Goal: Information Seeking & Learning: Find specific page/section

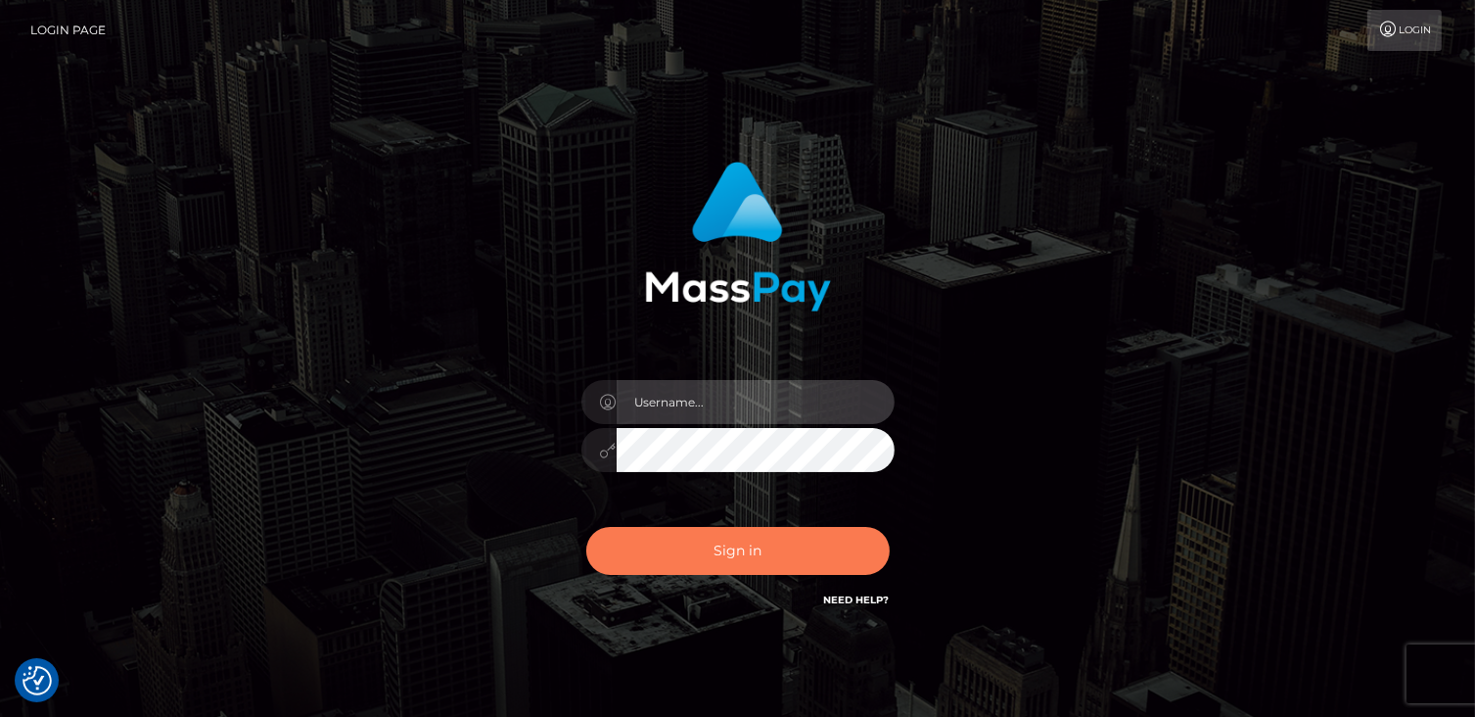
type input "catalinad"
click at [755, 557] on button "Sign in" at bounding box center [738, 551] width 304 height 48
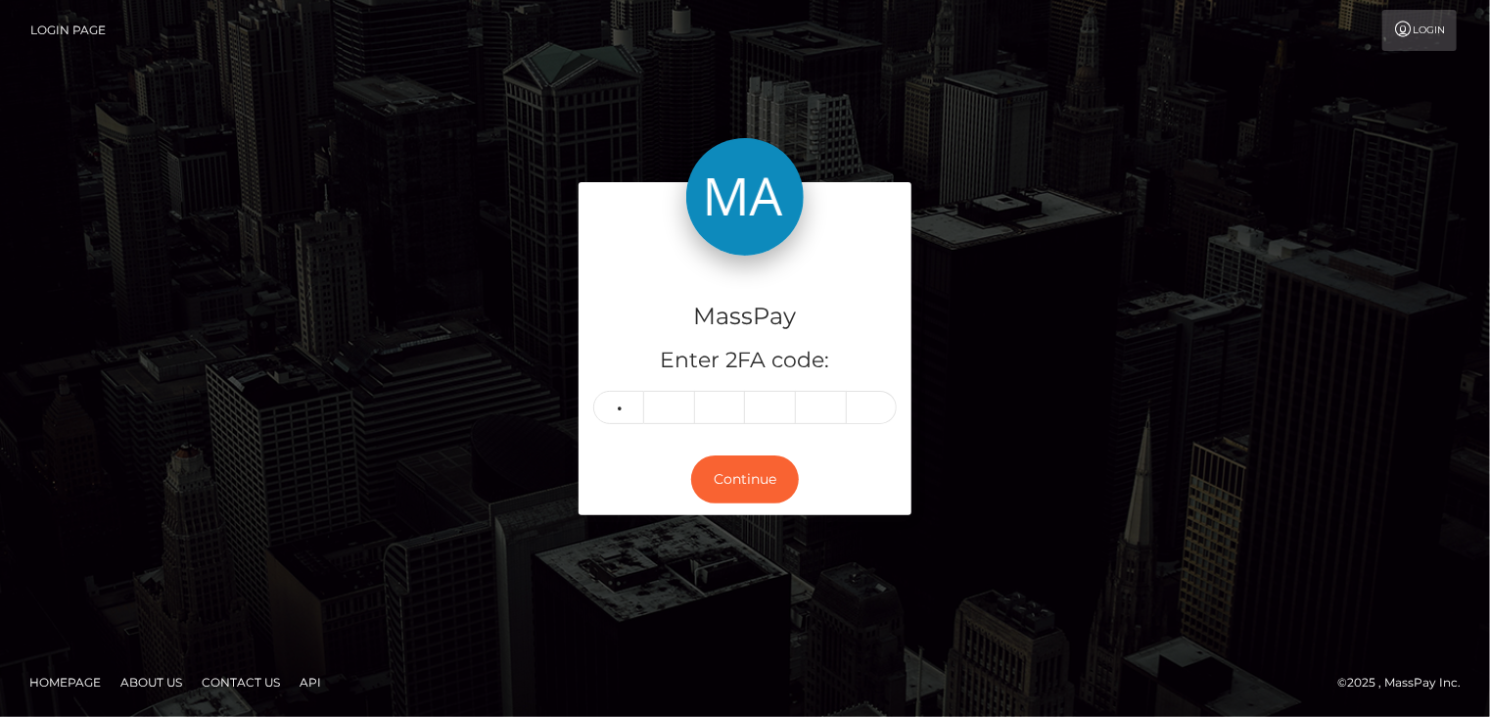
type input "5"
type input "1"
type input "5"
type input "6"
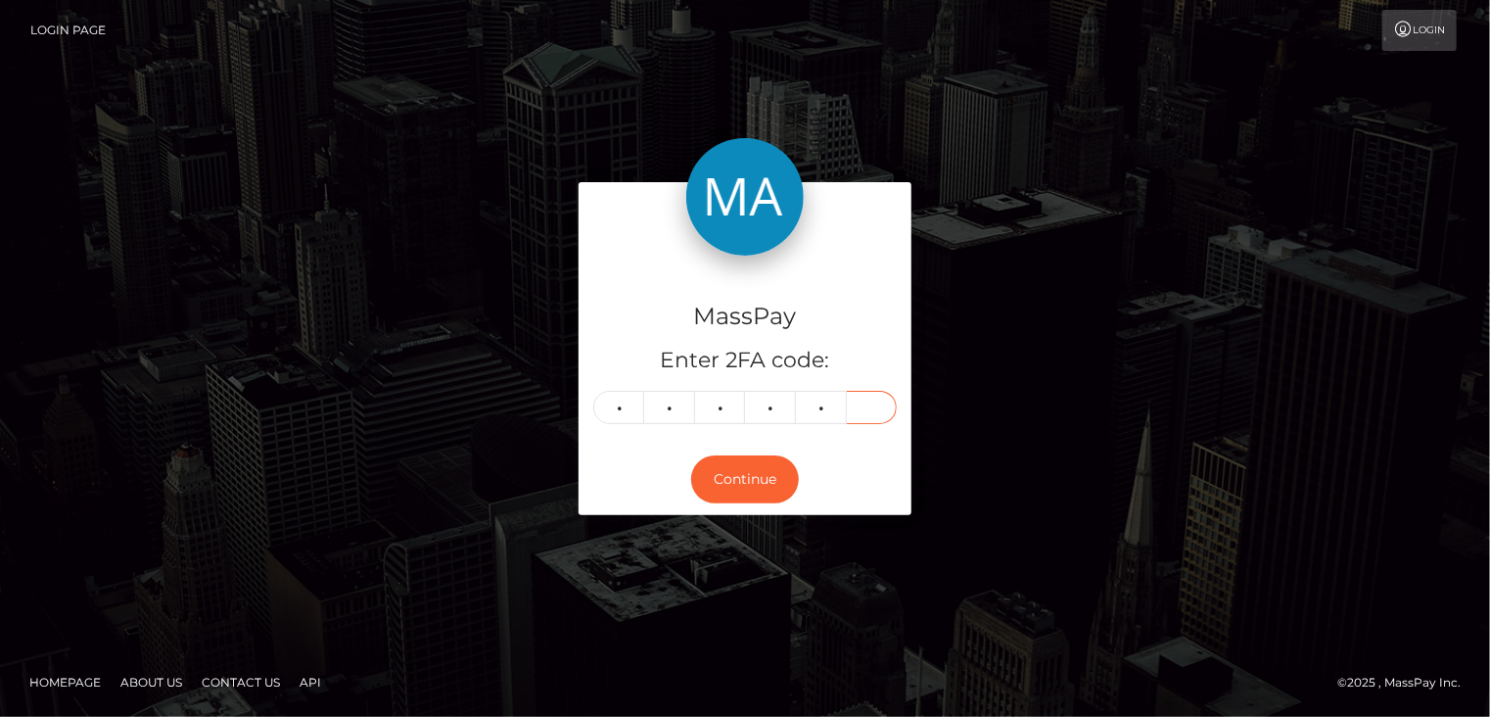
type input "3"
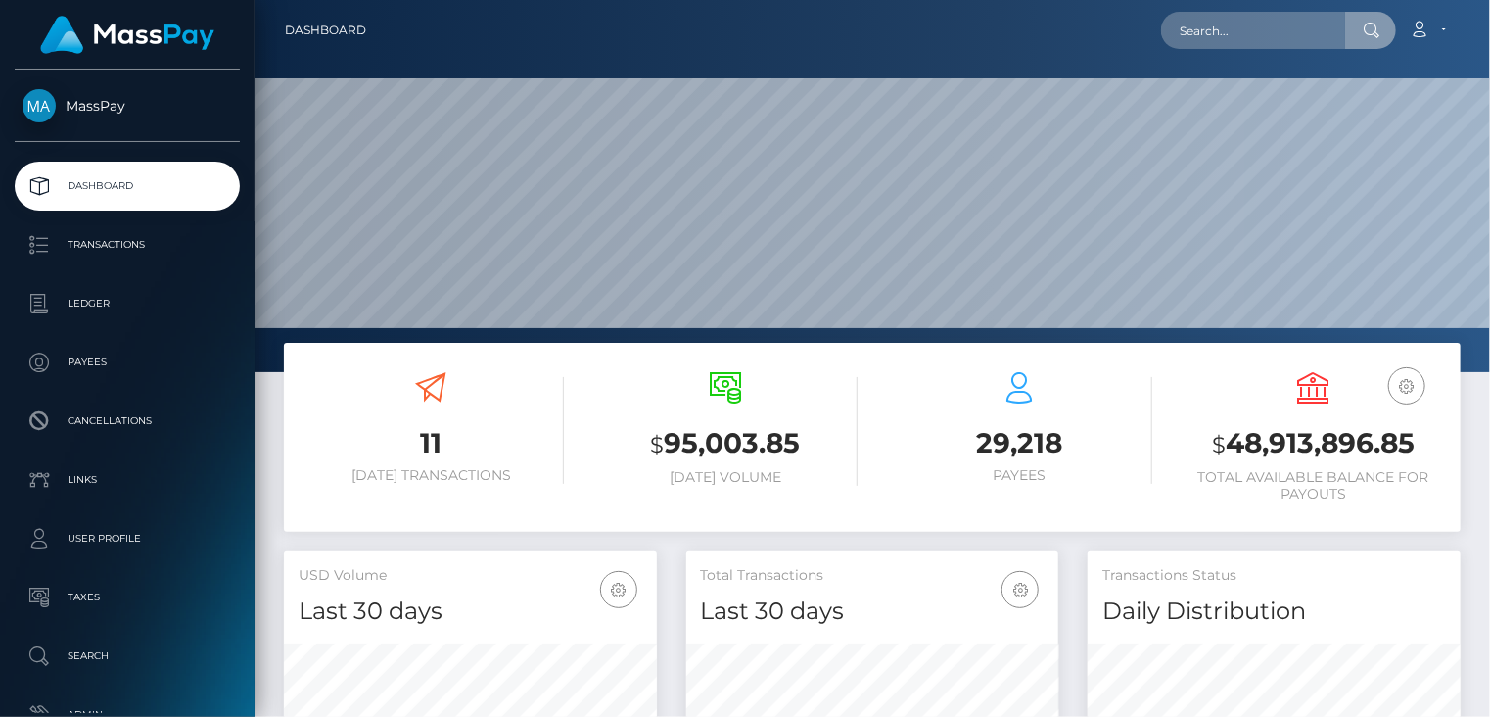
scroll to position [347, 372]
type input "pout_WXDra7aDVR1TL"
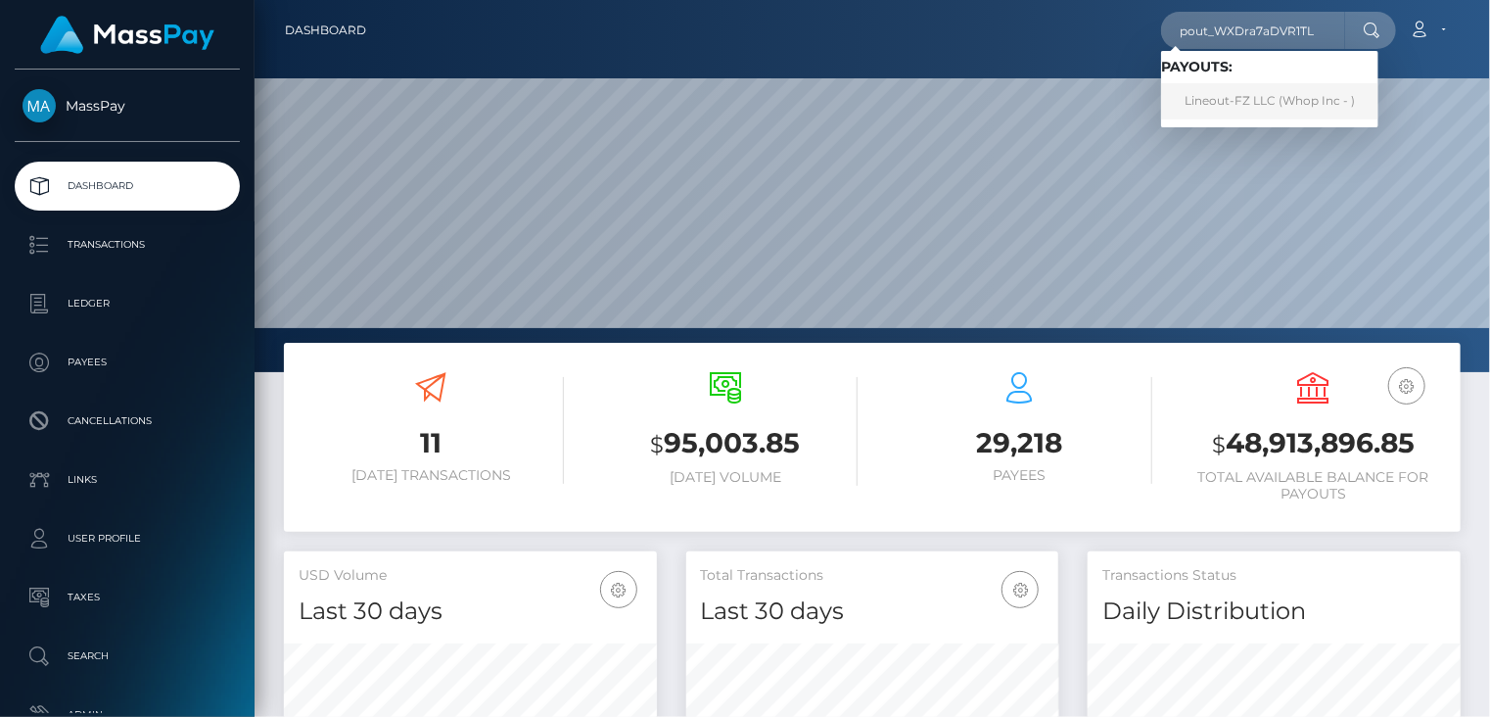
click at [1230, 106] on link "Lineout-FZ LLC (Whop Inc - )" at bounding box center [1269, 101] width 217 height 36
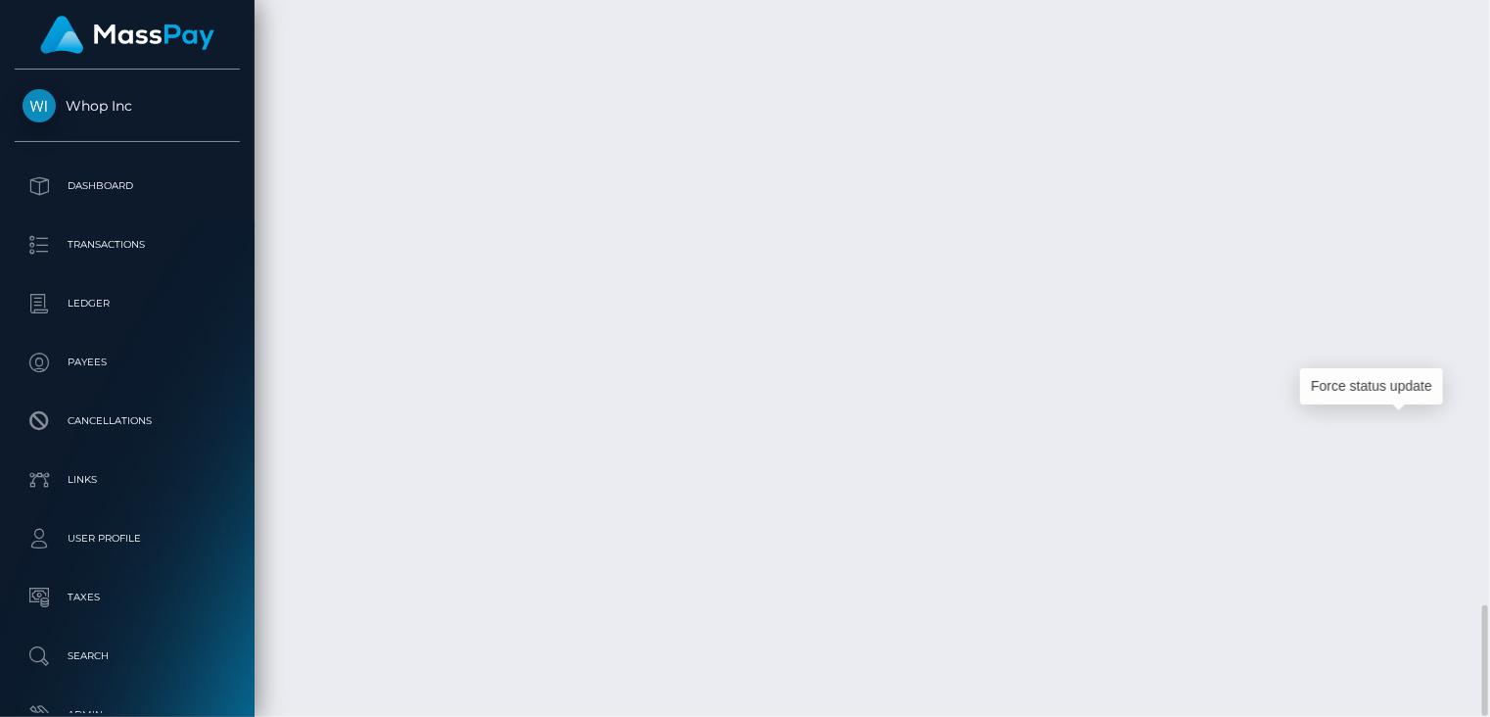
scroll to position [235, 372]
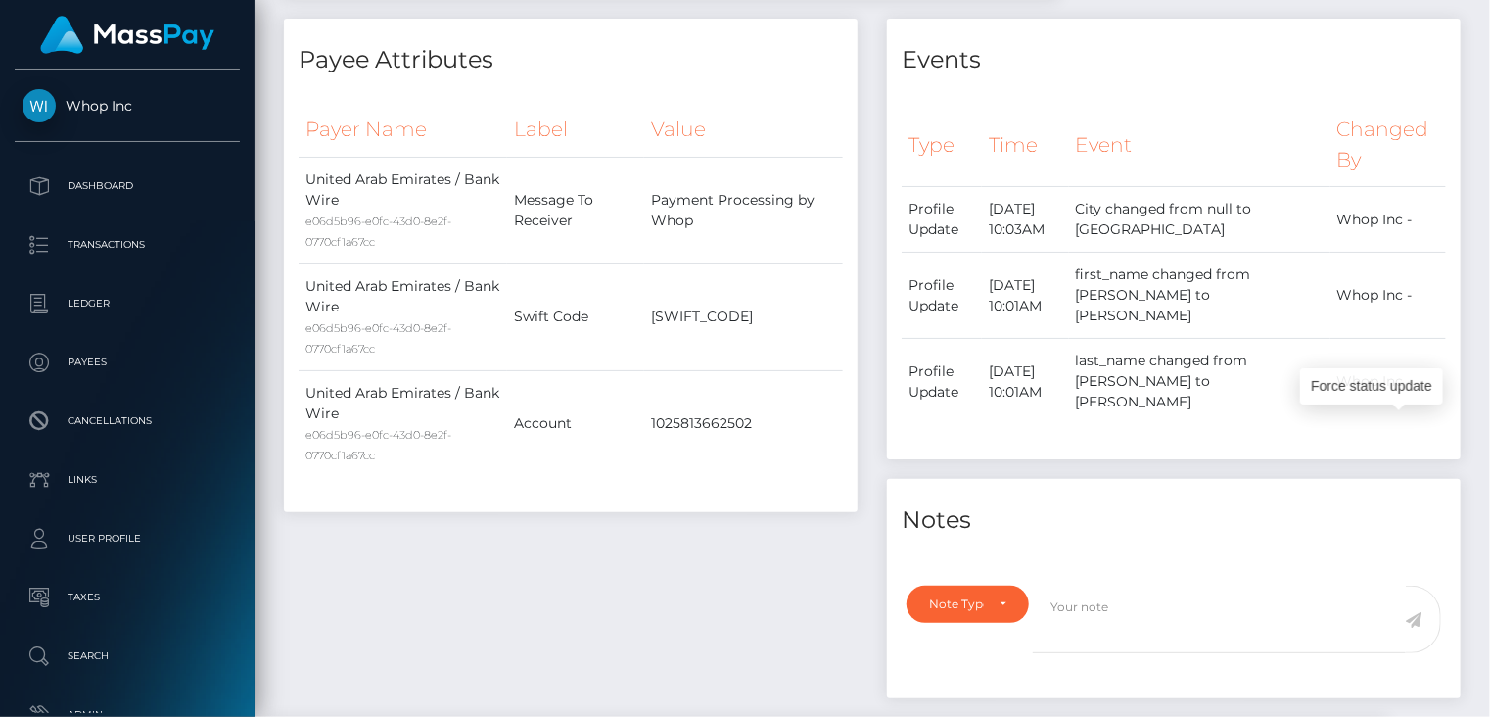
scroll to position [0, 0]
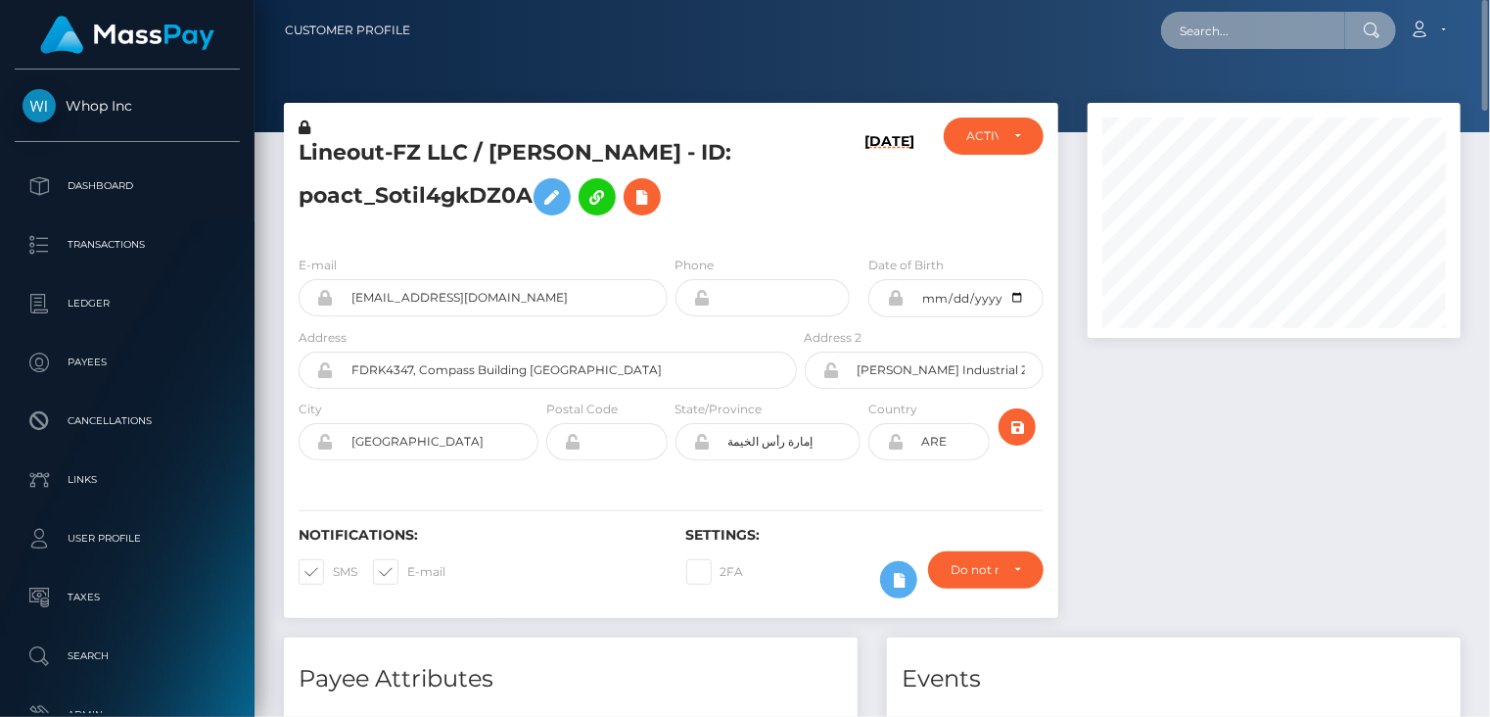
paste input "poact_041ue4zHmiQO"
type input "poact_041ue4zHmiQO"
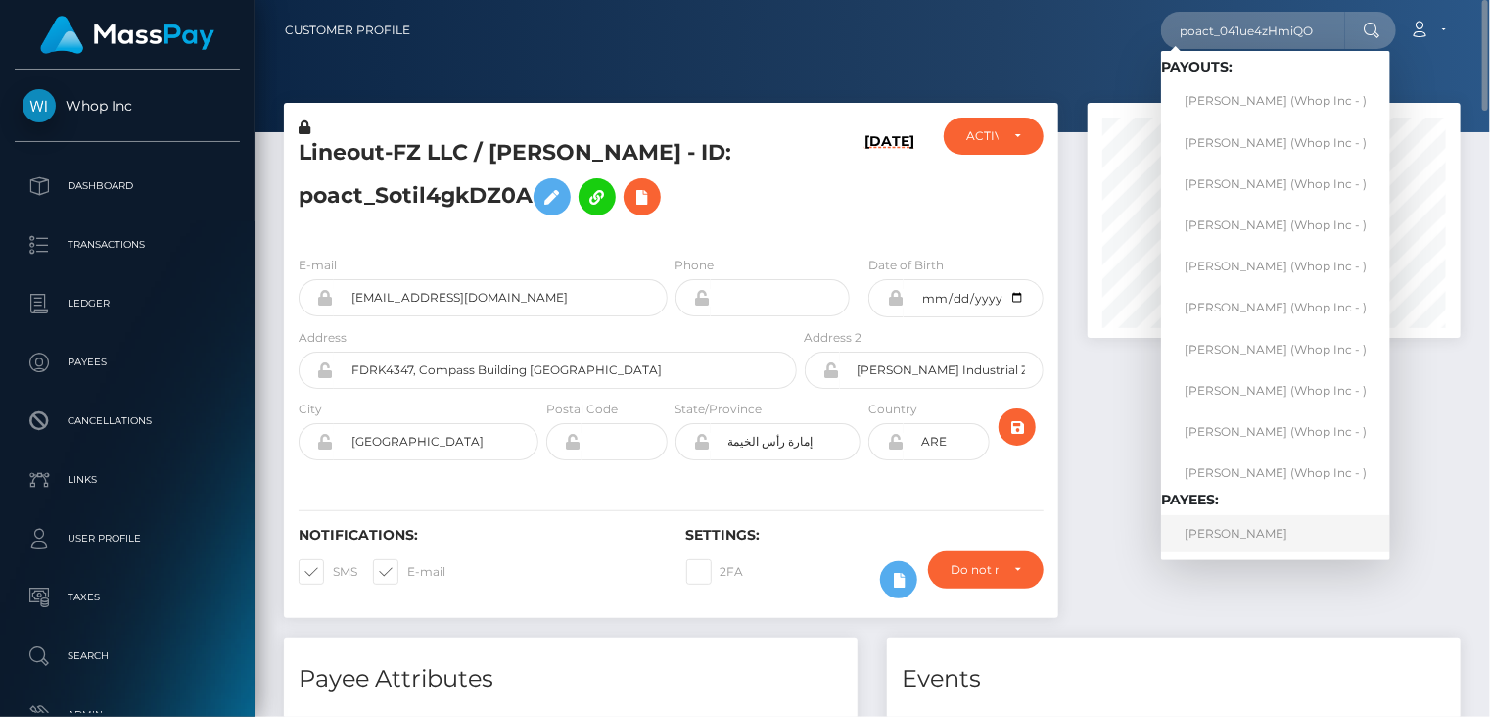
click at [1255, 539] on link "SELVI MONICA" at bounding box center [1275, 533] width 229 height 36
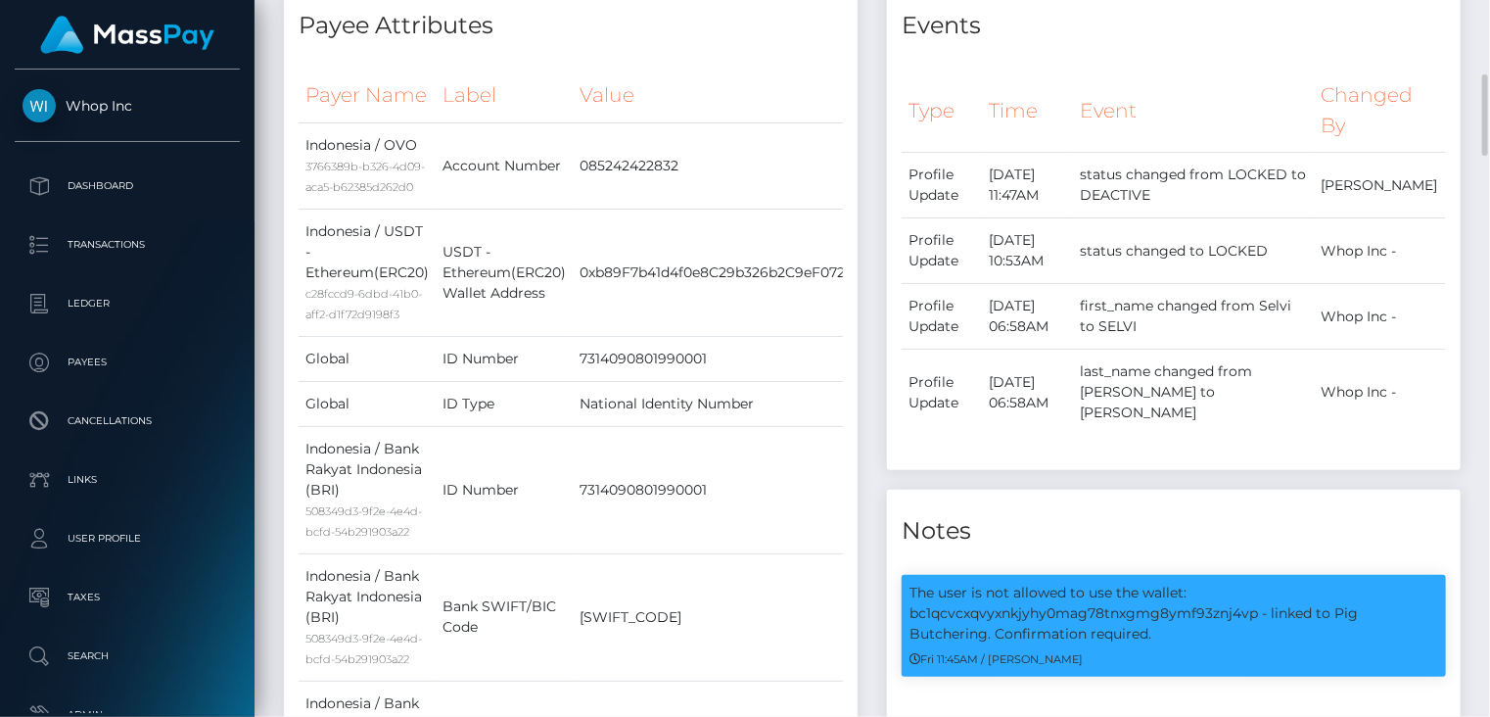
scroll to position [235, 372]
drag, startPoint x: 913, startPoint y: 569, endPoint x: 1163, endPoint y: 612, distance: 254.3
click at [1163, 612] on p "The user is not allowed to use the wallet: bc1qcvcxqvyxnkjyhy0mag78tnxgmg8ymf93…" at bounding box center [1174, 614] width 529 height 62
copy p "The user is not allowed to use the wallet: bc1qcvcxqvyxnkjyhy0mag78tnxgmg8ymf93…"
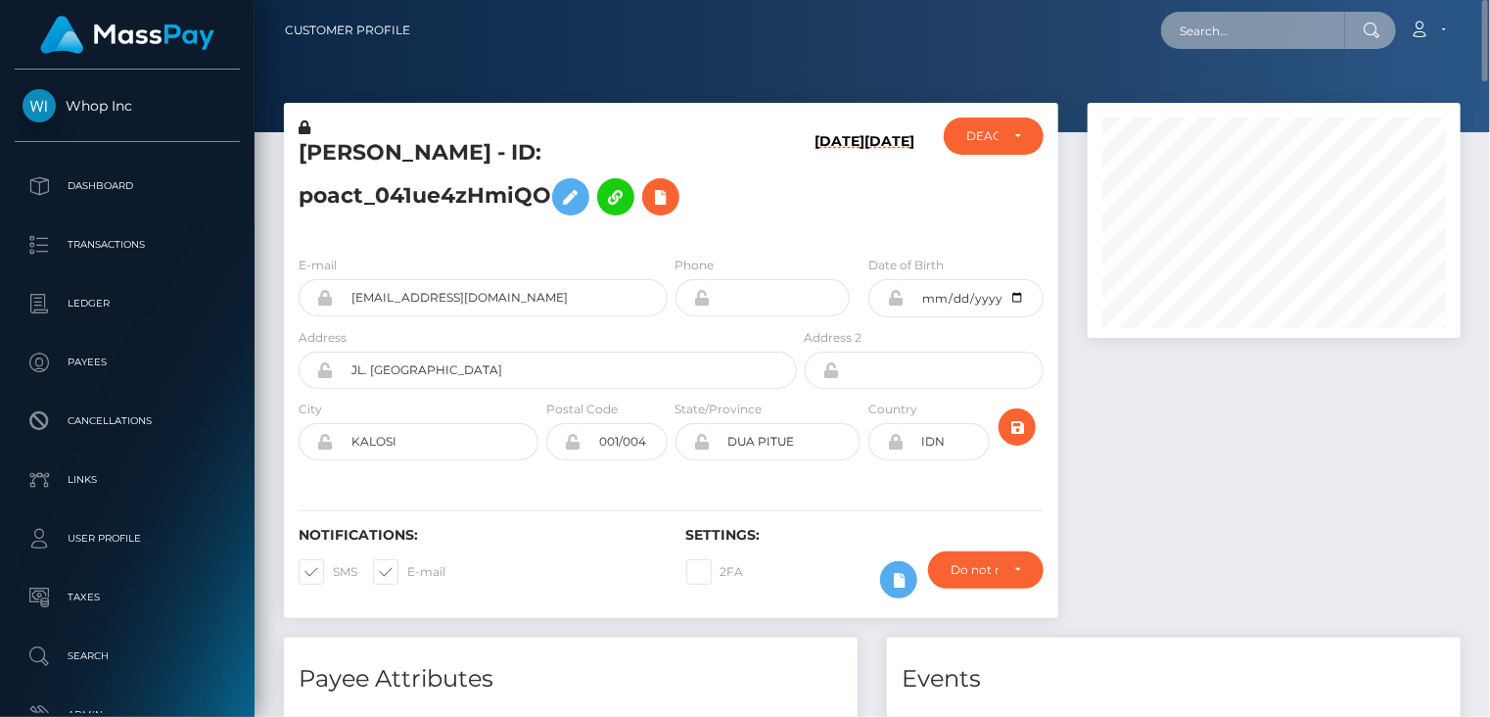
paste input "poact_lYPM5mlaWvrE"
type input "poact_lYPM5mlaWvrE"
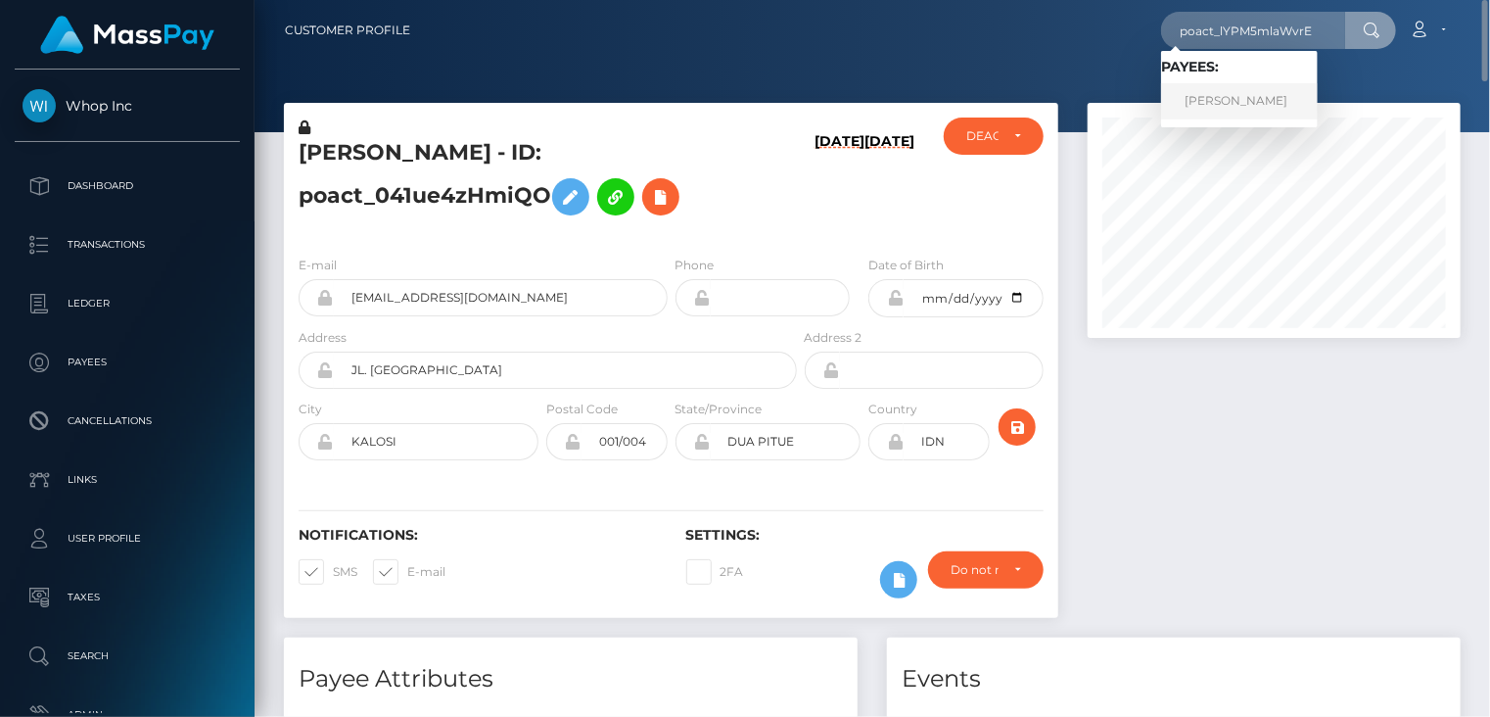
click at [1233, 111] on link "Haziqa Basit" at bounding box center [1239, 101] width 157 height 36
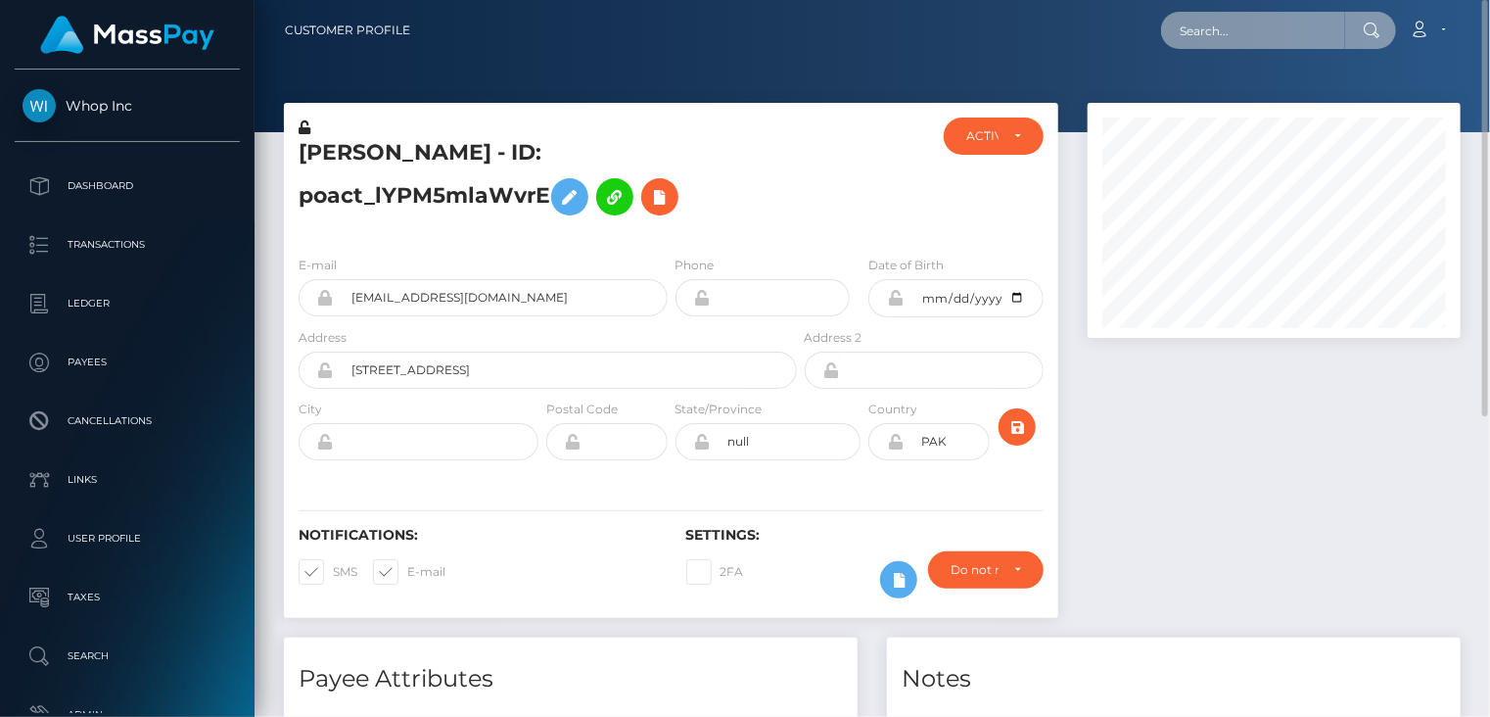
paste input "poact_OifWJ6NmRMQ0"
type input "poact_OifWJ6NmRMQ0"
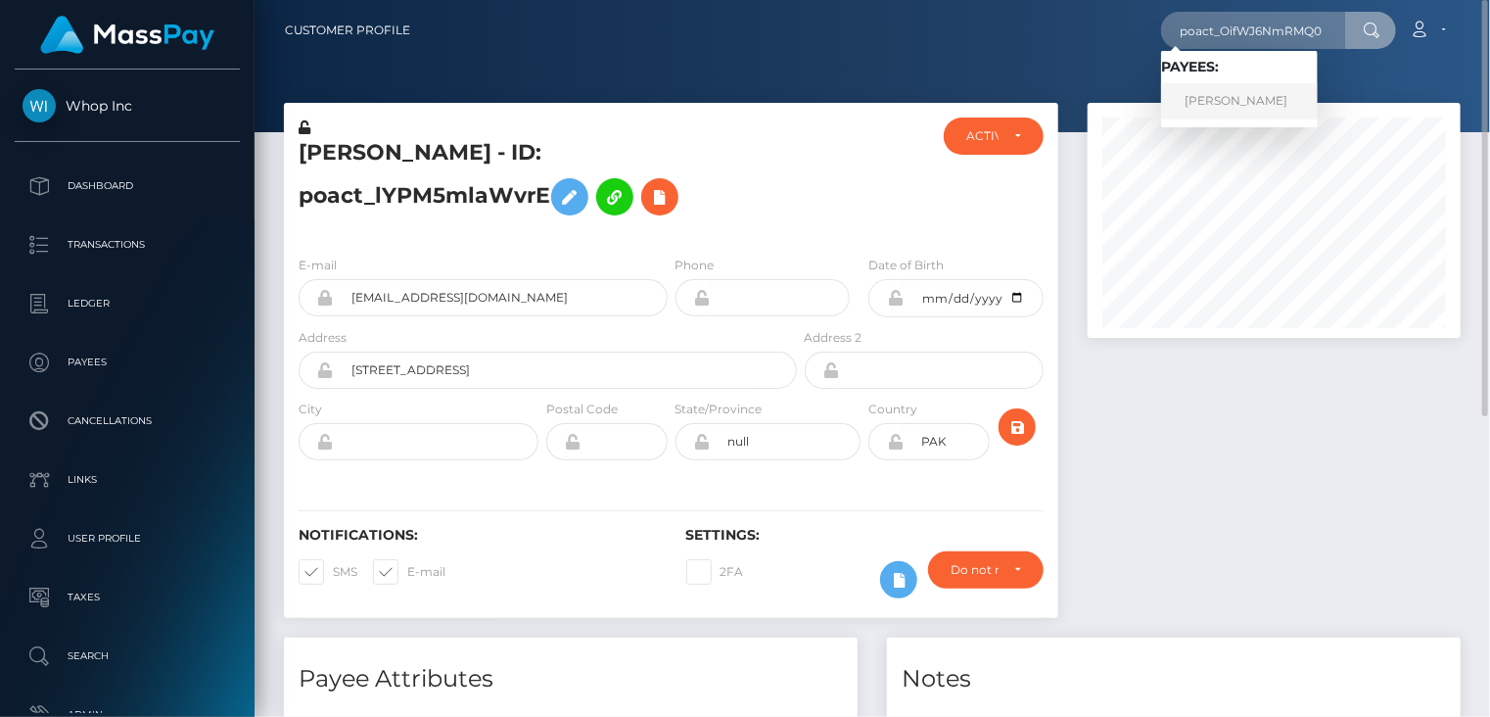
click at [1236, 94] on link "Yatan Kumar" at bounding box center [1239, 101] width 157 height 36
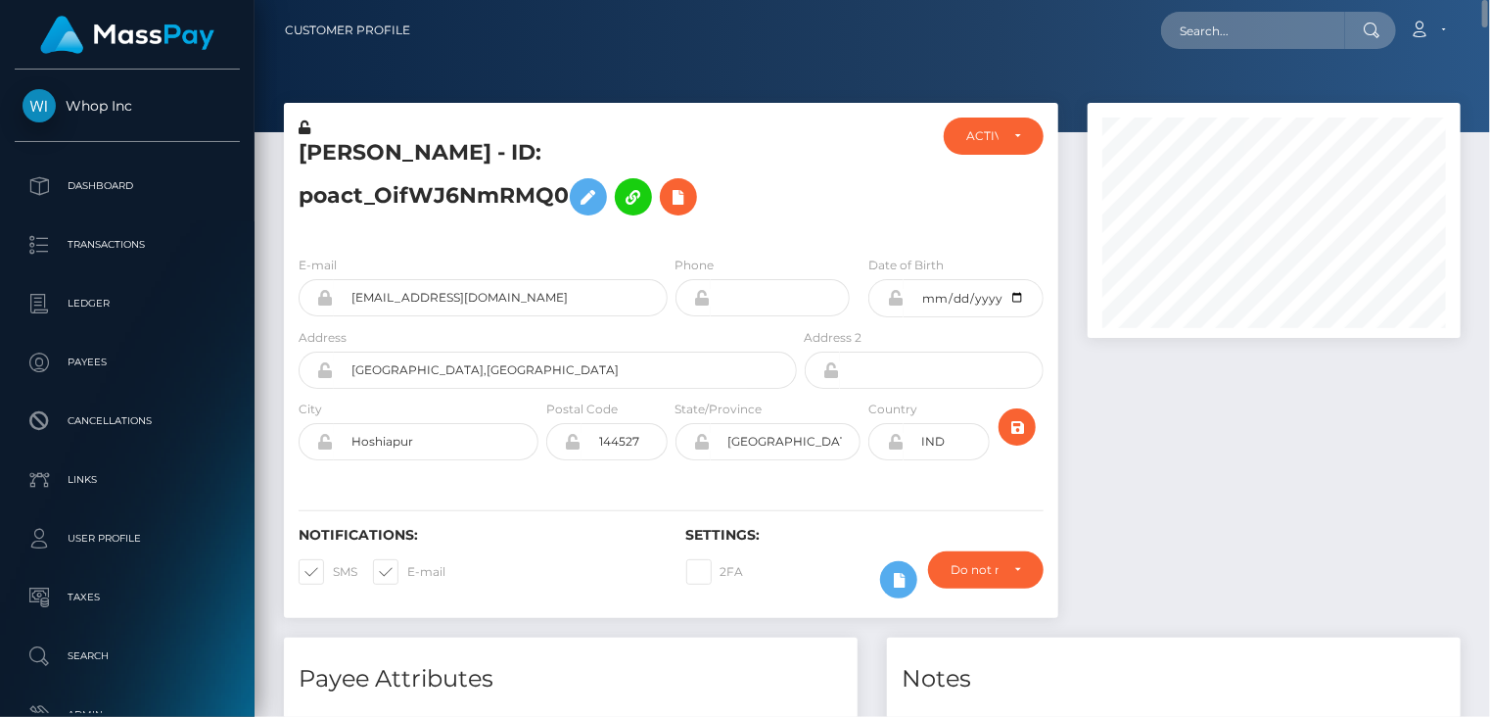
click at [480, 152] on h5 "Yatan Kumar - ID: poact_OifWJ6NmRMQ0" at bounding box center [543, 181] width 488 height 87
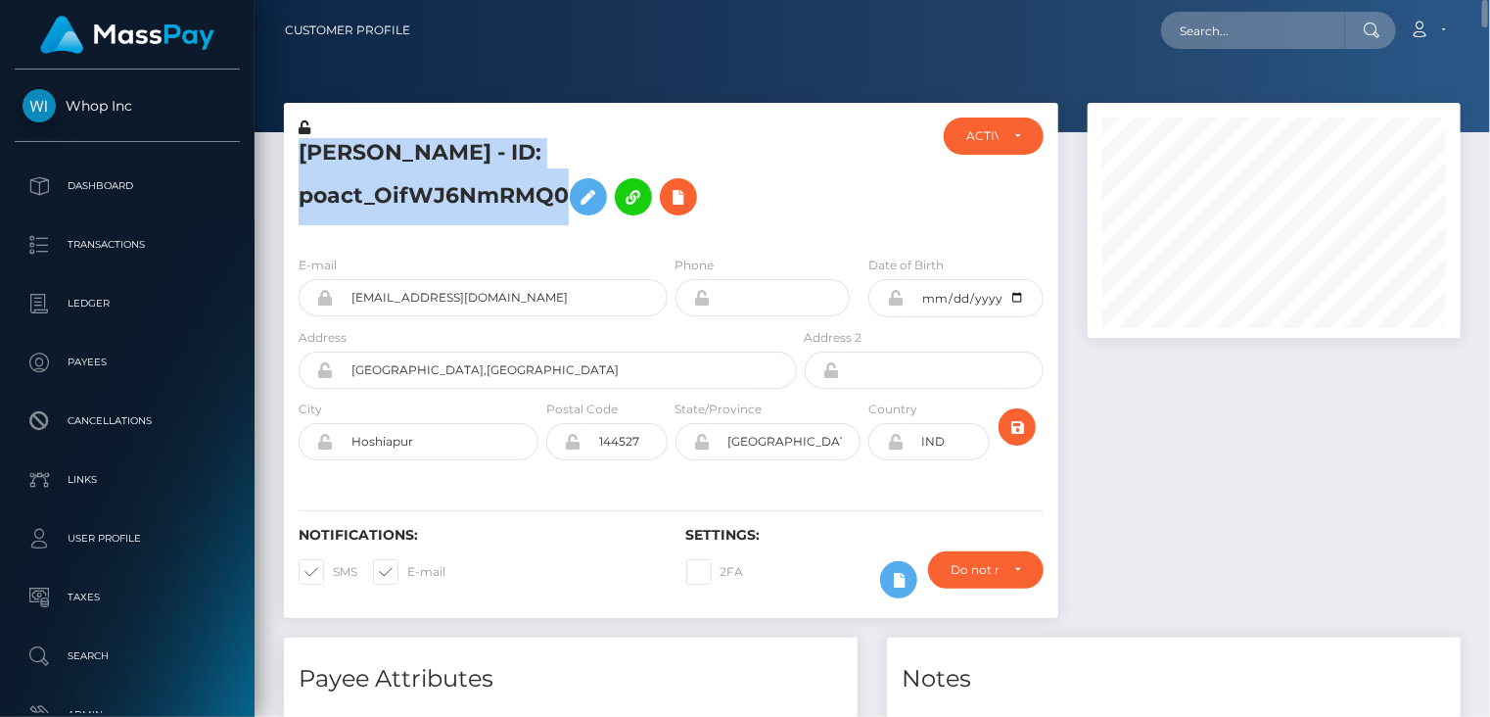
copy h5 "Yatan Kumar - ID: poact_OifWJ6NmRMQ0"
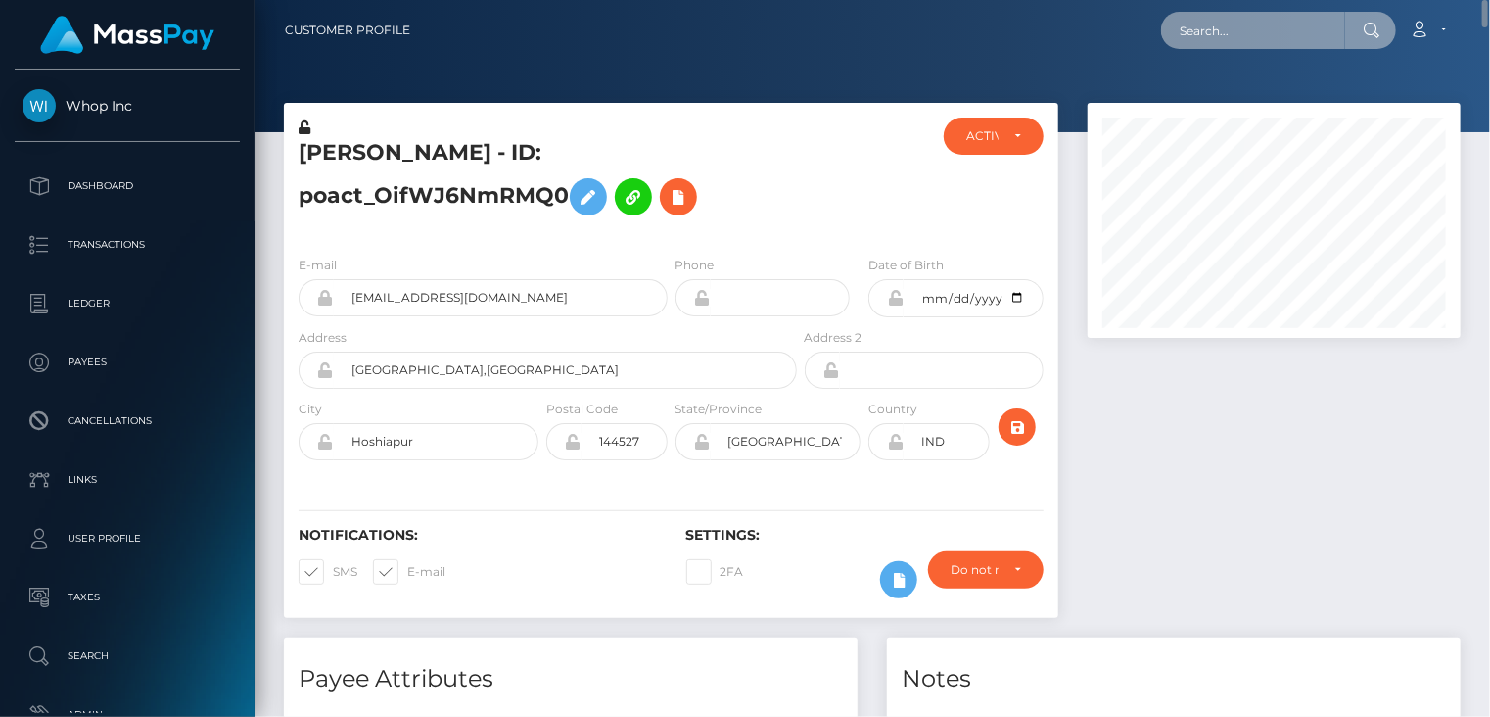
paste input "poact_EvPqXqWMvtMo"
type input "poact_EvPqXqWMvtMo"
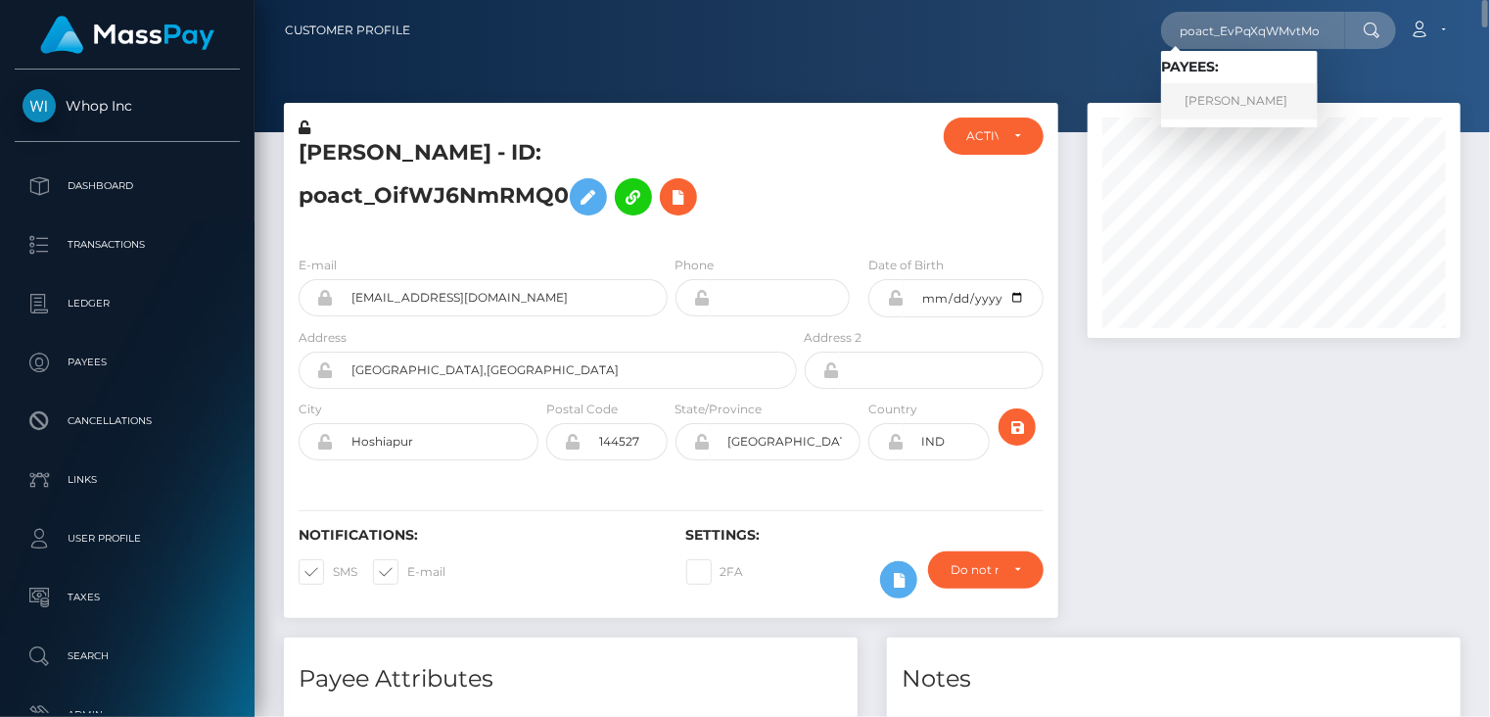
click at [1236, 110] on link "yug bansode" at bounding box center [1239, 101] width 157 height 36
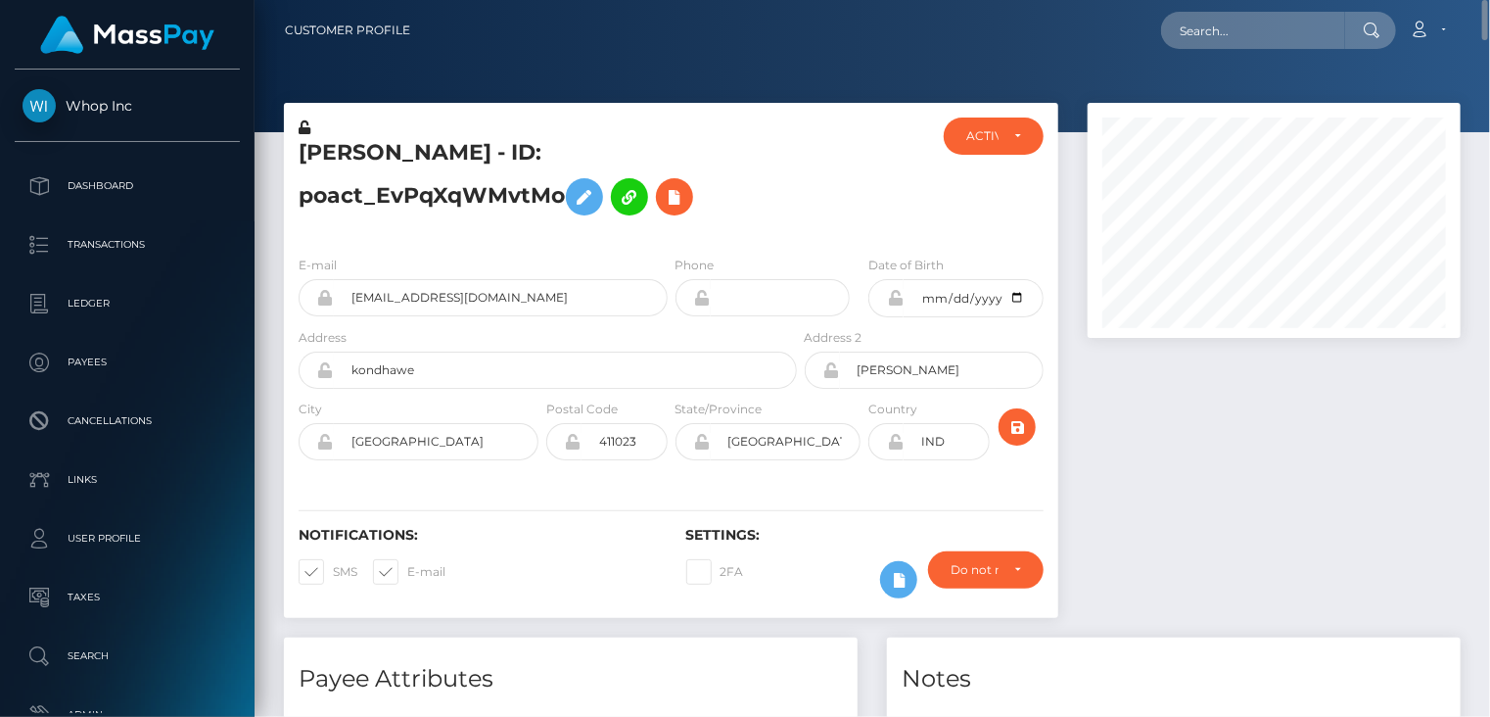
click at [462, 152] on h5 "yug bansode - ID: poact_EvPqXqWMvtMo" at bounding box center [543, 181] width 488 height 87
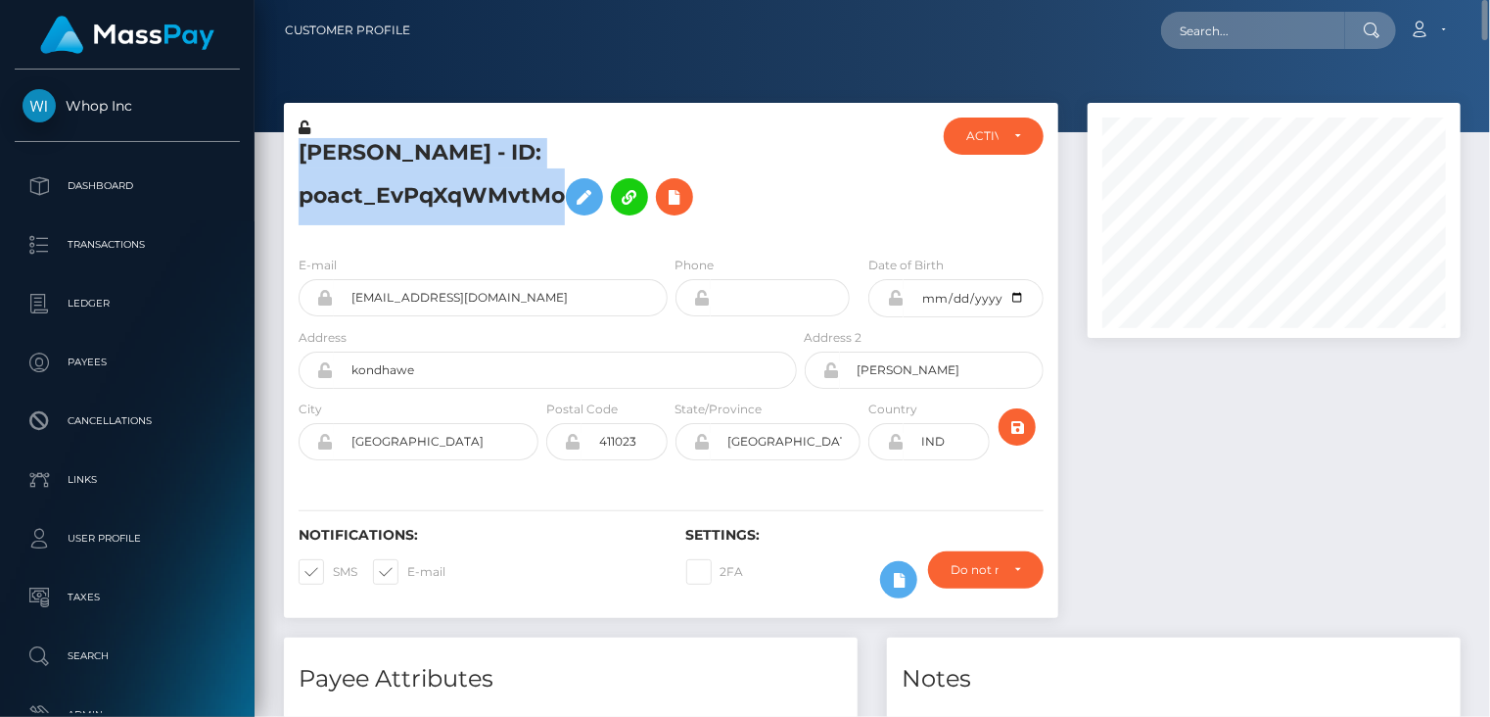
click at [462, 152] on h5 "yug bansode - ID: poact_EvPqXqWMvtMo" at bounding box center [543, 181] width 488 height 87
copy h5 "yug bansode - ID: poact_EvPqXqWMvtMo"
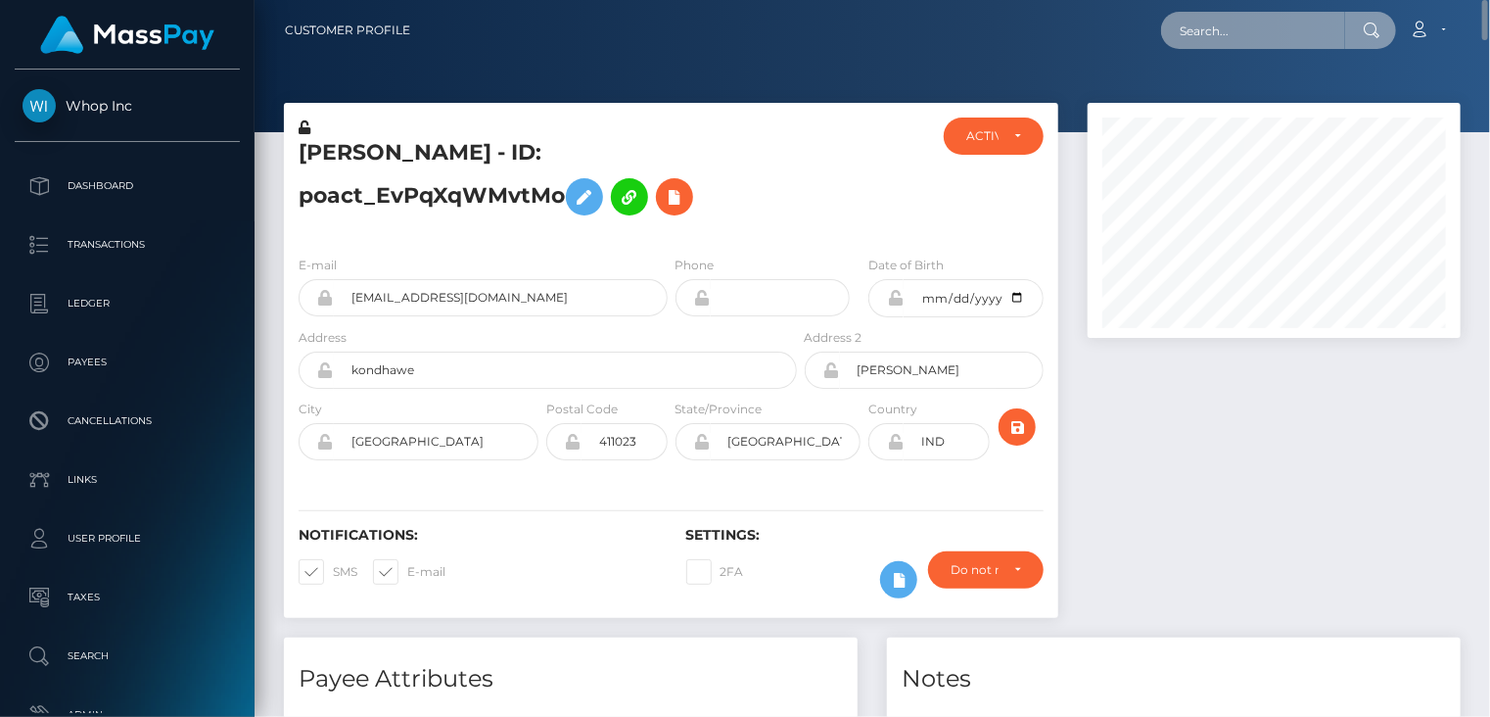
paste input "MSP4132ae29a107afc"
type input "MSP4132ae29a107afc"
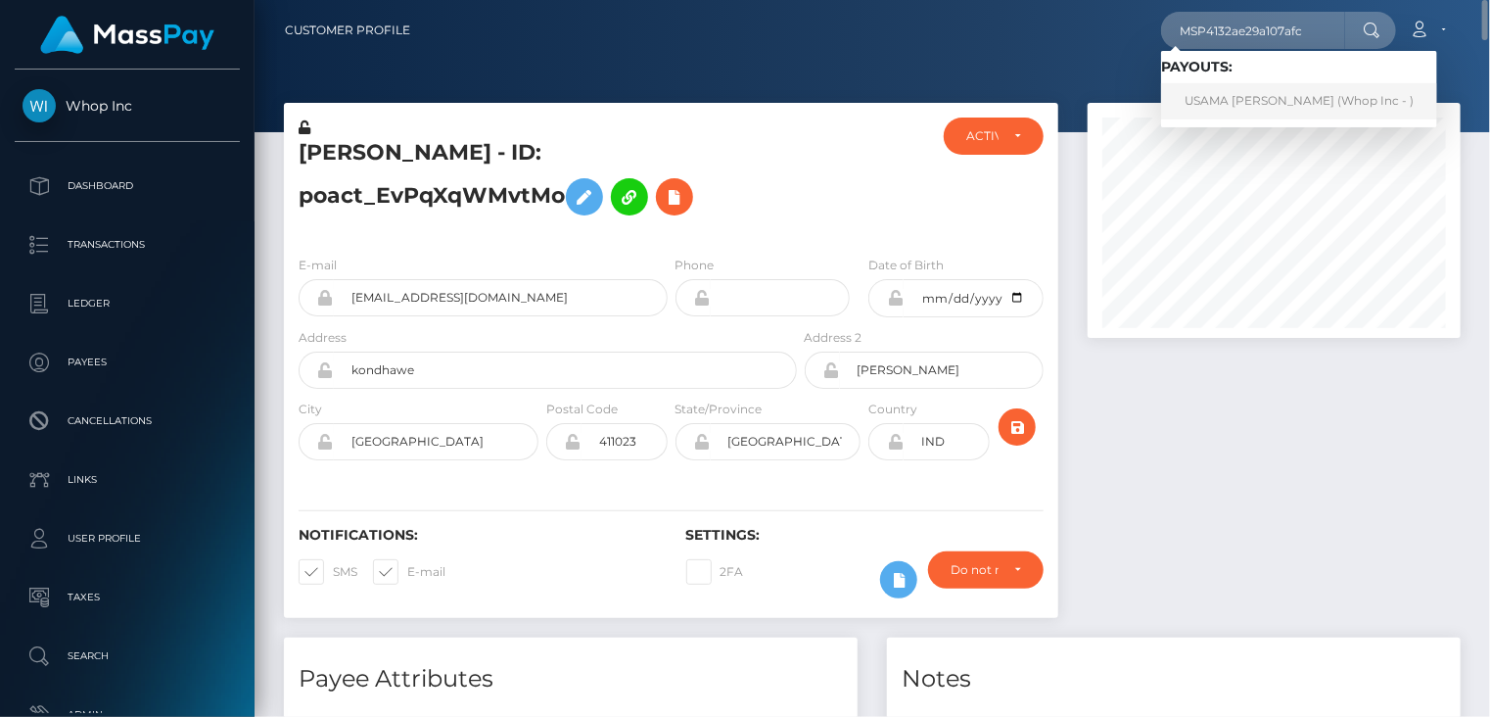
click at [1237, 103] on link "USAMA IFTIKHAR iftikhar (Whop Inc - )" at bounding box center [1299, 101] width 276 height 36
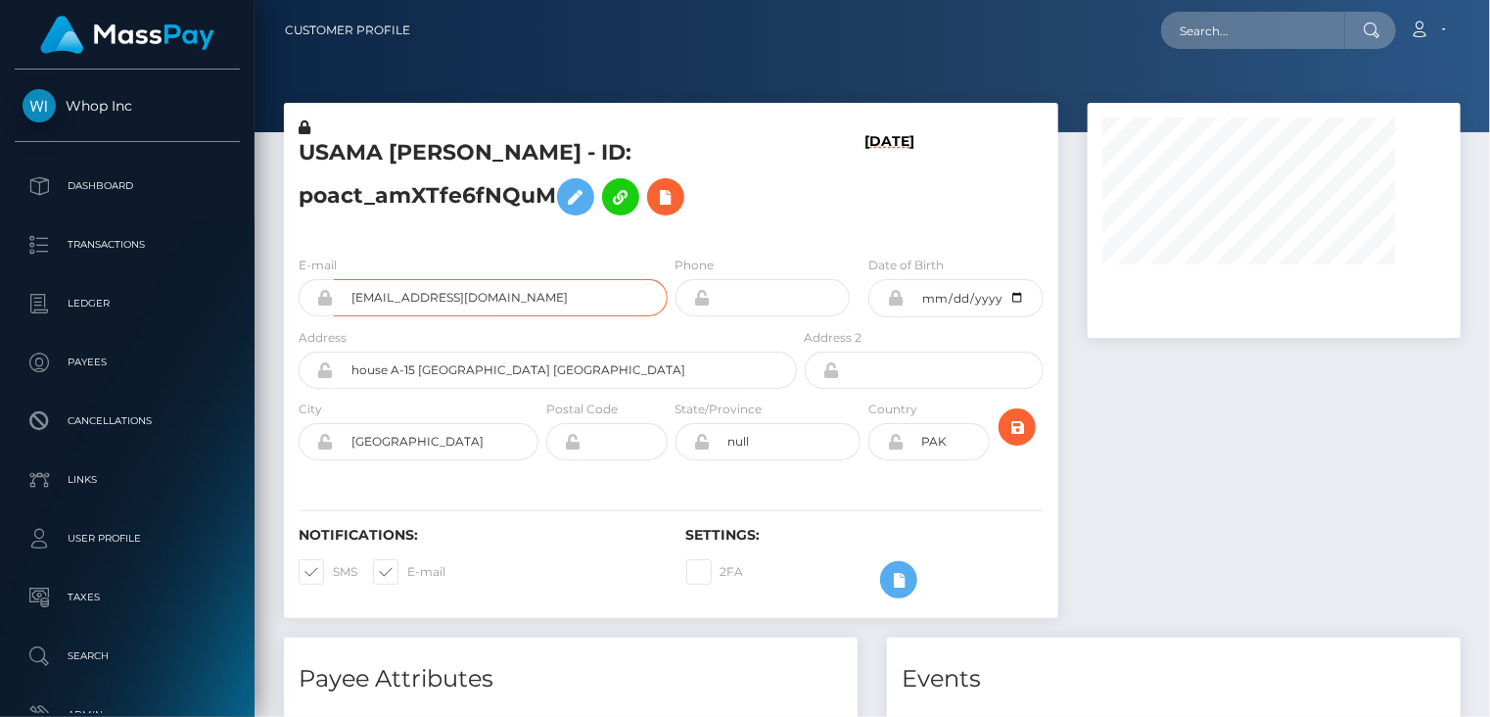
click at [404, 294] on input "[EMAIL_ADDRESS][DOMAIN_NAME]" at bounding box center [501, 297] width 334 height 37
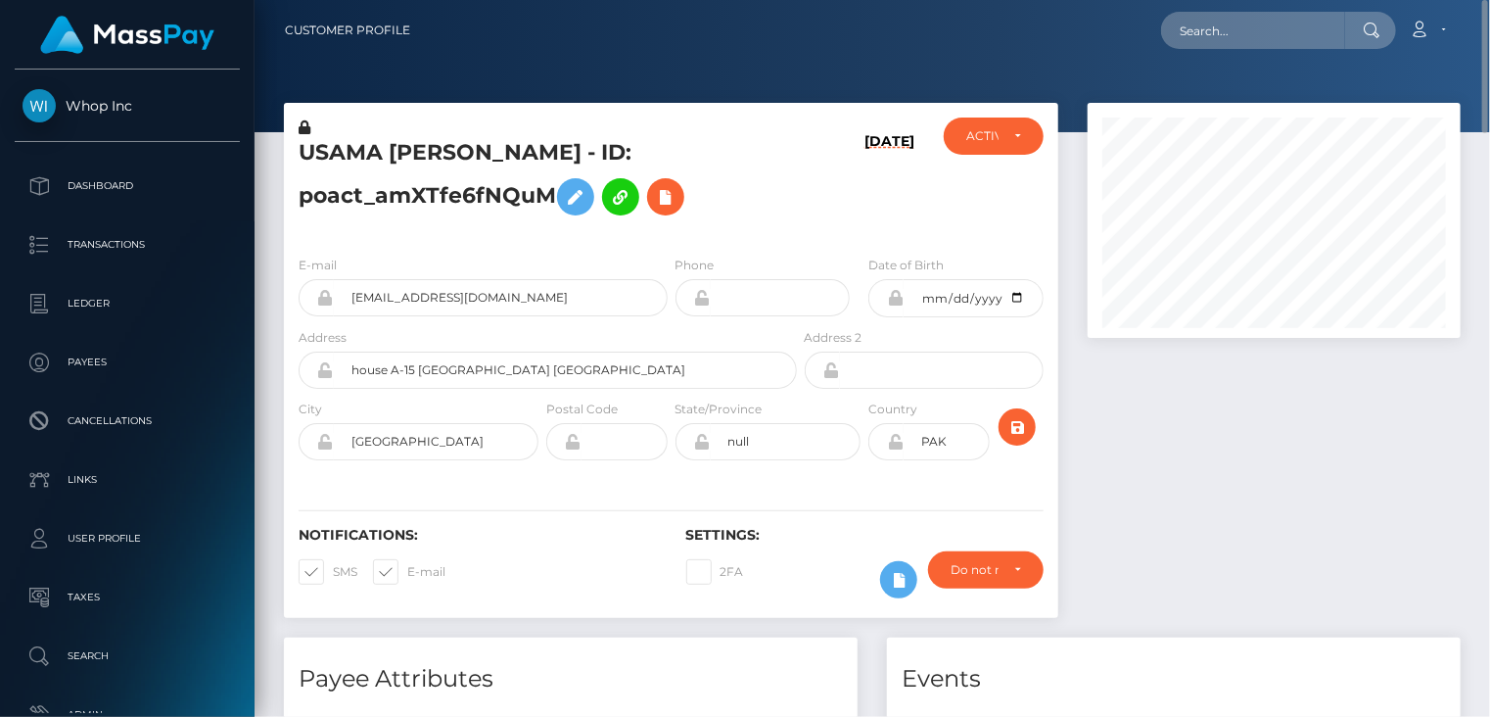
click at [352, 155] on h5 "USAMA [PERSON_NAME] - ID: poact_amXTfe6fNQuM" at bounding box center [543, 181] width 488 height 87
copy h5 "USAMA"
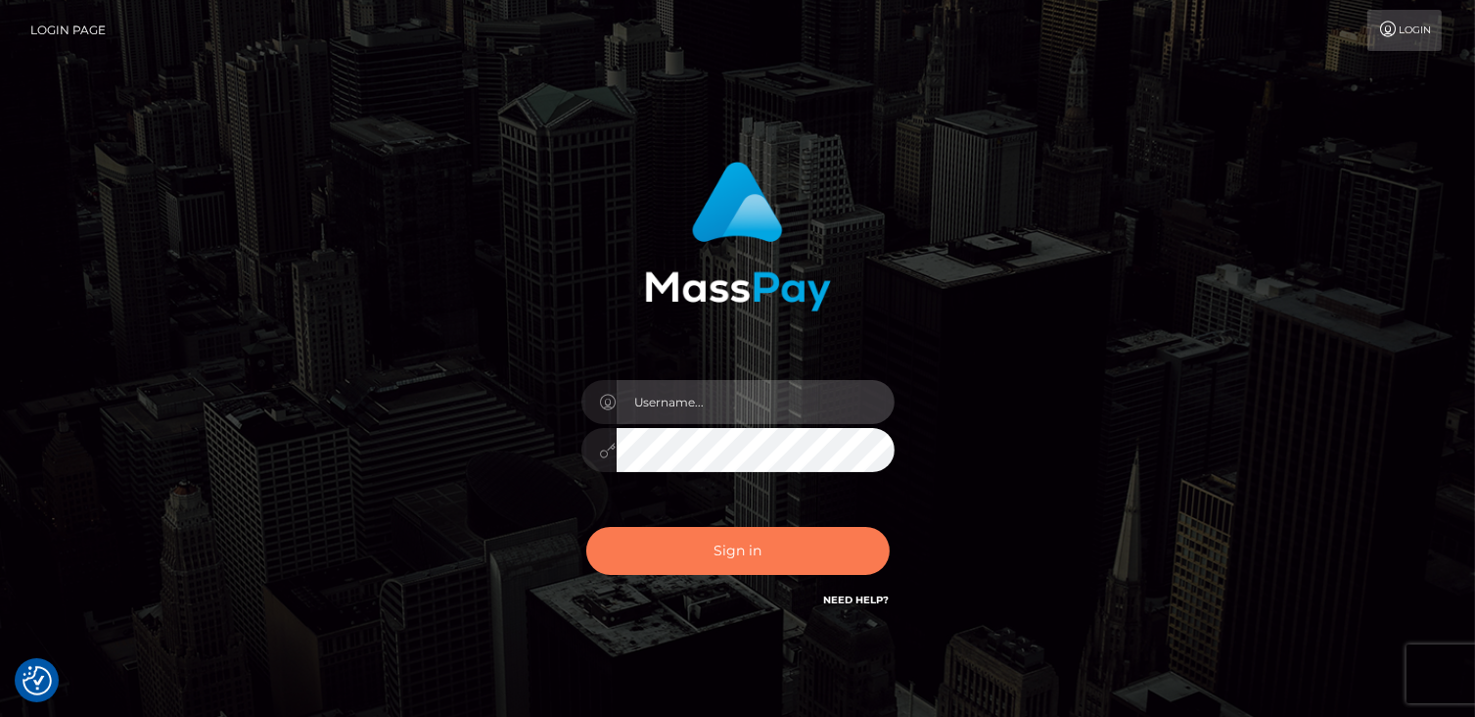
type input "catalinad"
click at [687, 549] on button "Sign in" at bounding box center [738, 551] width 304 height 48
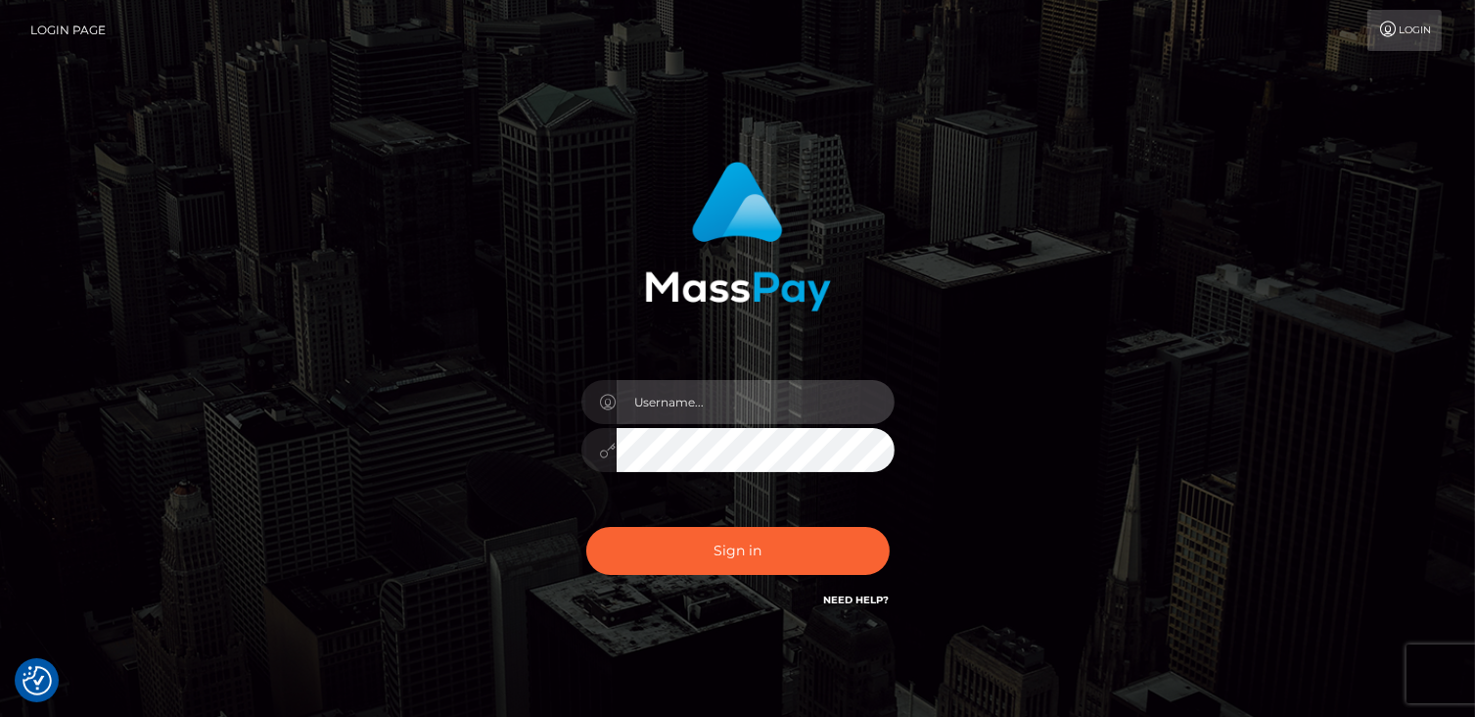
type input "catalinad"
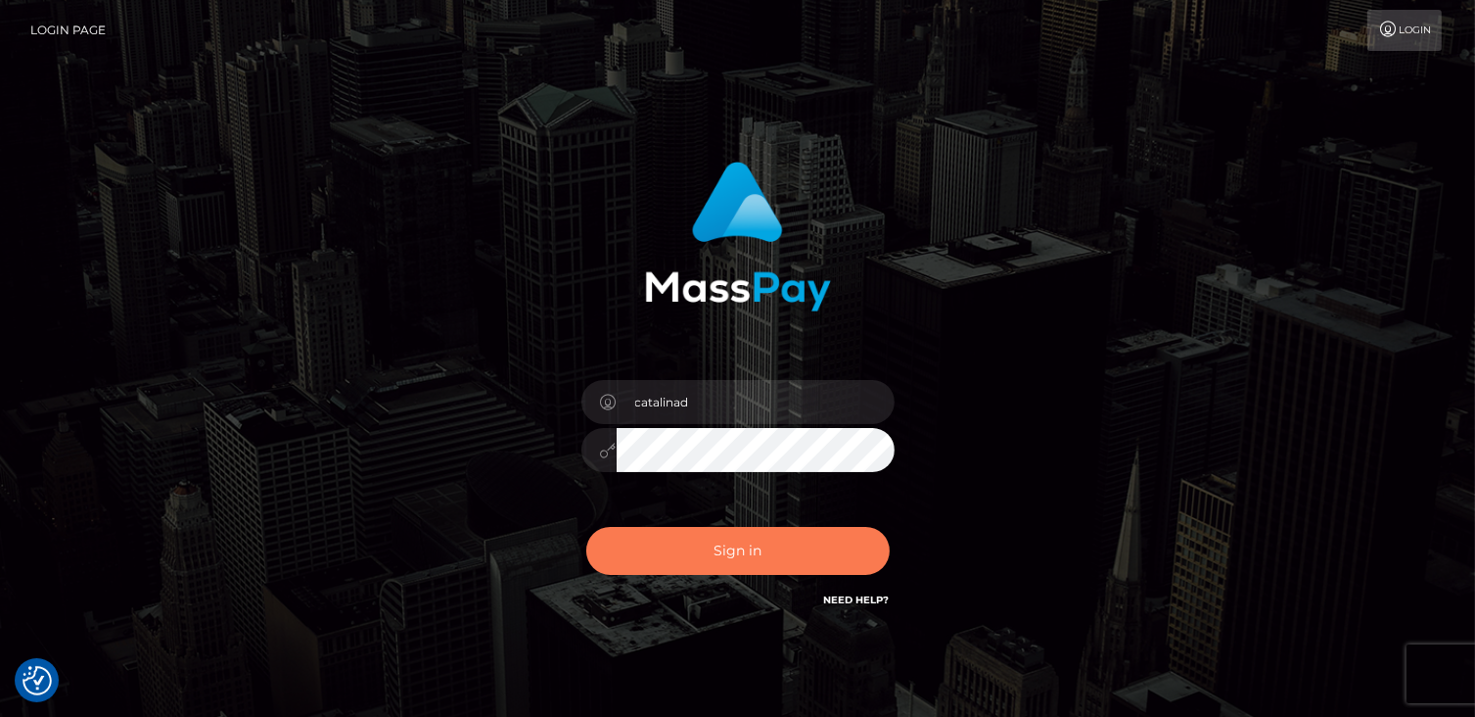
click at [687, 549] on button "Sign in" at bounding box center [738, 551] width 304 height 48
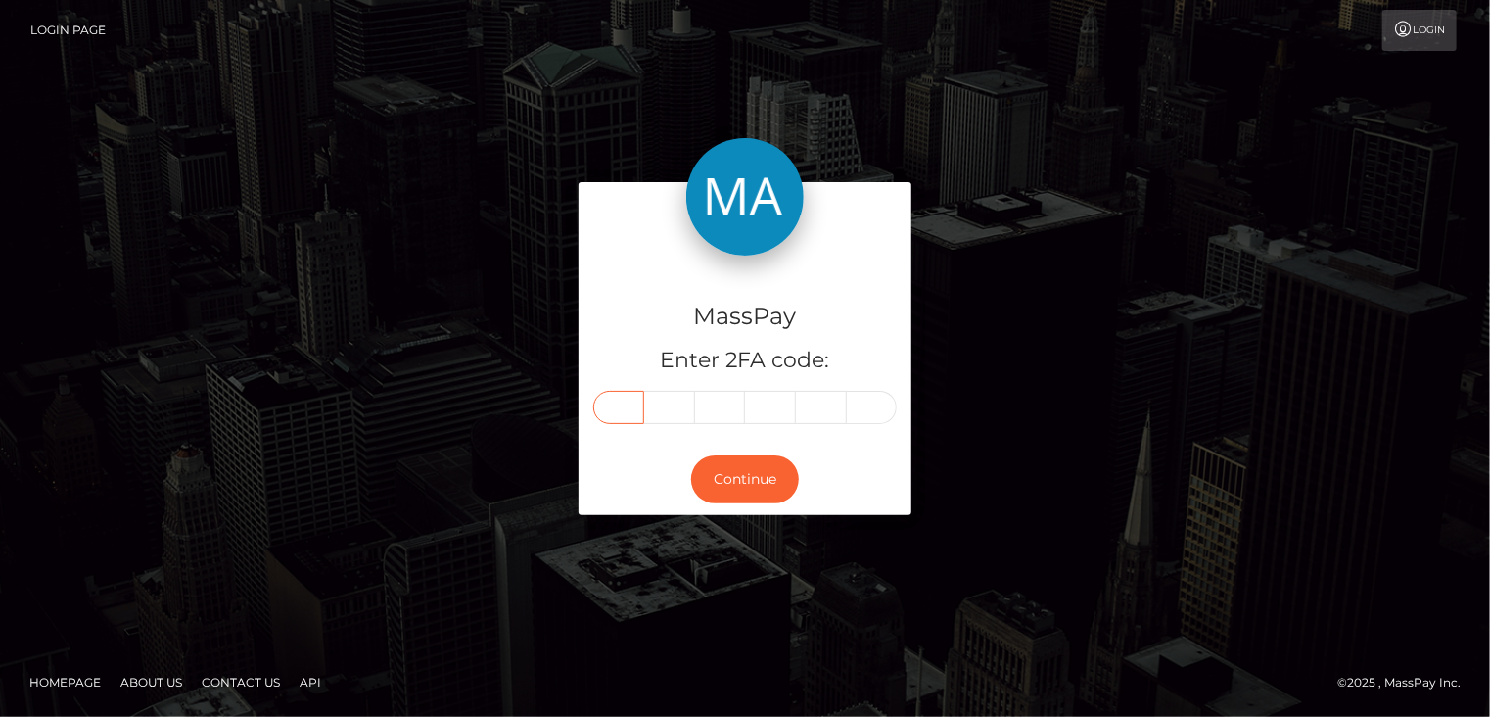
click at [612, 413] on input "text" at bounding box center [618, 407] width 51 height 33
type input "2"
type input "7"
type input "8"
type input "5"
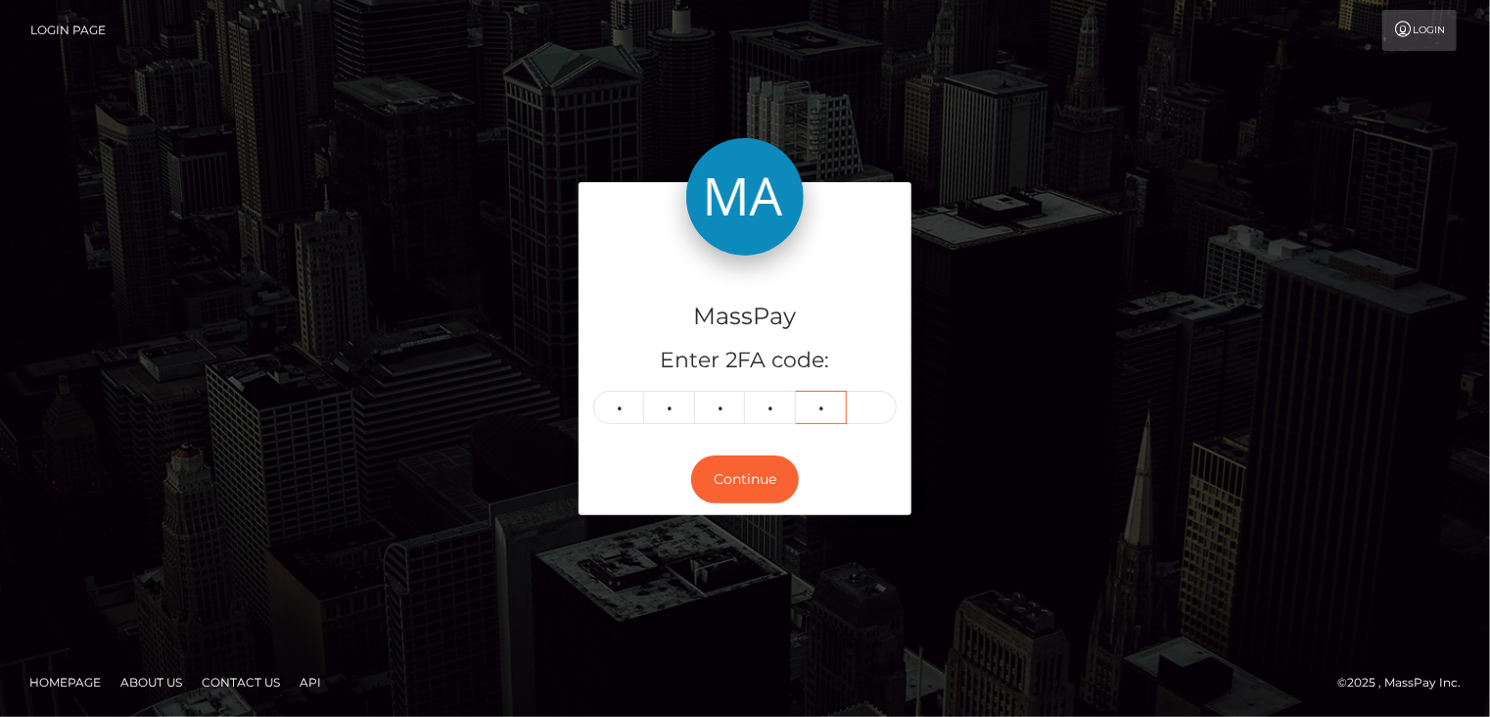
type input "0"
type input "5"
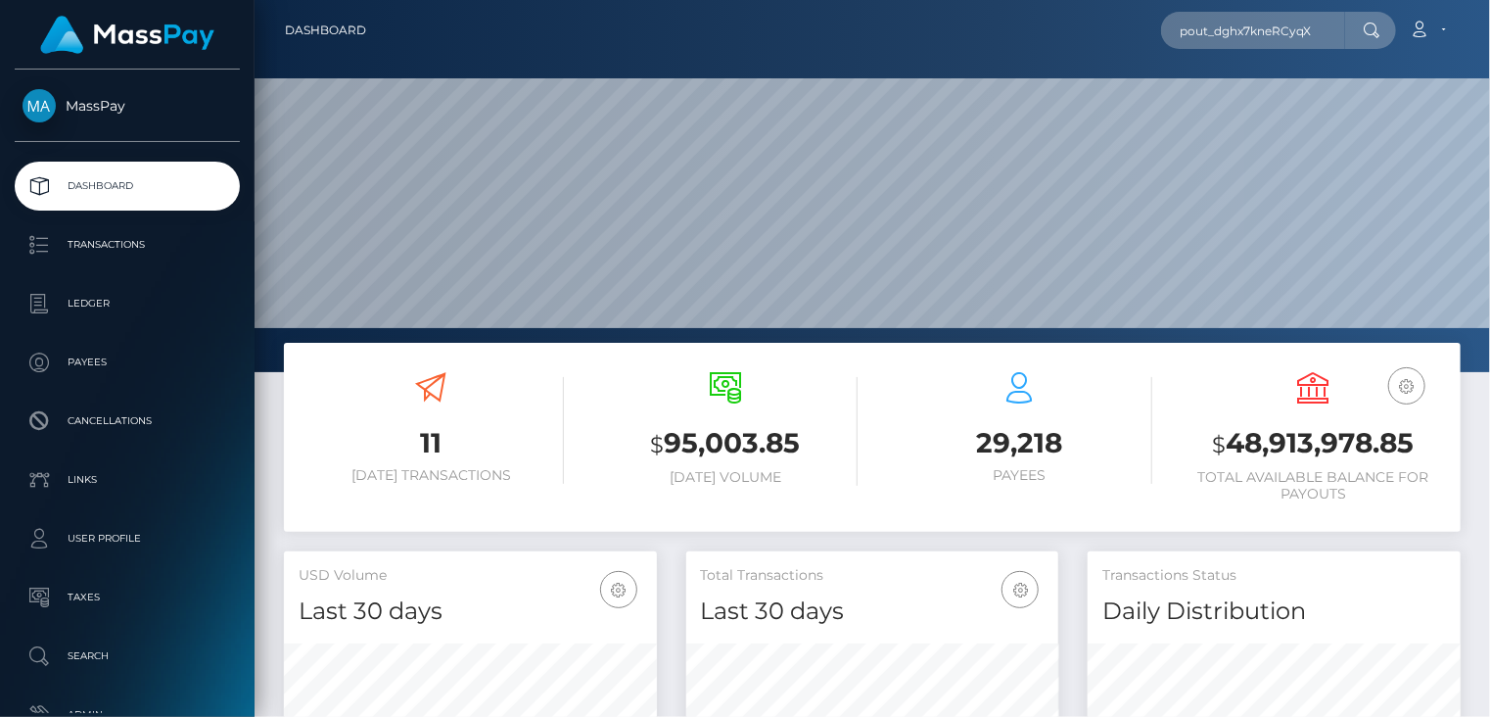
scroll to position [347, 372]
type input "pout_dghx7kneRCyqX"
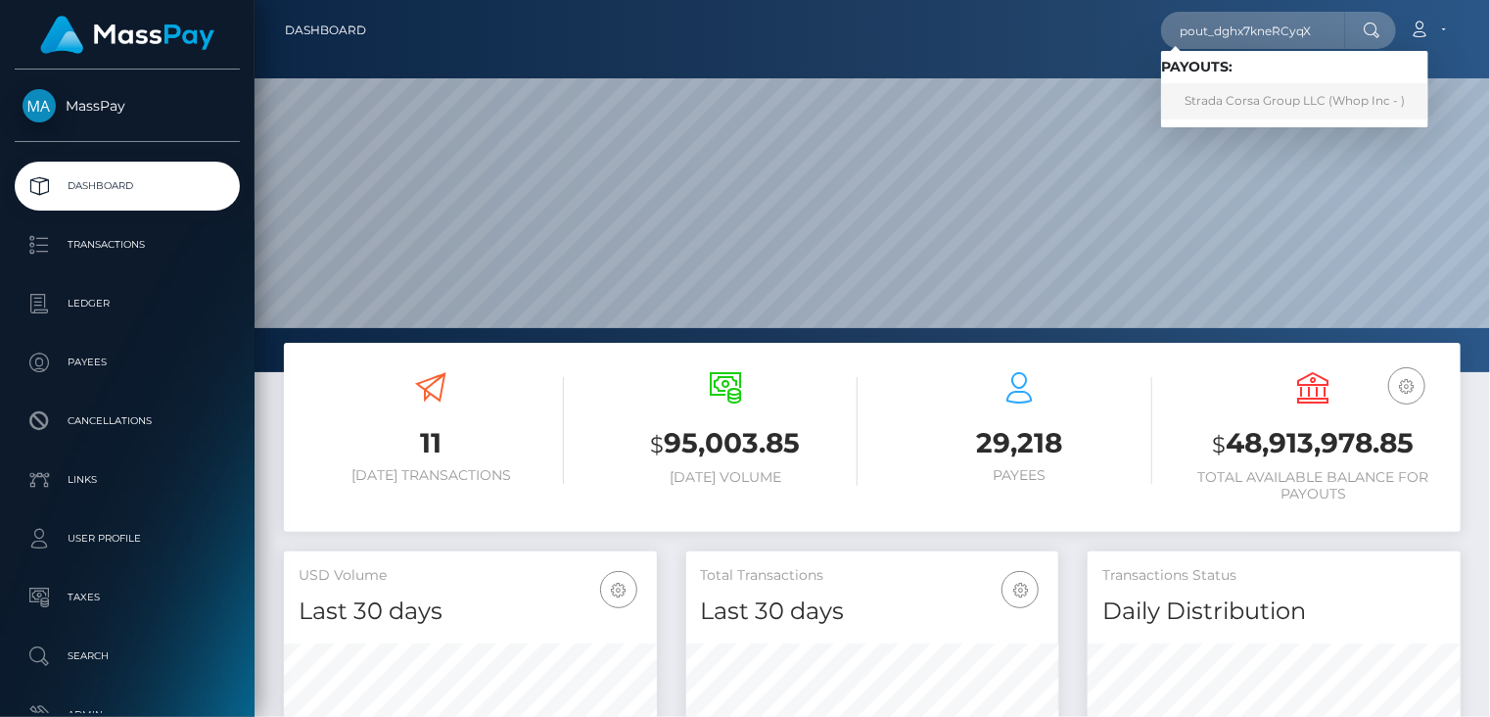
click at [1201, 97] on link "Strada Corsa Group LLC (Whop Inc - )" at bounding box center [1294, 101] width 267 height 36
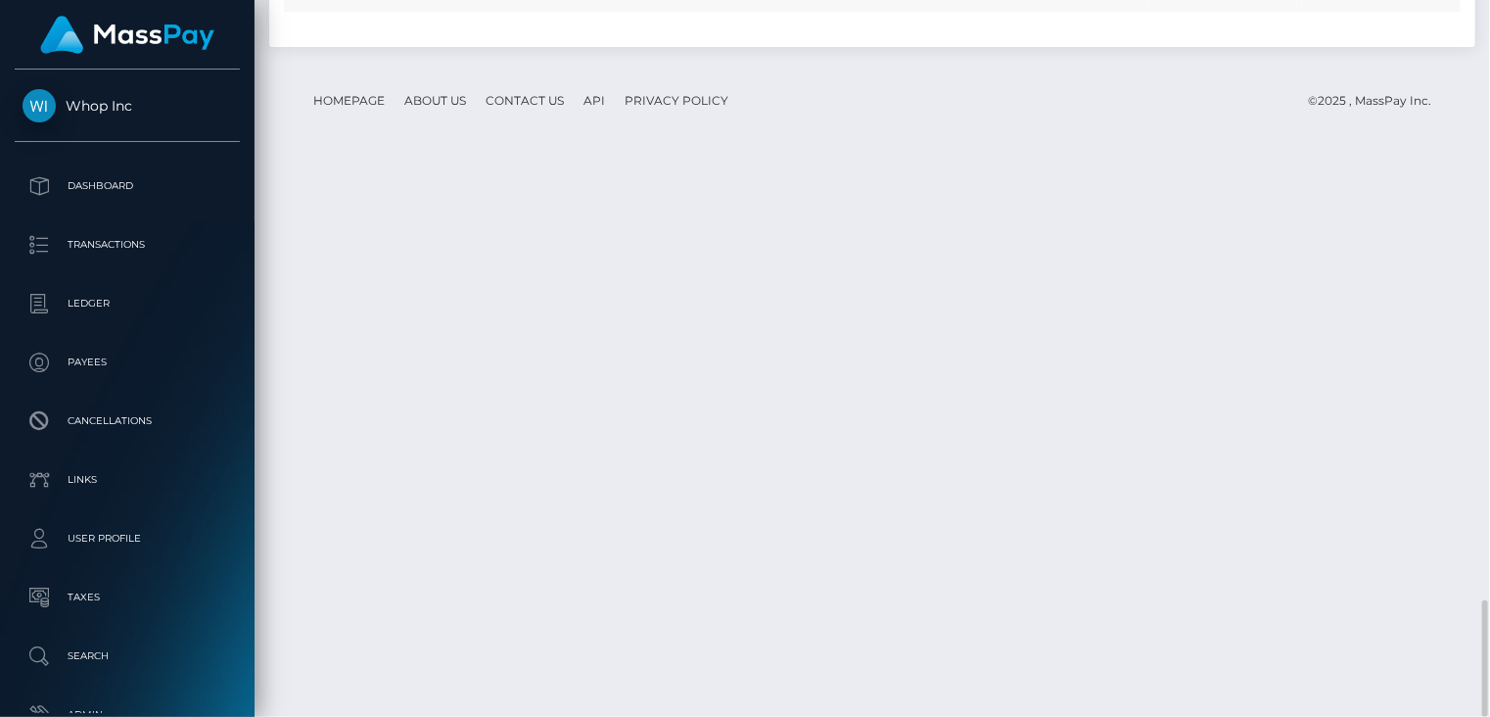
scroll to position [235, 372]
copy td "7832fbbd1c324fa980034e01558d53a7"
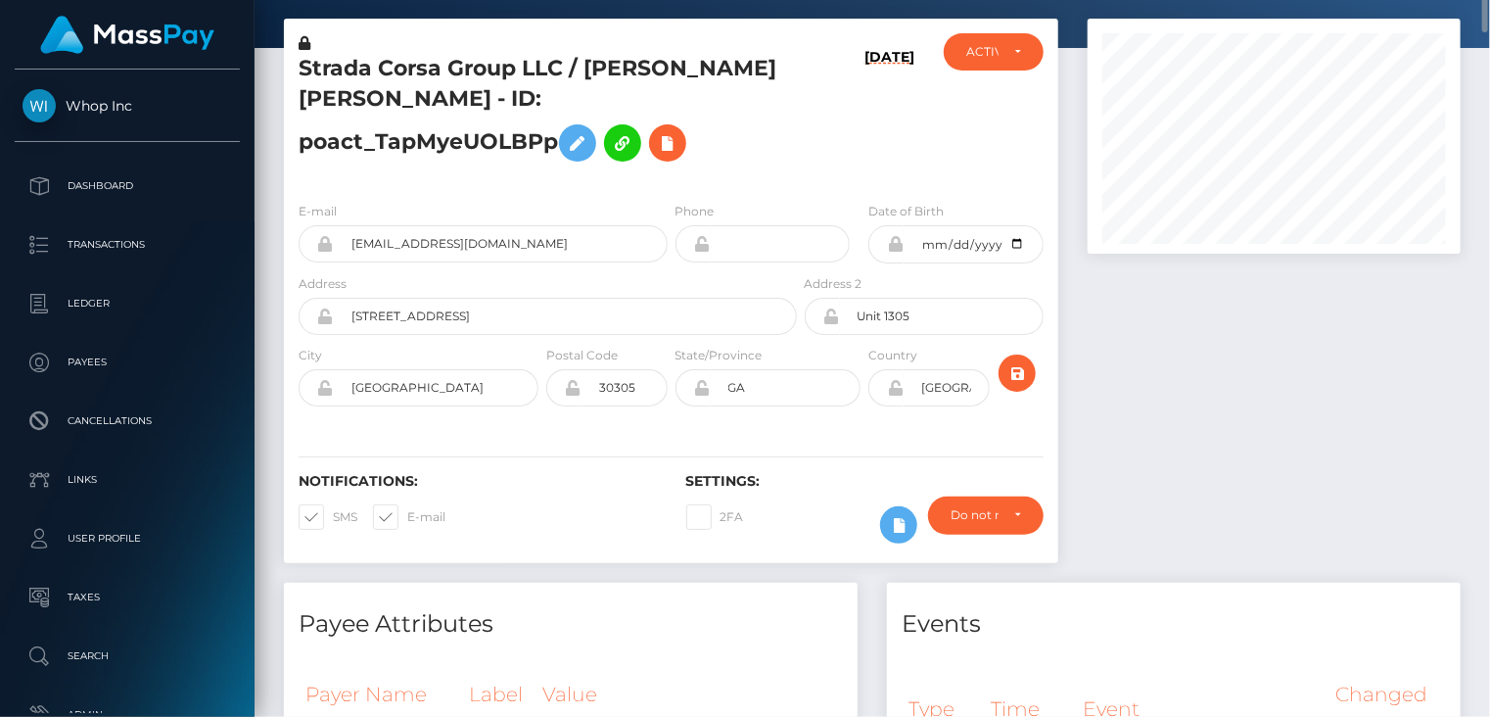
scroll to position [0, 0]
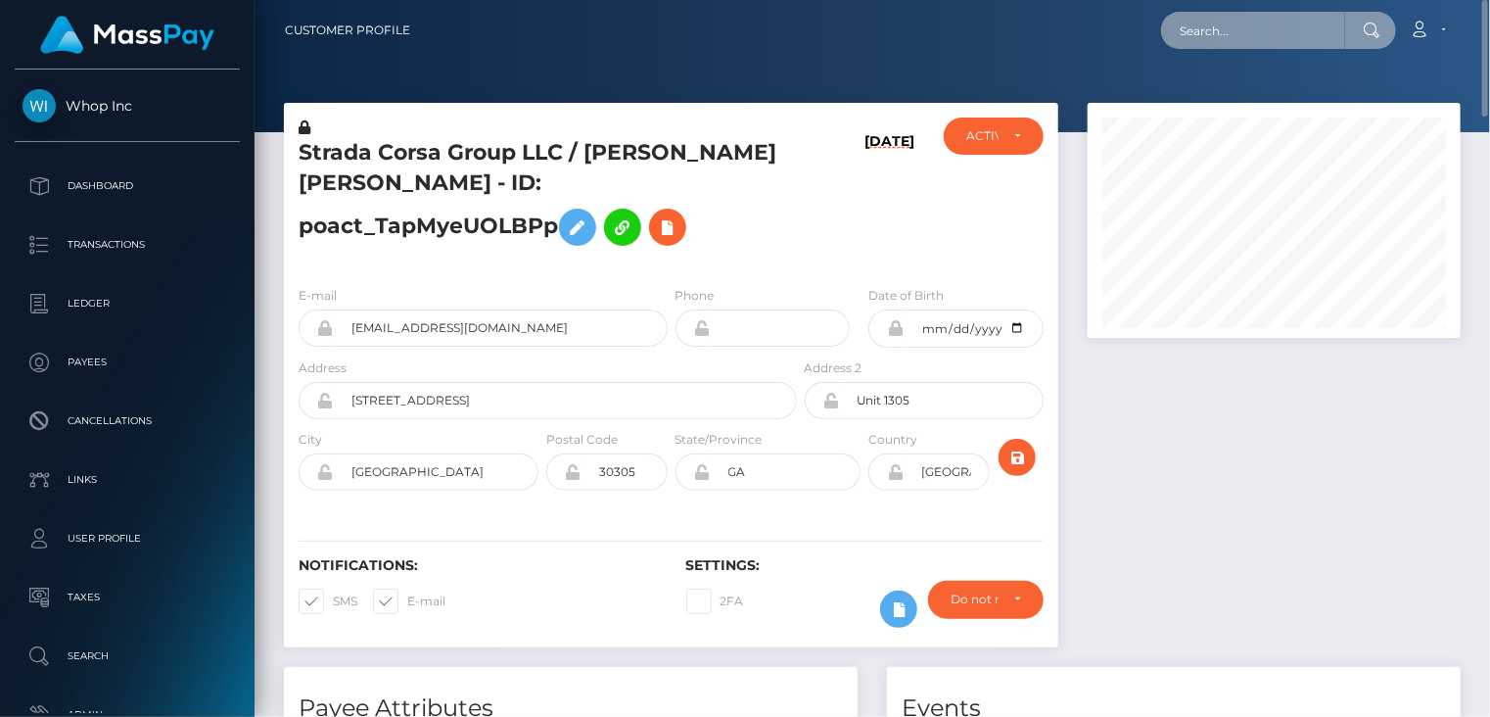
paste input "[EMAIL_ADDRESS][DOMAIN_NAME]"
type input "[EMAIL_ADDRESS][DOMAIN_NAME]"
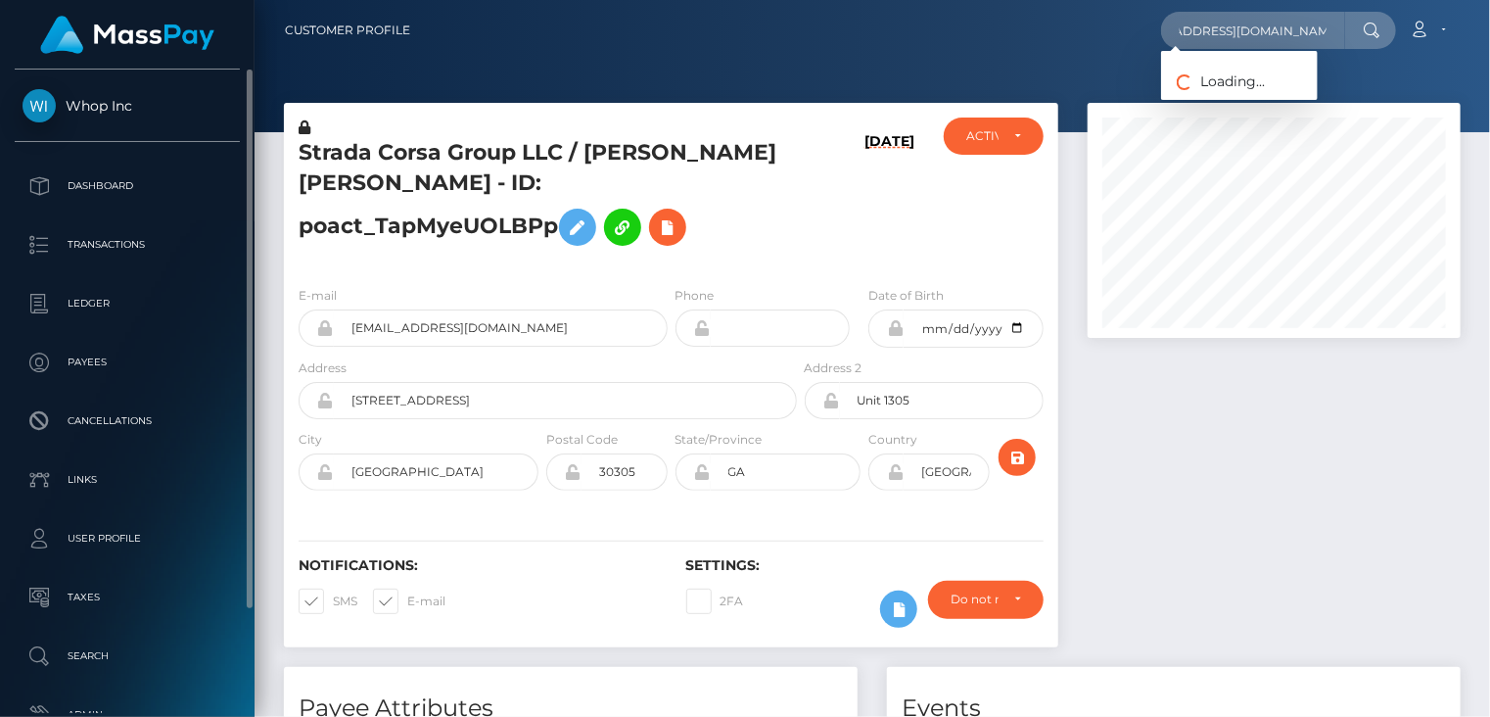
scroll to position [0, 0]
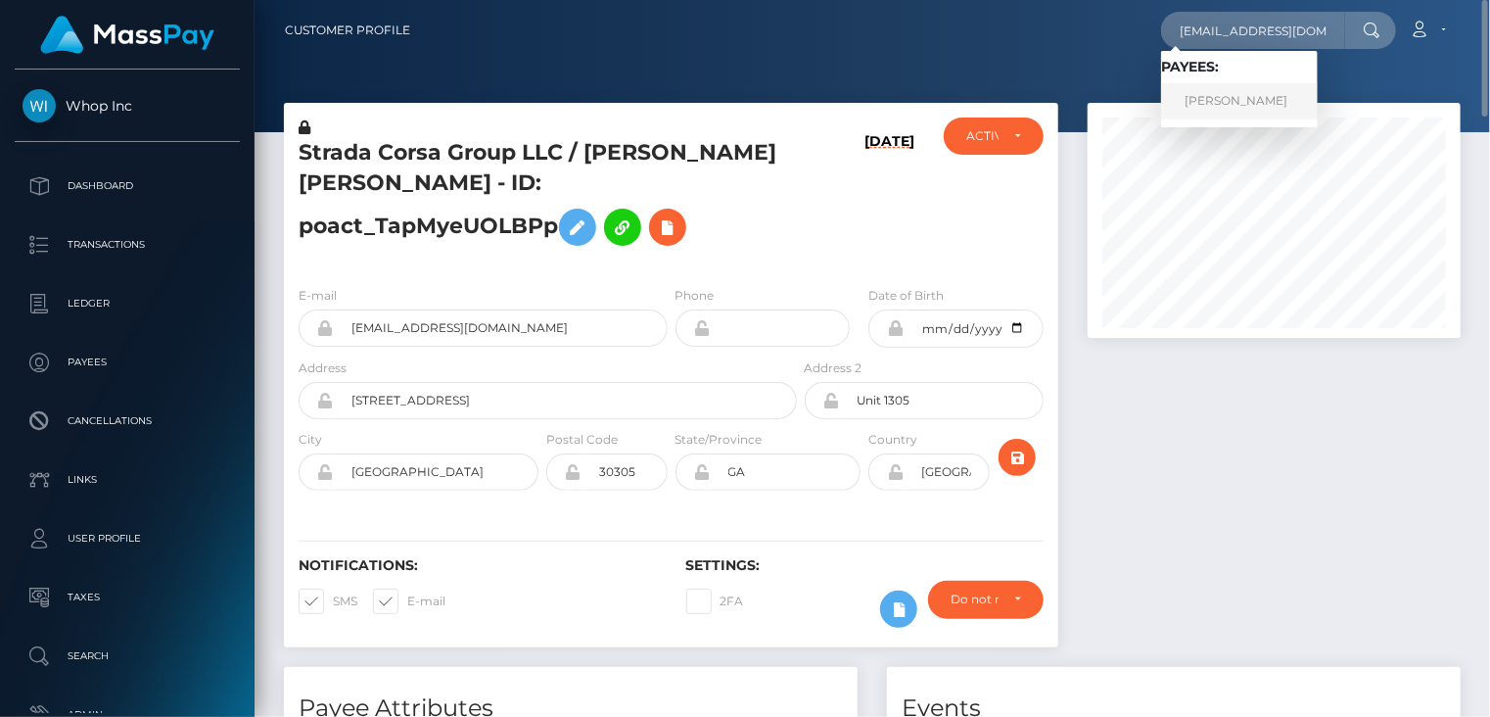
drag, startPoint x: 1236, startPoint y: 93, endPoint x: 1206, endPoint y: 90, distance: 29.5
click at [1236, 93] on link "ROCIO RODRIGUEZ" at bounding box center [1239, 101] width 157 height 36
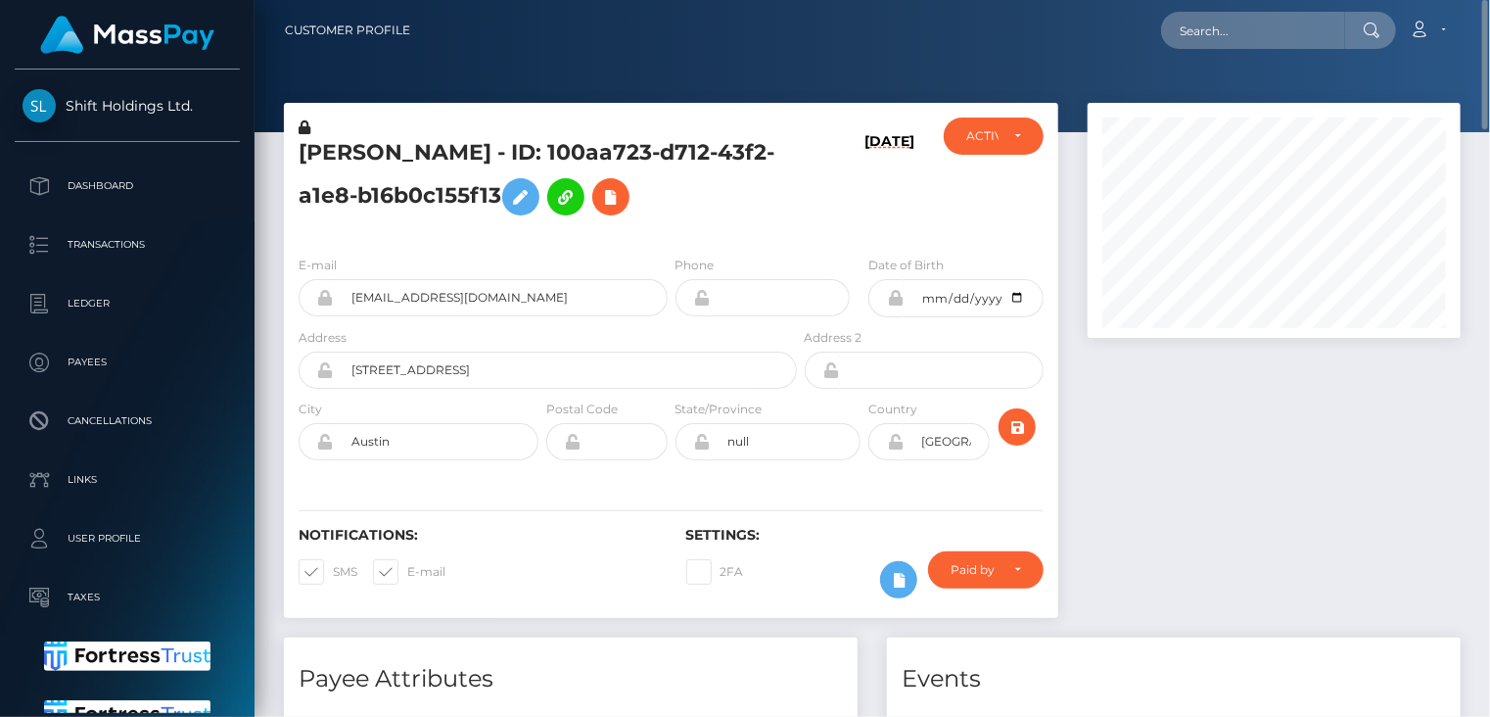
click at [497, 134] on div "[PERSON_NAME] - ID: 100aa723-d712-43f2-a1e8-b16b0c155f13" at bounding box center [542, 178] width 517 height 122
click at [490, 145] on h5 "[PERSON_NAME] - ID: 100aa723-d712-43f2-a1e8-b16b0c155f13" at bounding box center [543, 181] width 488 height 87
copy h5 "[PERSON_NAME] - ID: 100aa723-d712-43f2-a1e8-b16b0c155f13"
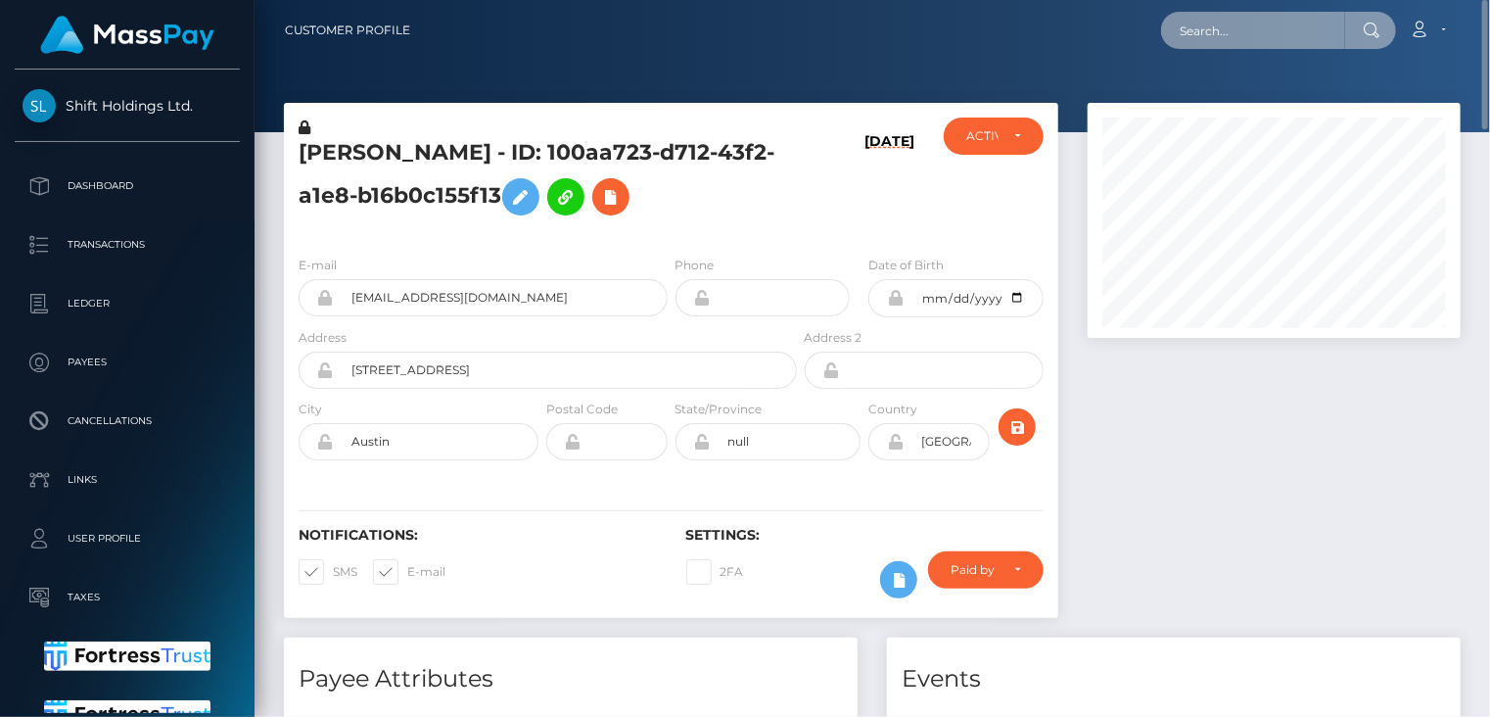
paste input "pout_jprmTxHjm66Ap"
type input "pout_jprmTxHjm66Ap"
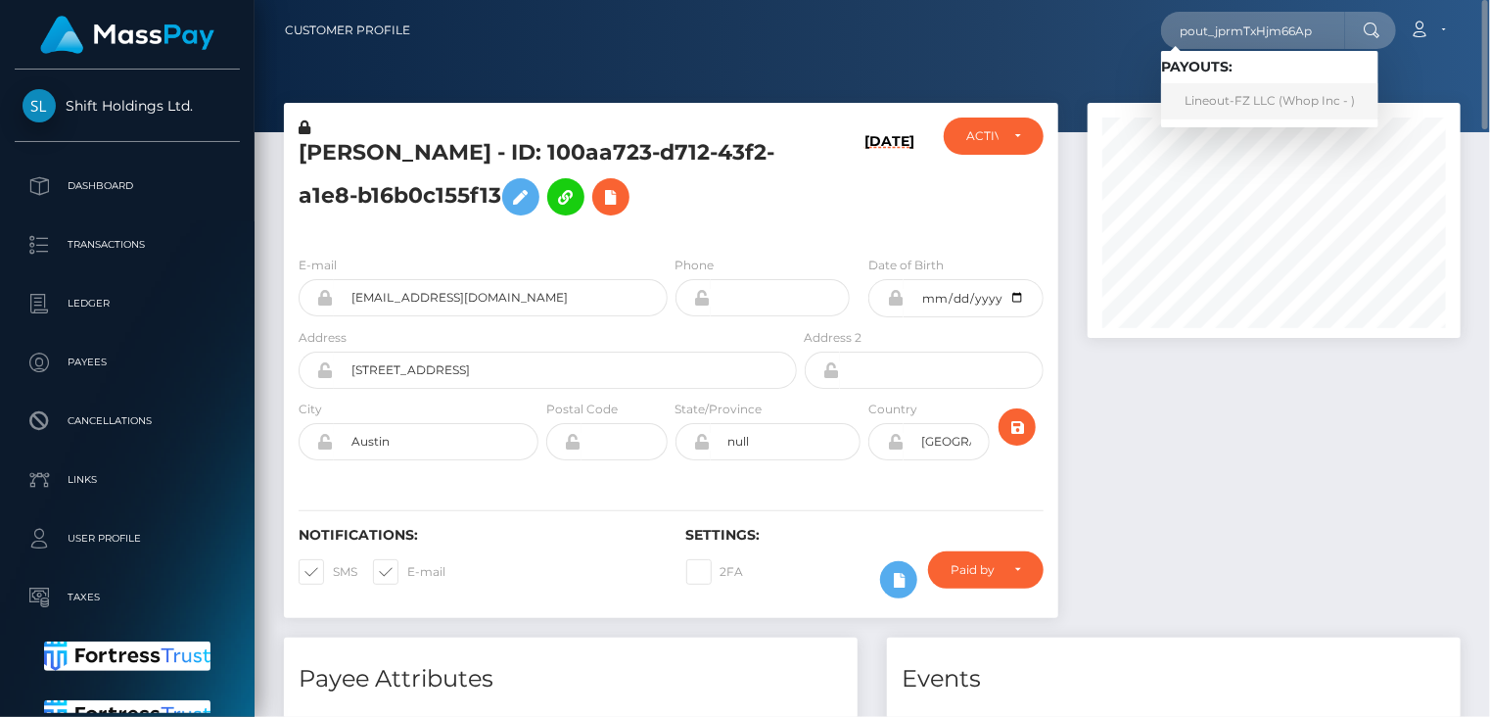
click at [1198, 106] on link "Lineout-FZ LLC (Whop Inc - )" at bounding box center [1269, 101] width 217 height 36
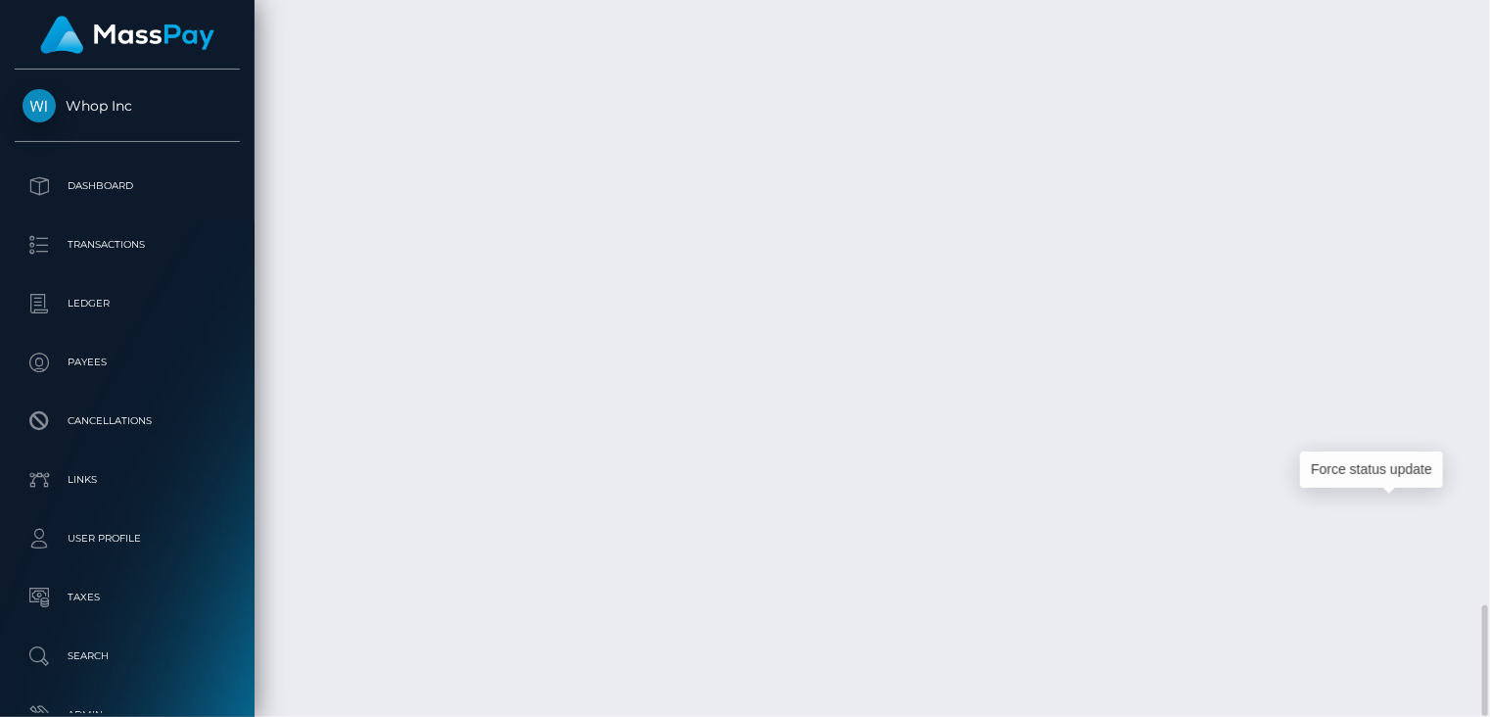
scroll to position [235, 372]
copy td "pout_jprmTxHjm66Ap"
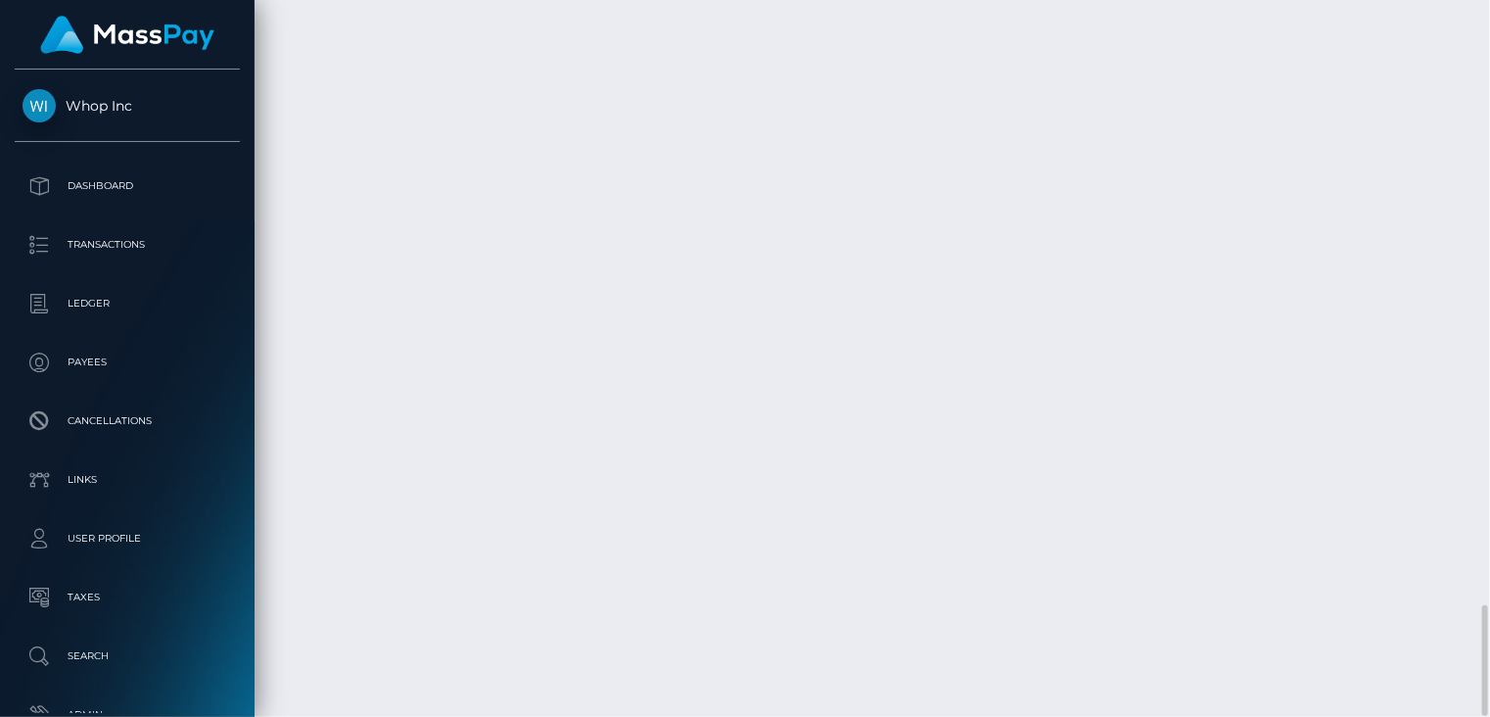
copy td "pout_WXDra7aDVR1TL"
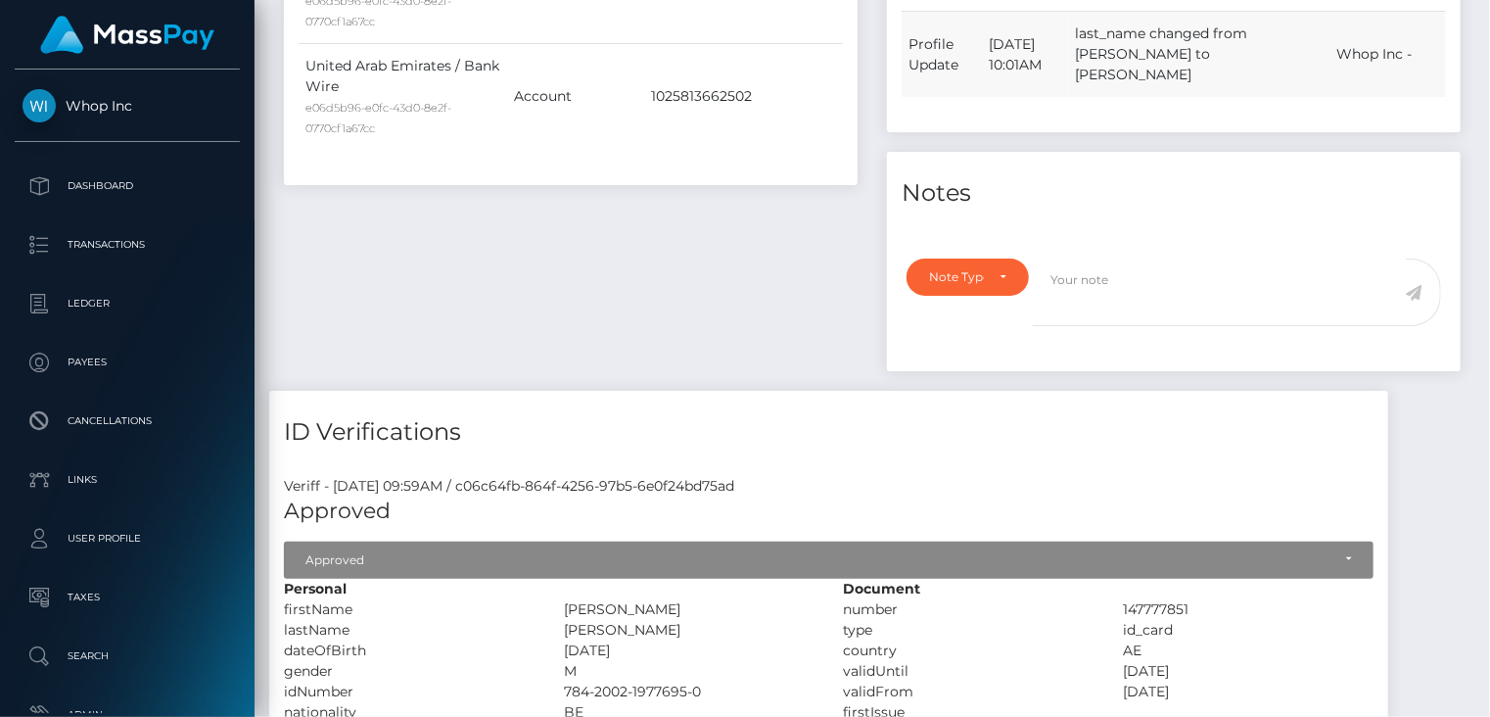
scroll to position [0, 0]
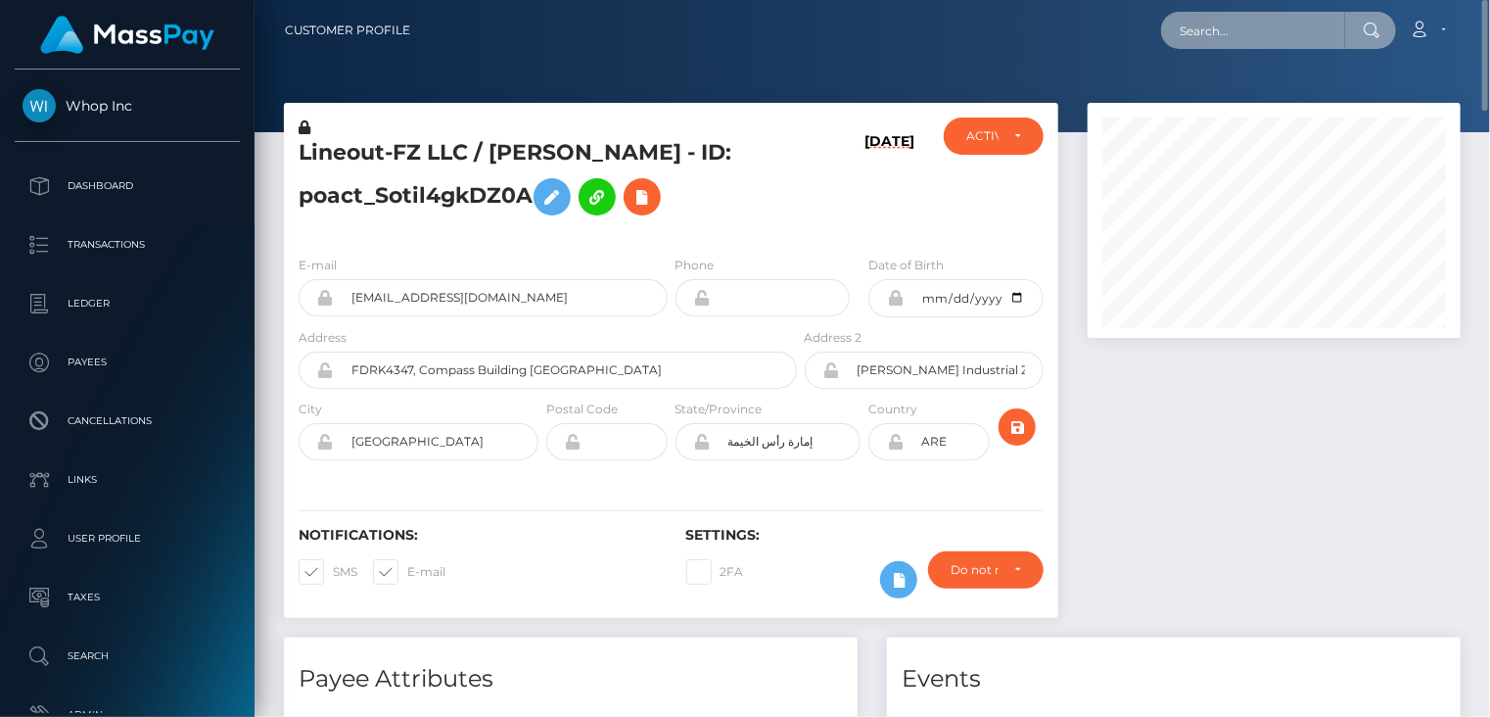
paste input "pout_aglQJU6zNvY4p"
type input "pout_aglQJU6zNvY4p"
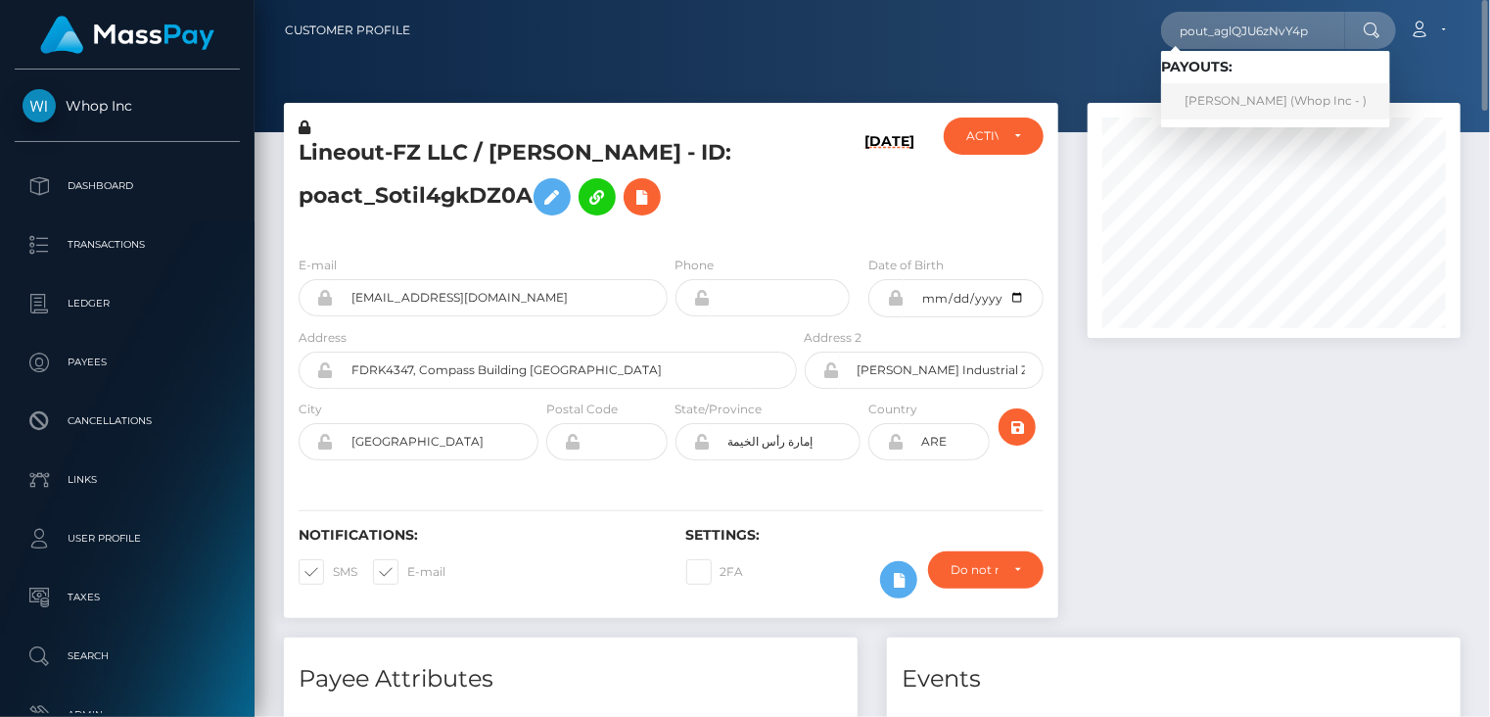
click at [1221, 111] on link "AMANDEEP Amandeep (Whop Inc - )" at bounding box center [1275, 101] width 229 height 36
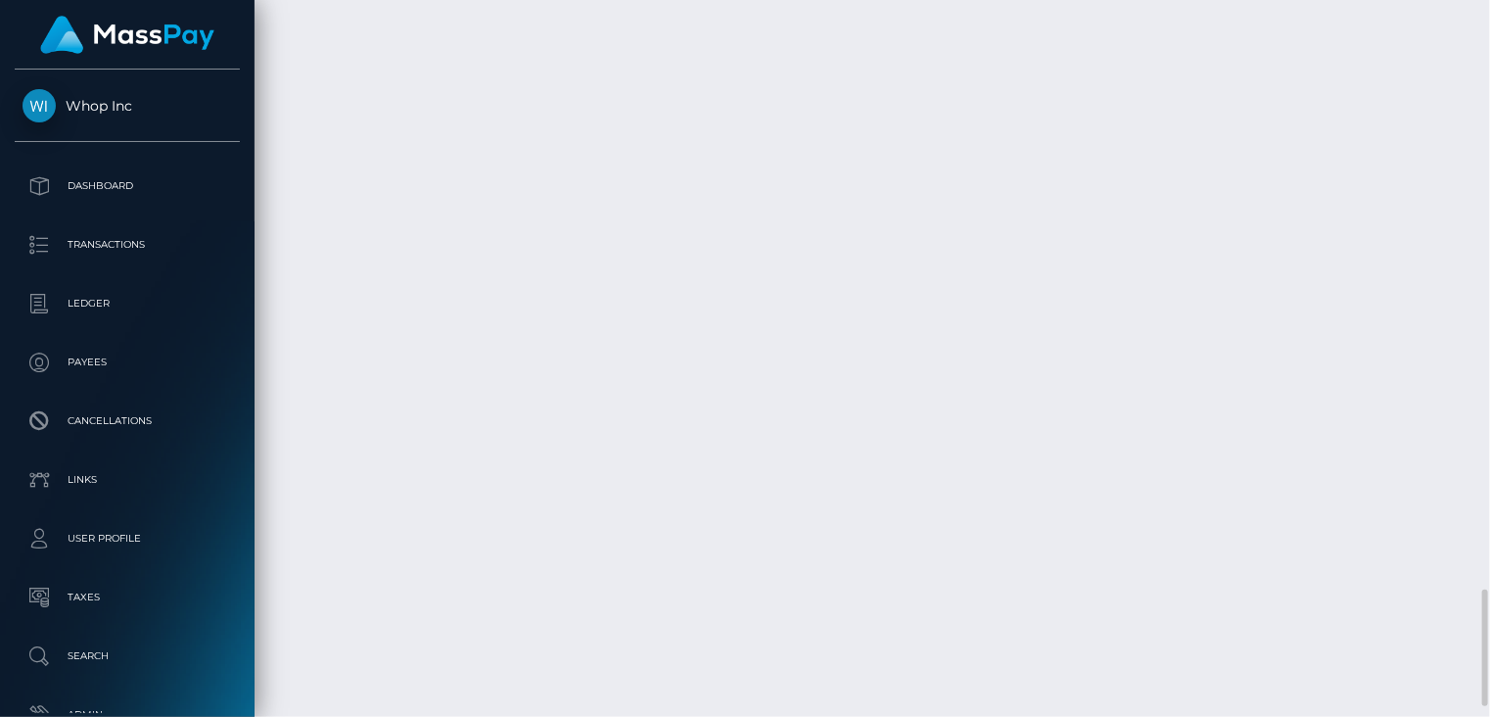
scroll to position [235, 372]
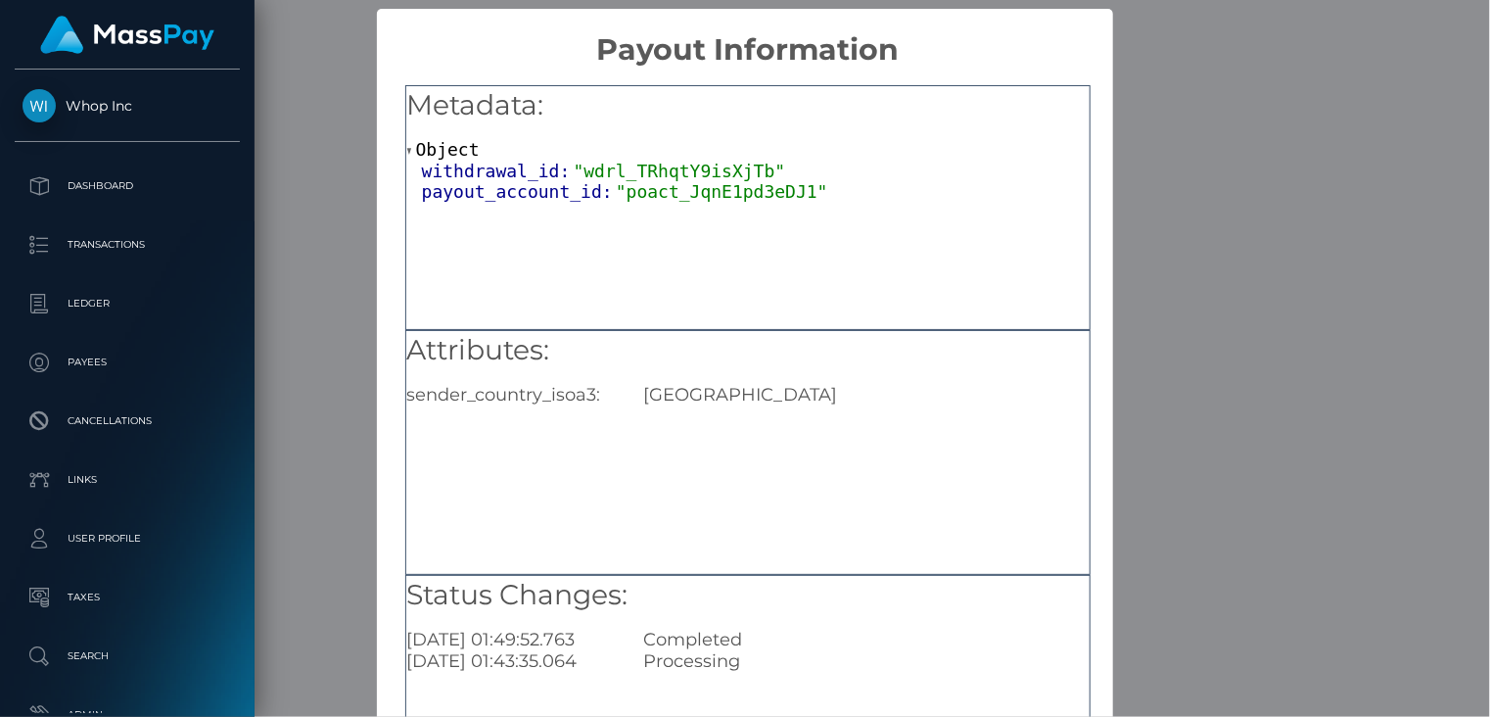
click at [1175, 225] on div "× Payout Information Metadata: Object withdrawal_id: "wdrl_TRhqtY9isXjTb" payou…" at bounding box center [745, 358] width 1490 height 717
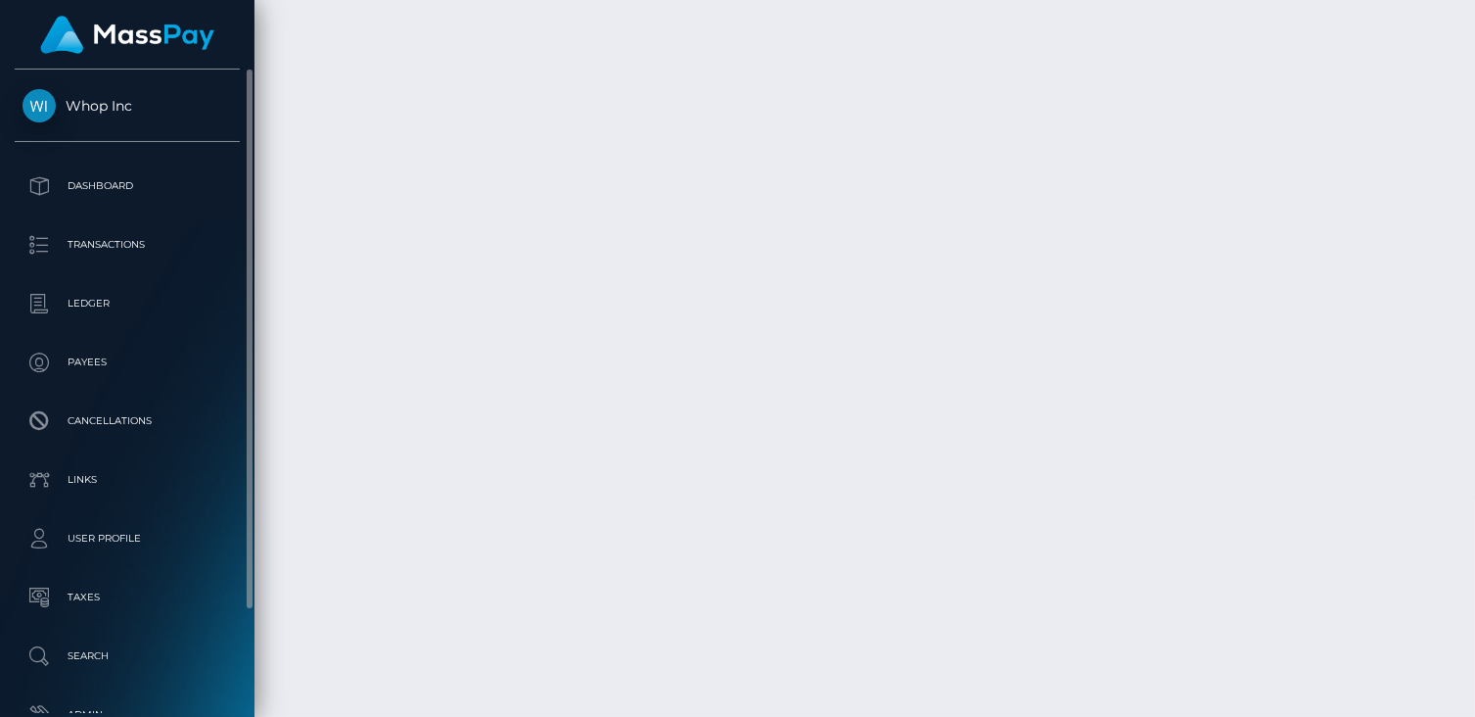
scroll to position [978856, 978722]
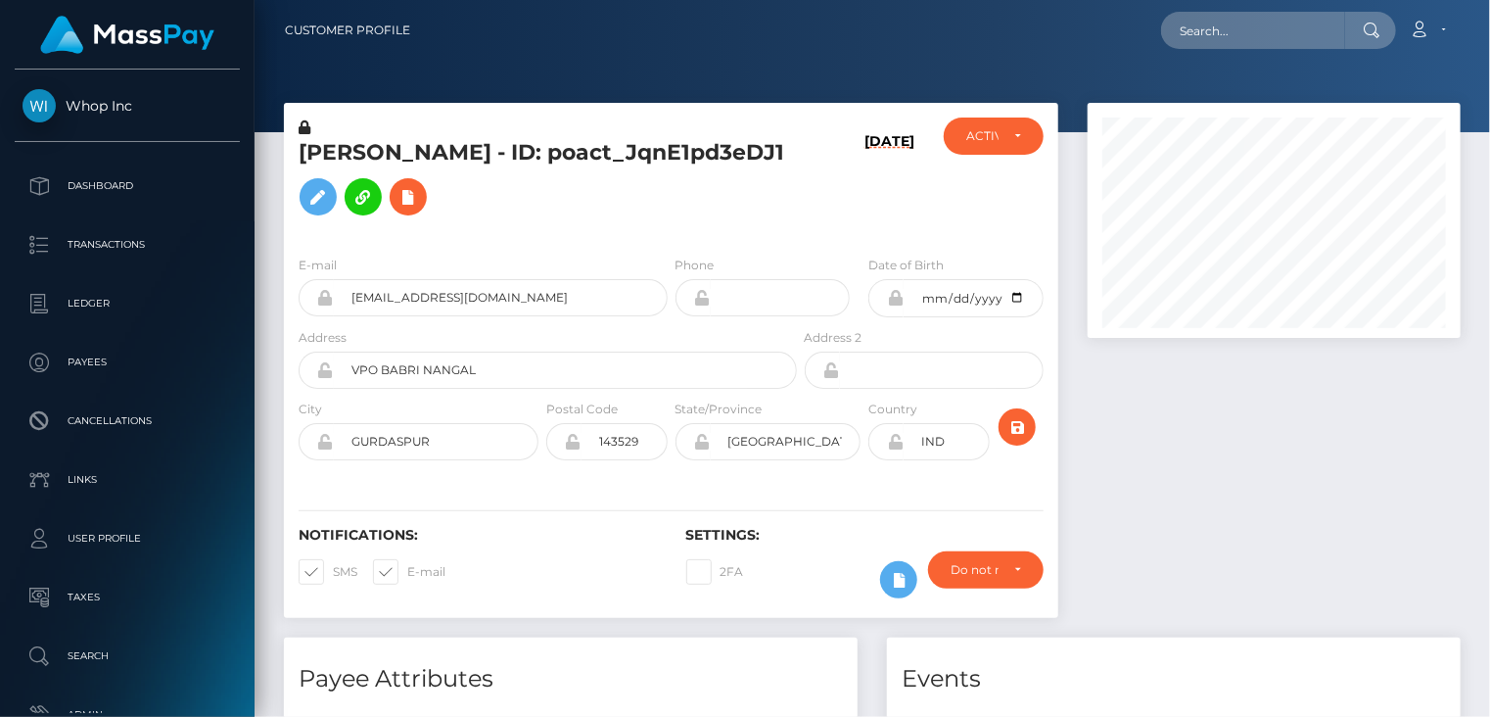
scroll to position [235, 372]
paste input "MSPda5a694c47438ef"
type input "MSPda5a694c47438ef"
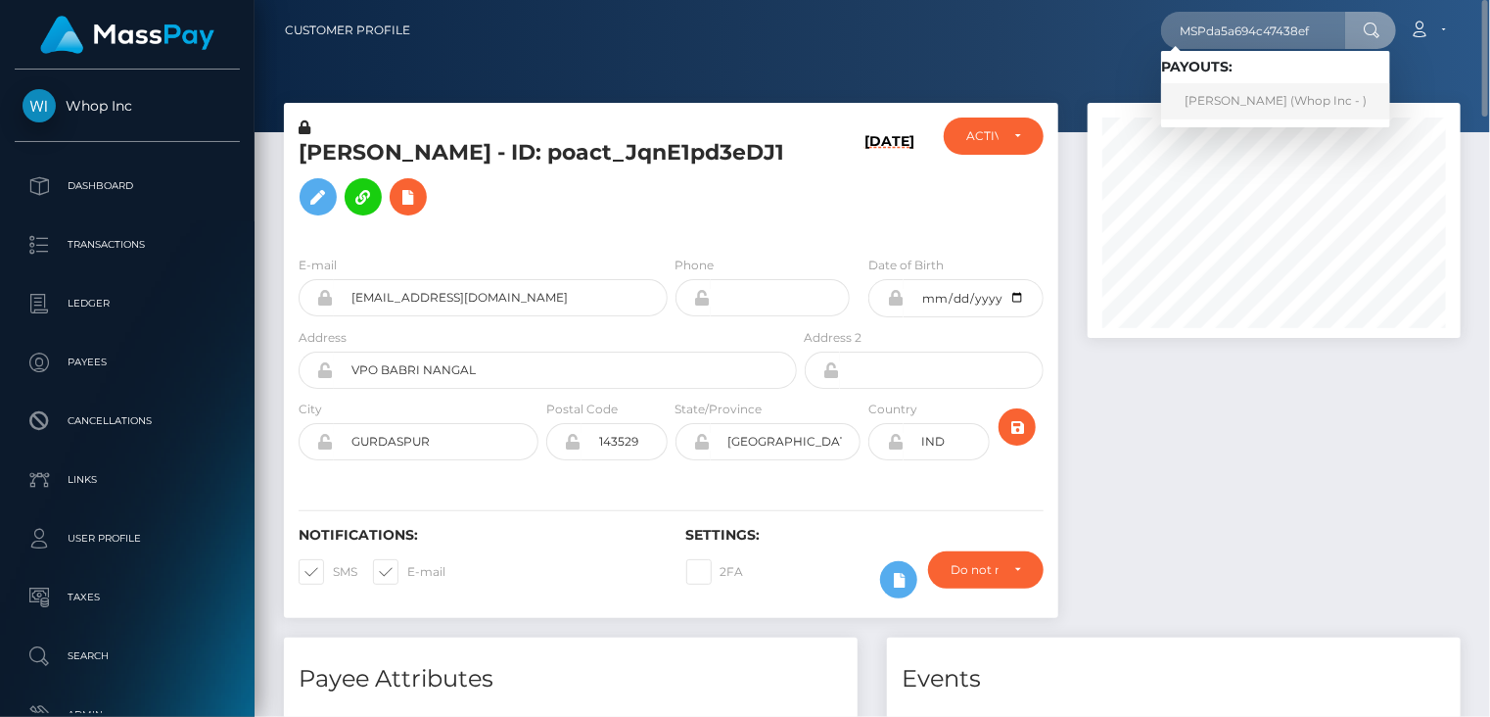
click at [1234, 107] on link "Amar Hashir (Whop Inc - )" at bounding box center [1275, 101] width 229 height 36
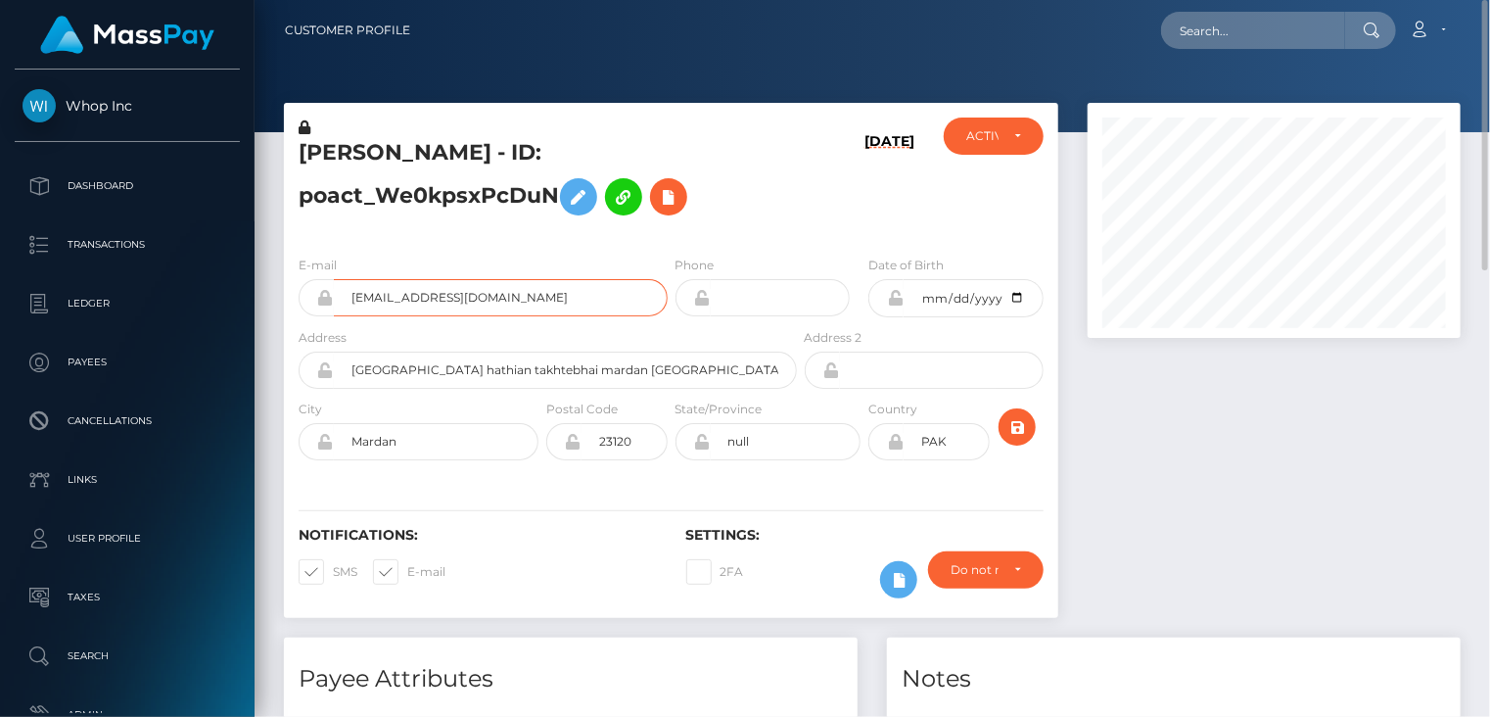
click at [421, 297] on input "amarhashir777@gmail.com" at bounding box center [501, 297] width 334 height 37
paste input "d8e24196-85f4-4cef-ae15-c6133de0f77a"
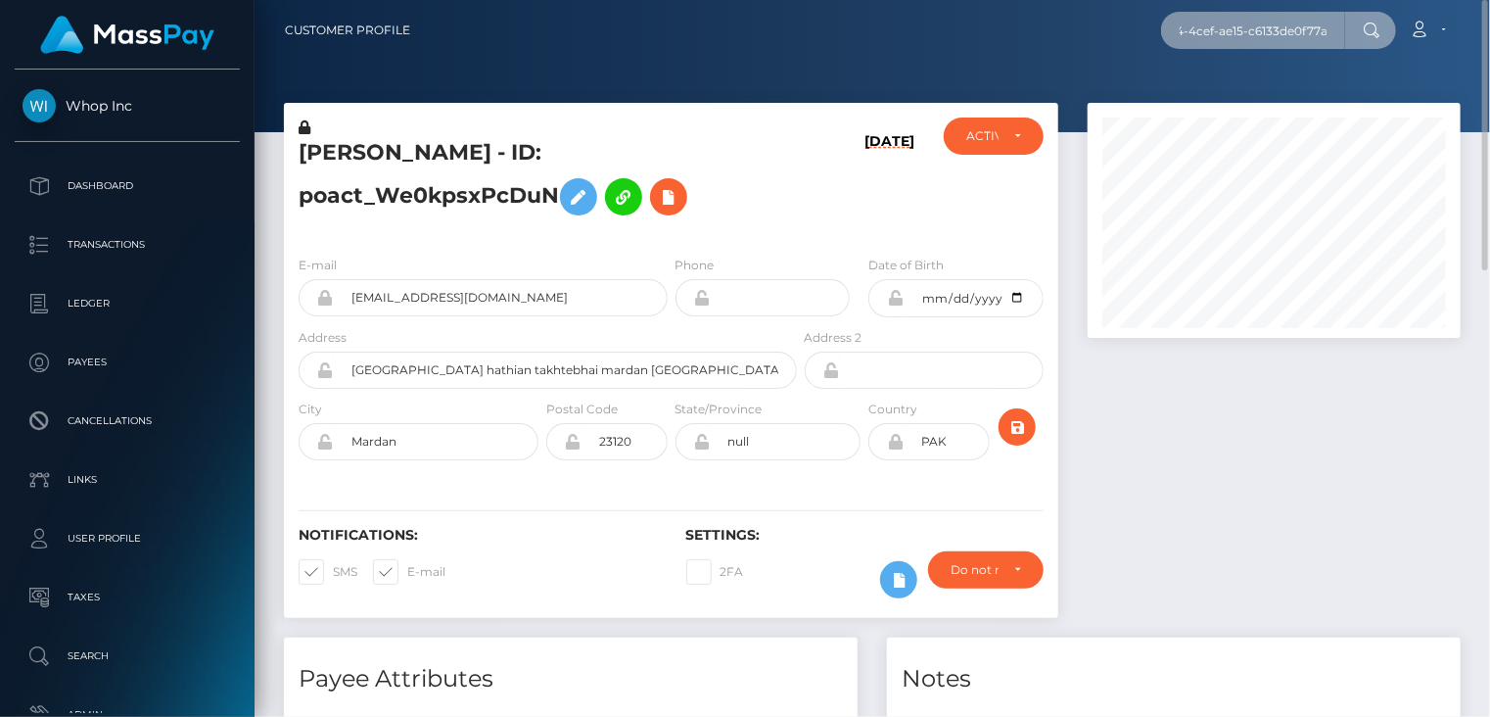
type input "d8e24196-85f4-4cef-ae15-c6133de0f77a"
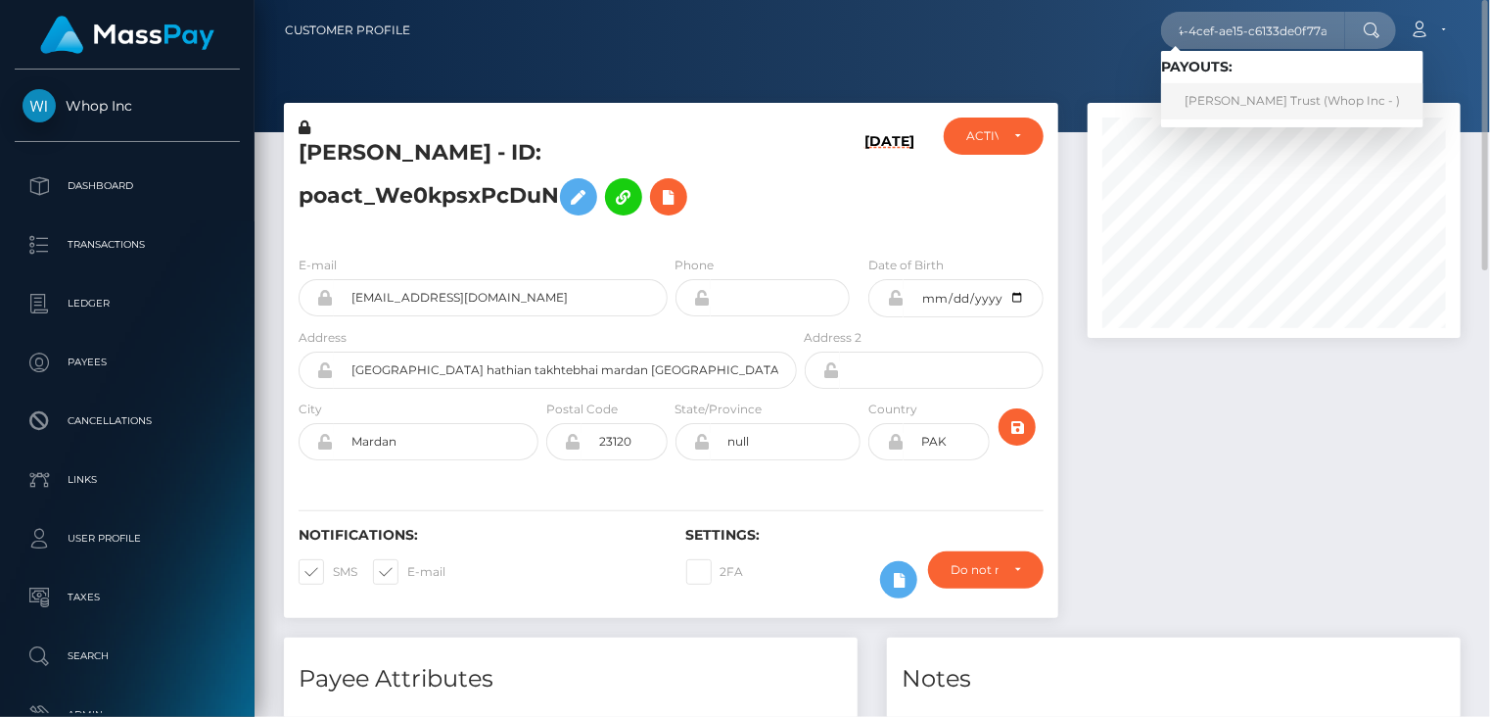
click at [1229, 103] on link "Carter Trust (Whop Inc - )" at bounding box center [1292, 101] width 262 height 36
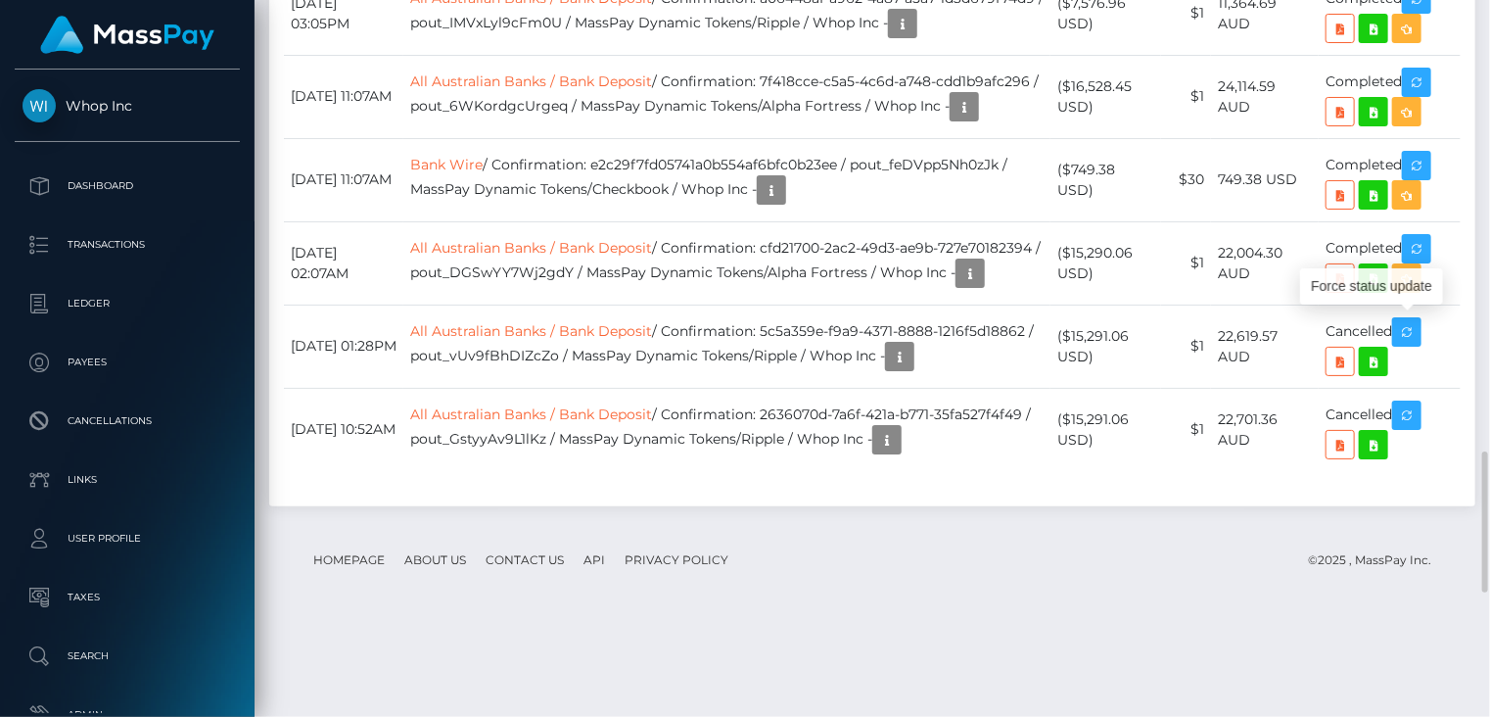
scroll to position [235, 372]
drag, startPoint x: 1420, startPoint y: 319, endPoint x: 76, endPoint y: 672, distance: 1388.8
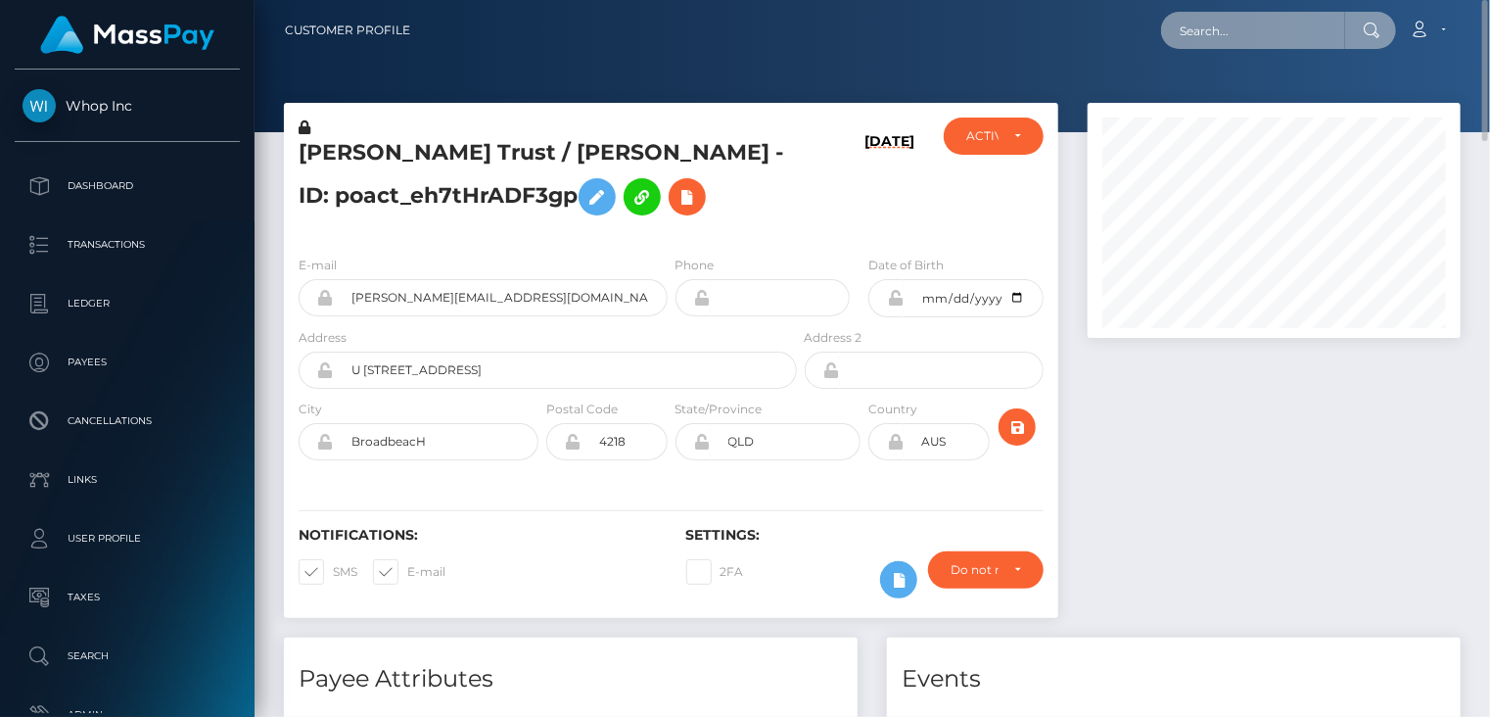
scroll to position [978856, 978717]
paste input "poact_PyA2288aV0CO"
type input "poact_PyA2288aV0CO"
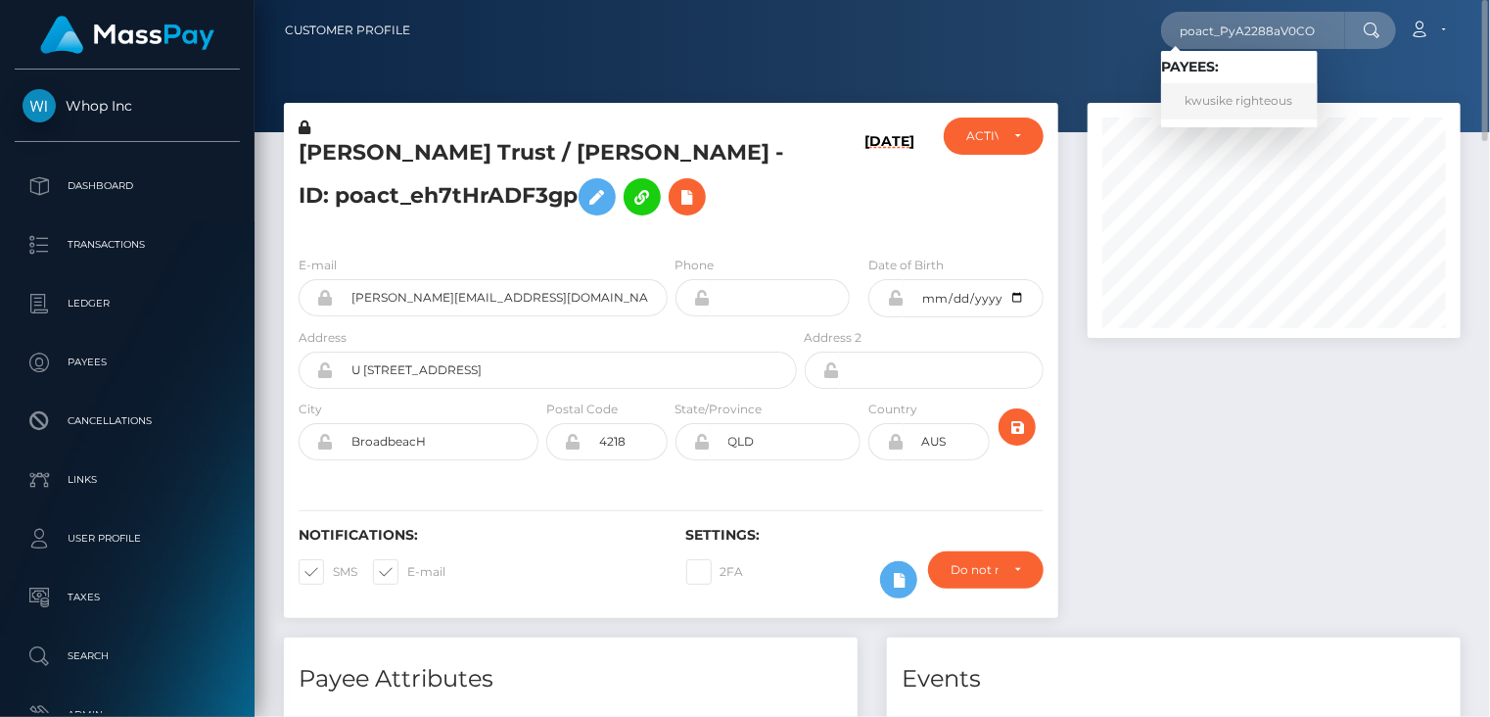
click at [1219, 96] on link "kwusike righteous" at bounding box center [1239, 101] width 157 height 36
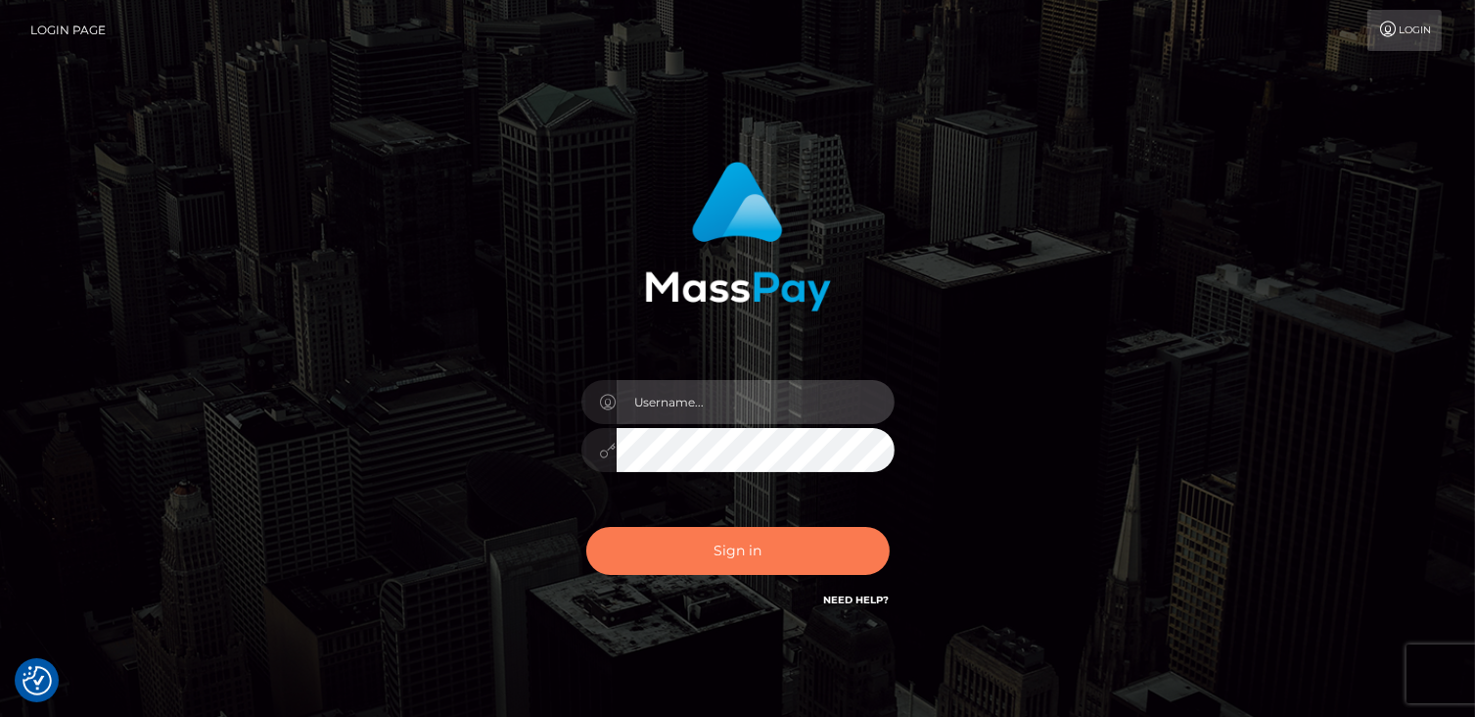
type input "catalinad"
click at [686, 560] on button "Sign in" at bounding box center [738, 551] width 304 height 48
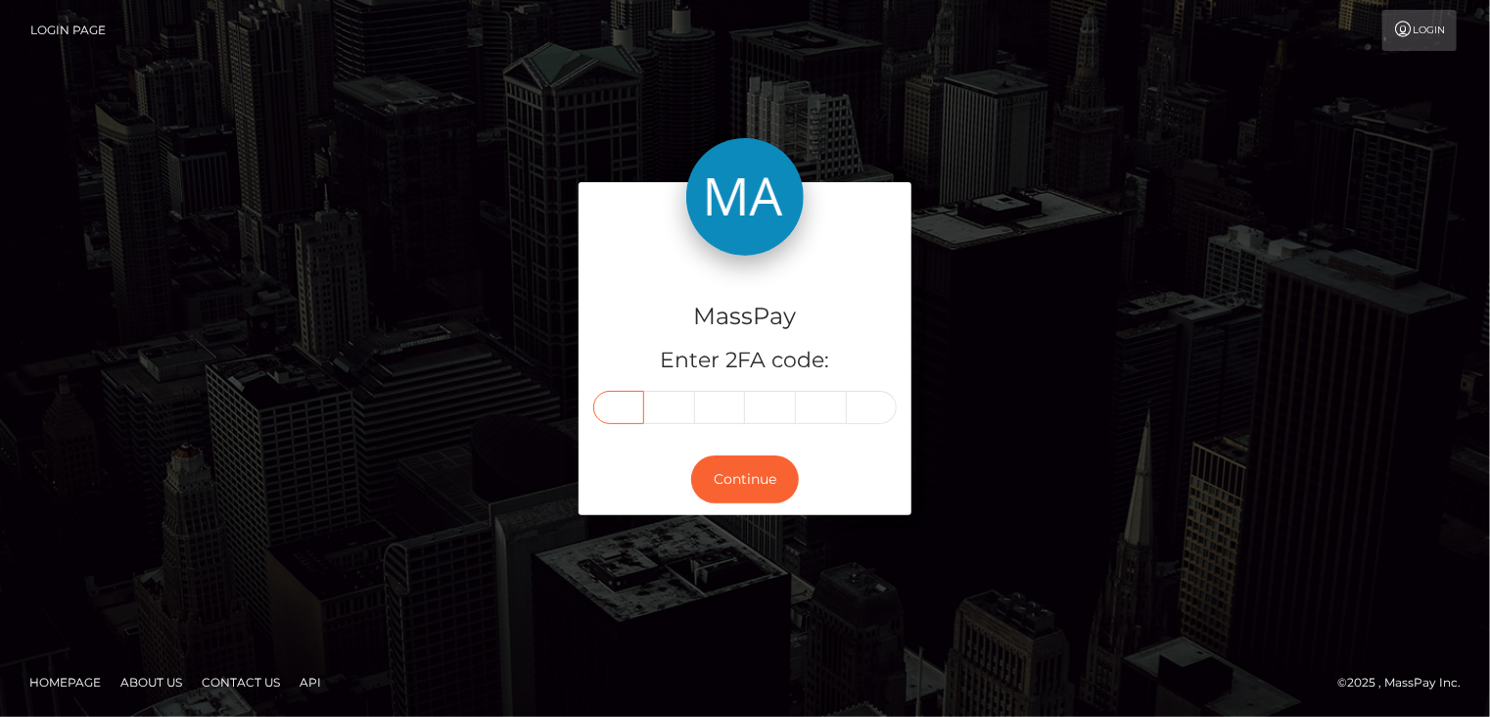
click at [622, 406] on input "text" at bounding box center [618, 407] width 51 height 33
type input "0"
type input "7"
type input "6"
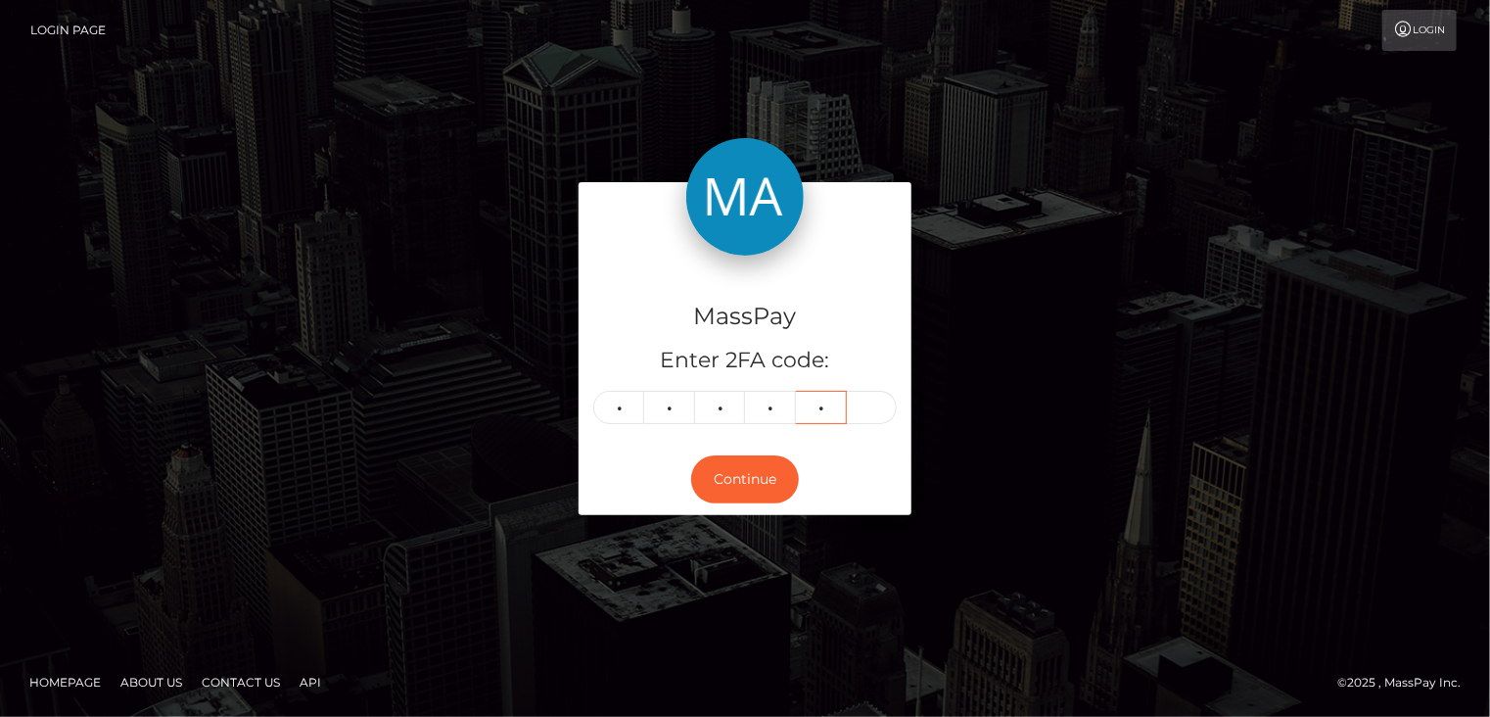
type input "3"
type input "4"
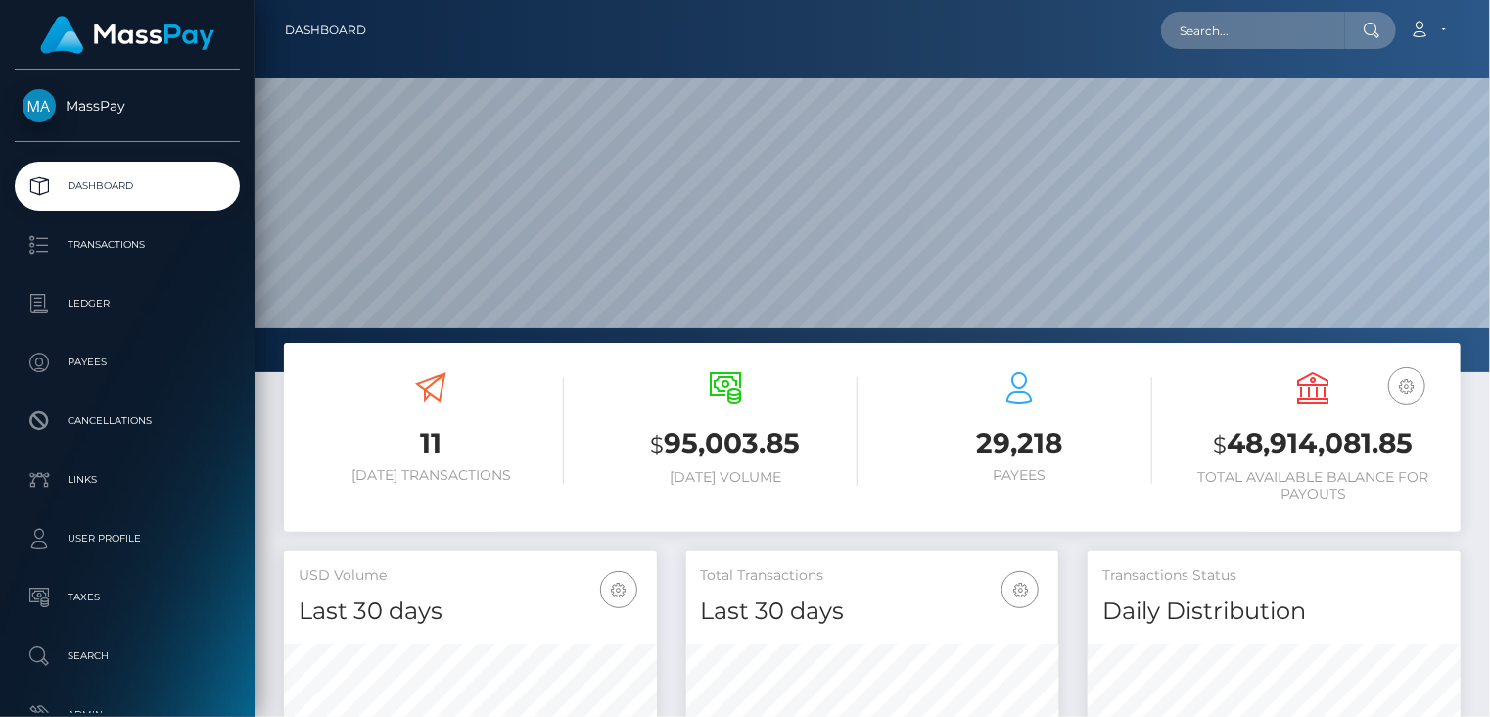
scroll to position [347, 372]
paste input "[EMAIL_ADDRESS][DOMAIN_NAME]"
type input "[EMAIL_ADDRESS][DOMAIN_NAME]"
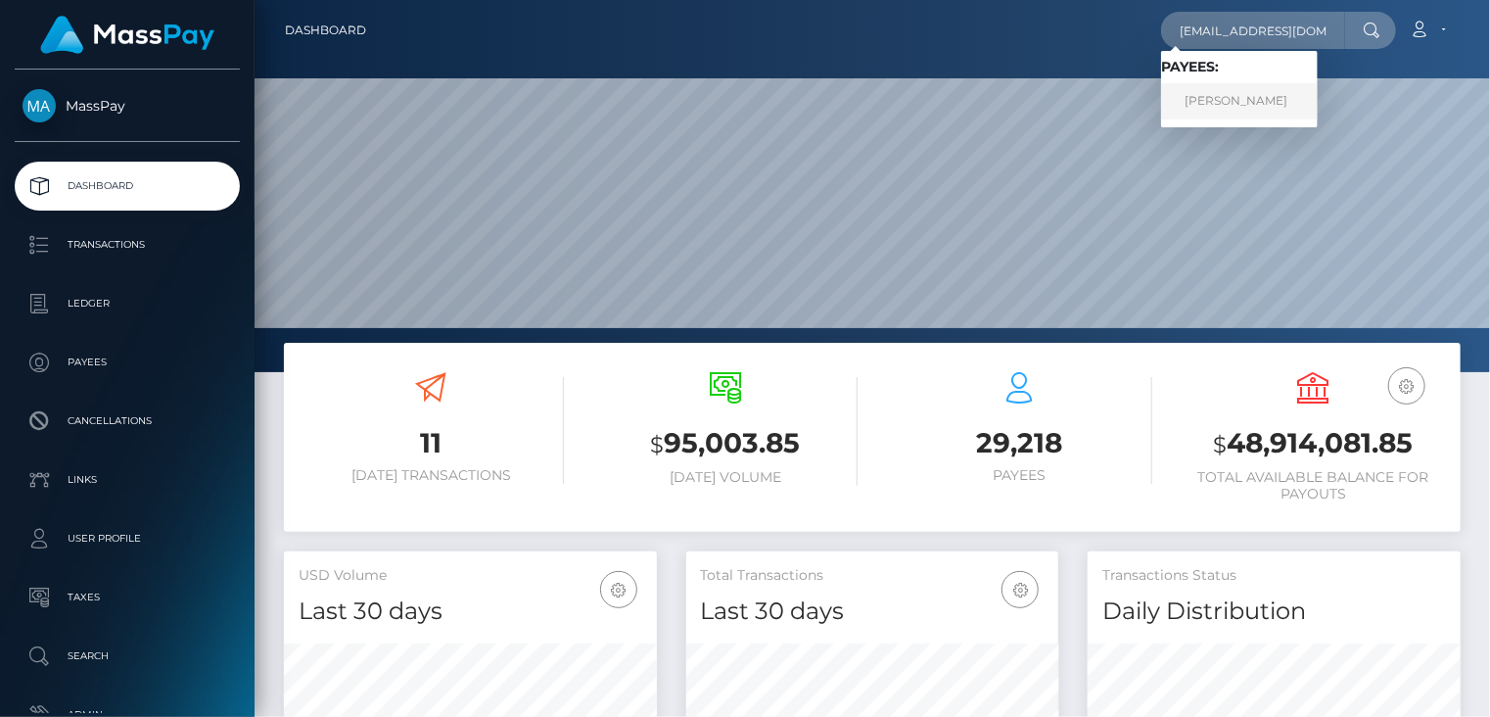
click at [1239, 99] on link "[PERSON_NAME]" at bounding box center [1239, 101] width 157 height 36
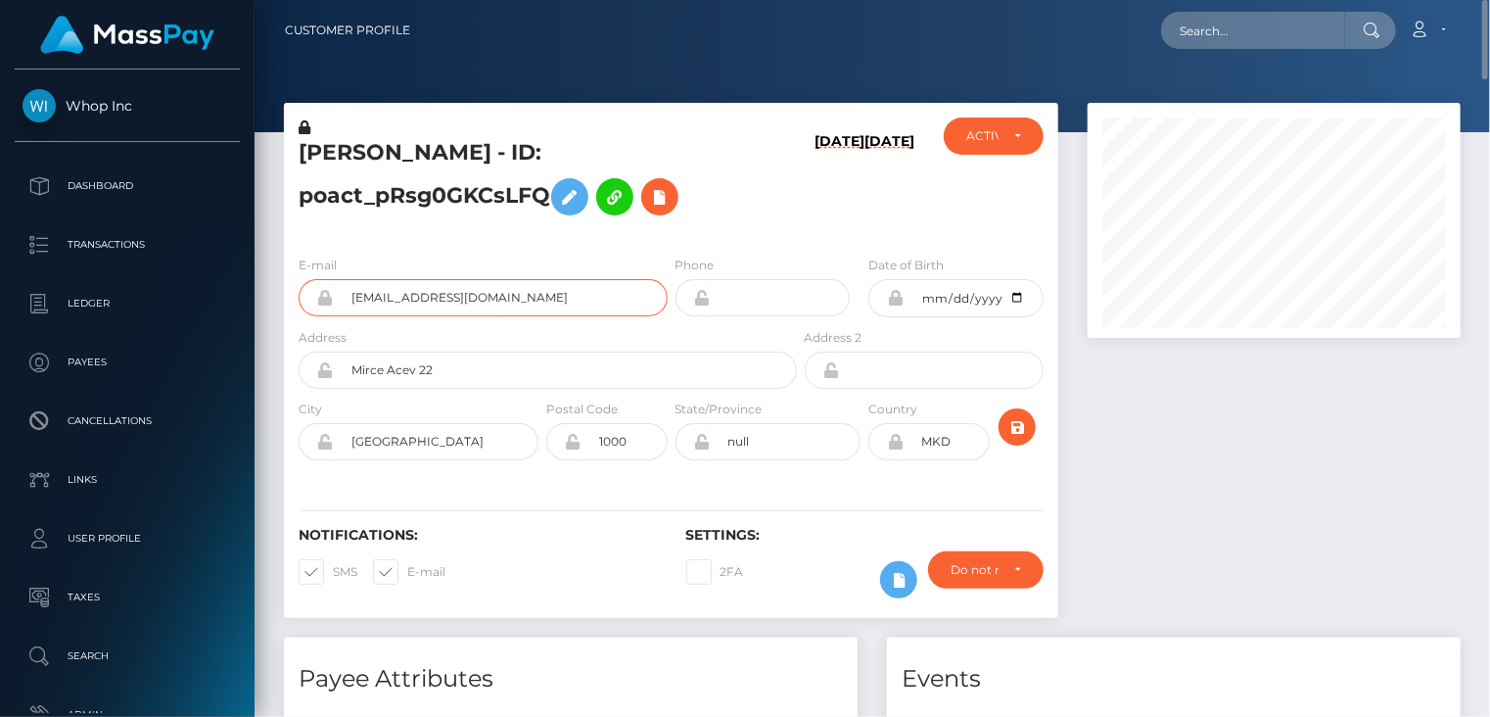
click at [370, 297] on input "betwizardt@gmail.com" at bounding box center [501, 297] width 334 height 37
click at [369, 297] on input "betwizardt@gmail.com" at bounding box center [501, 297] width 334 height 37
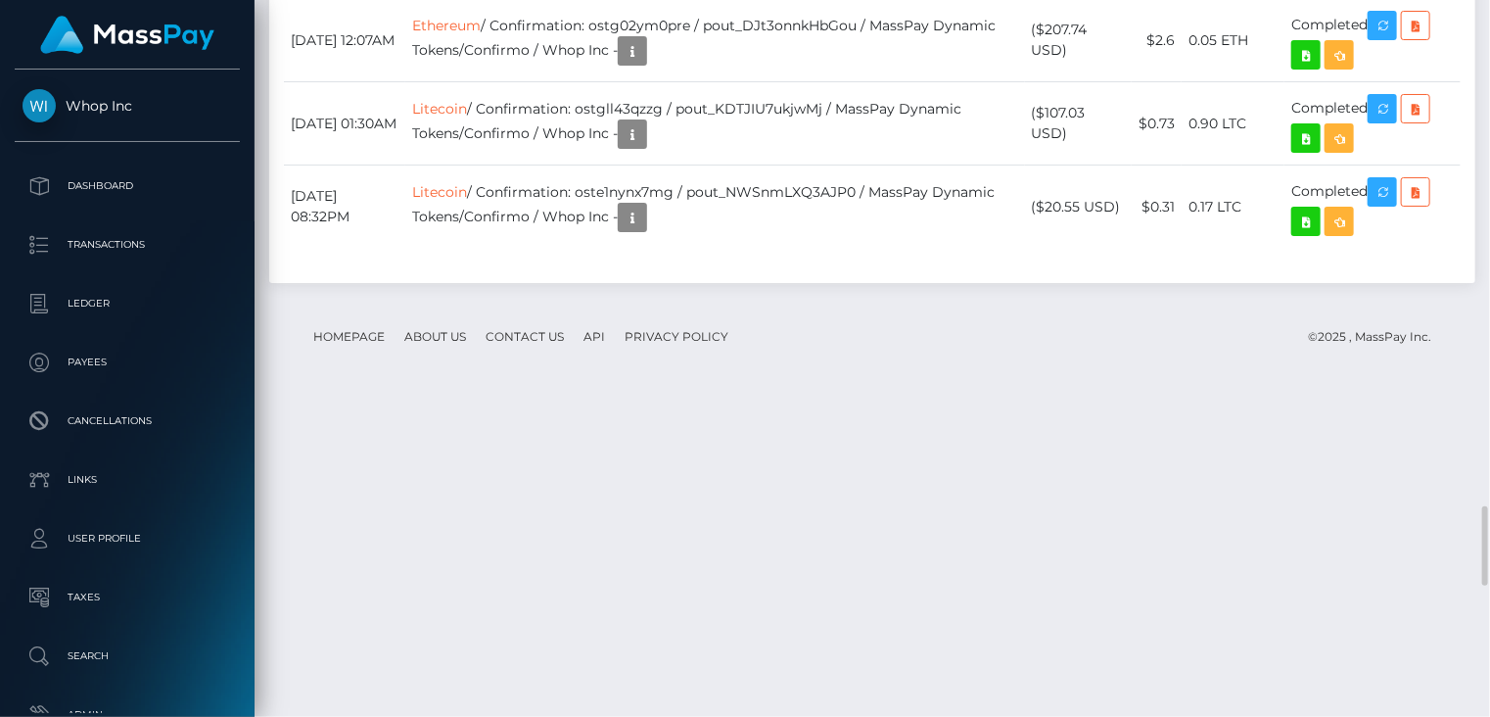
scroll to position [5225, 0]
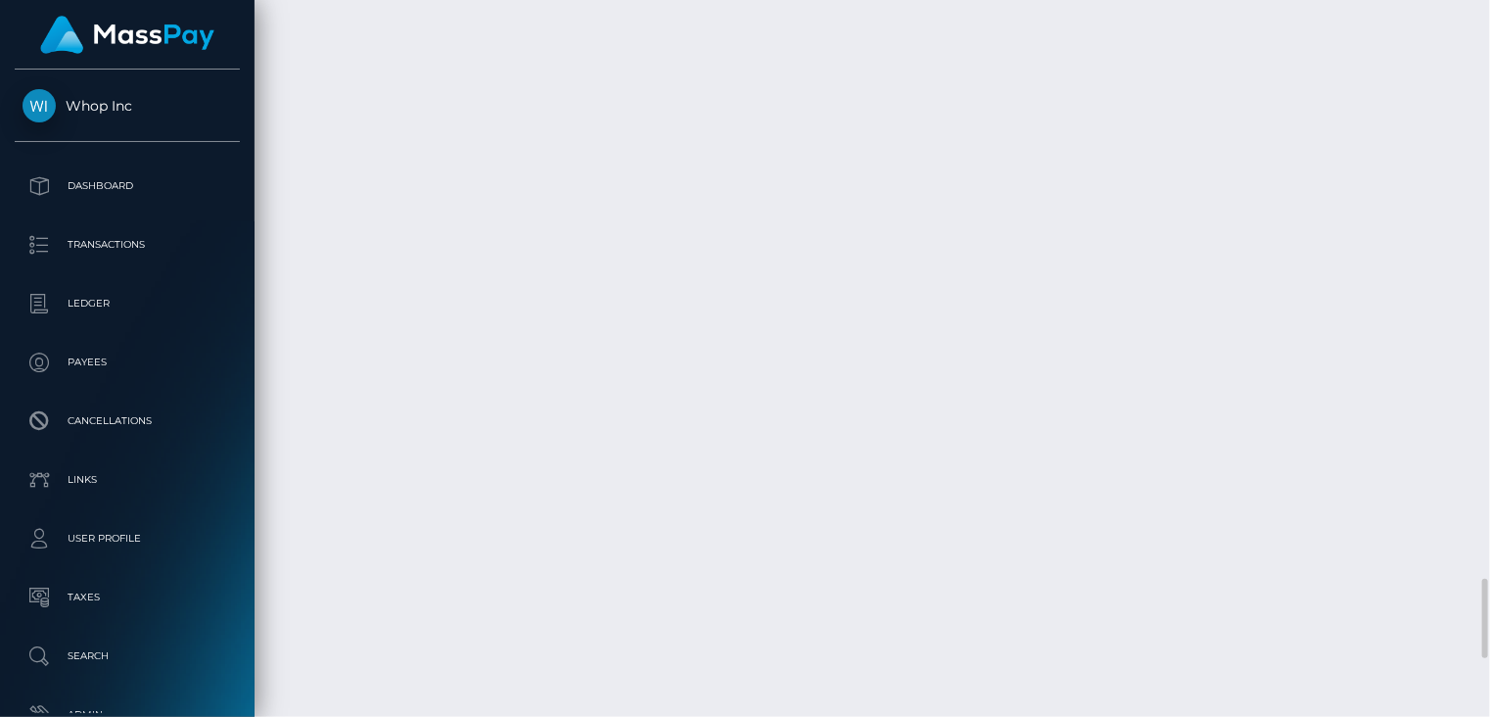
click at [750, 398] on body "Whop Inc Dashboard Transactions Ledger Payees" at bounding box center [745, 358] width 1490 height 717
click at [751, 398] on body "Whop Inc Dashboard Transactions Ledger Payees" at bounding box center [745, 358] width 1490 height 717
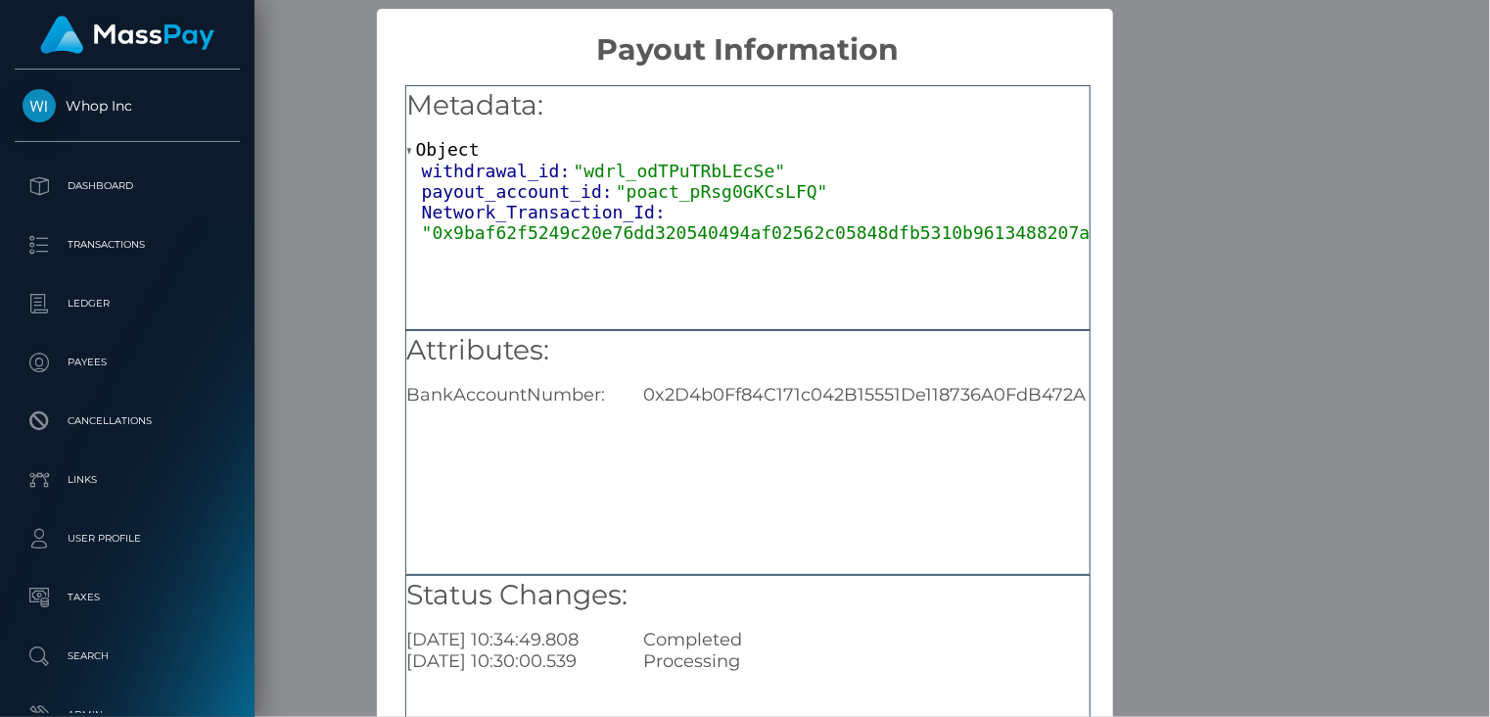
click at [1257, 303] on div "× Payout Information Metadata: Object withdrawal_id: "wdrl_odTPuTRbLEcSe" payou…" at bounding box center [745, 358] width 1490 height 717
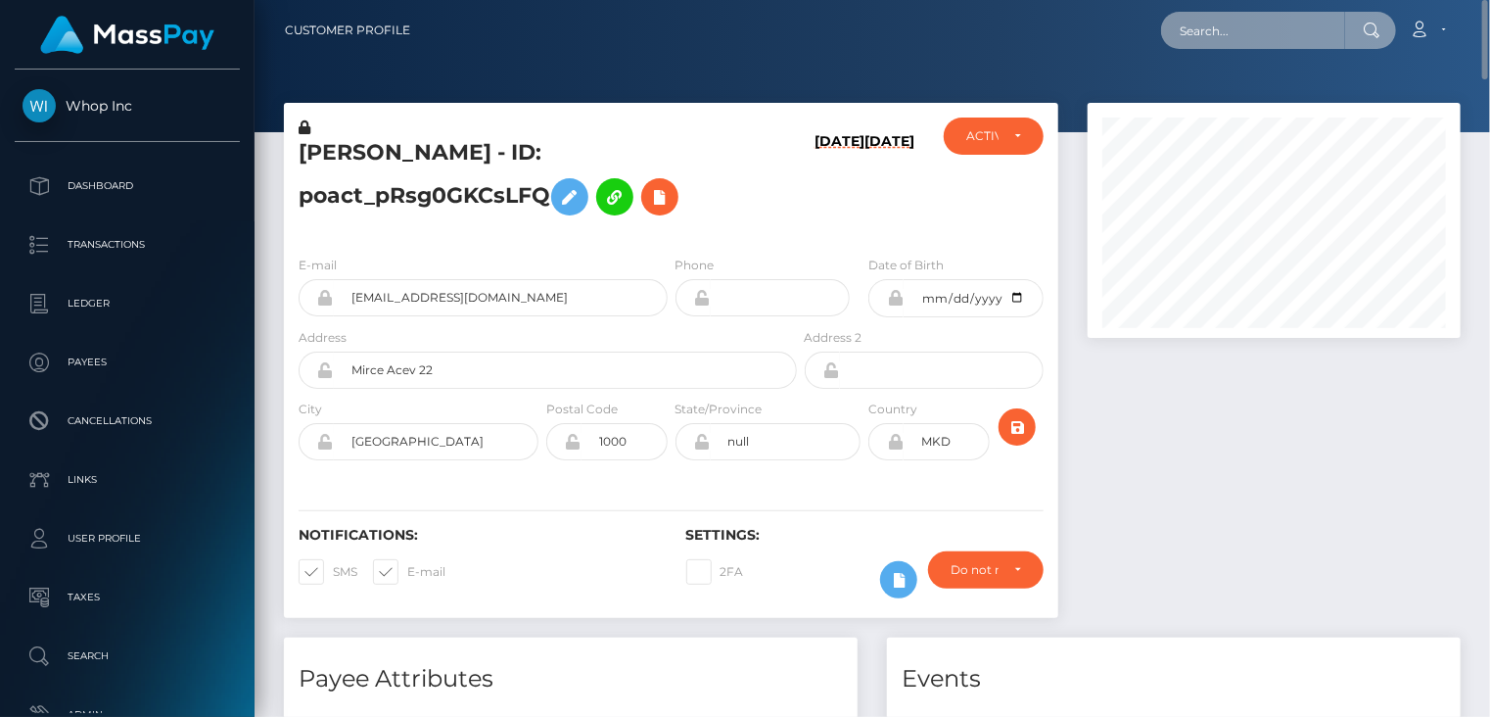
scroll to position [978856, 978717]
paste input "751799129759293440"
type input "751799129759293440"
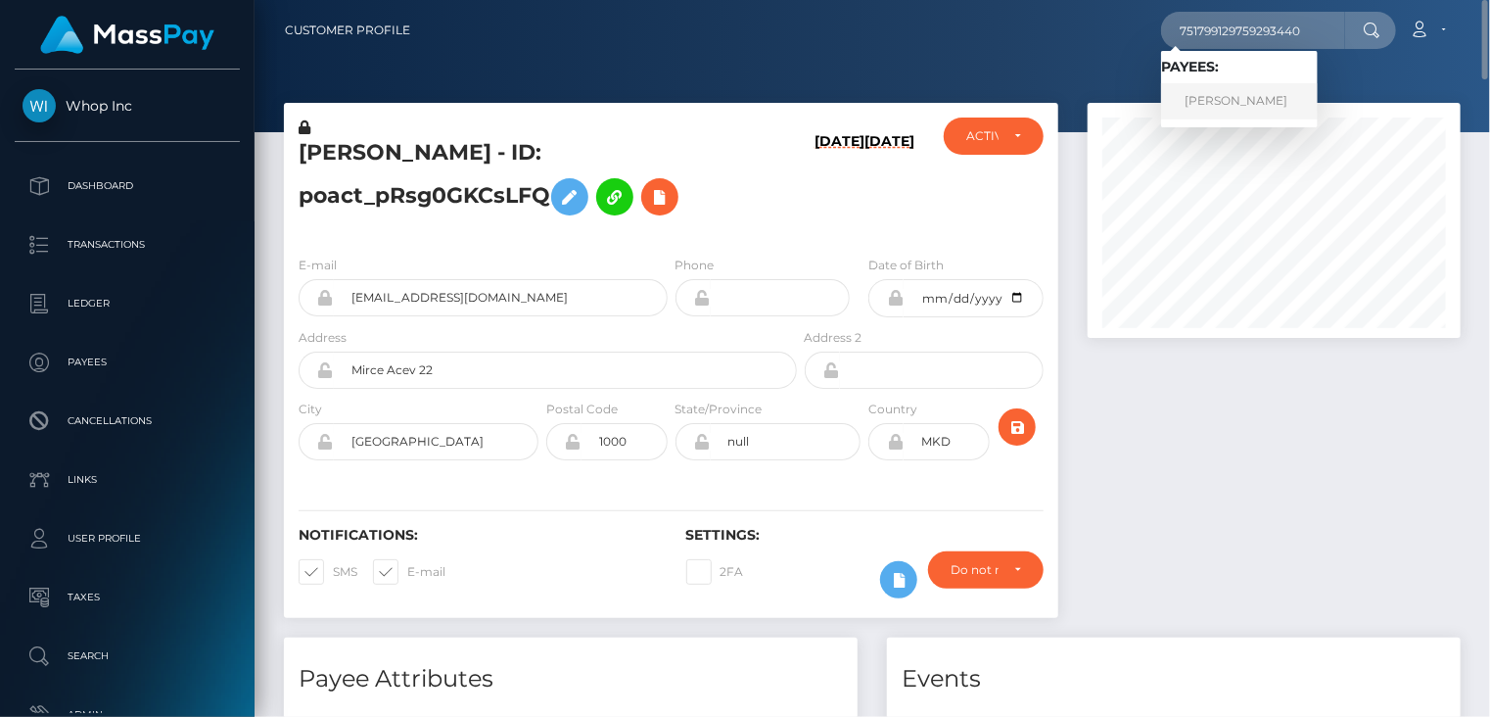
click at [1227, 99] on link "yuma shiomi" at bounding box center [1239, 101] width 157 height 36
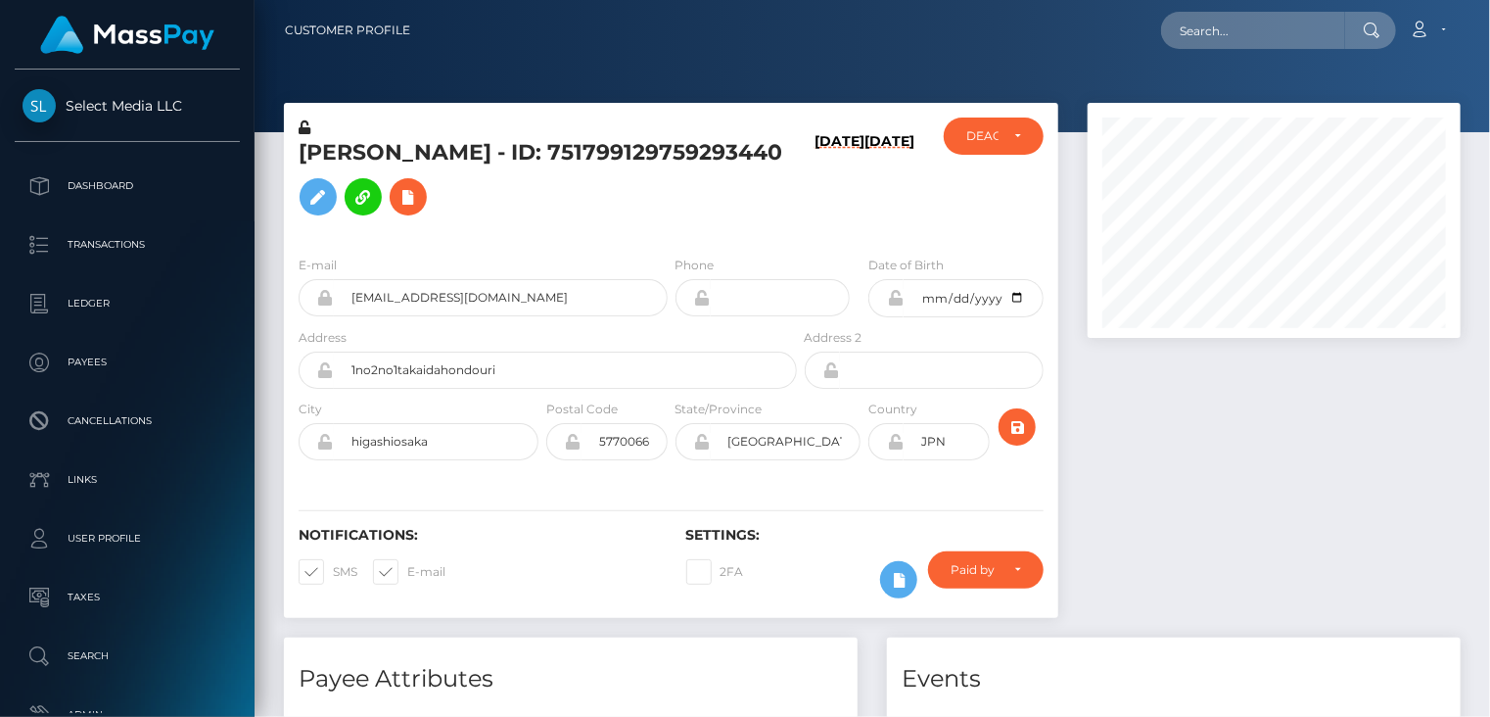
scroll to position [235, 372]
click at [510, 169] on h5 "yuma shiomi - ID: 751799129759293440" at bounding box center [543, 181] width 488 height 87
copy h5 "751799129759293440"
paste input "pout_WXDra7aDVR1TL"
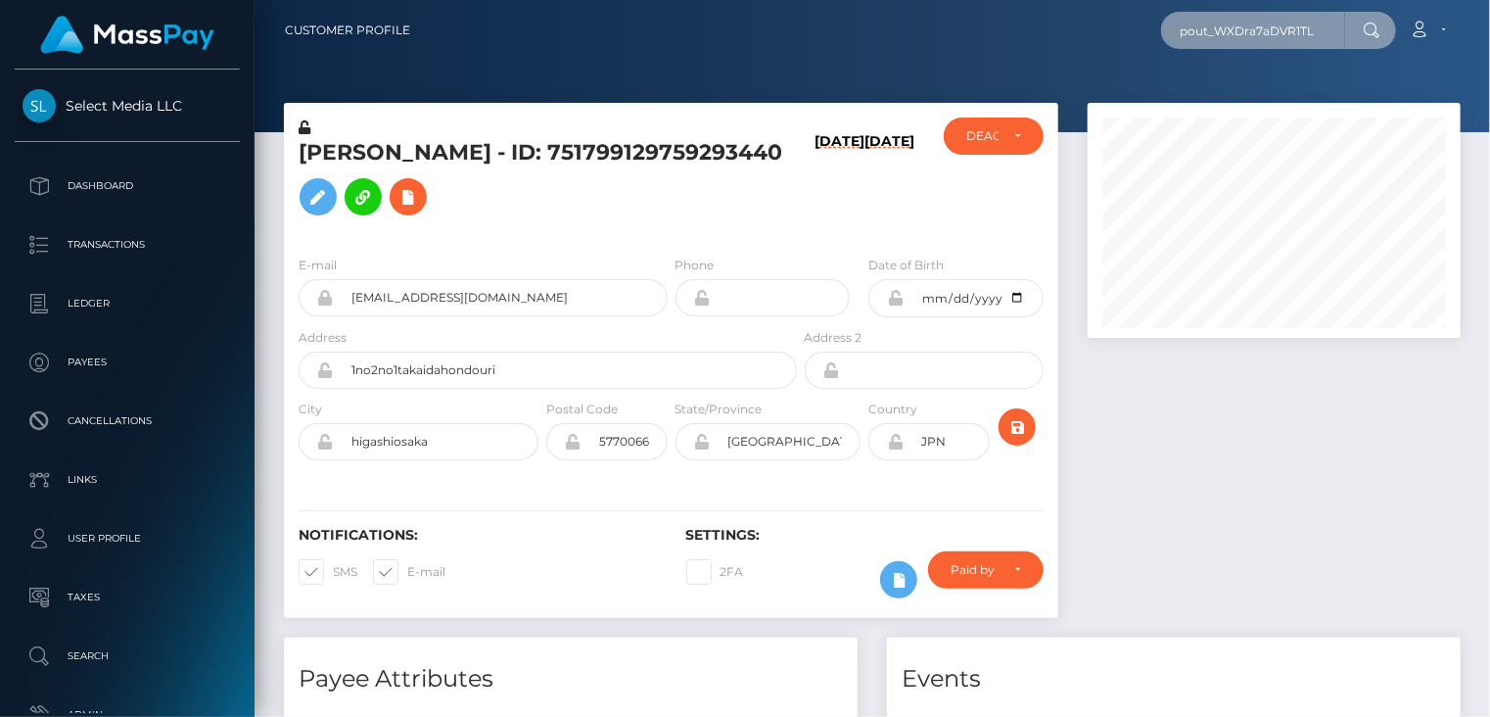
type input "pout_WXDra7aDVR1TL"
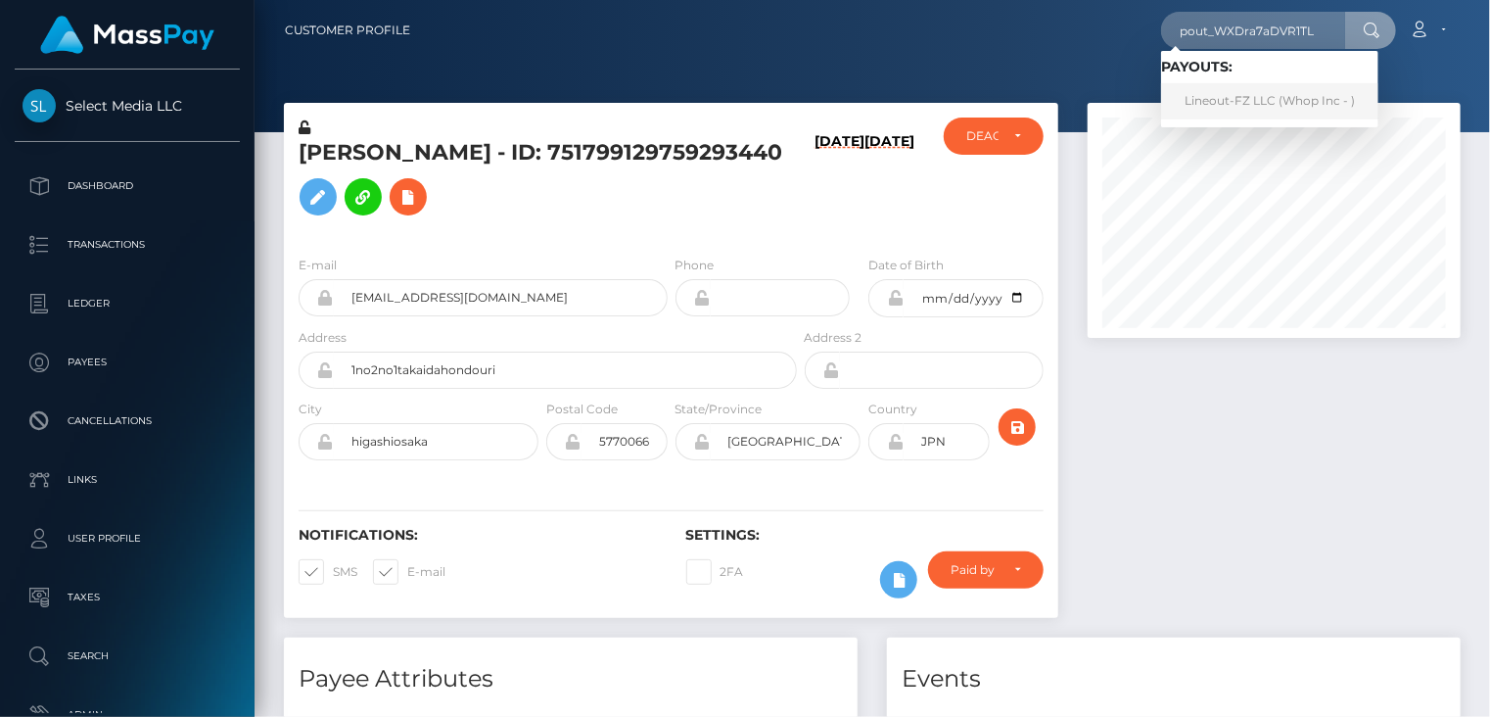
click at [1211, 100] on link "Lineout-FZ LLC (Whop Inc - )" at bounding box center [1269, 101] width 217 height 36
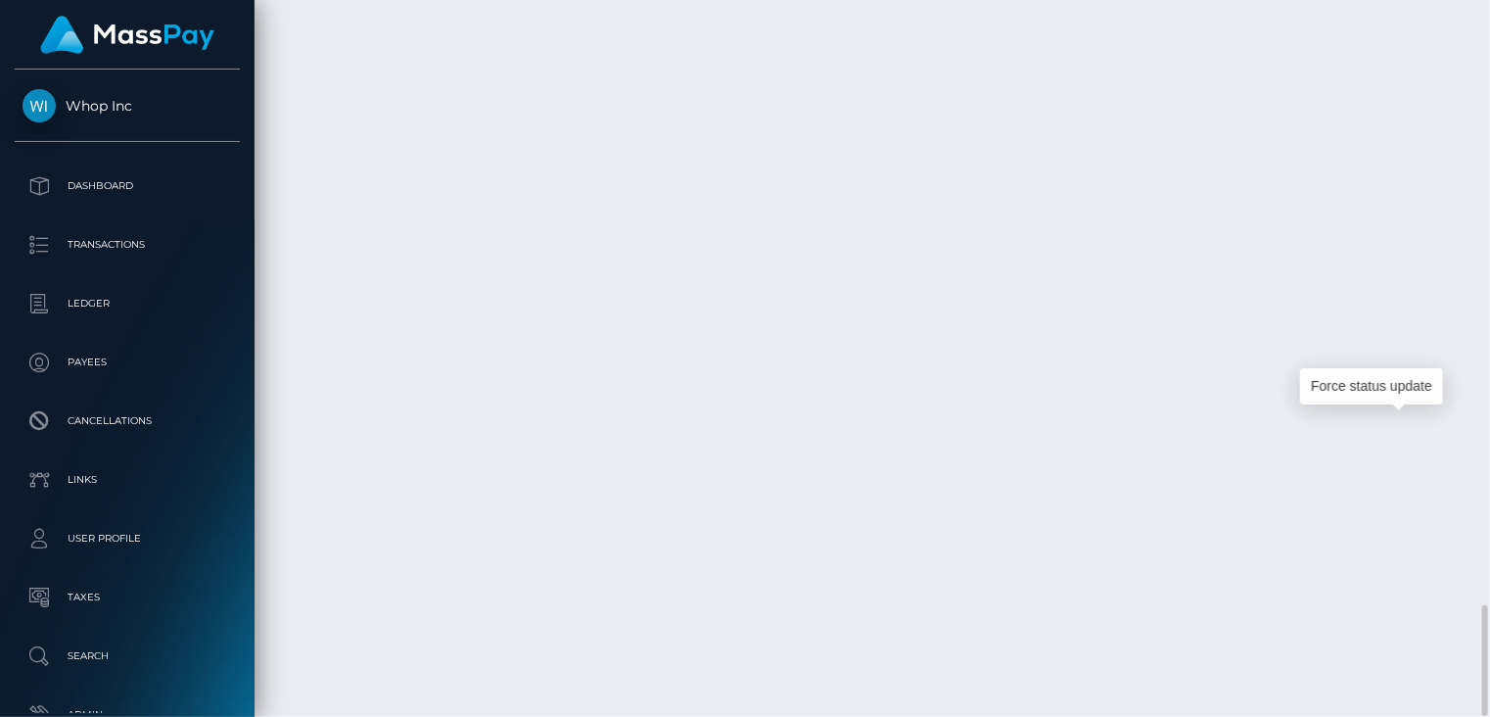
scroll to position [235, 372]
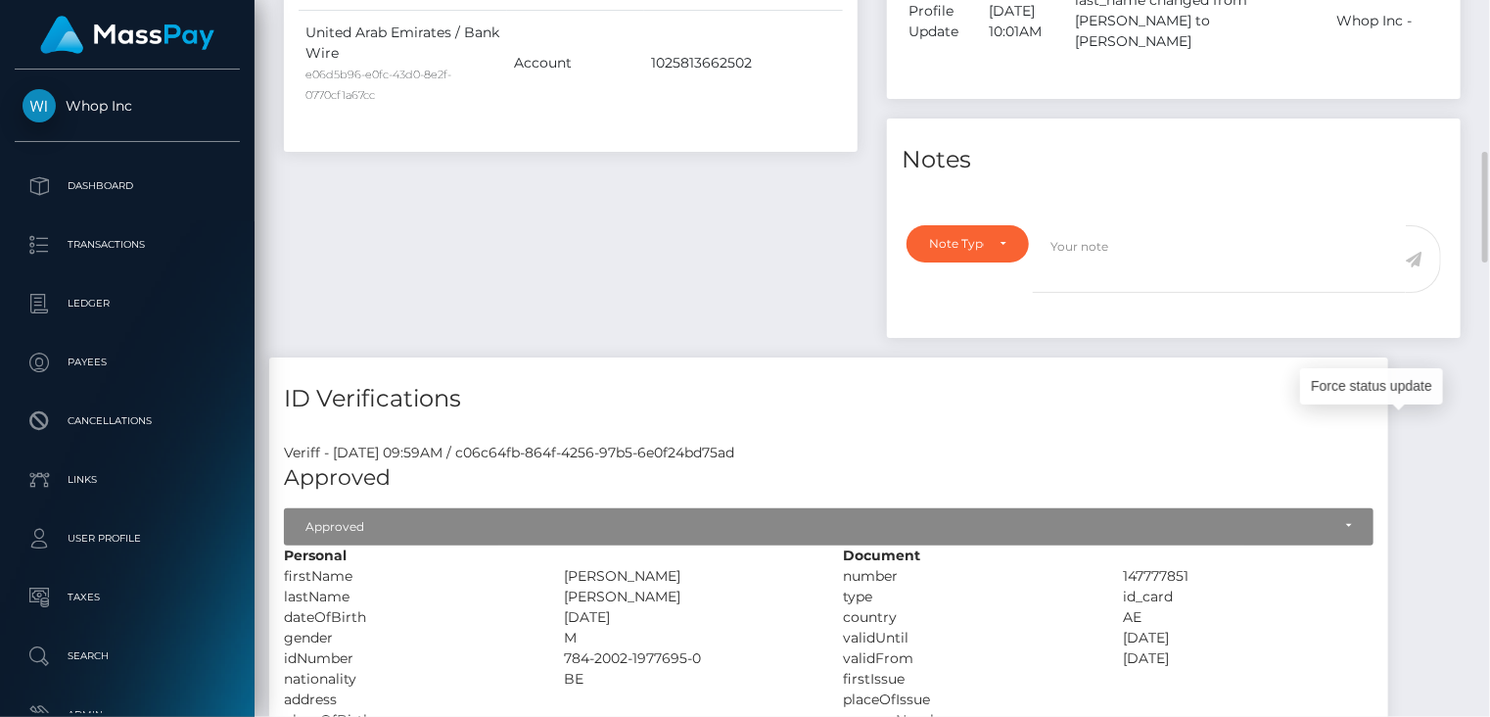
scroll to position [1633, 0]
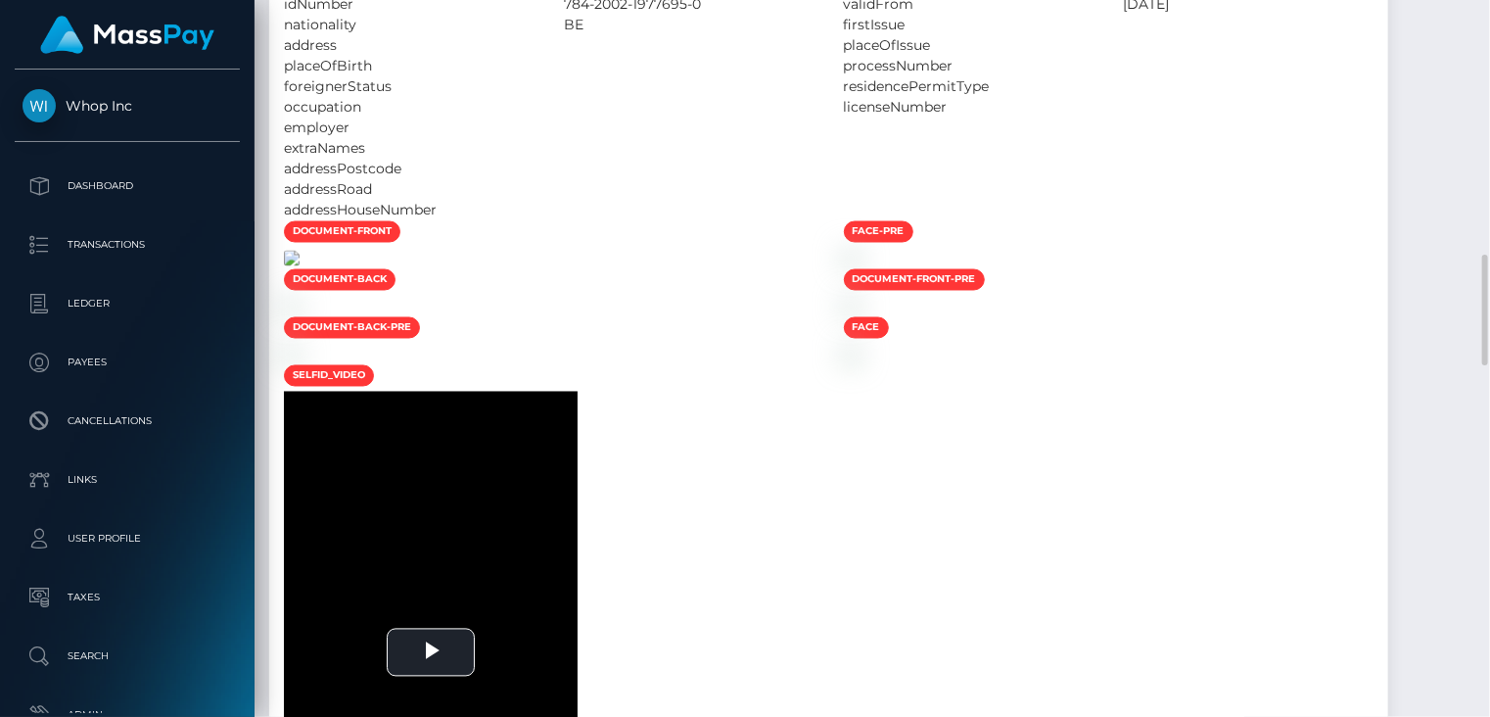
click at [300, 266] on img at bounding box center [292, 259] width 16 height 16
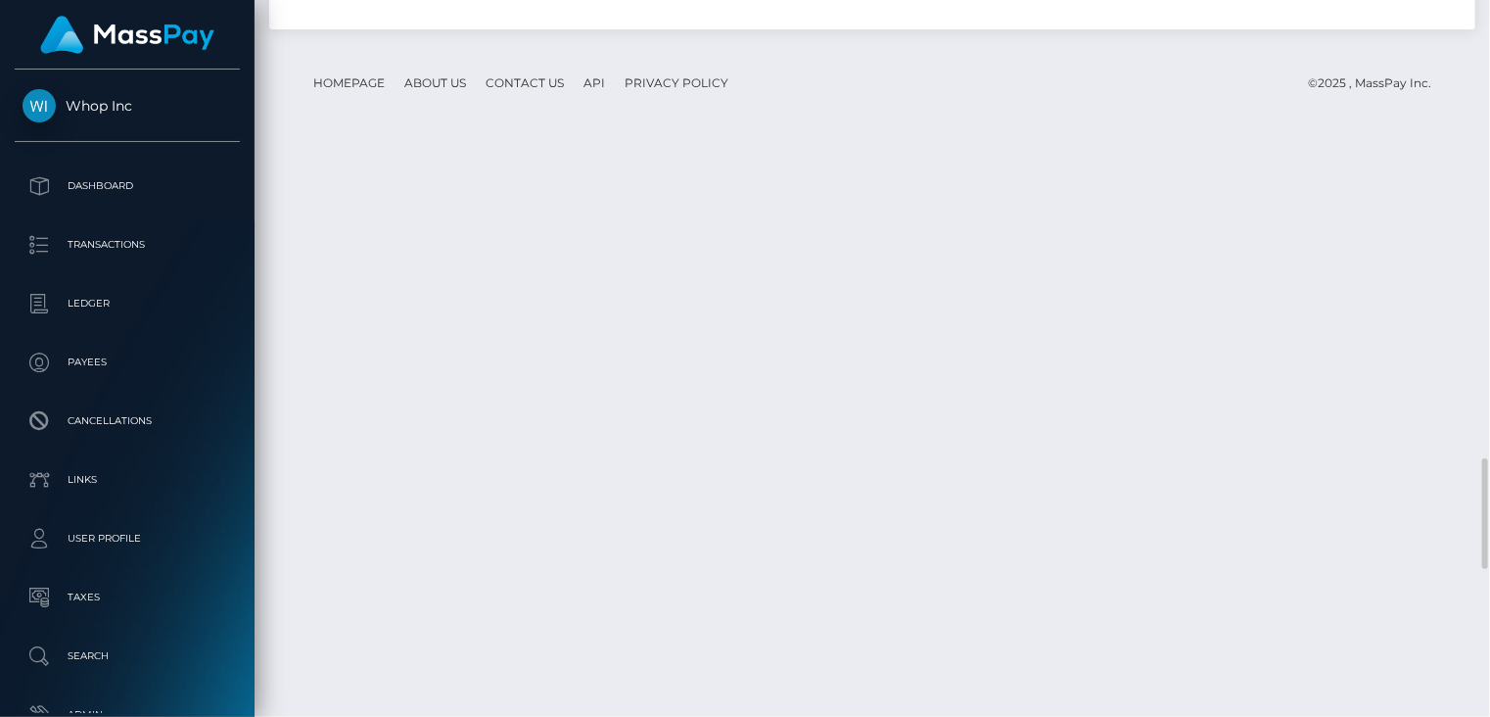
scroll to position [3885, 0]
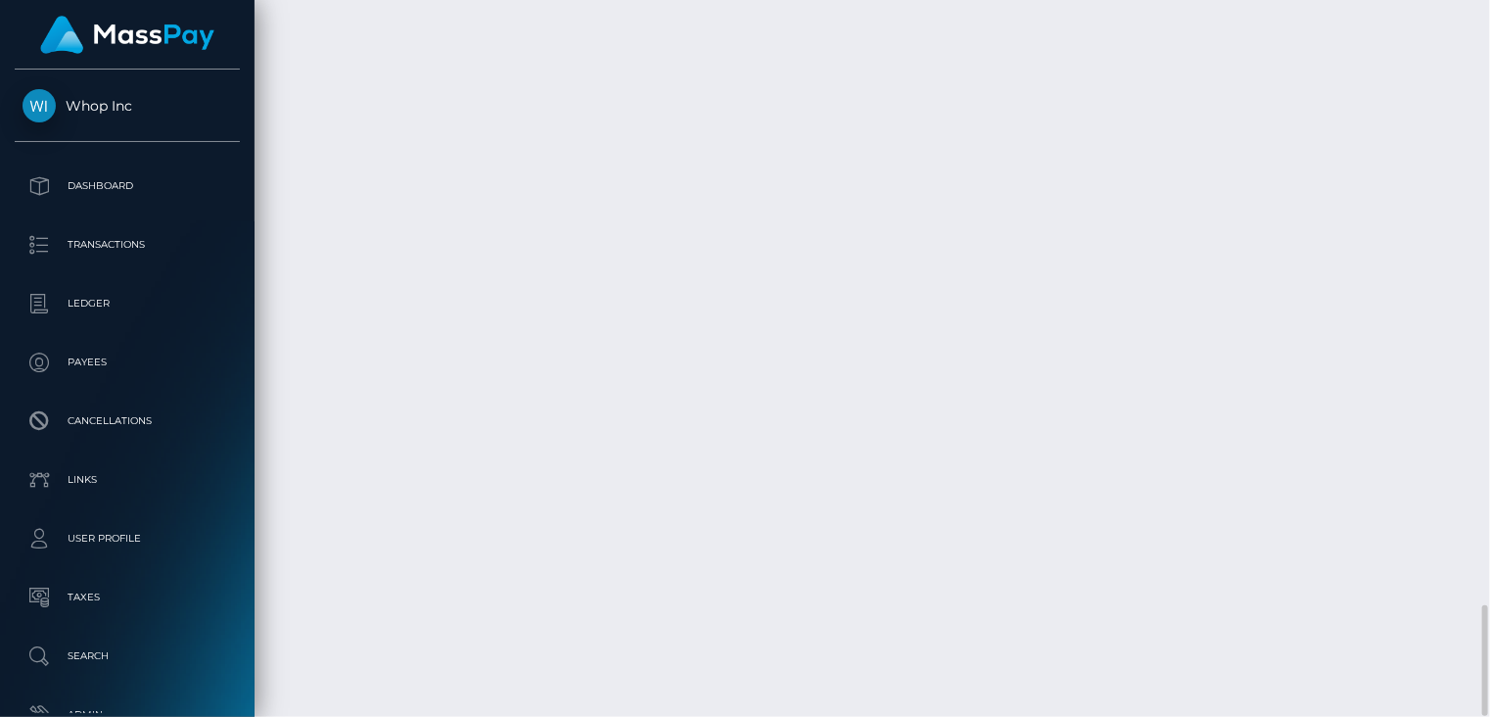
copy td "pout_jprmTxHjm66Ap"
drag, startPoint x: 897, startPoint y: 412, endPoint x: 890, endPoint y: 428, distance: 17.1
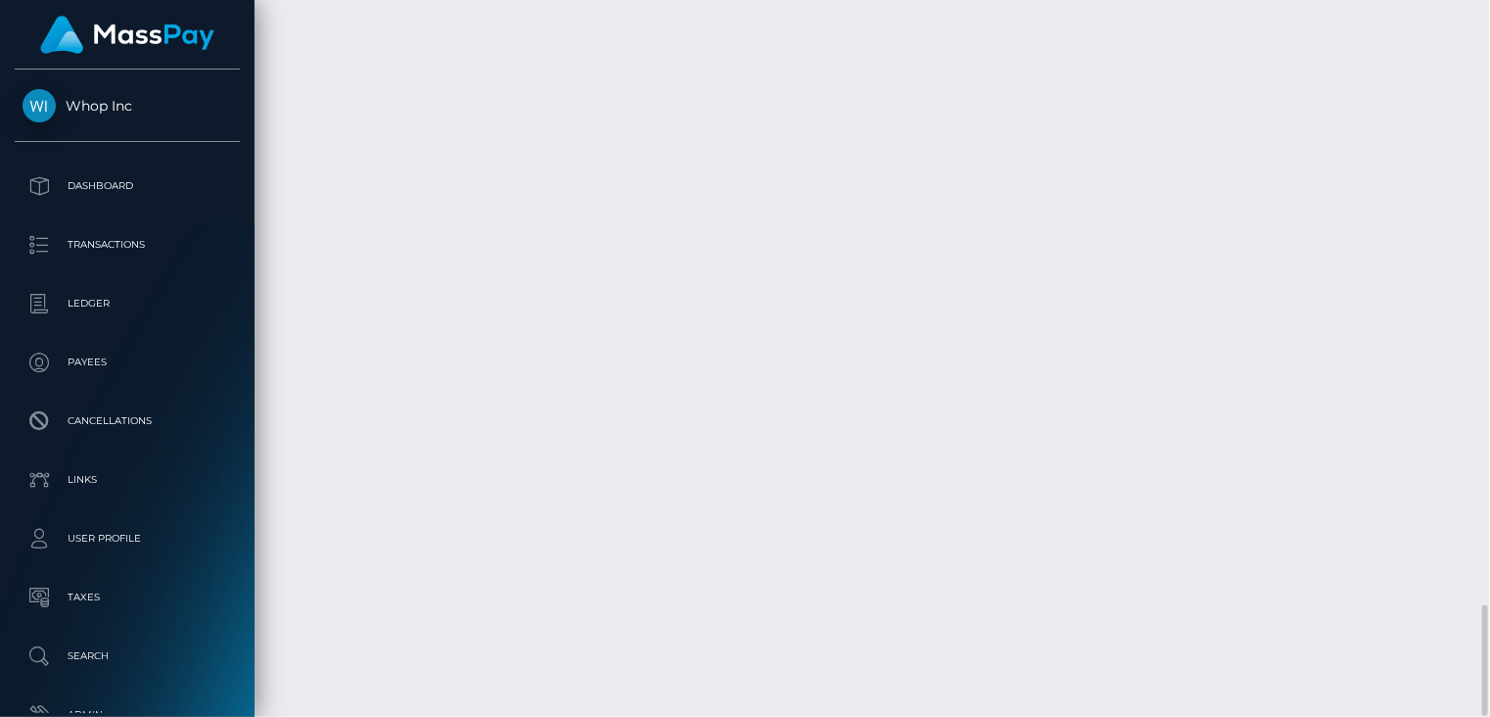
copy td "pout_WXDra7aDVR1TL"
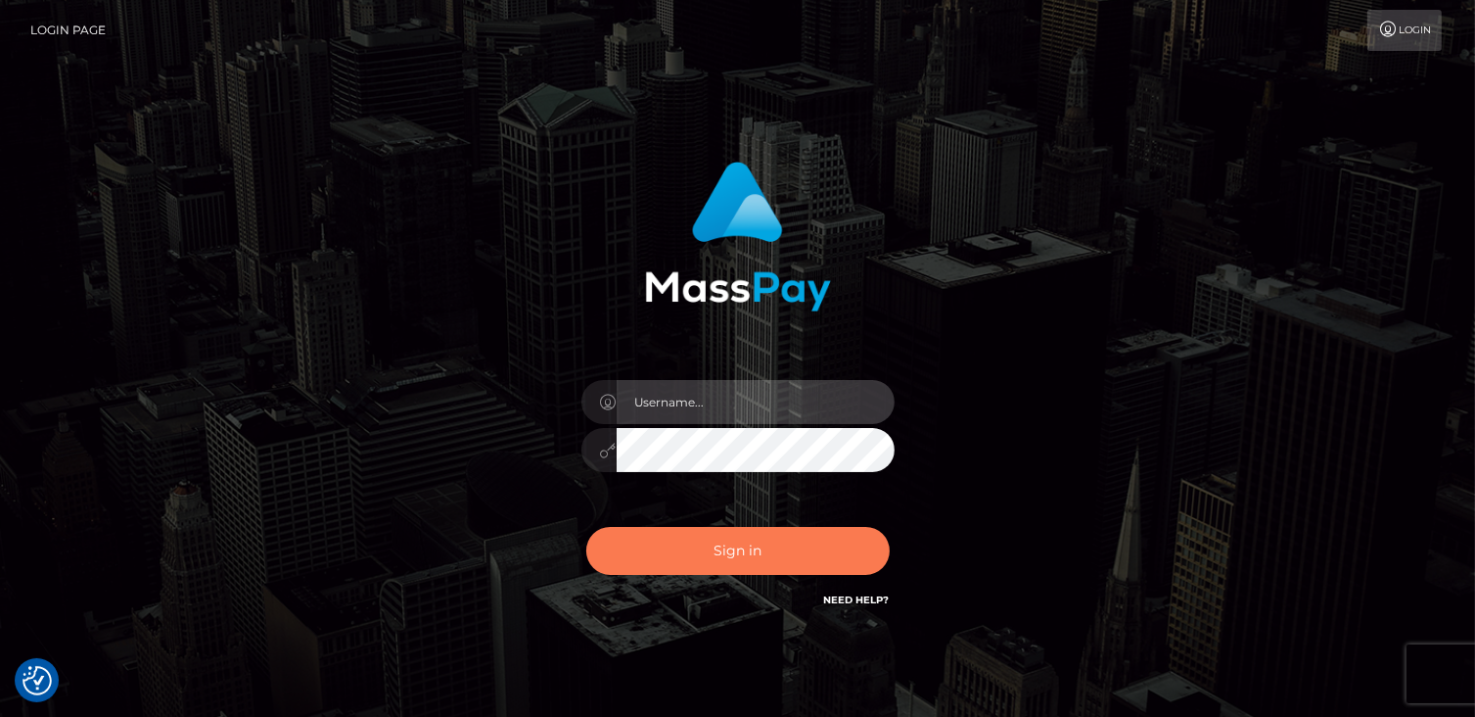
type input "catalinad"
click at [783, 557] on button "Sign in" at bounding box center [738, 551] width 304 height 48
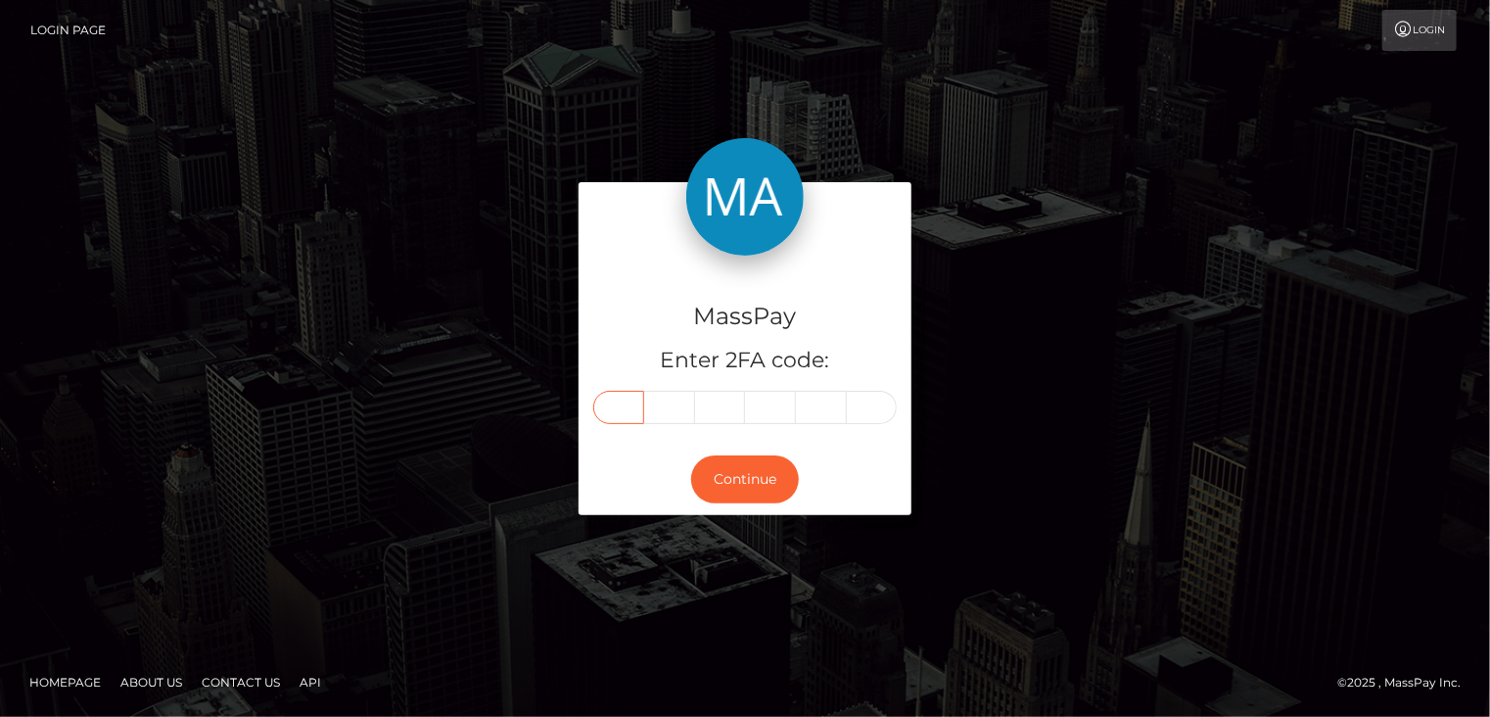
click at [611, 413] on input "text" at bounding box center [618, 407] width 51 height 33
type input "0"
type input "6"
type input "7"
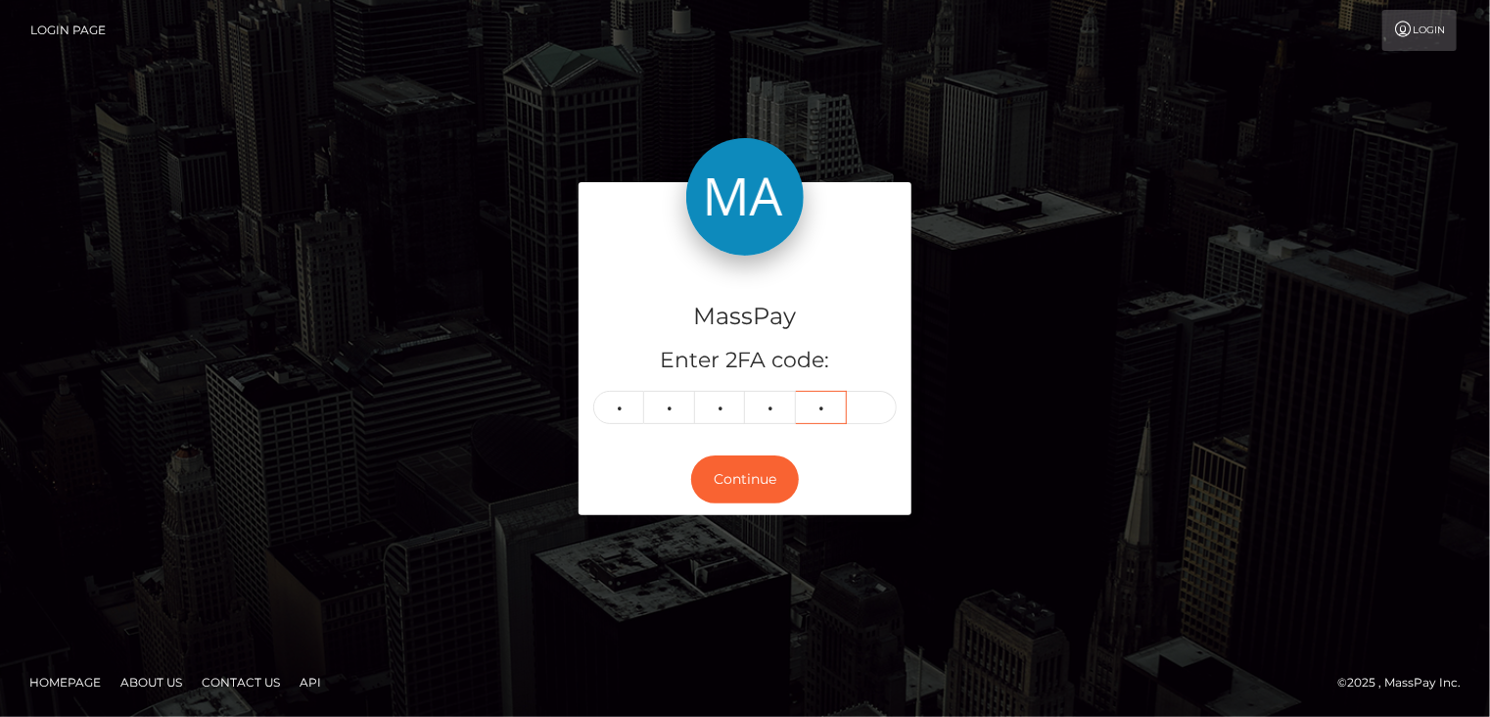
type input "8"
type input "0"
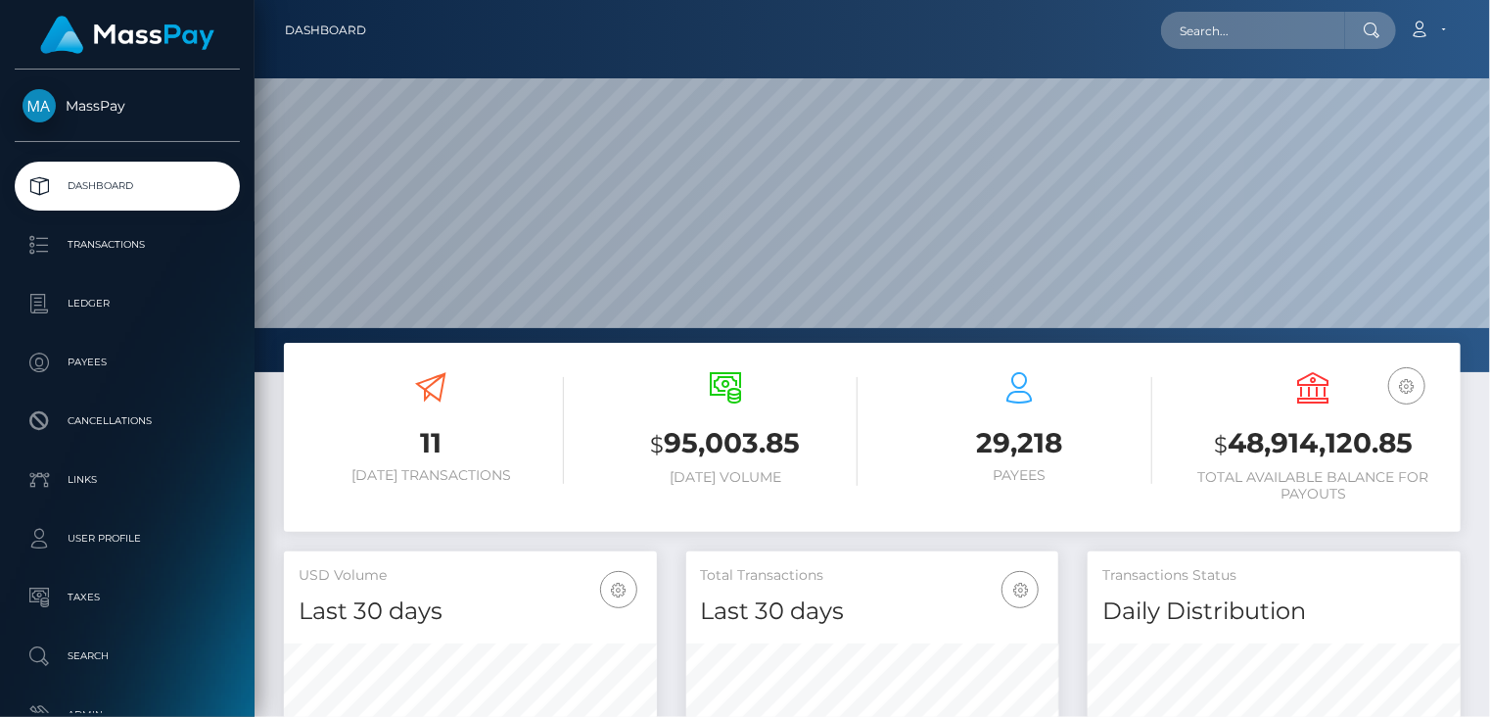
scroll to position [347, 372]
paste input "pout_PZ2hqN7fovrMi"
type input "pout_PZ2hqN7fovrMi"
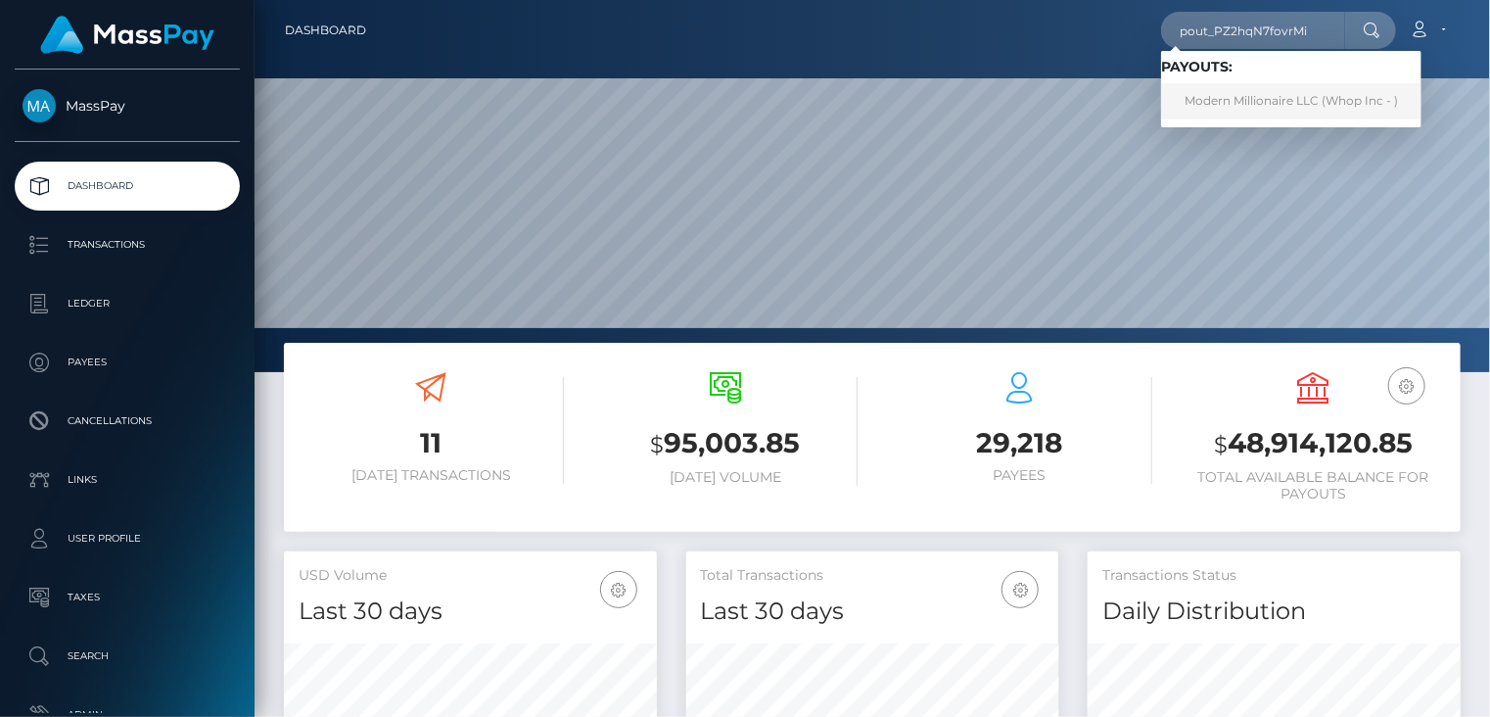
click at [1254, 110] on link "Modern Millionaire LLC (Whop Inc - )" at bounding box center [1291, 101] width 260 height 36
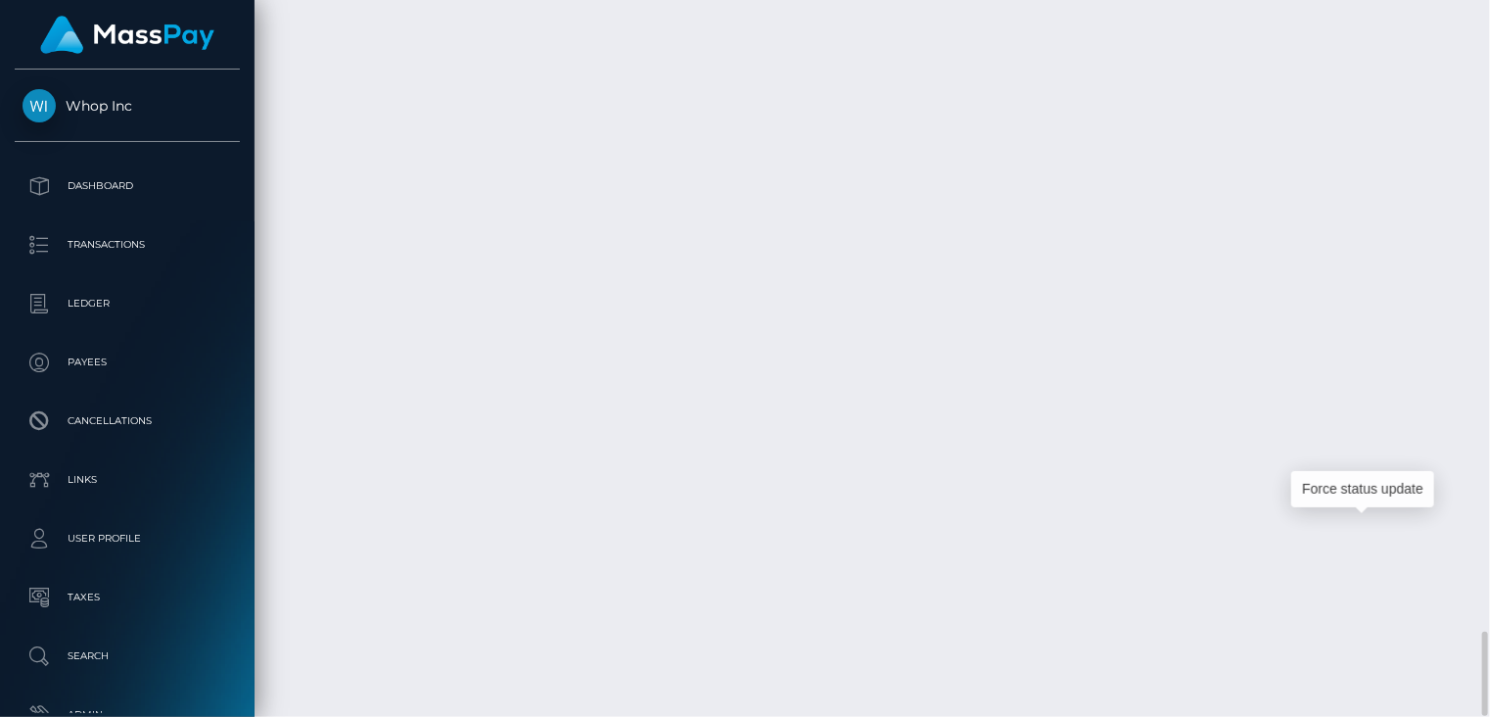
scroll to position [235, 372]
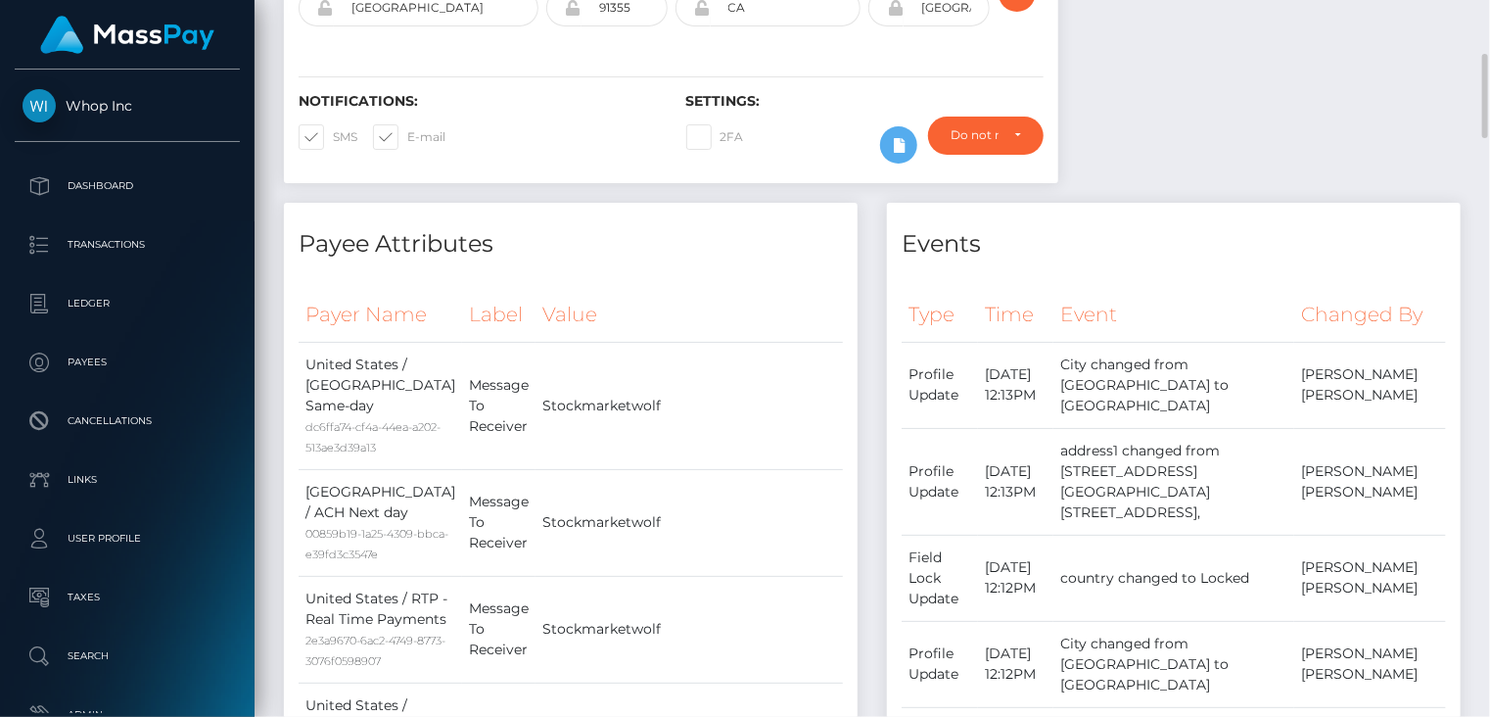
scroll to position [0, 0]
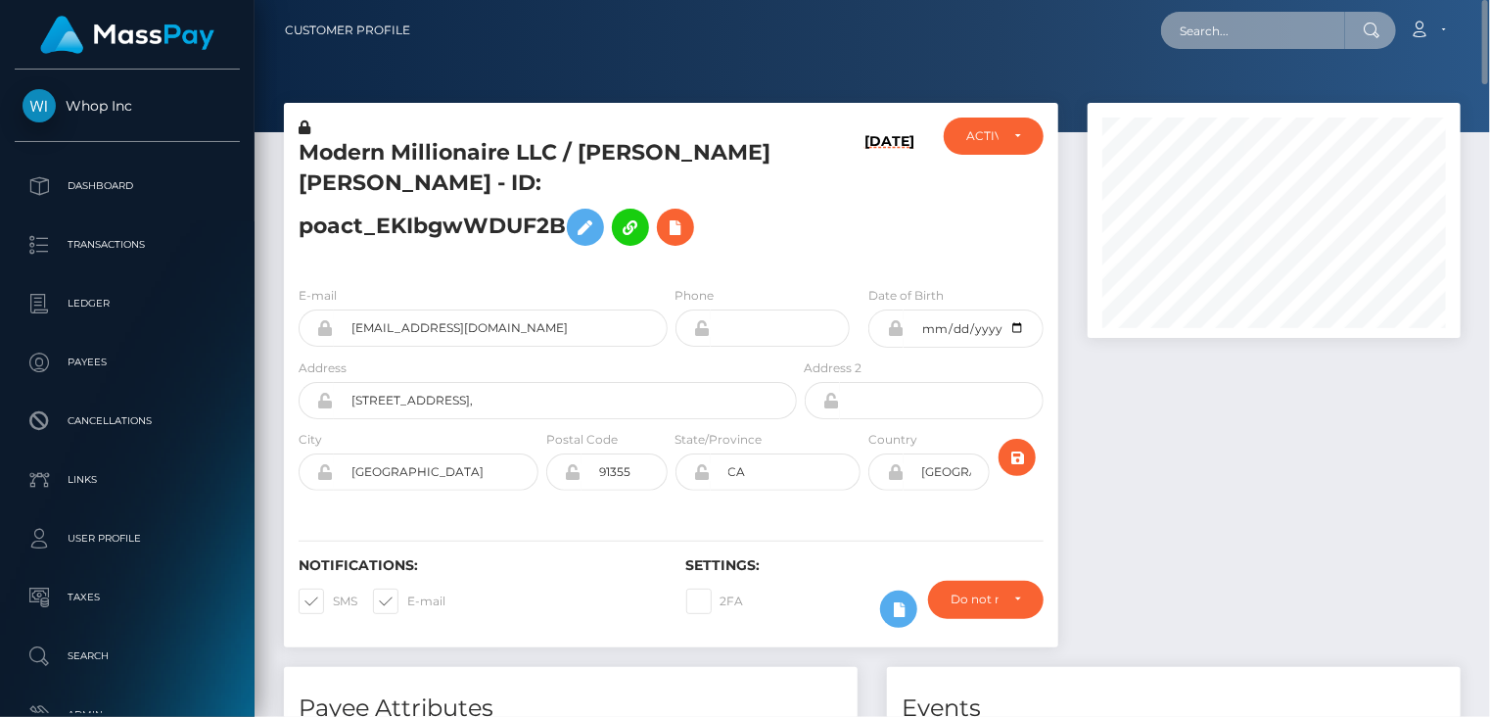
paste input "MSPe3f8c272a97d7c1"
type input "MSPe3f8c272a97d7c1"
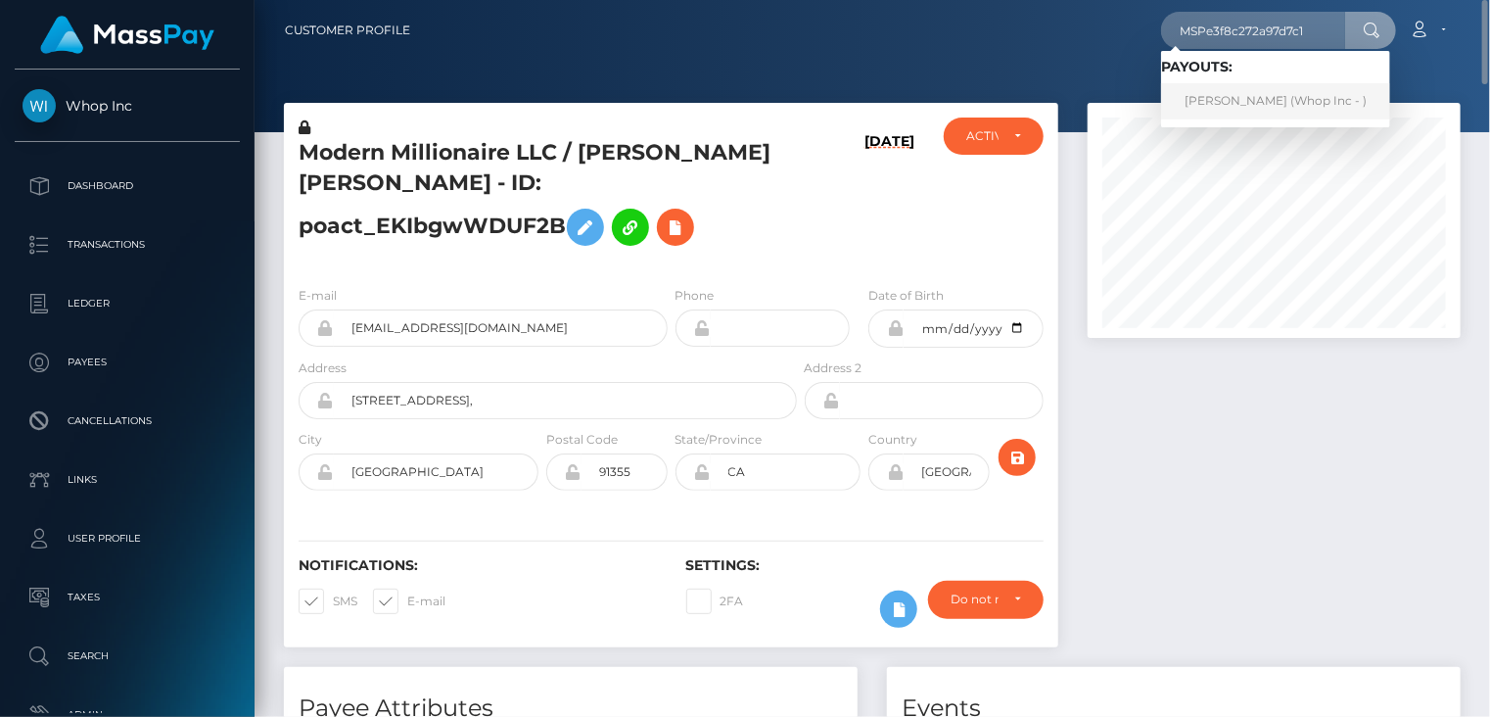
click at [1264, 106] on link "[PERSON_NAME] (Whop Inc - )" at bounding box center [1275, 101] width 229 height 36
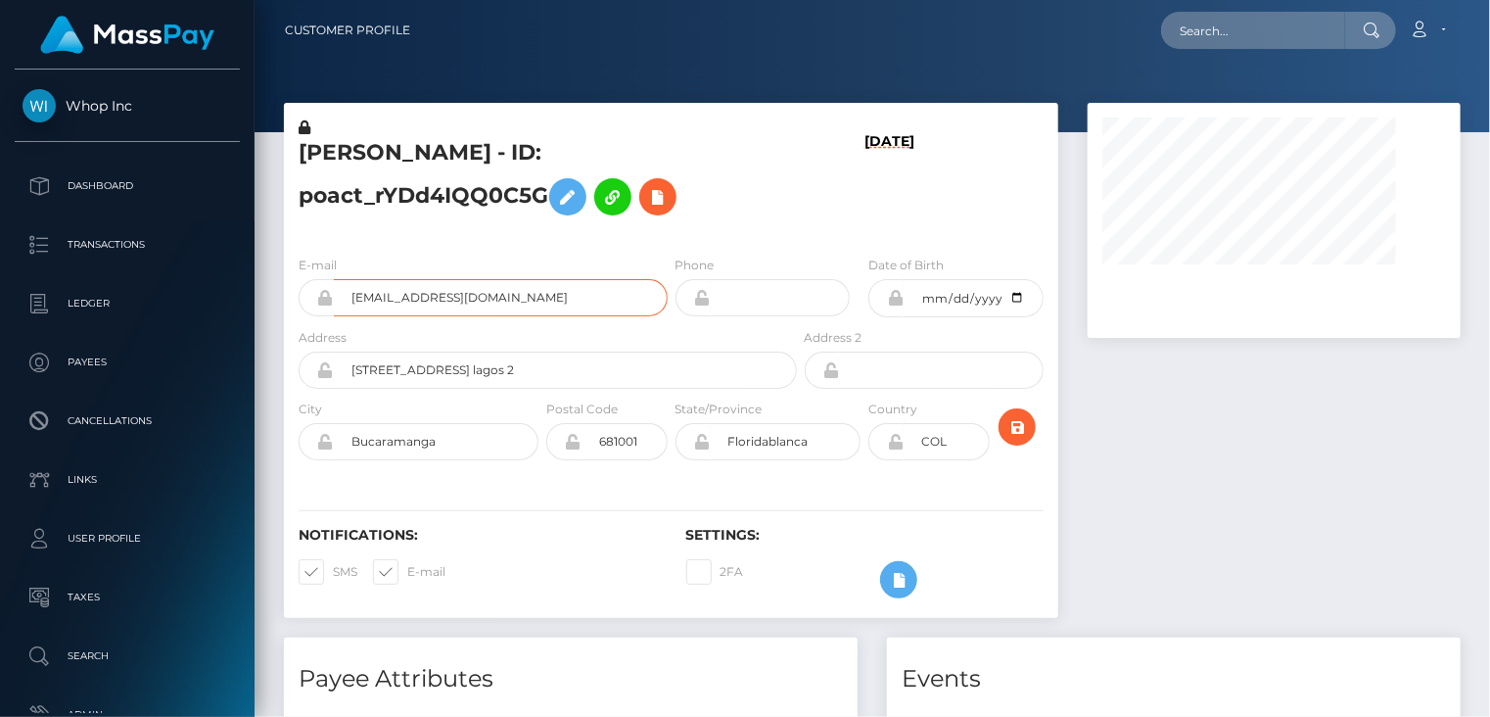
click at [413, 304] on input "juandidgo0330@gmail.com" at bounding box center [501, 297] width 334 height 37
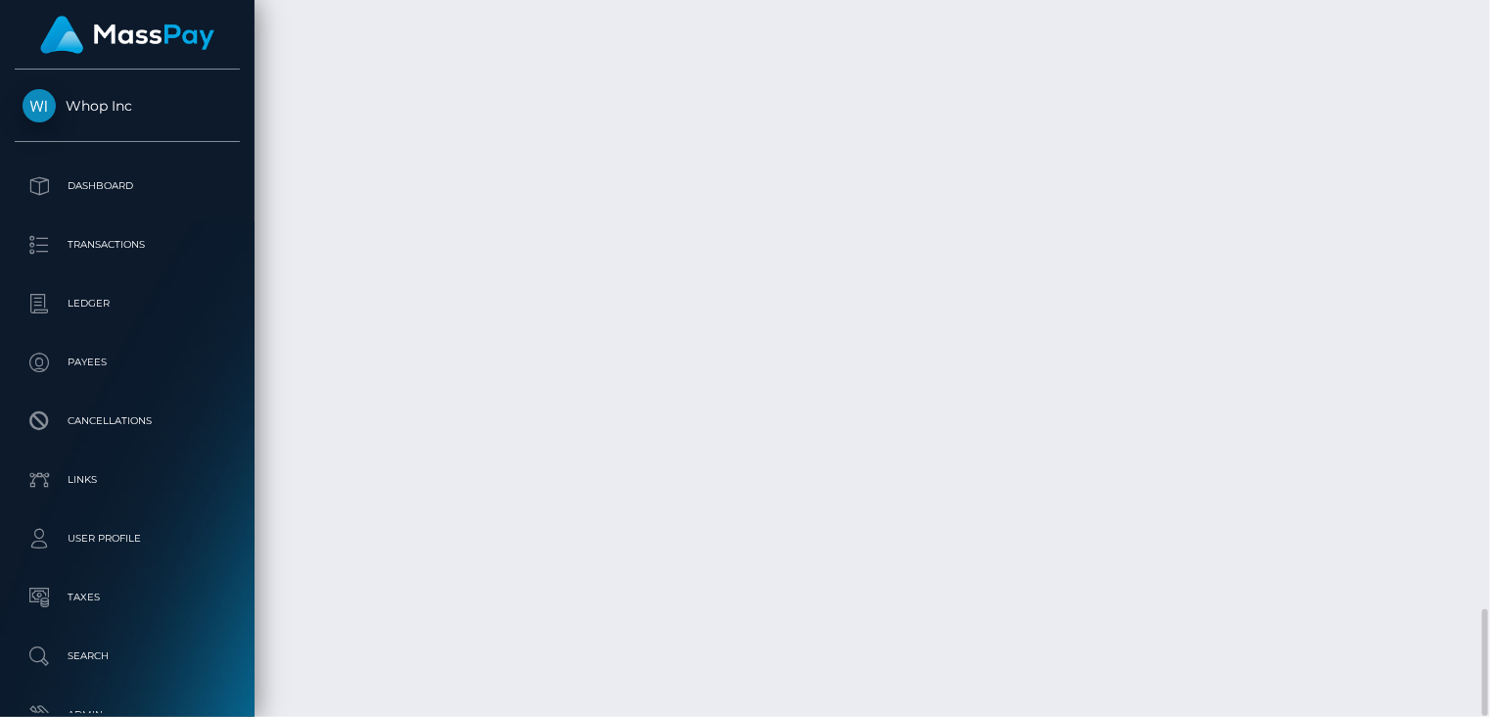
scroll to position [235, 372]
copy td "MSPe3f8c272a97d7c1"
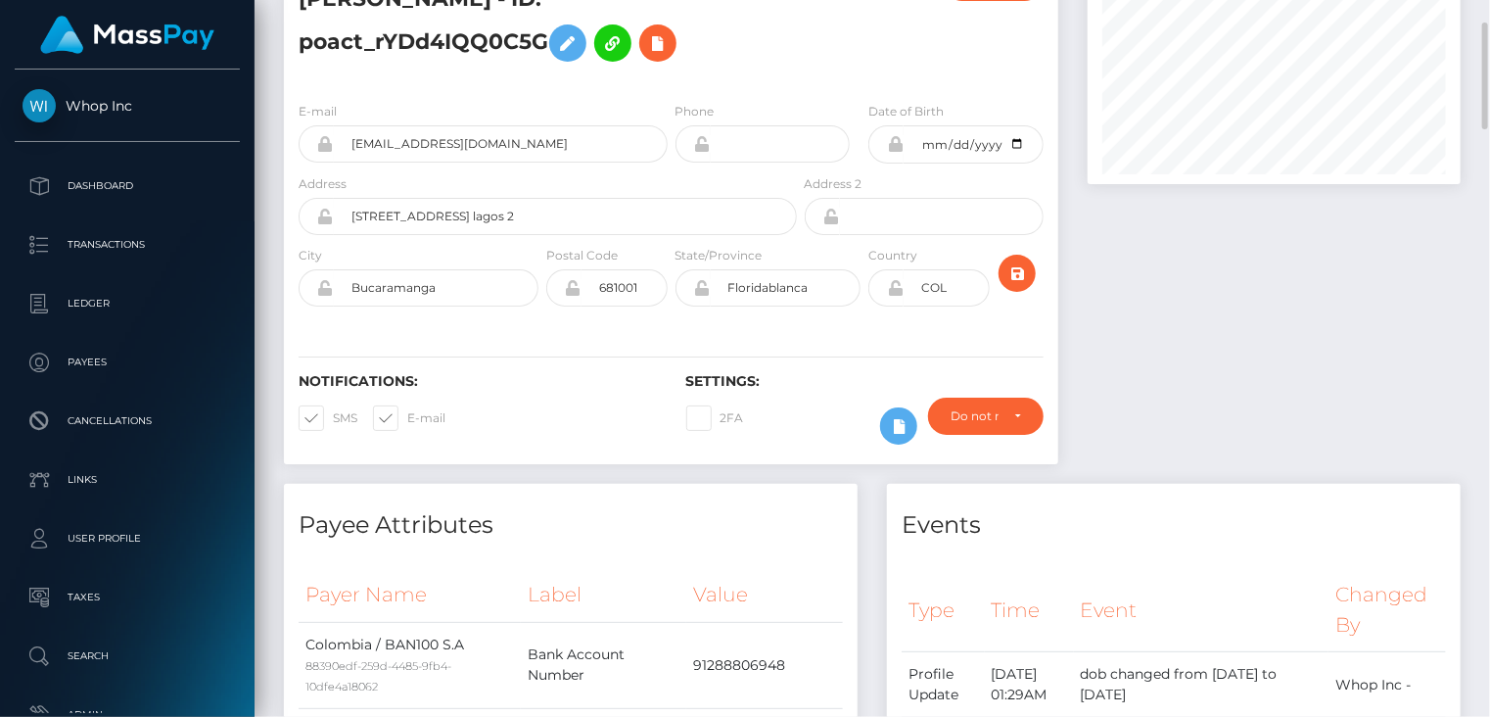
scroll to position [0, 0]
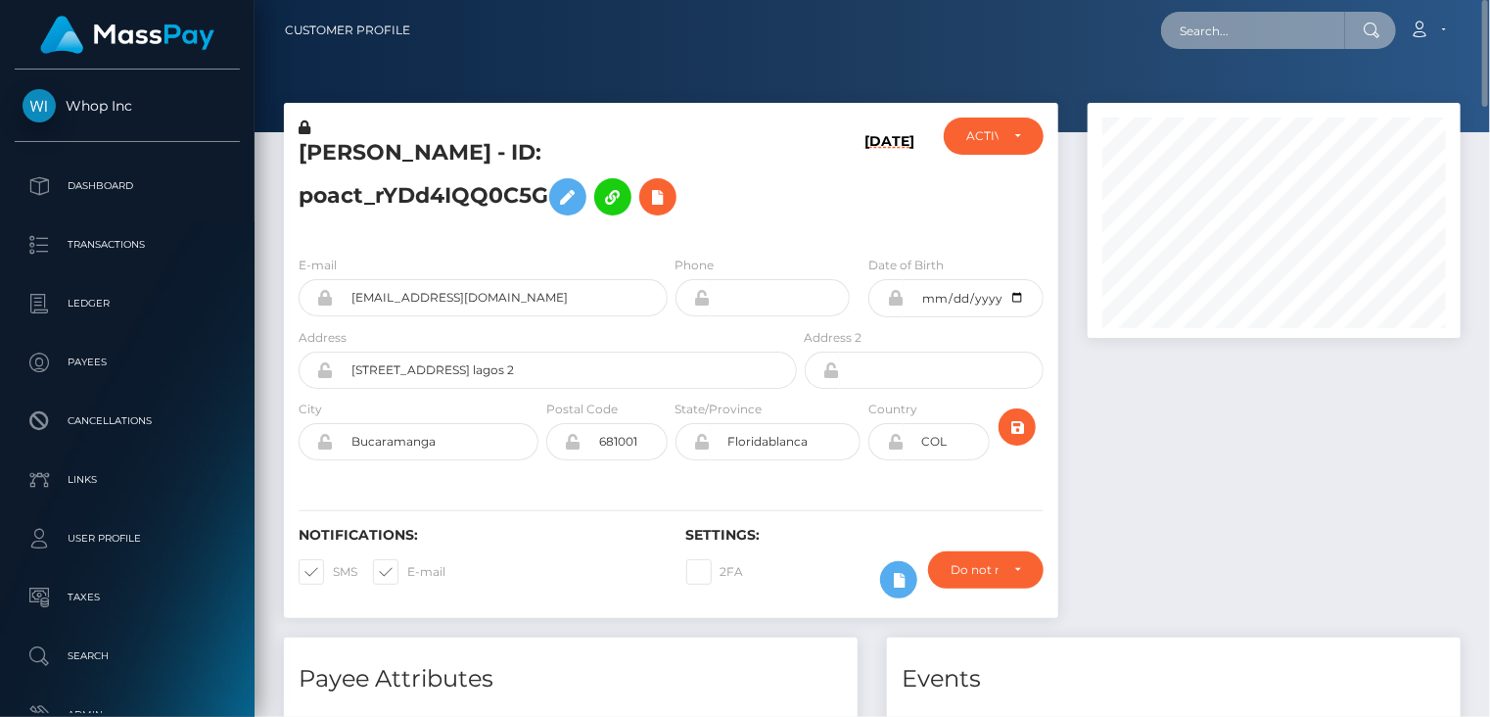
paste input "MSPee3154a7ff4cb10"
type input "MSPee3154a7ff4cb10"
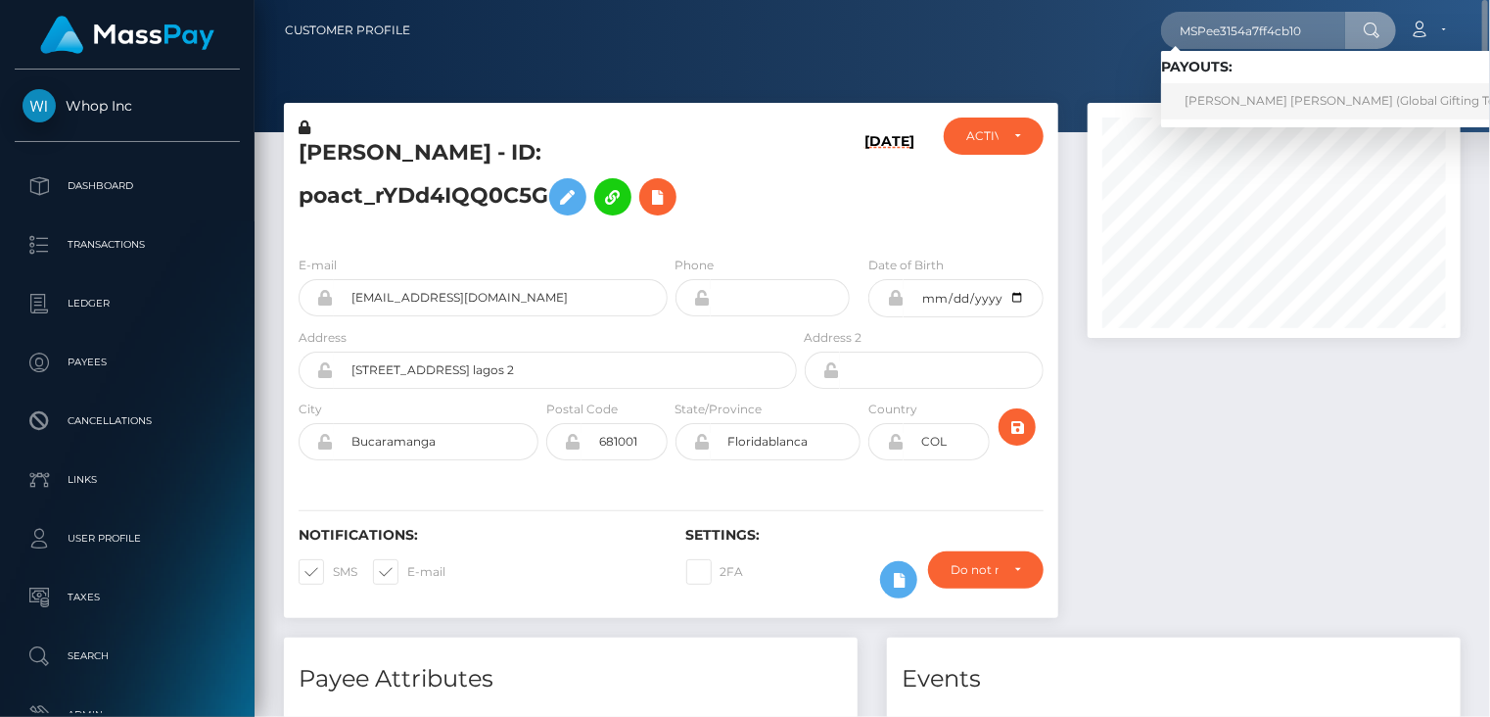
click at [1264, 99] on link "MARIA JOSE PINEDA MURILLO (Global Gifting Technologies Inc - Throne)" at bounding box center [1411, 101] width 500 height 36
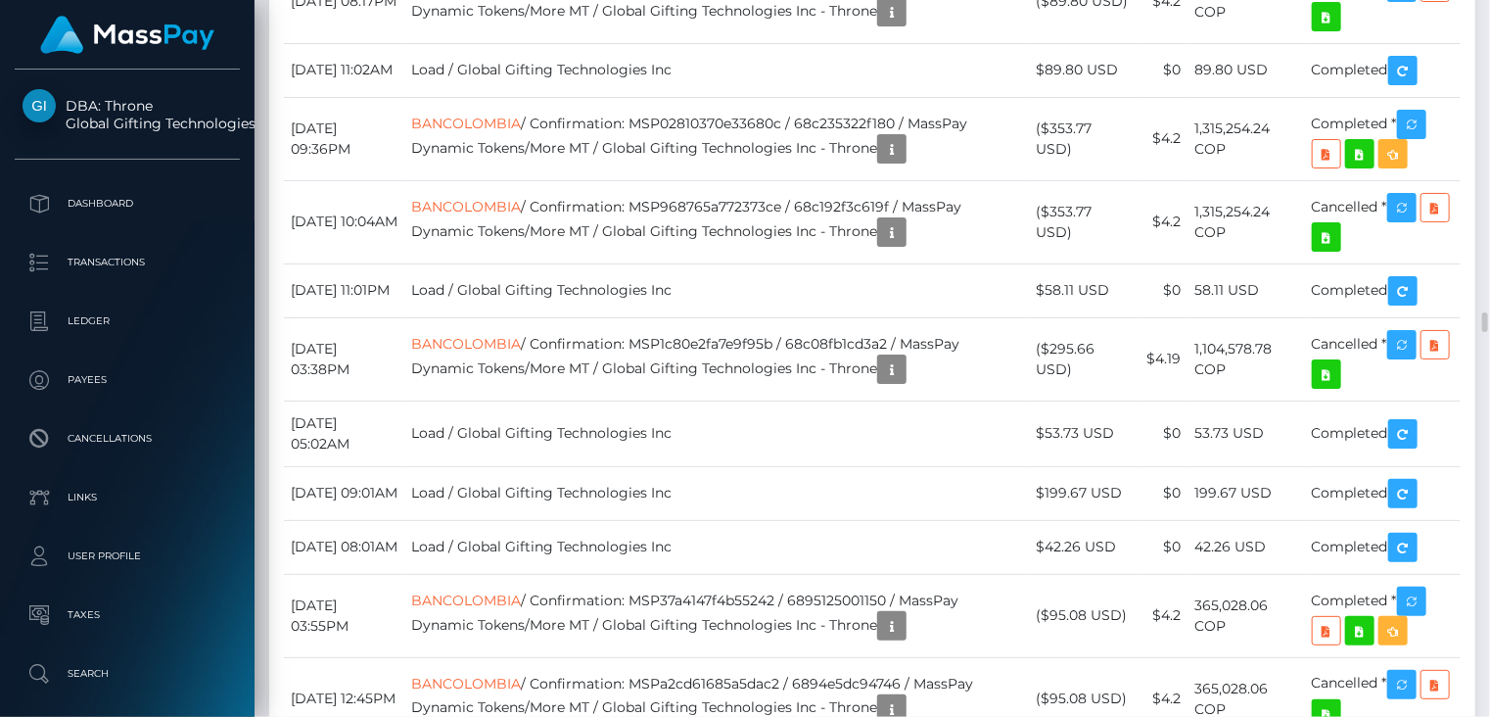
scroll to position [10775, 0]
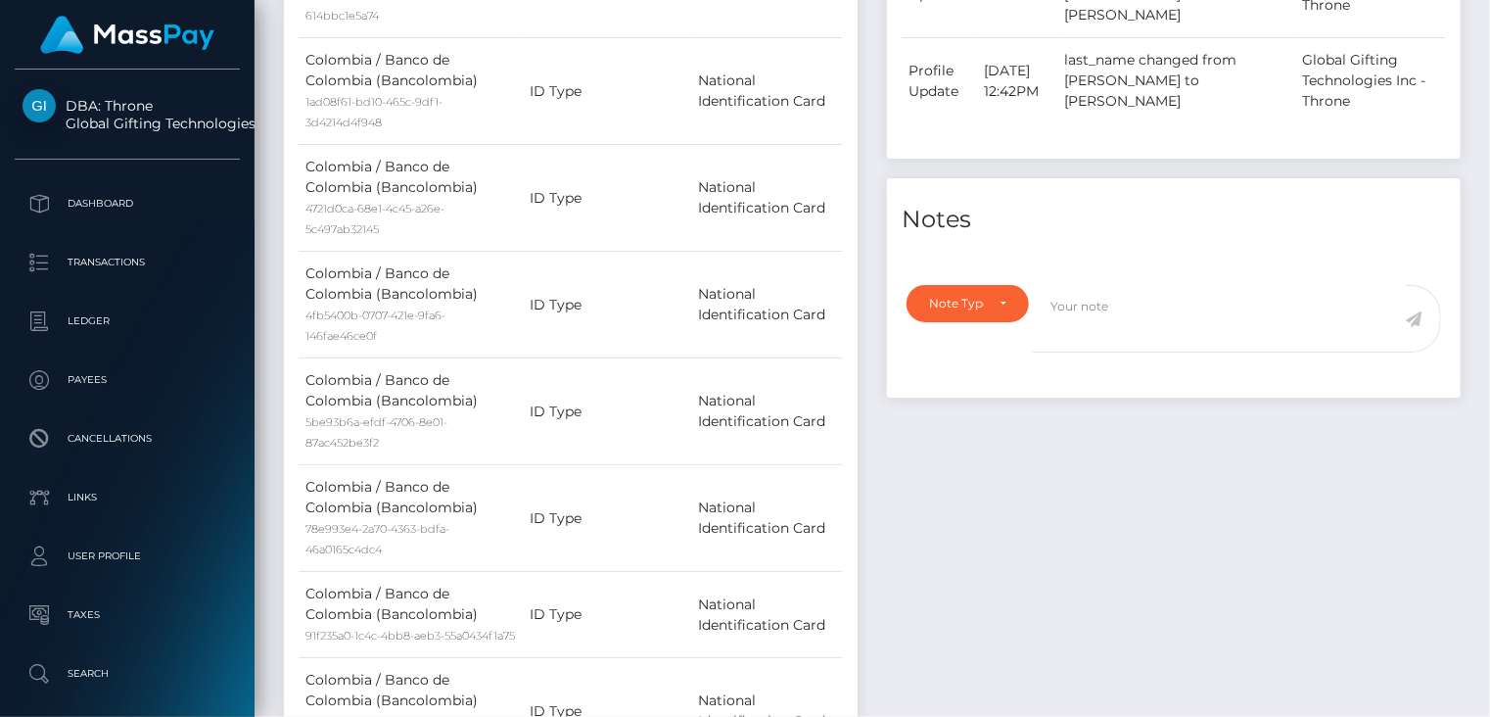
scroll to position [0, 0]
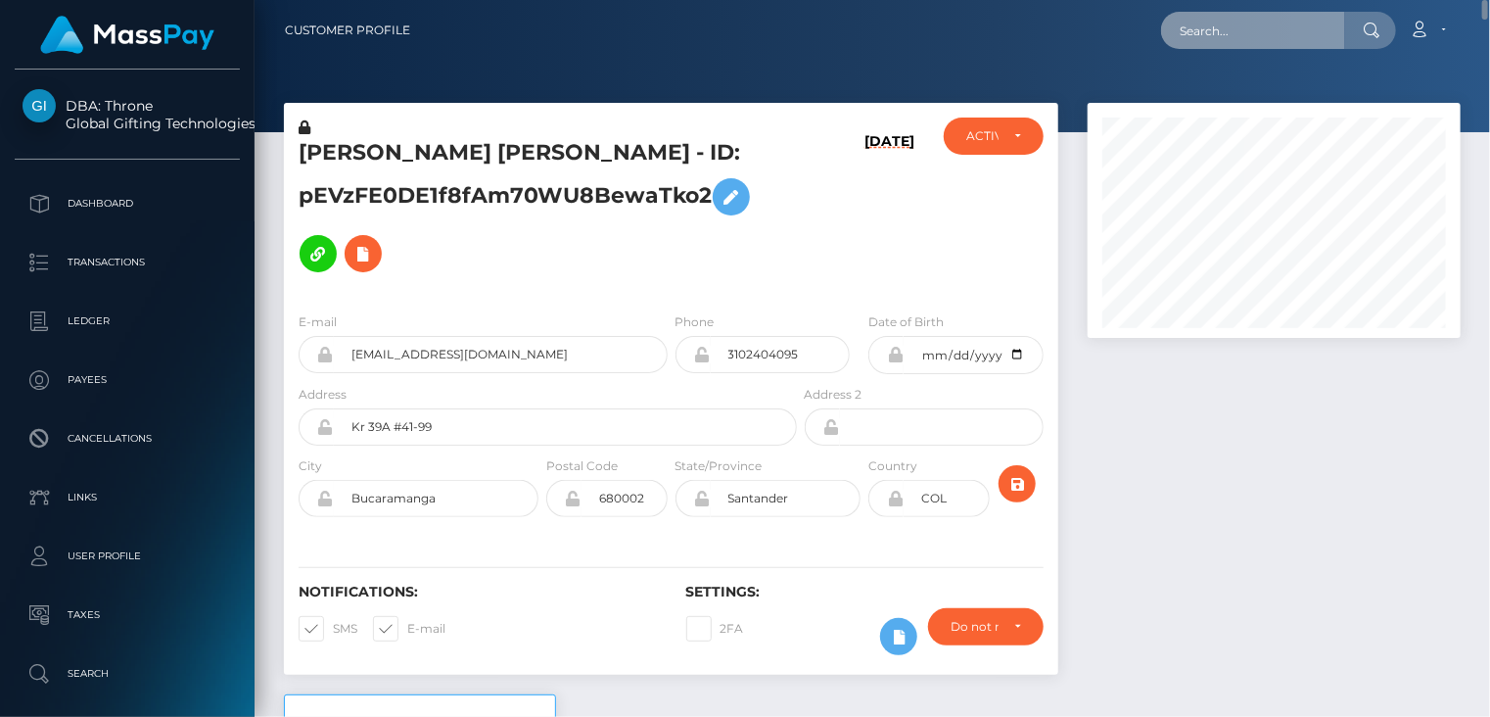
click at [1282, 32] on input "text" at bounding box center [1253, 30] width 184 height 37
paste input "MSP3005fd5839f0c20"
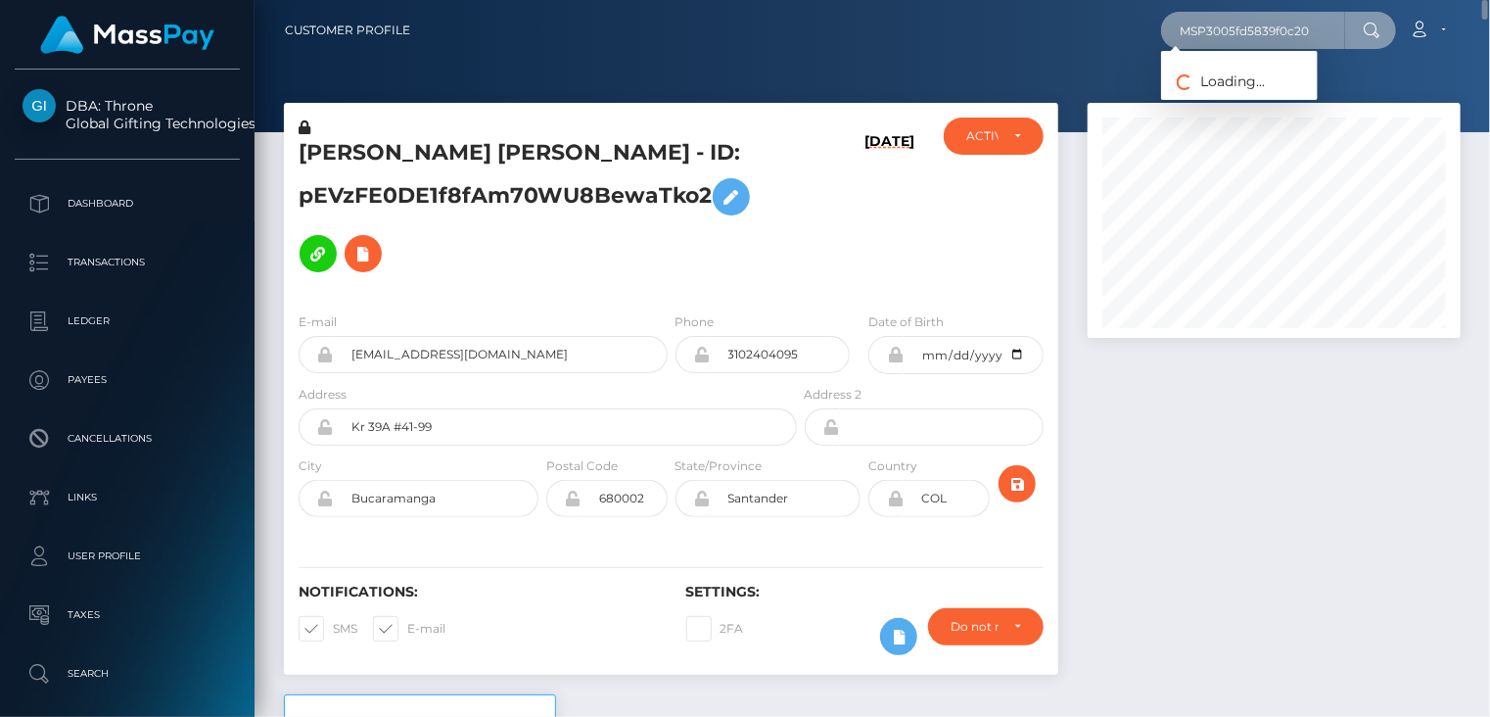
type input "MSP3005fd5839f0c20"
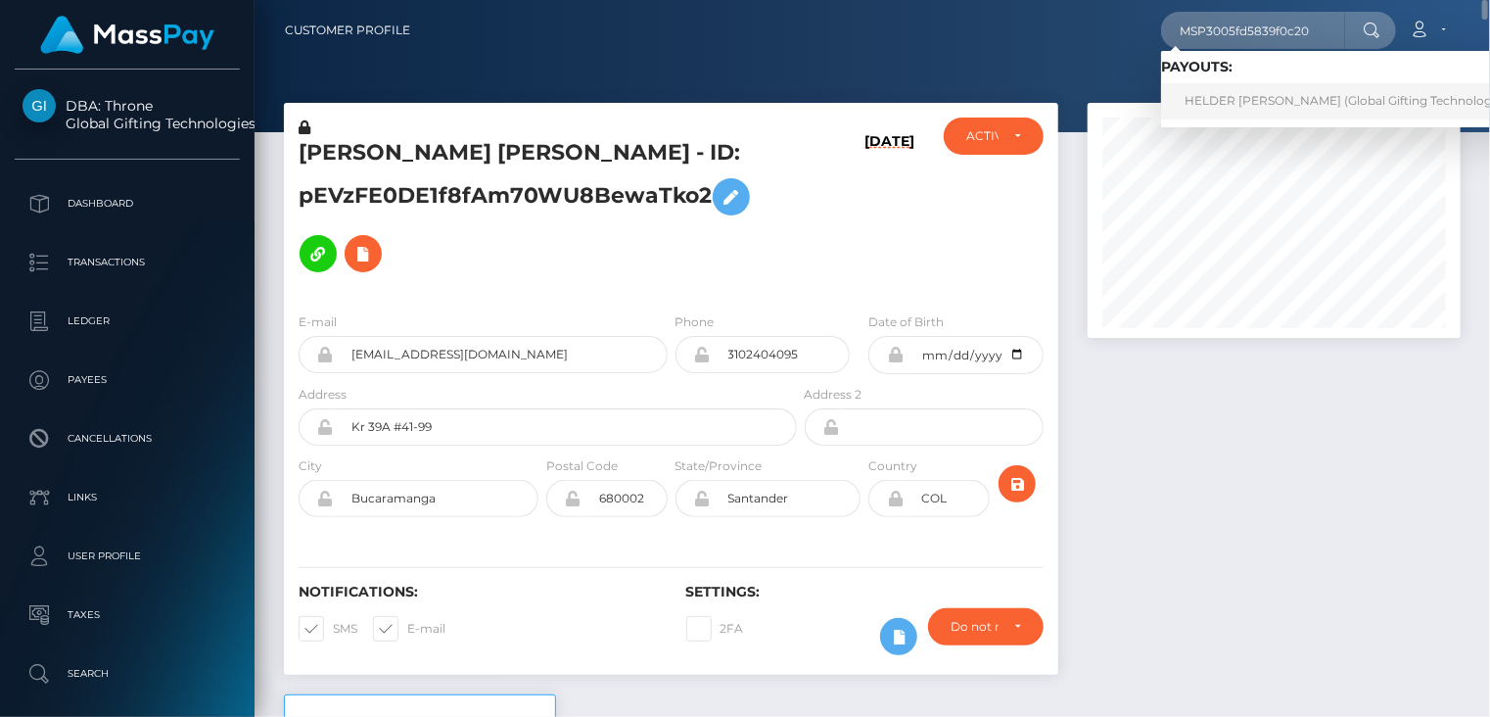
click at [1216, 100] on link "HELDER [PERSON_NAME] (Global Gifting Technologies Inc - Throne)" at bounding box center [1385, 101] width 448 height 36
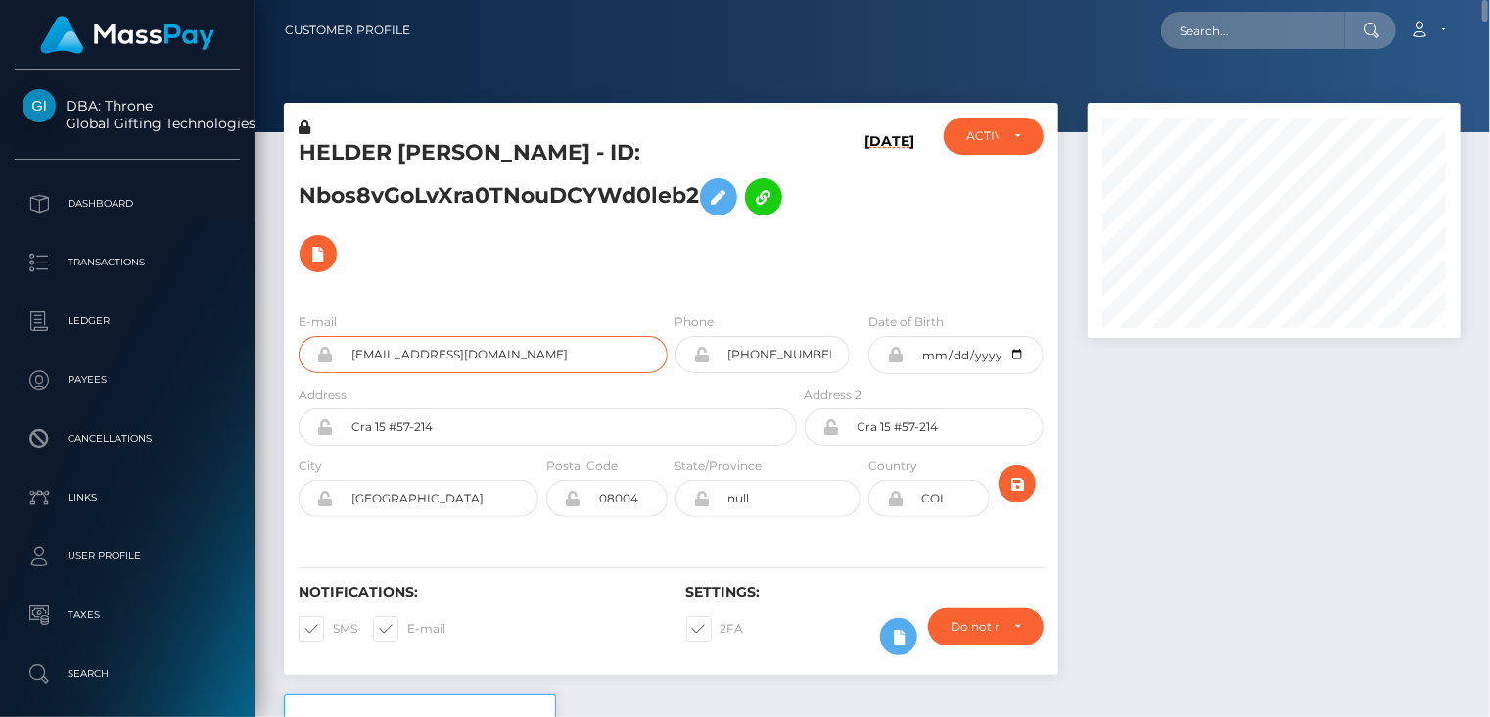
click at [408, 351] on input "[EMAIL_ADDRESS][DOMAIN_NAME]" at bounding box center [501, 354] width 334 height 37
paste input "MSP8d9a36ea7fba59a"
type input "MSP8d9a36ea7fba59a"
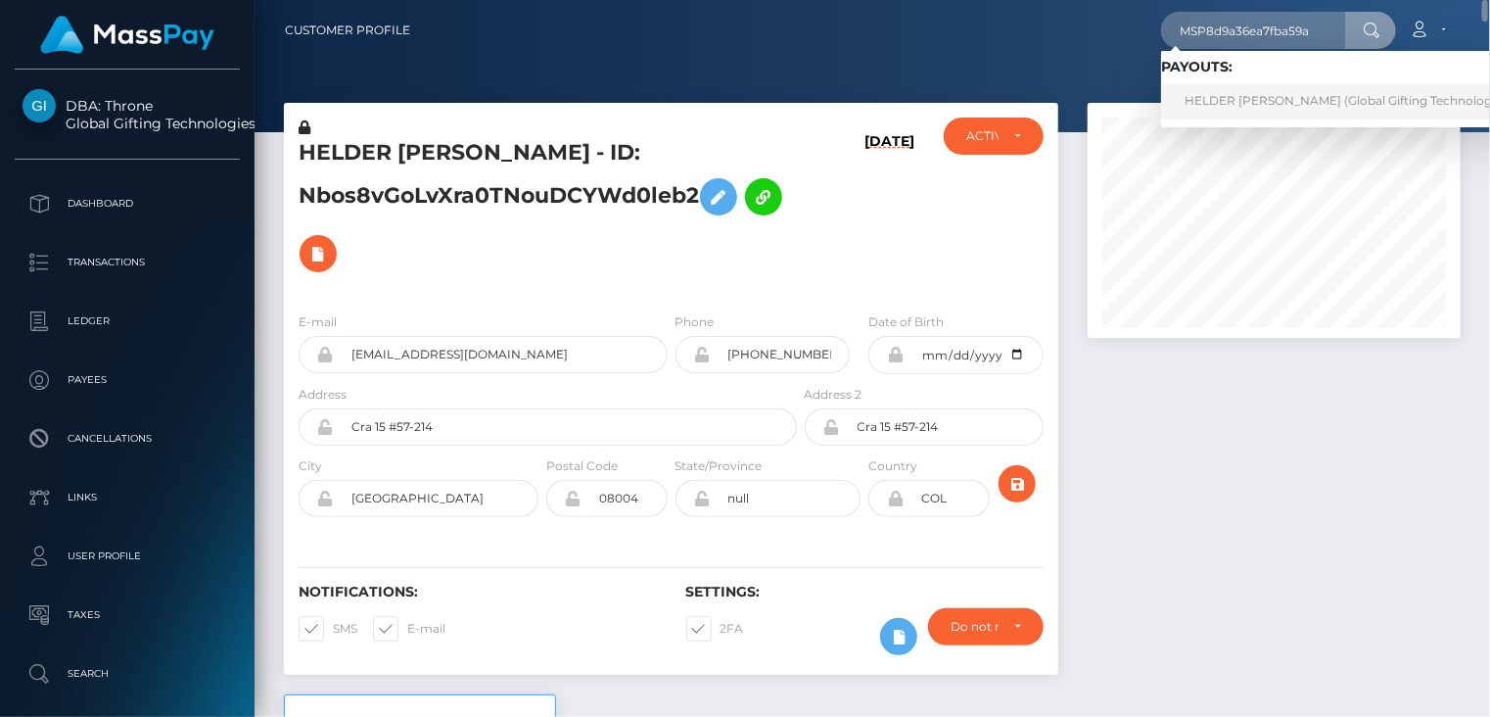
click at [1221, 100] on link "HELDER JAMES LOZANO GONZALEZ (Global Gifting Technologies Inc - Throne)" at bounding box center [1385, 101] width 448 height 36
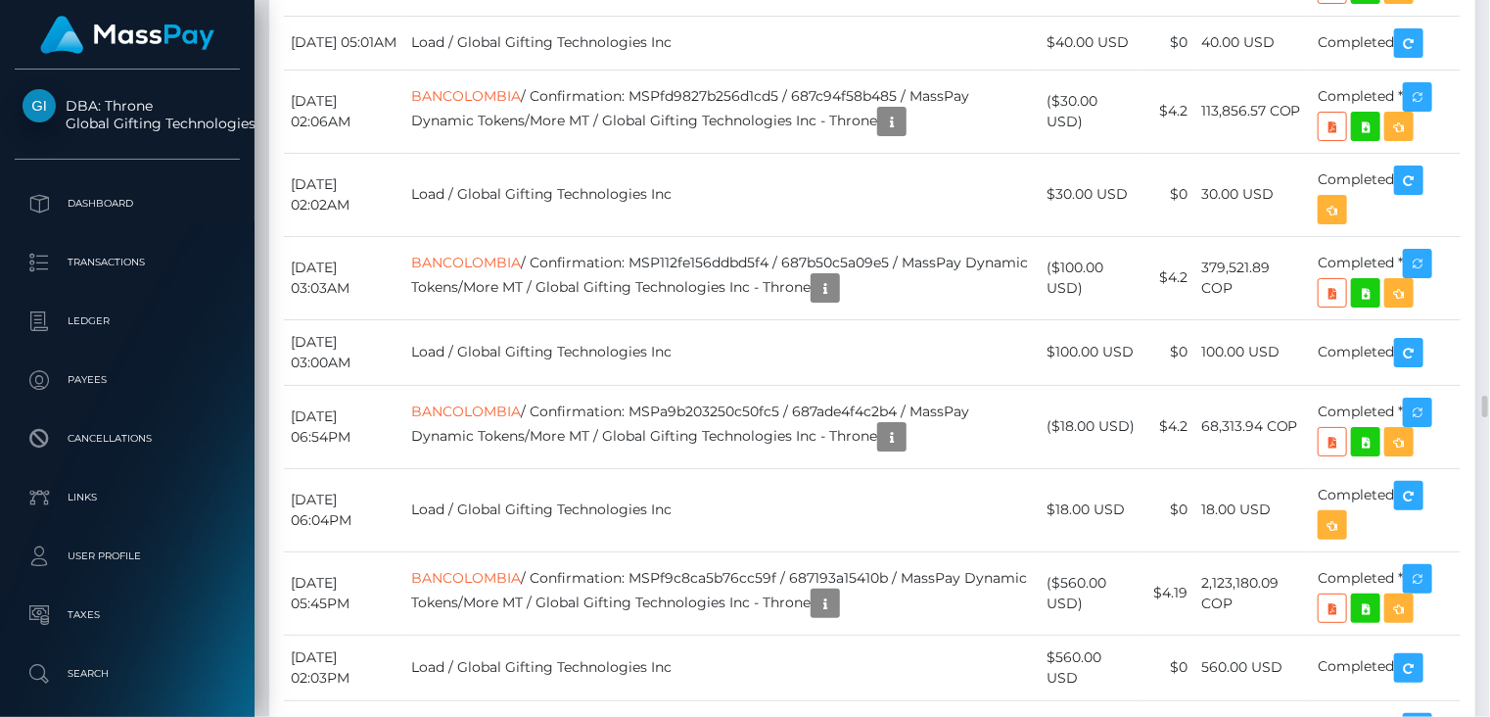
scroll to position [13390, 0]
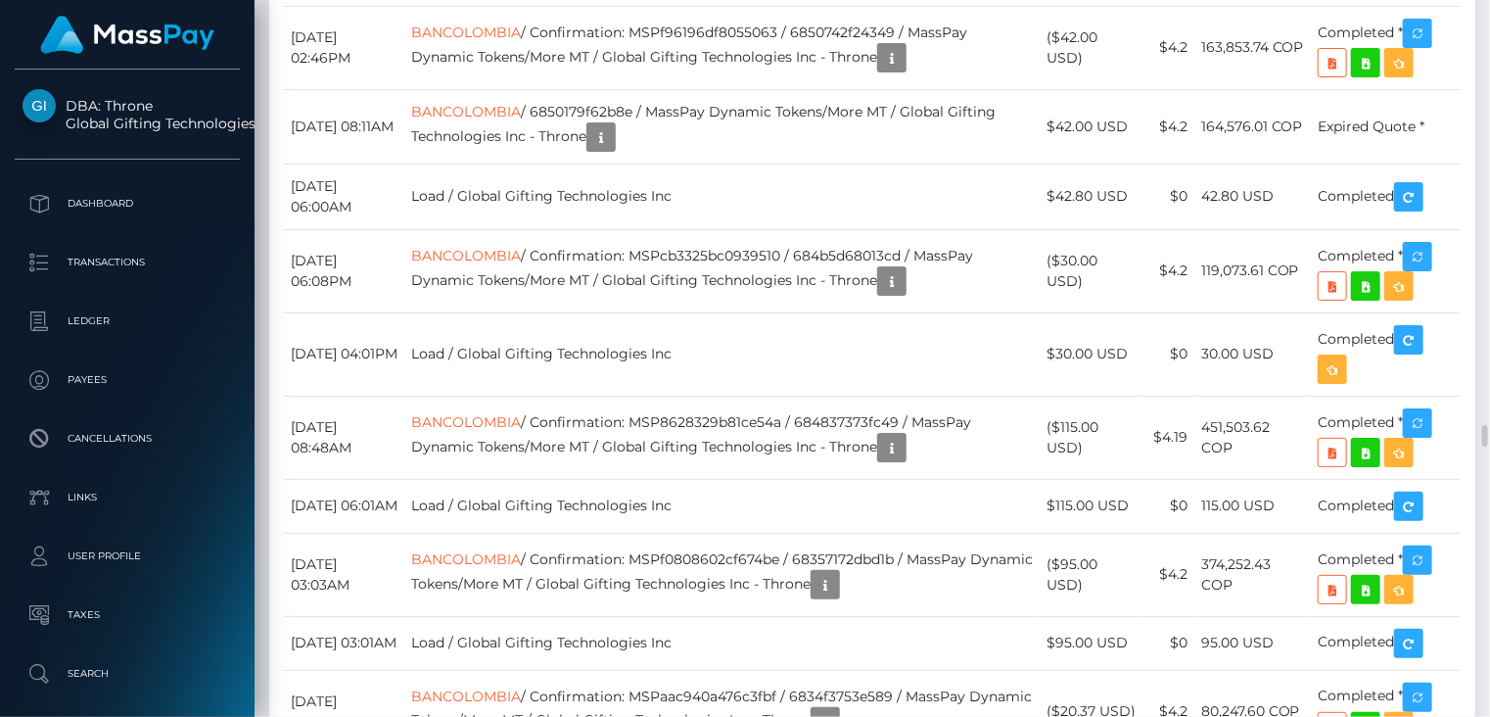
scroll to position [13717, 0]
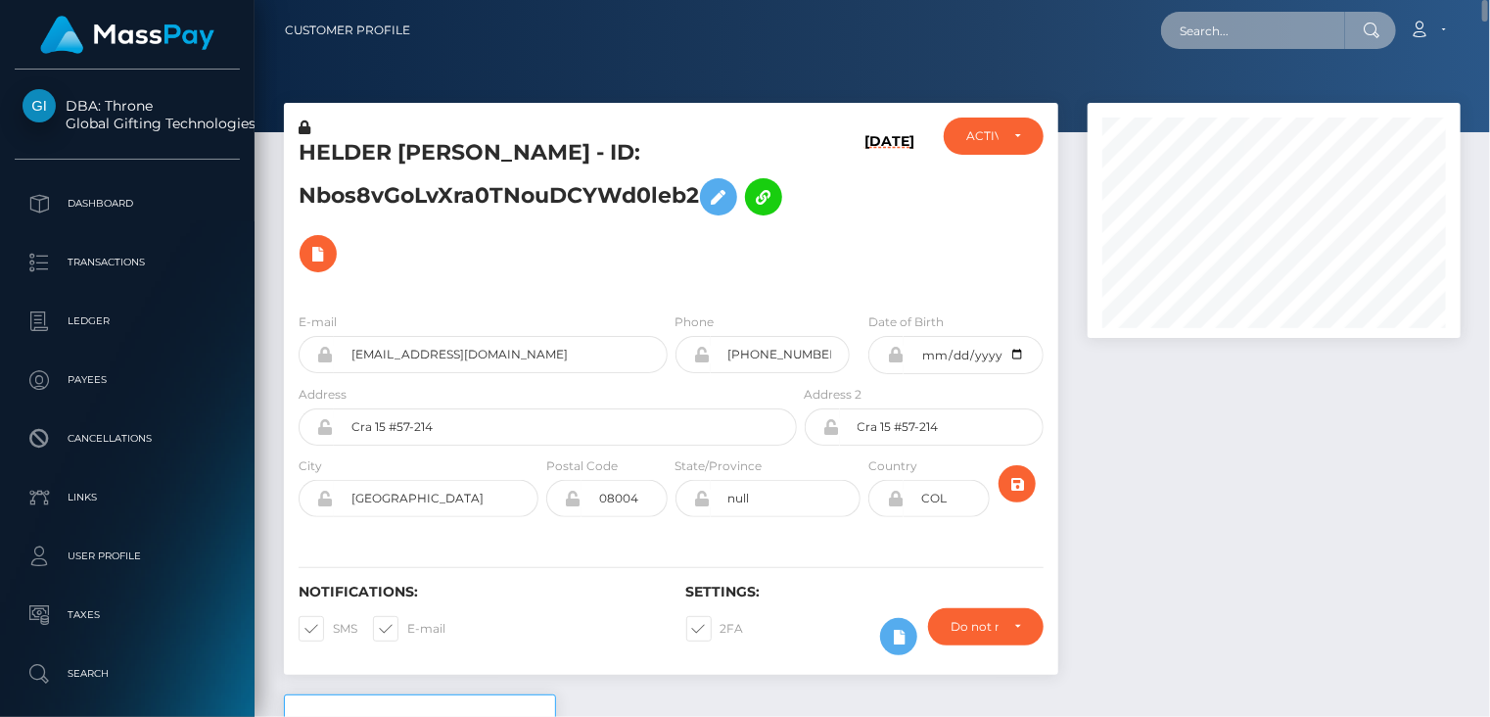
paste input "MSP1aaa4b4459708f9"
type input "MSP1aaa4b4459708f9"
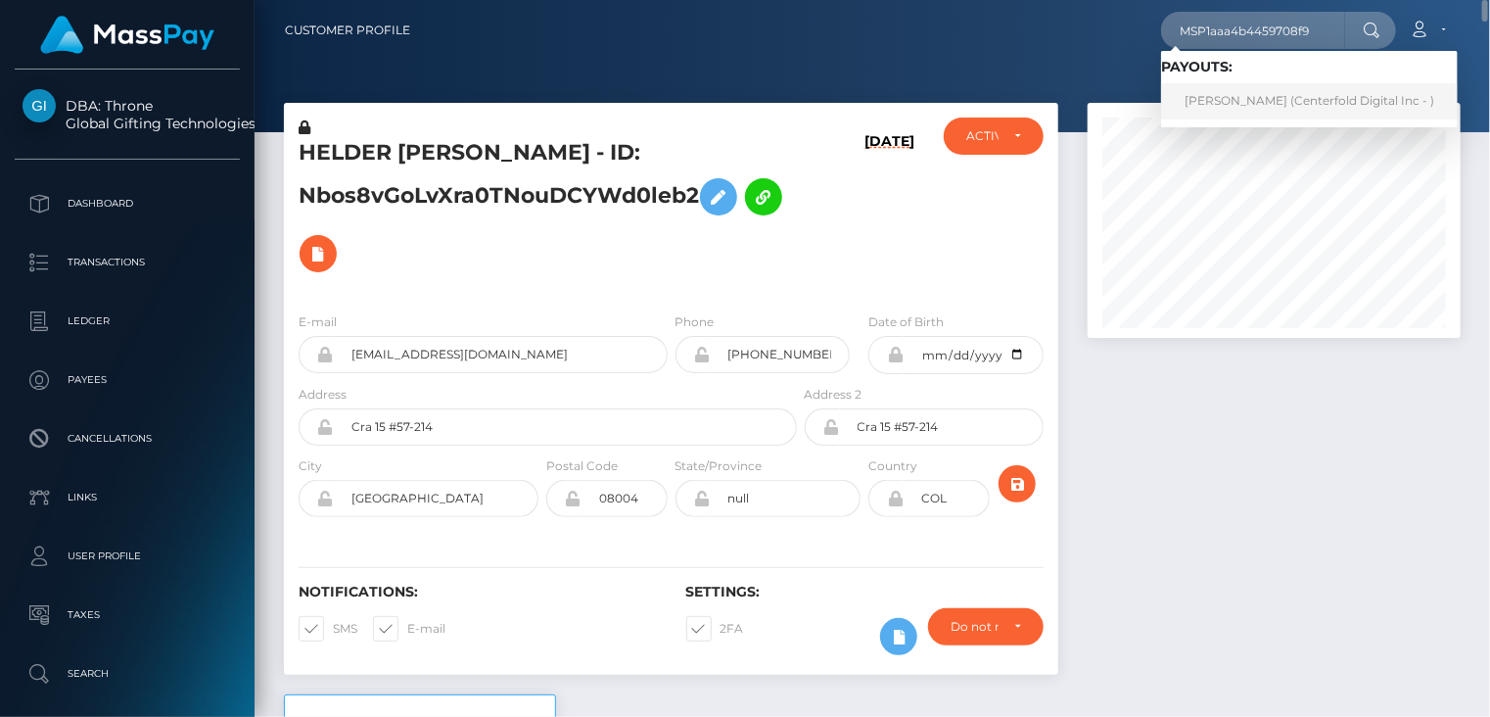
click at [1224, 109] on link "Yudy gomez (Centerfold Digital Inc - )" at bounding box center [1309, 101] width 297 height 36
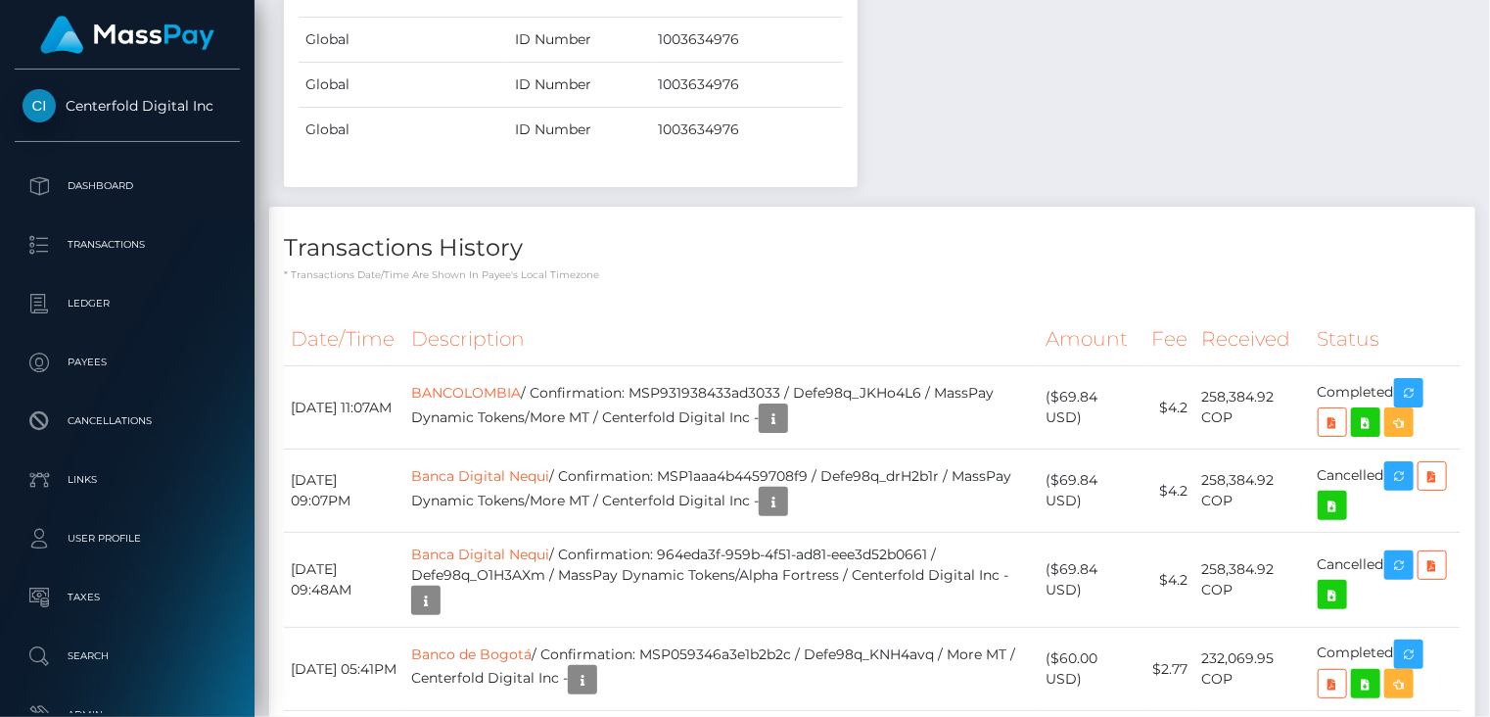
scroll to position [235, 372]
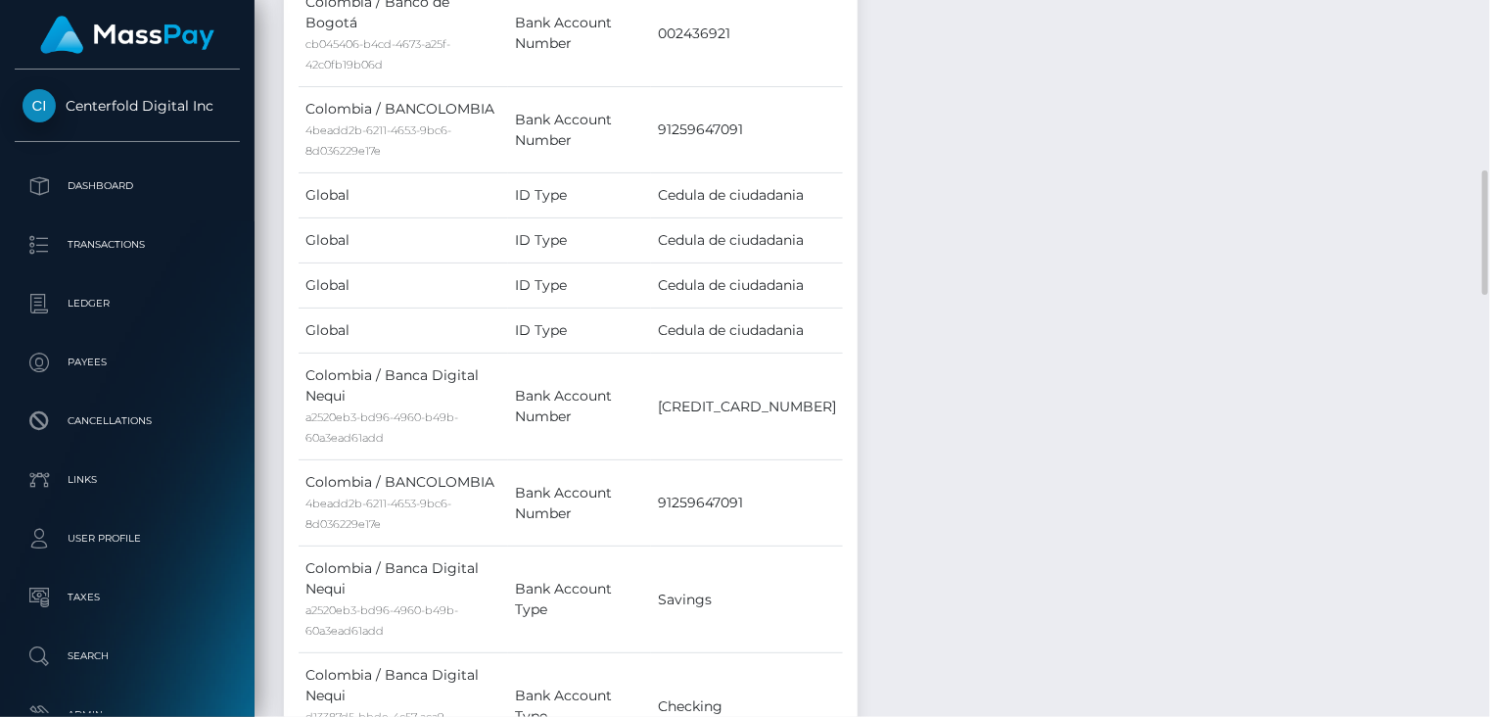
scroll to position [0, 0]
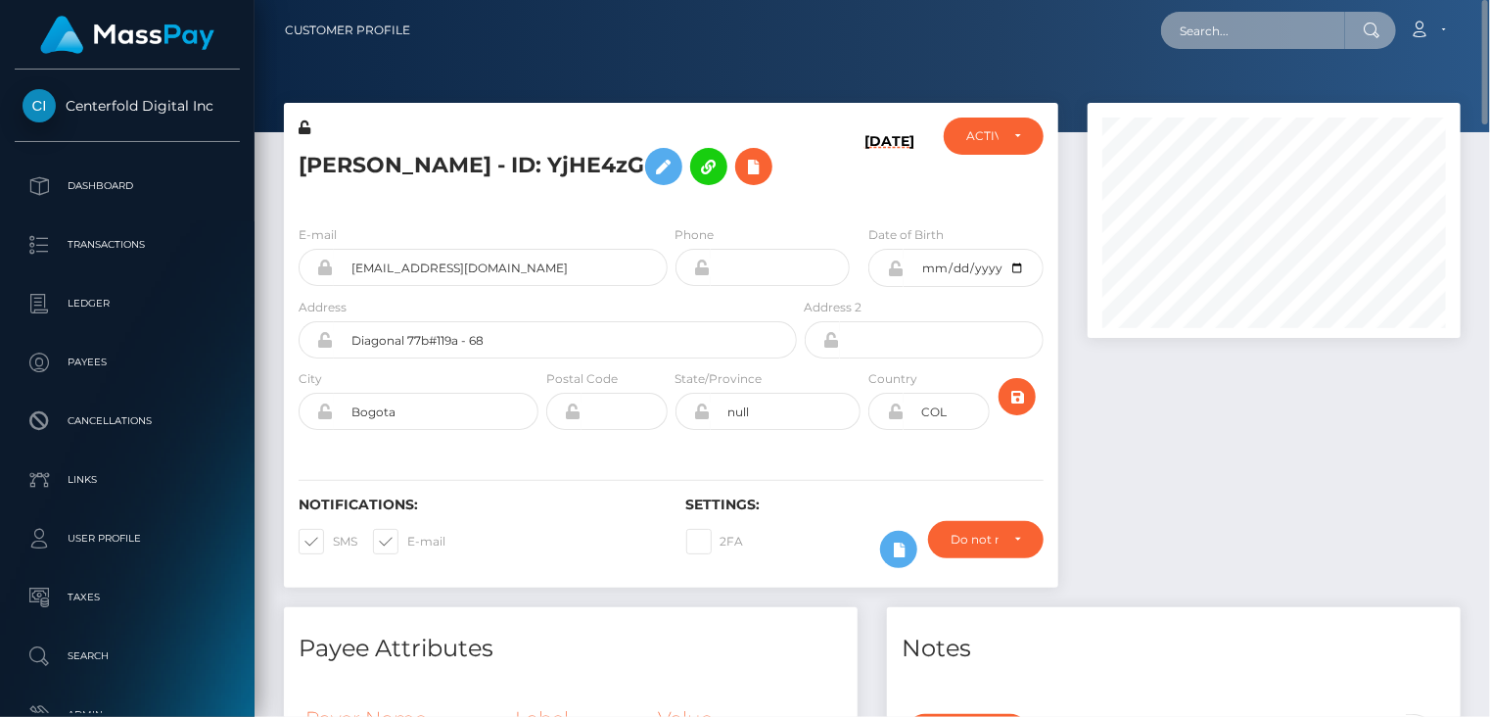
paste input "MSPe3f8c272a97d7c1"
type input "MSPe3f8c272a97d7c1"
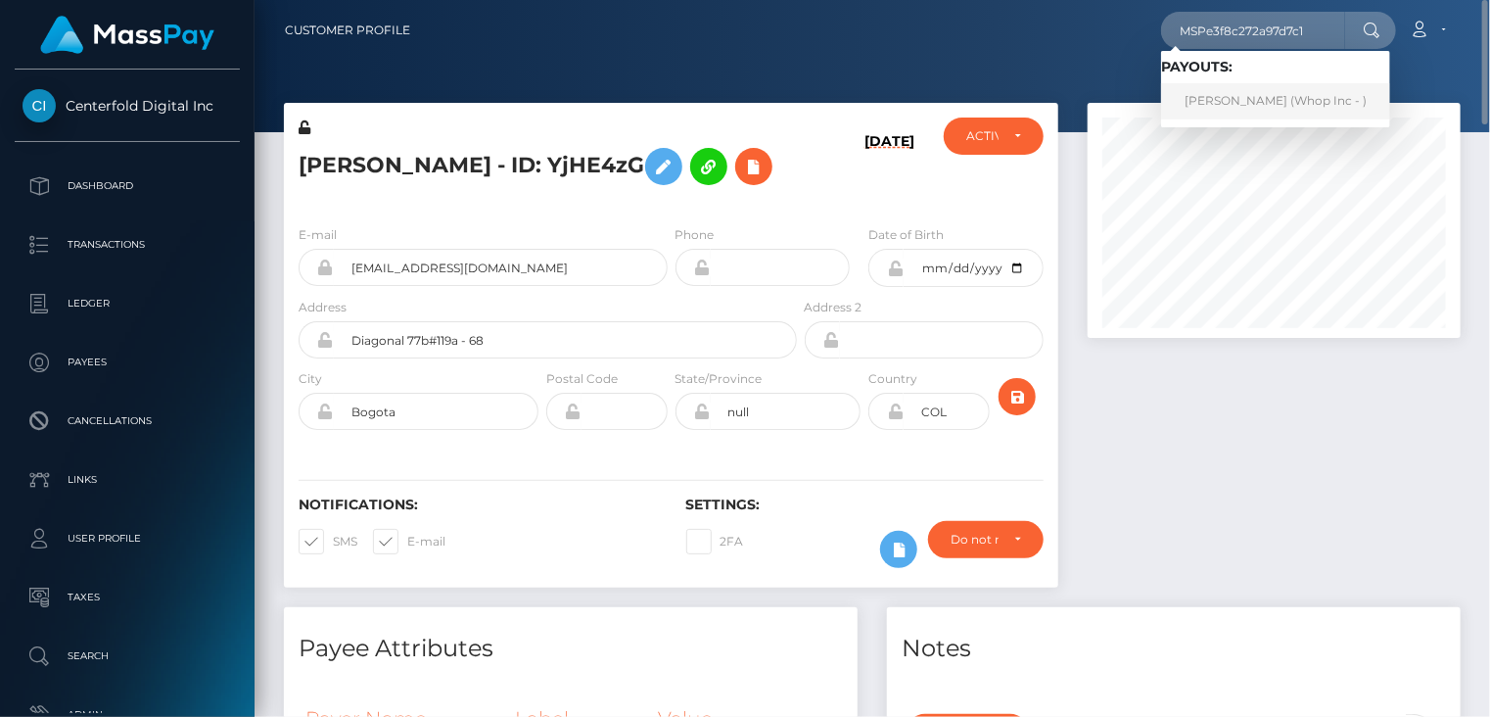
click at [1210, 105] on link "[PERSON_NAME] (Whop Inc - )" at bounding box center [1275, 101] width 229 height 36
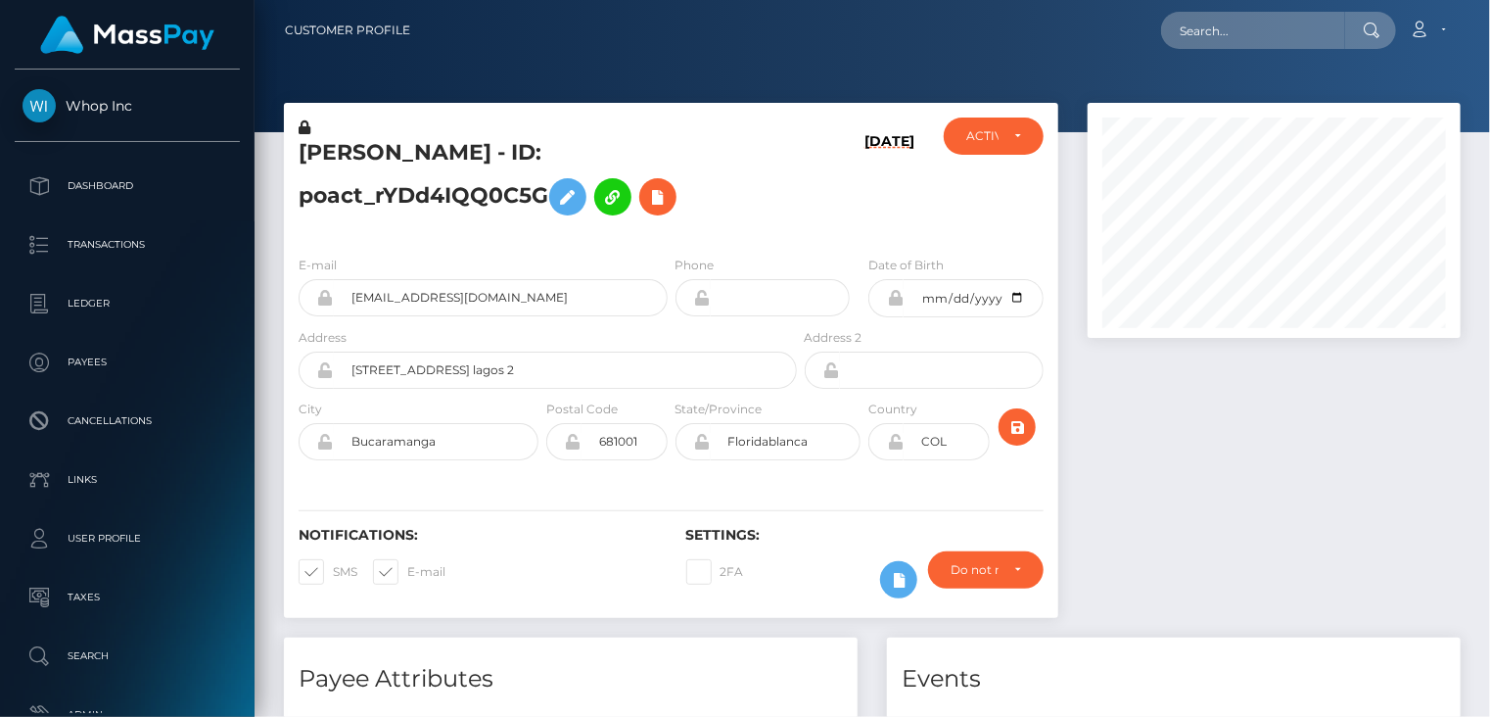
scroll to position [235, 372]
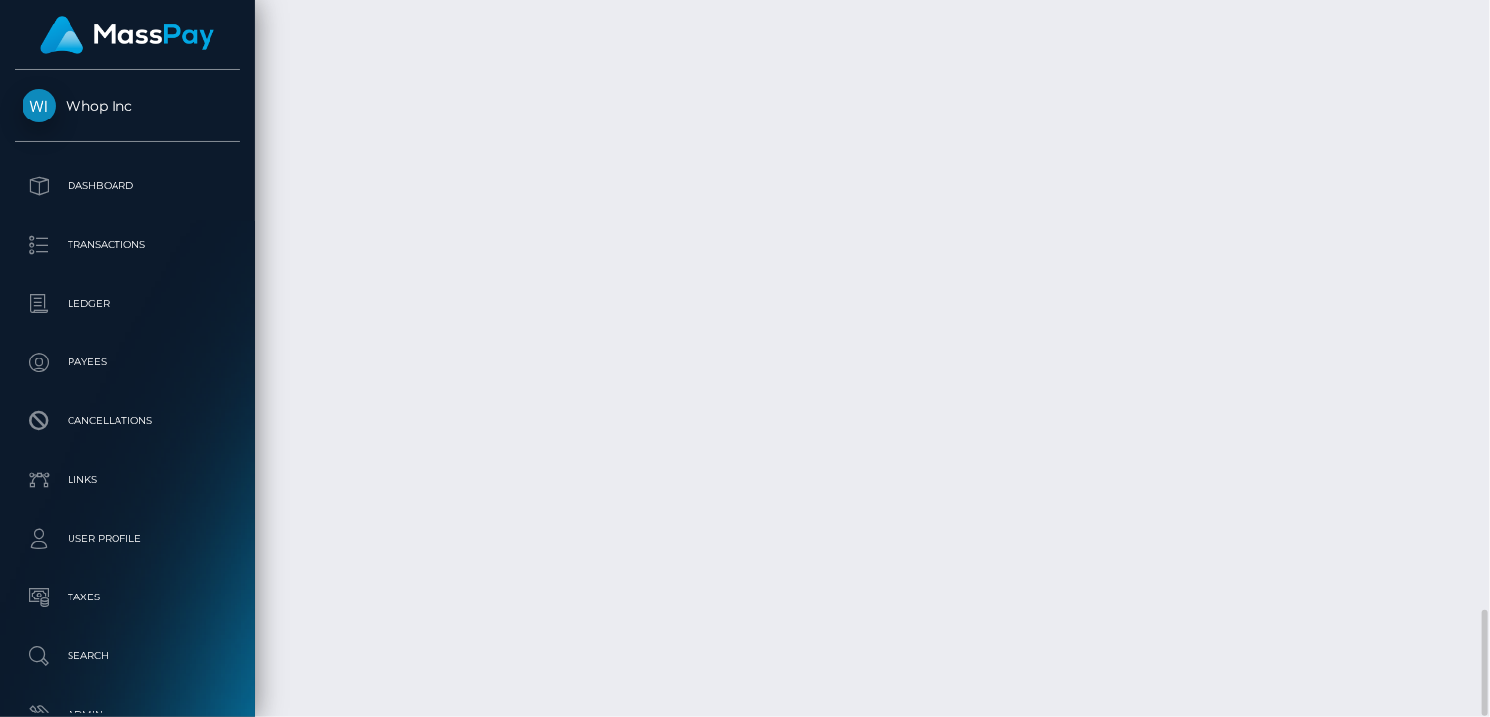
drag, startPoint x: 653, startPoint y: 460, endPoint x: 952, endPoint y: 459, distance: 298.6
copy td "MSPe3f8c272a97d7c1 / pout_OJ1fhMICVEae0"
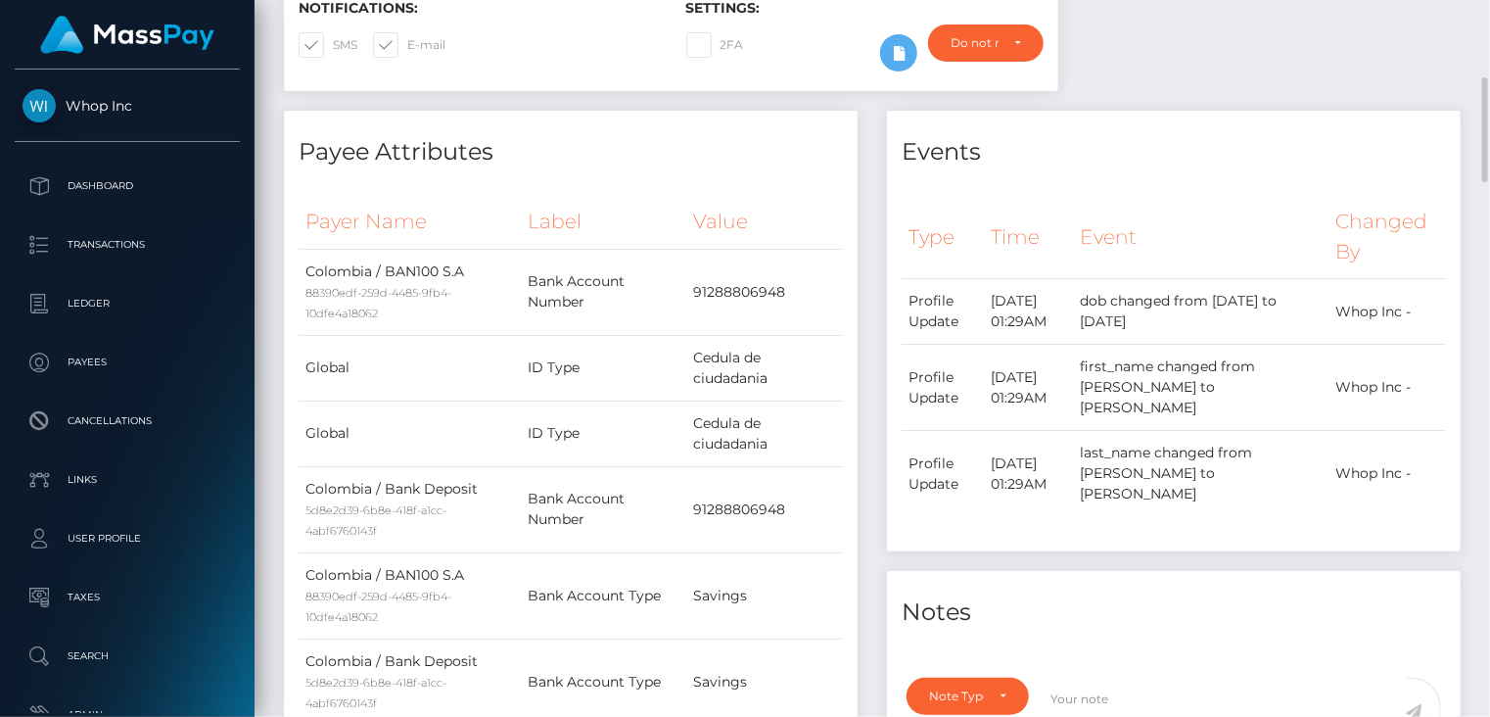
scroll to position [0, 0]
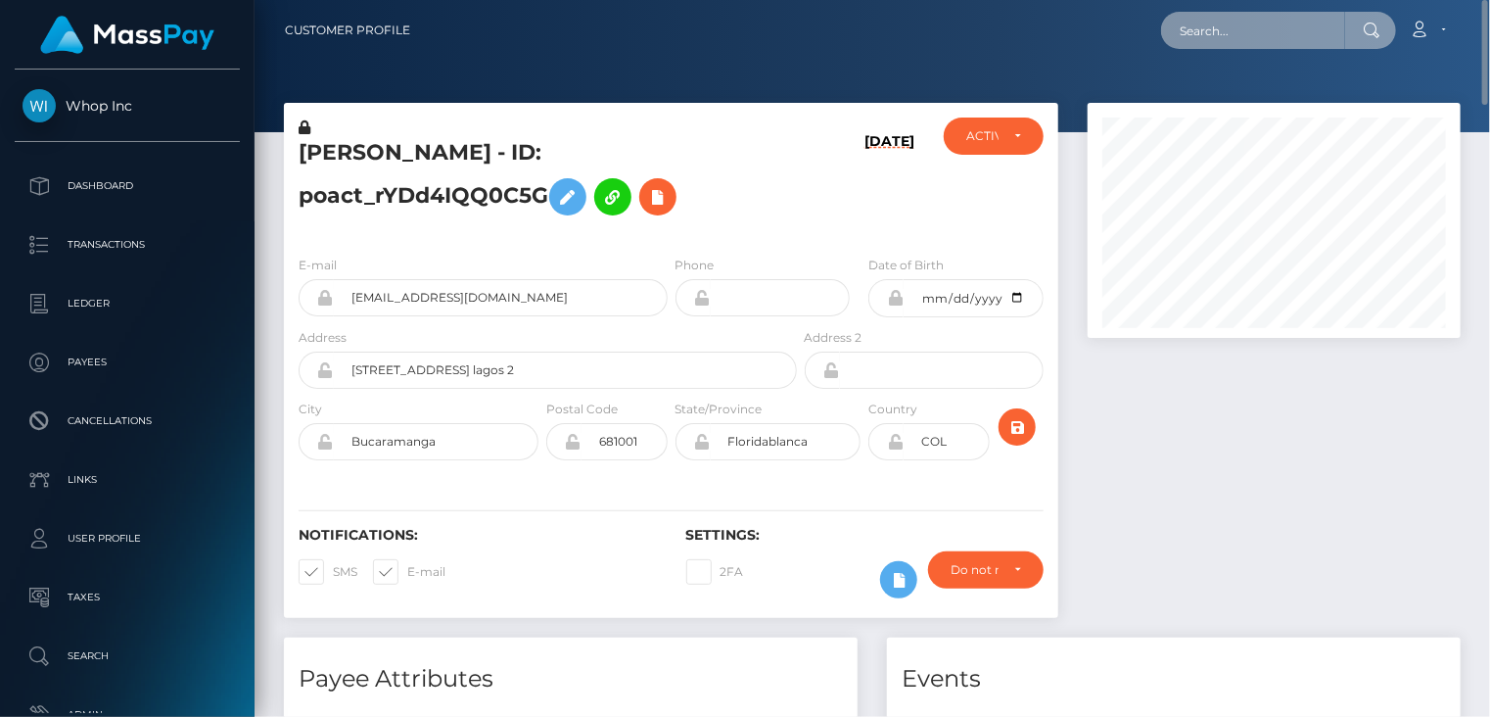
paste input "MSP8c6fad54b264867"
type input "MSP8c6fad54b264867"
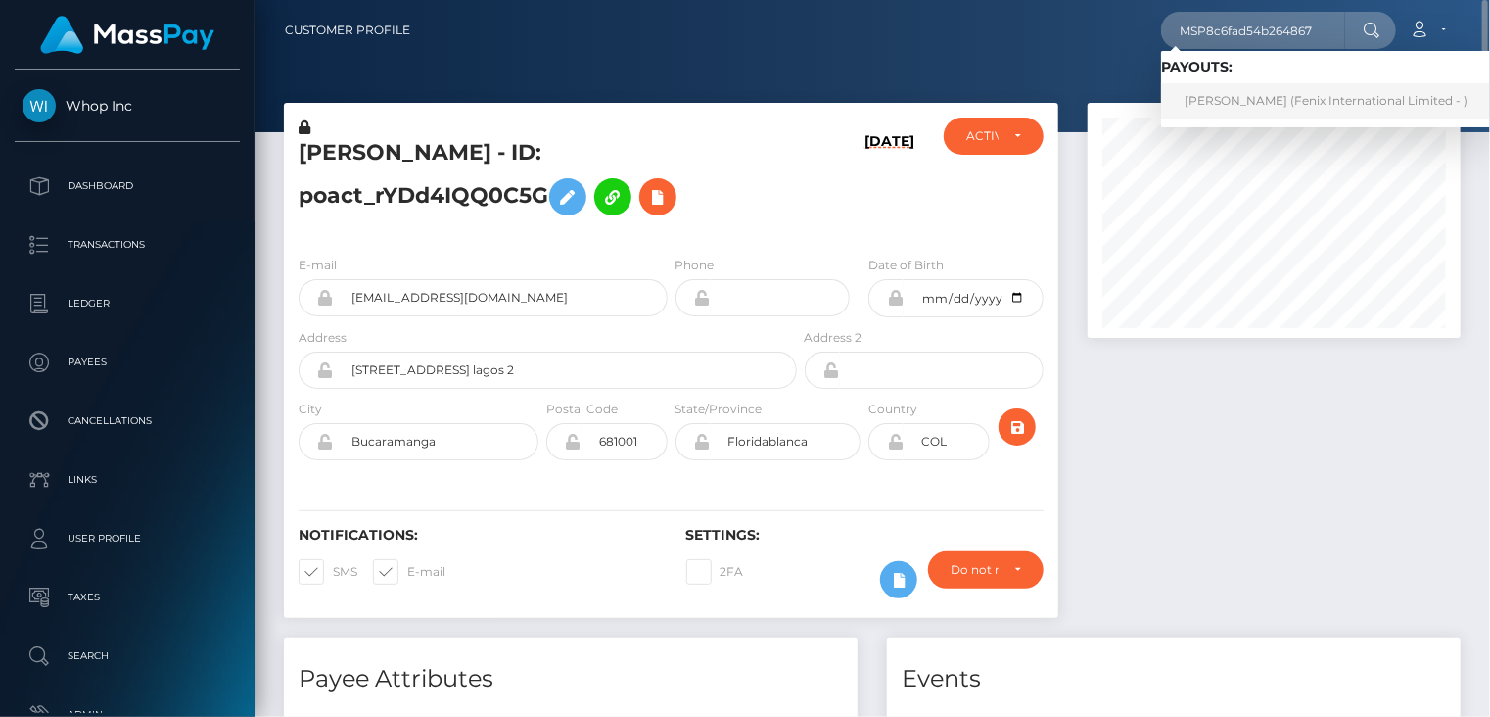
click at [1218, 111] on link "Stephen Hogan (Fenix International Limited - )" at bounding box center [1326, 101] width 330 height 36
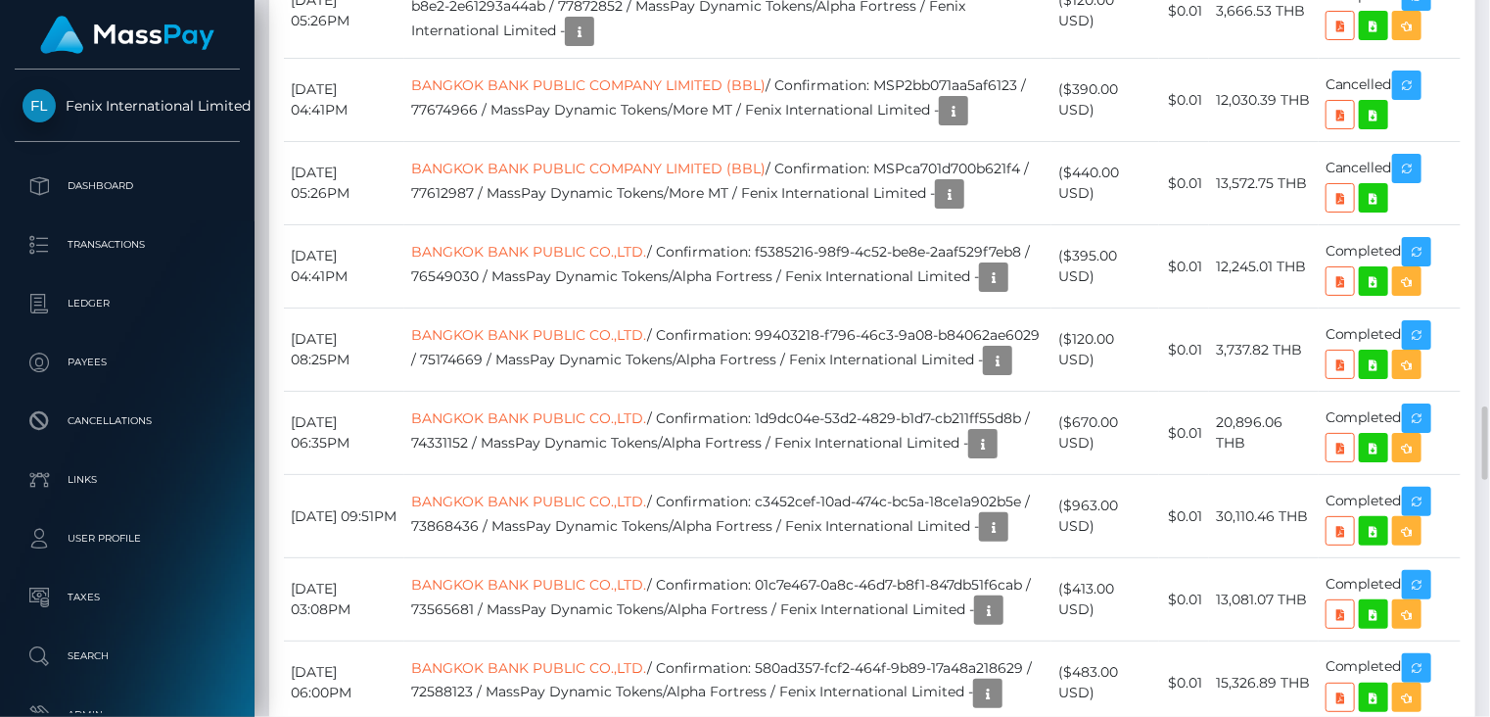
scroll to position [3266, 0]
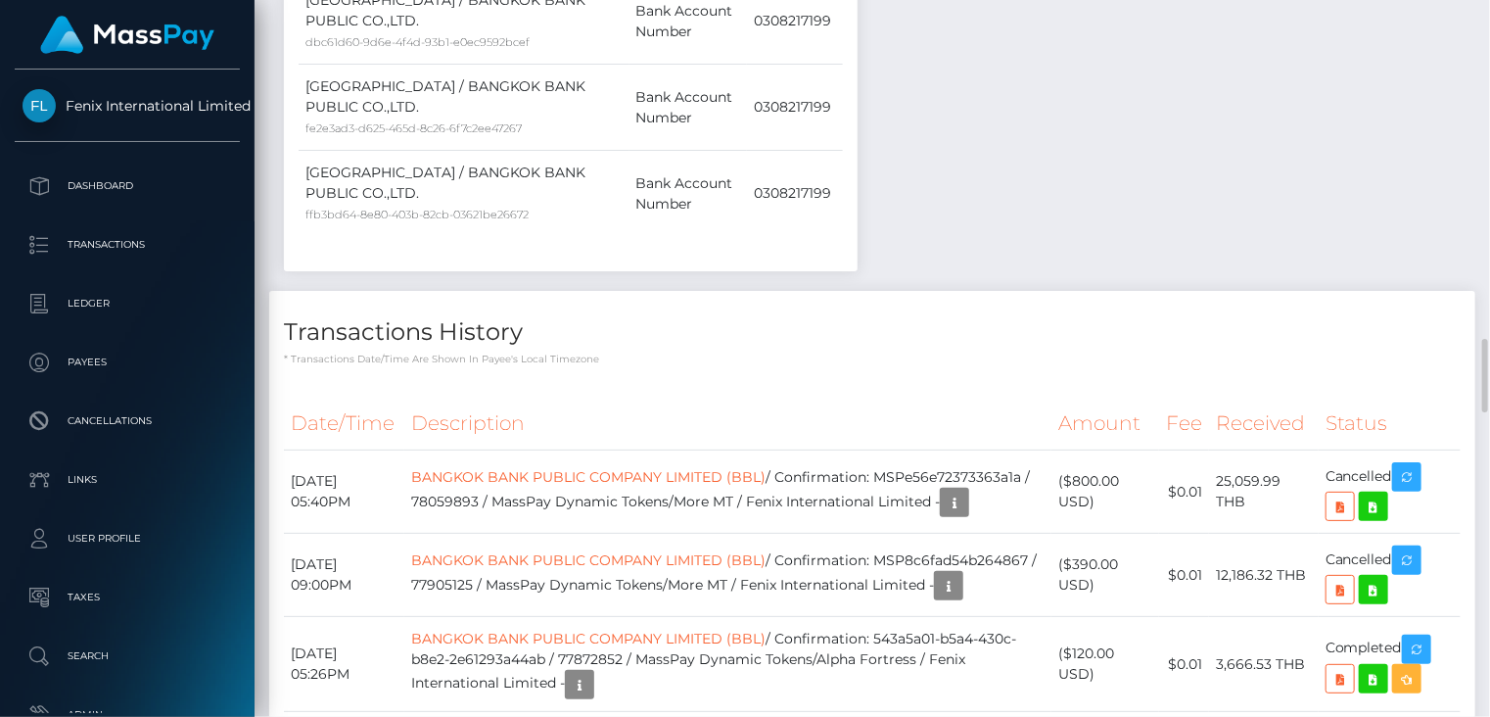
drag, startPoint x: 445, startPoint y: 580, endPoint x: 673, endPoint y: 578, distance: 227.2
click at [673, 578] on td "BANGKOK BANK PUBLIC COMPANY LIMITED (BBL) / Confirmation: MSP8c6fad54b264867 / …" at bounding box center [728, 575] width 648 height 83
copy td "MSP8c6fad54b264867 / 77905125"
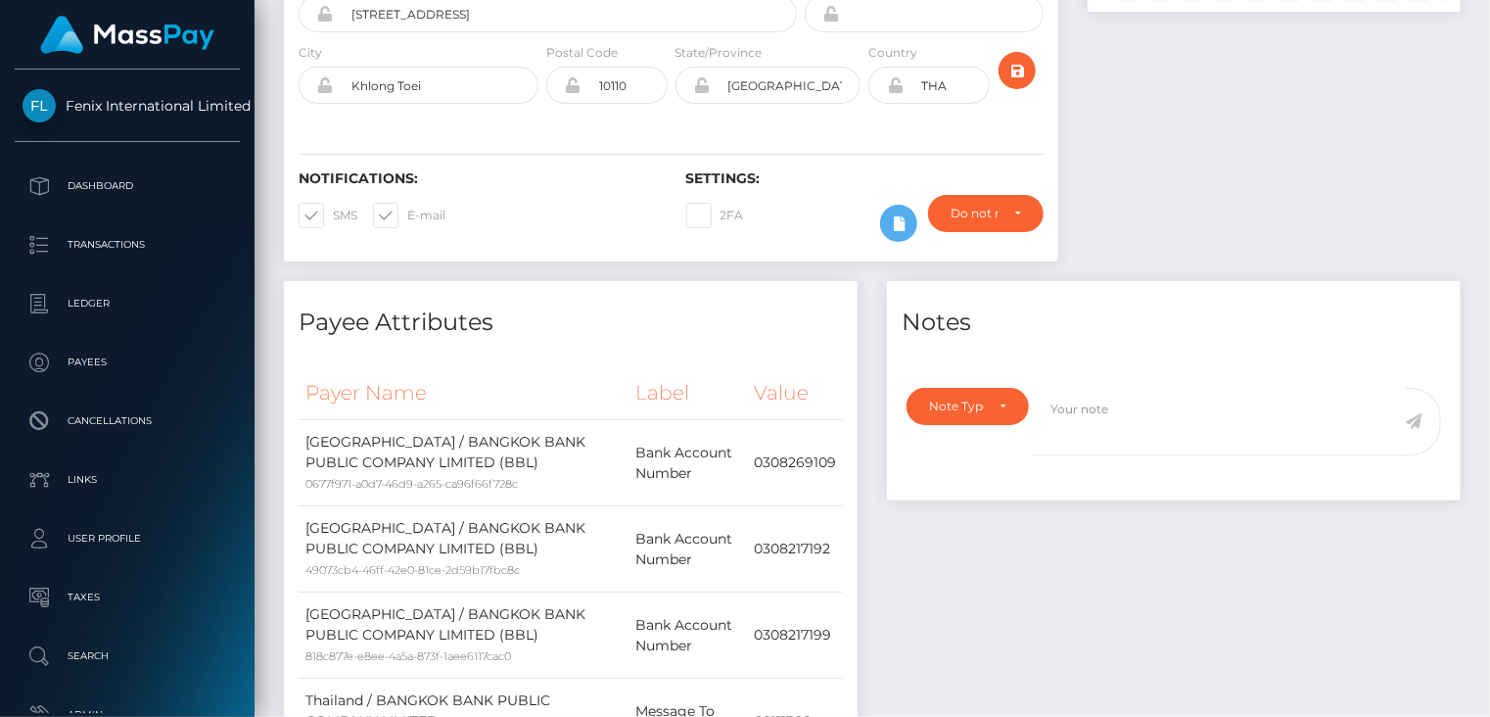
scroll to position [0, 0]
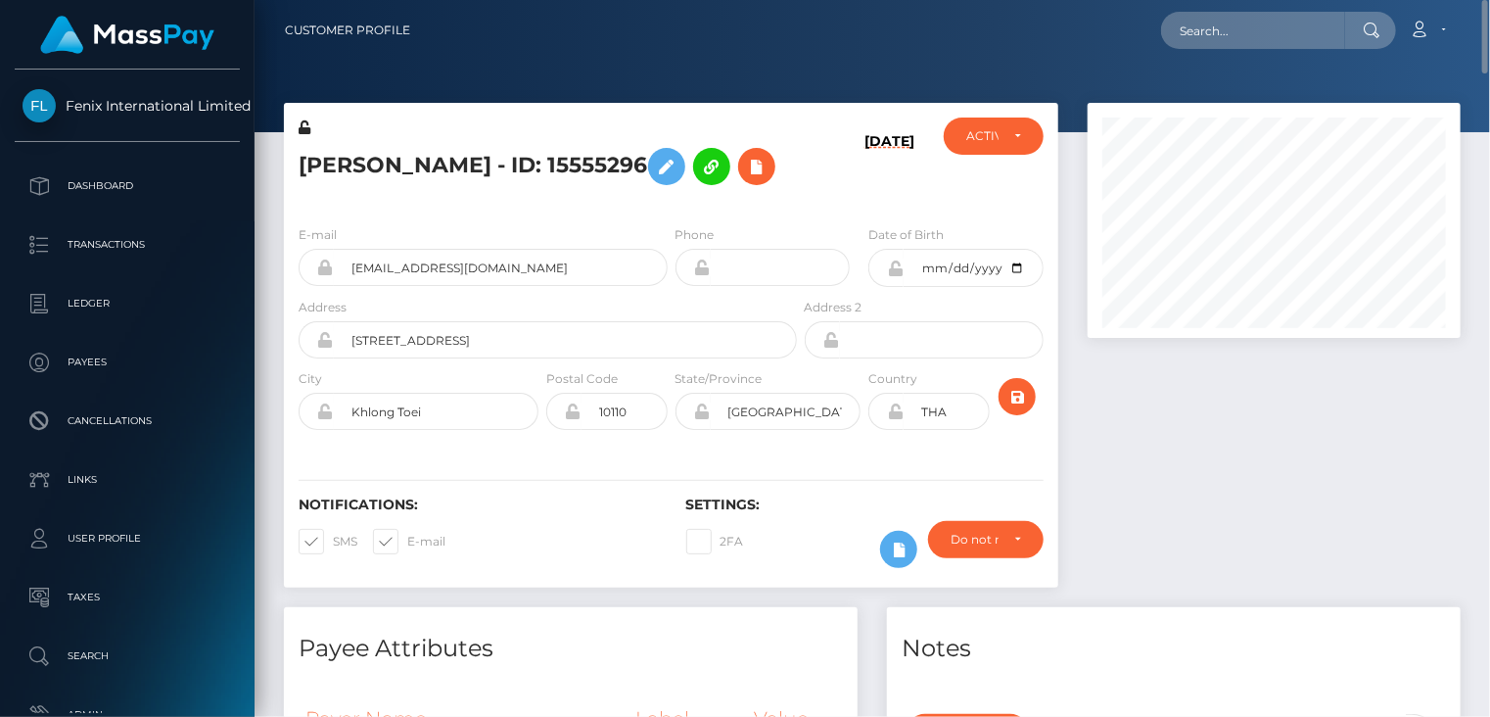
click at [411, 159] on h5 "Stephen Hogan - ID: 15555296" at bounding box center [543, 166] width 488 height 57
copy h5 "Stephen Hogan - ID: 15555296"
paste input "MSPead47d06bdfda56"
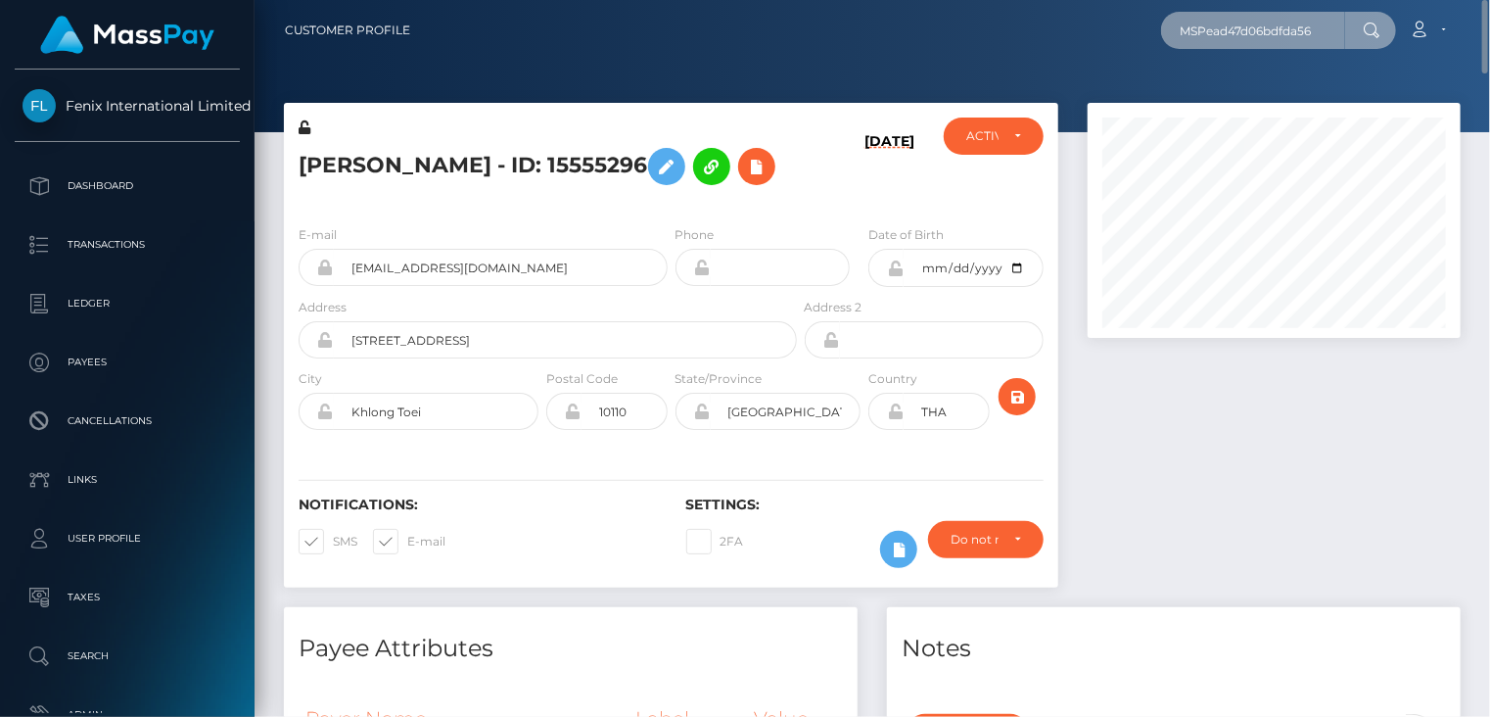
type input "MSPead47d06bdfda56"
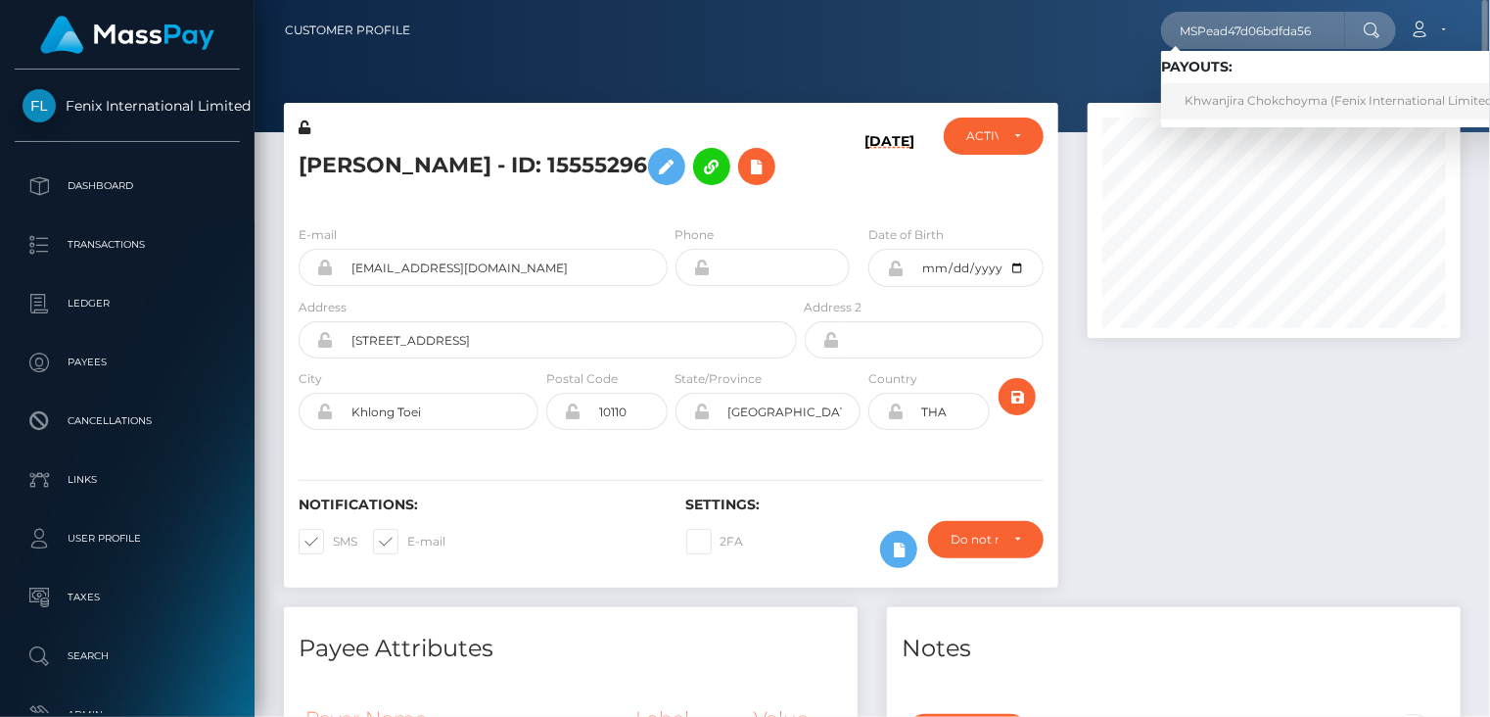
drag, startPoint x: 1250, startPoint y: 99, endPoint x: 1261, endPoint y: 95, distance: 11.5
click at [1251, 99] on link "Khwanjira Chokchoyma (Fenix International Limited - )" at bounding box center [1346, 101] width 370 height 36
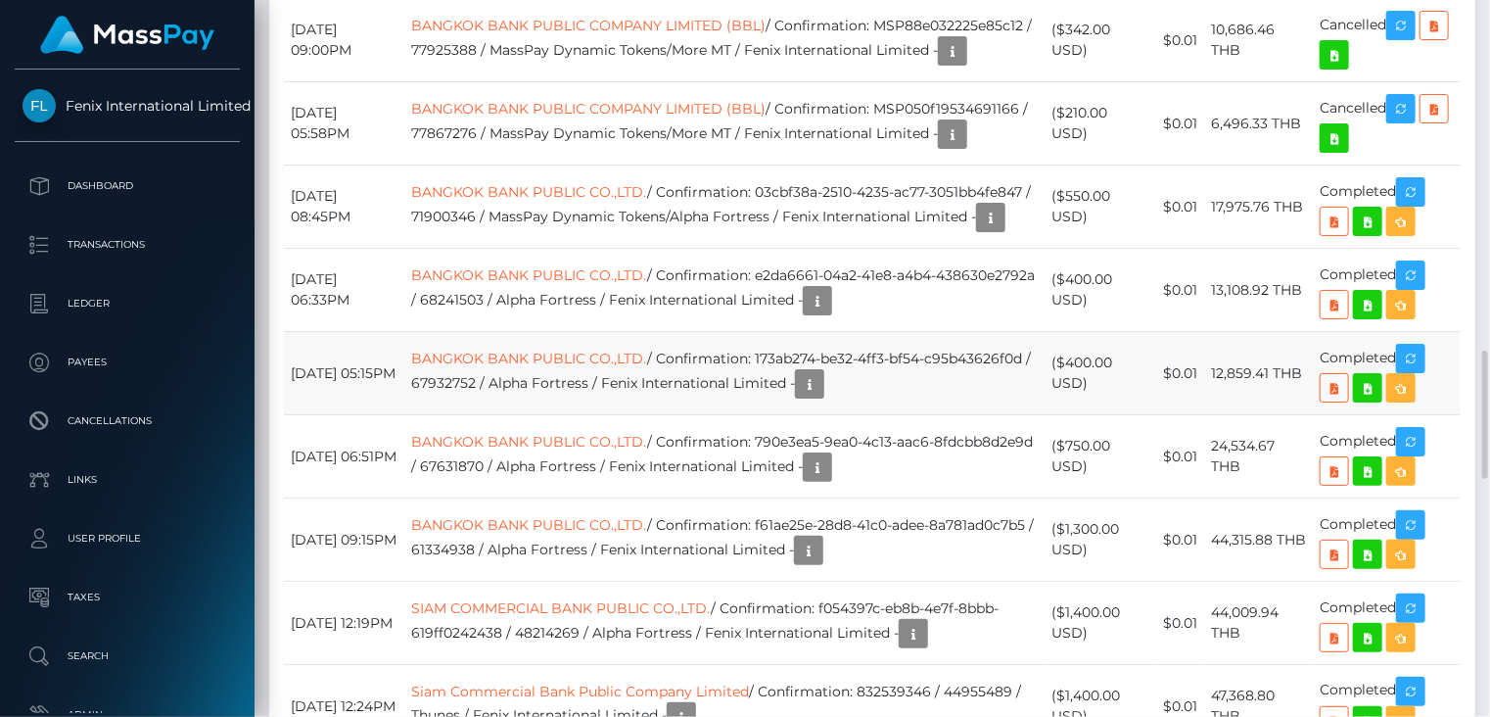
scroll to position [1633, 0]
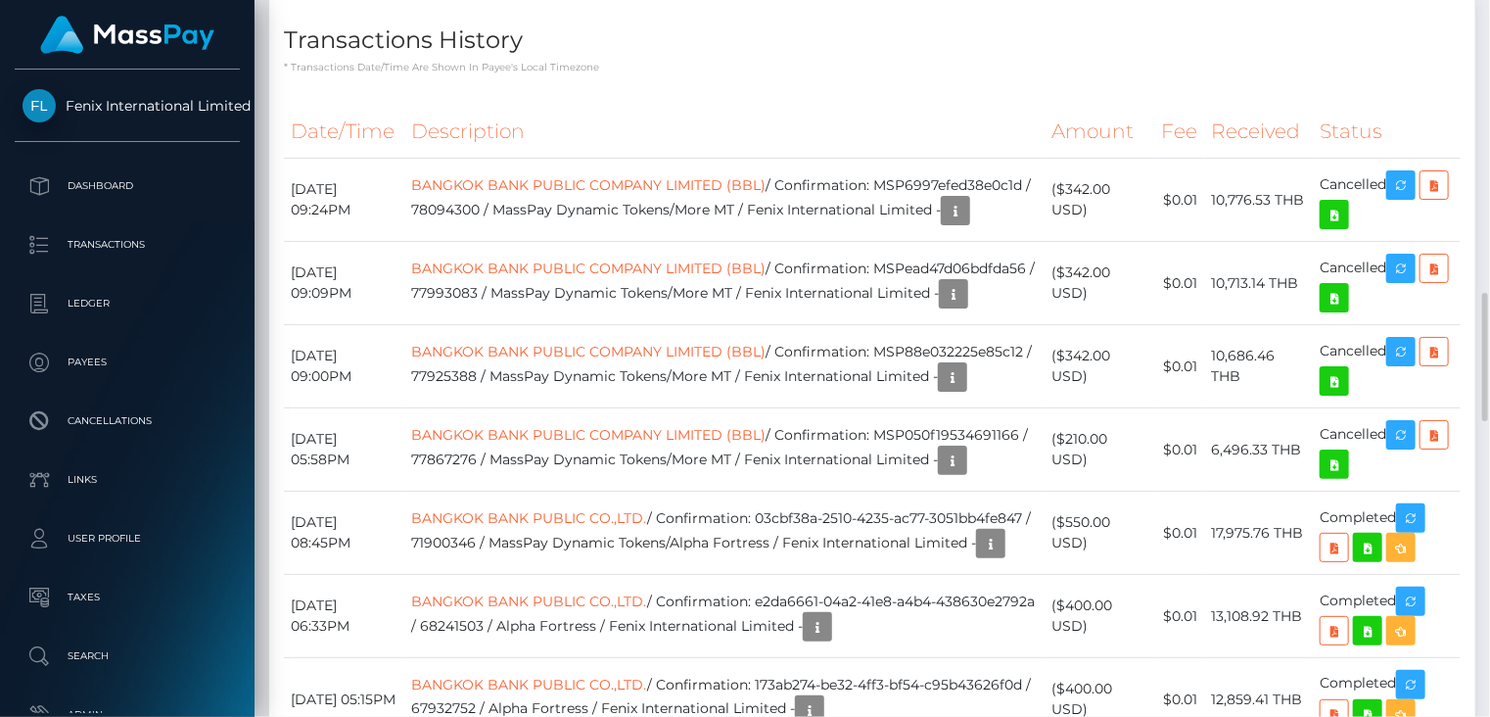
drag, startPoint x: 448, startPoint y: 291, endPoint x: 672, endPoint y: 292, distance: 223.2
click at [679, 292] on td "BANGKOK BANK PUBLIC COMPANY LIMITED (BBL) / Confirmation: MSPead47d06bdfda56 / …" at bounding box center [724, 283] width 641 height 83
copy td "MSPead47d06bdfda56 / 77993083"
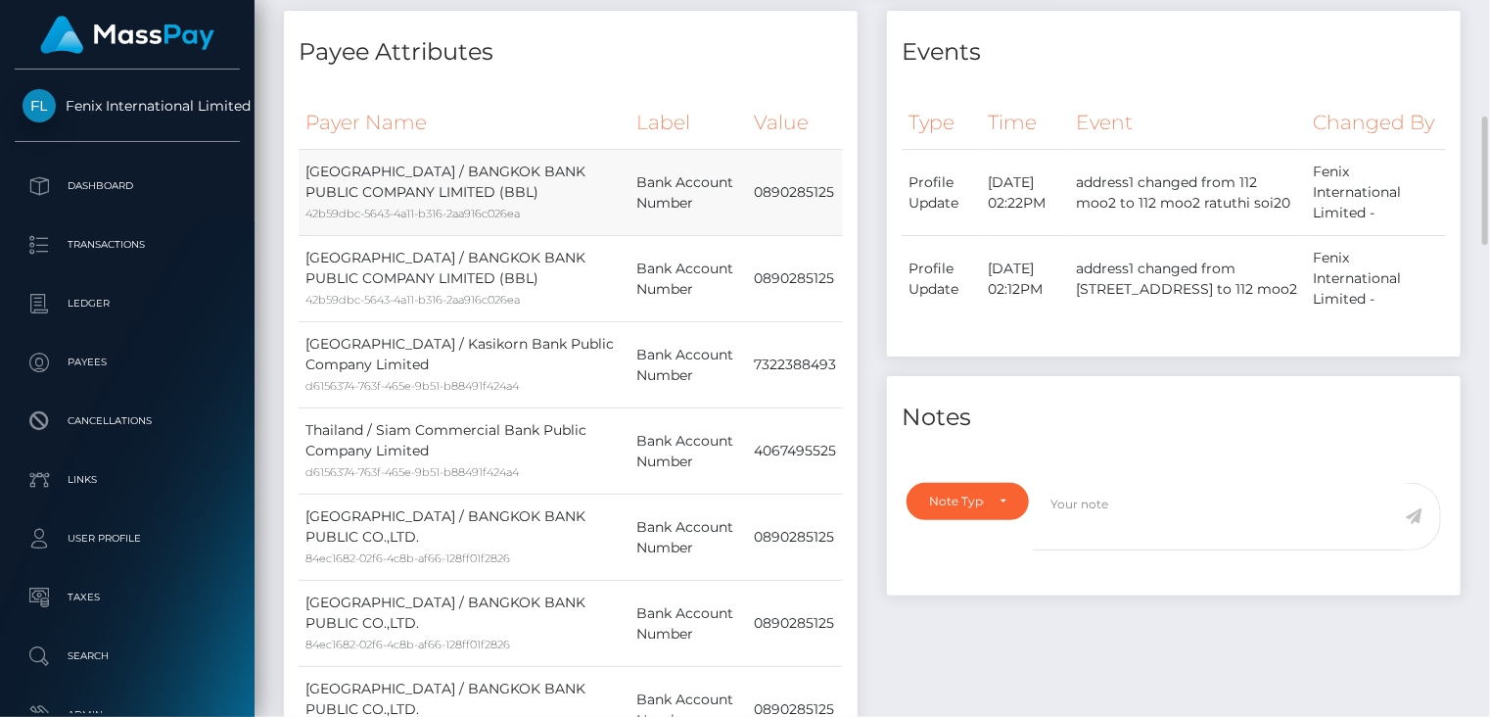
scroll to position [0, 0]
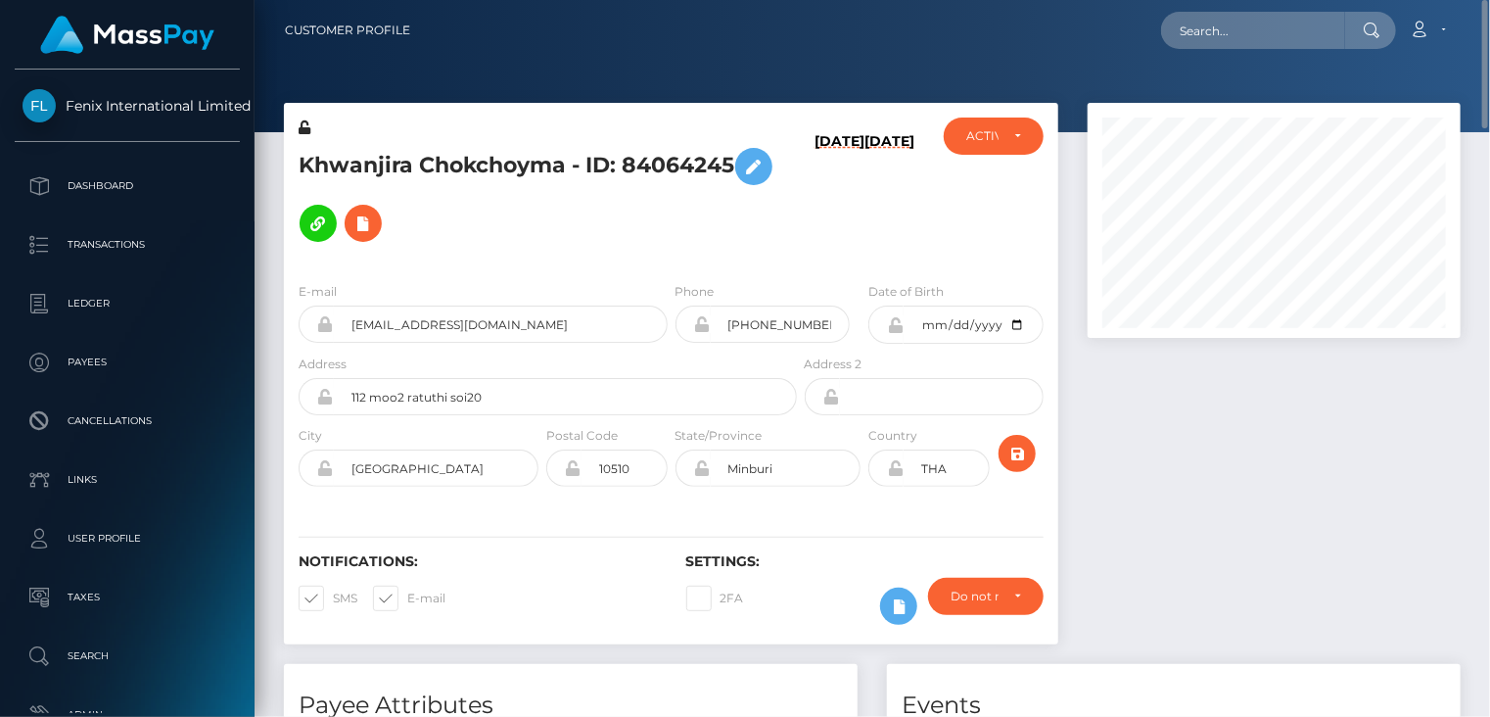
click at [486, 152] on h5 "Khwanjira Chokchoyma - ID: 84064245" at bounding box center [543, 195] width 488 height 114
copy h5 "Khwanjira Chokchoyma - ID: 84064245"
click at [1185, 478] on div at bounding box center [1274, 383] width 402 height 561
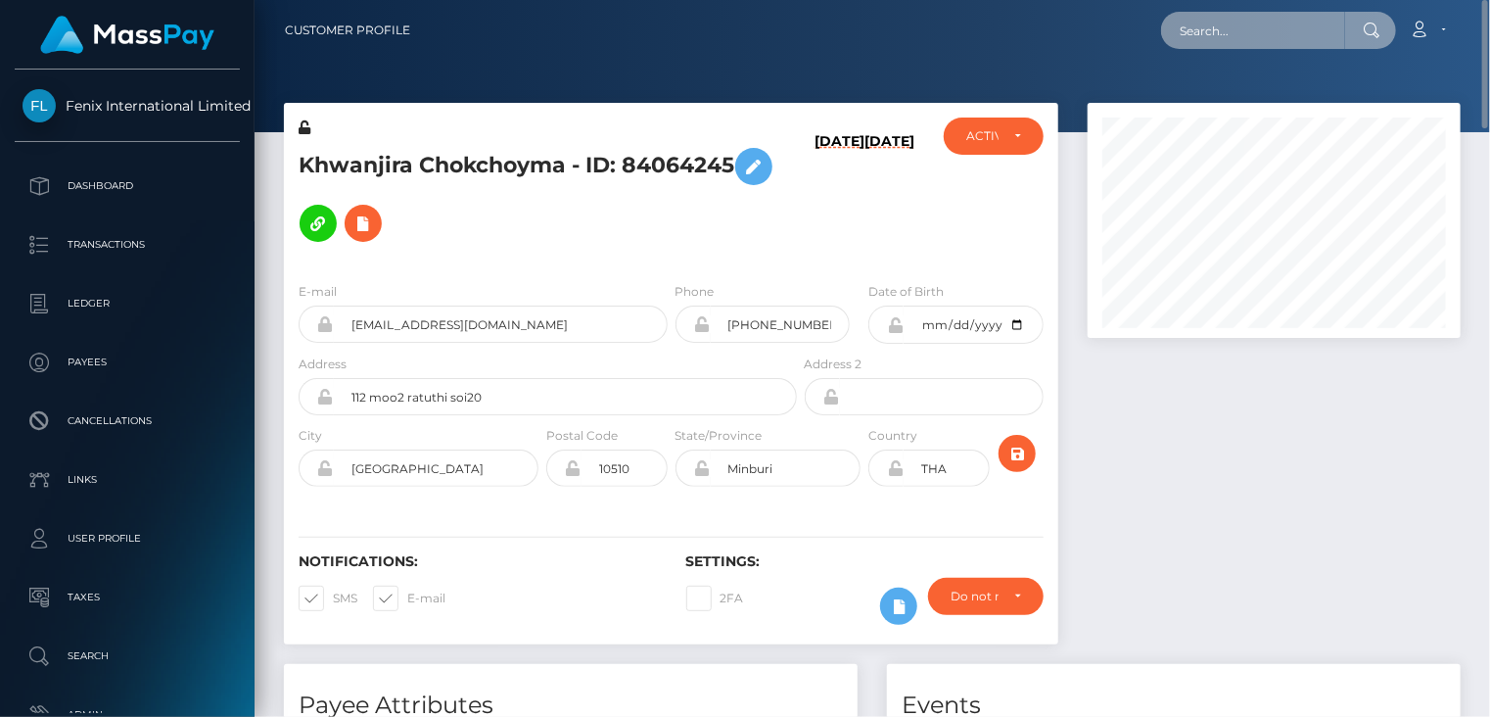
paste input "MSP46aad34b62b9cbb"
type input "MSP46aad34b62b9cbb"
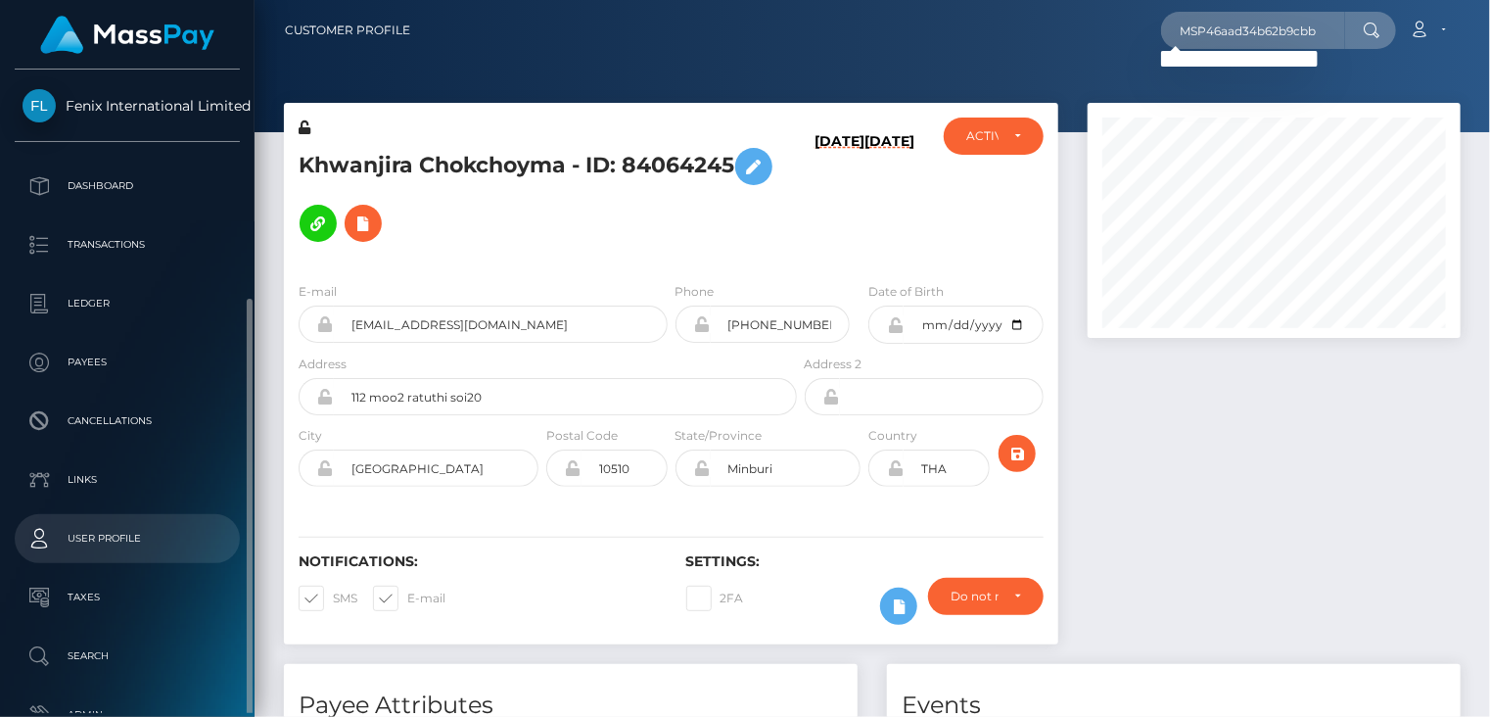
scroll to position [124, 0]
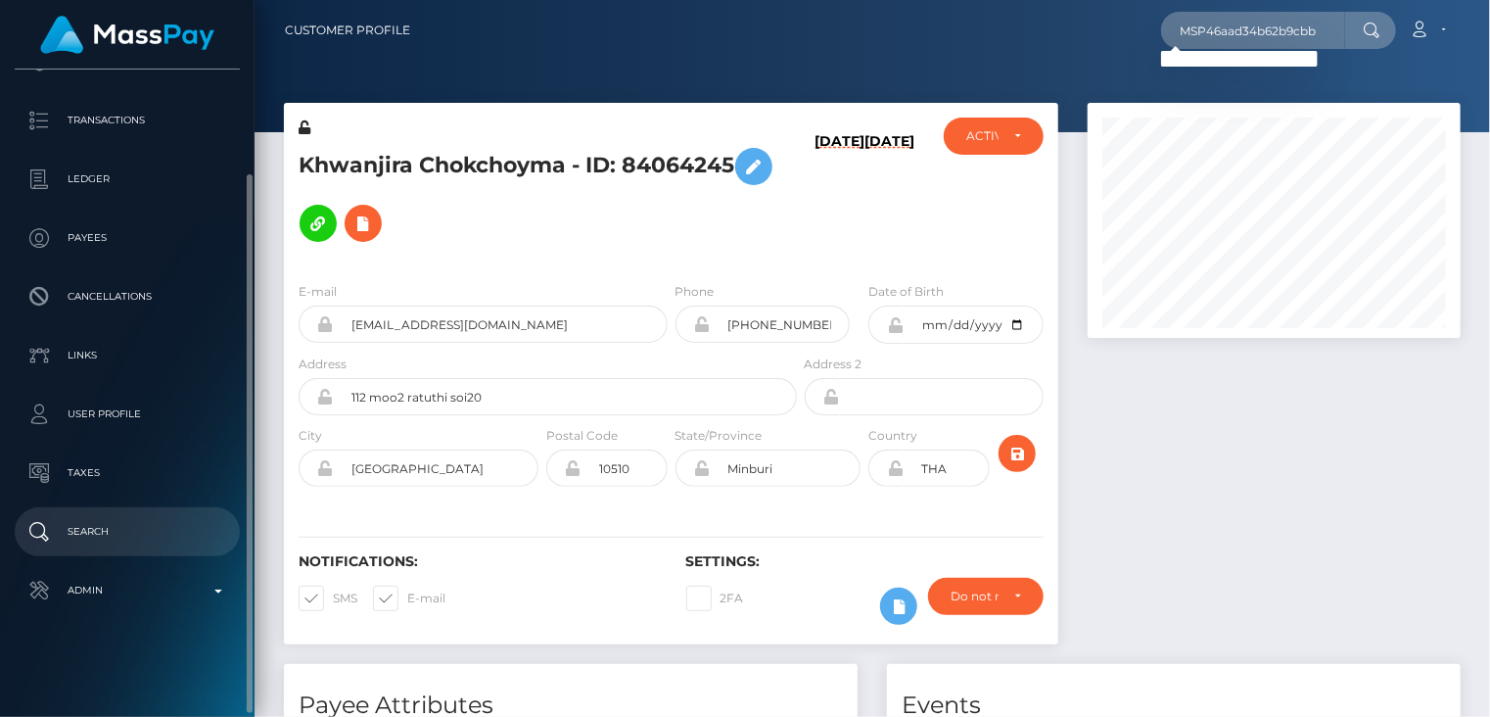
click at [164, 529] on p "Search" at bounding box center [128, 531] width 210 height 29
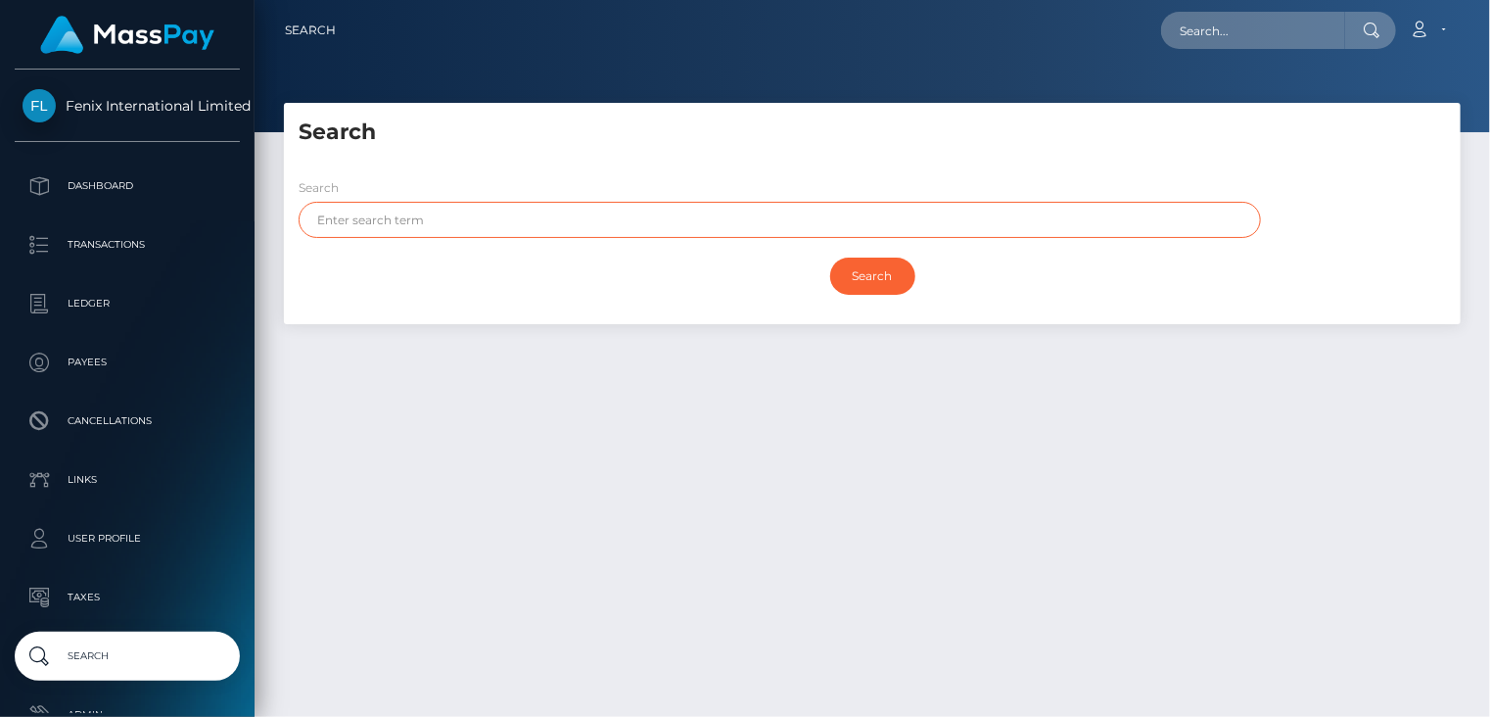
paste input "VINITSRIKAROON"
click at [867, 284] on input "Search" at bounding box center [872, 276] width 85 height 37
click at [889, 271] on input "Search" at bounding box center [872, 276] width 85 height 37
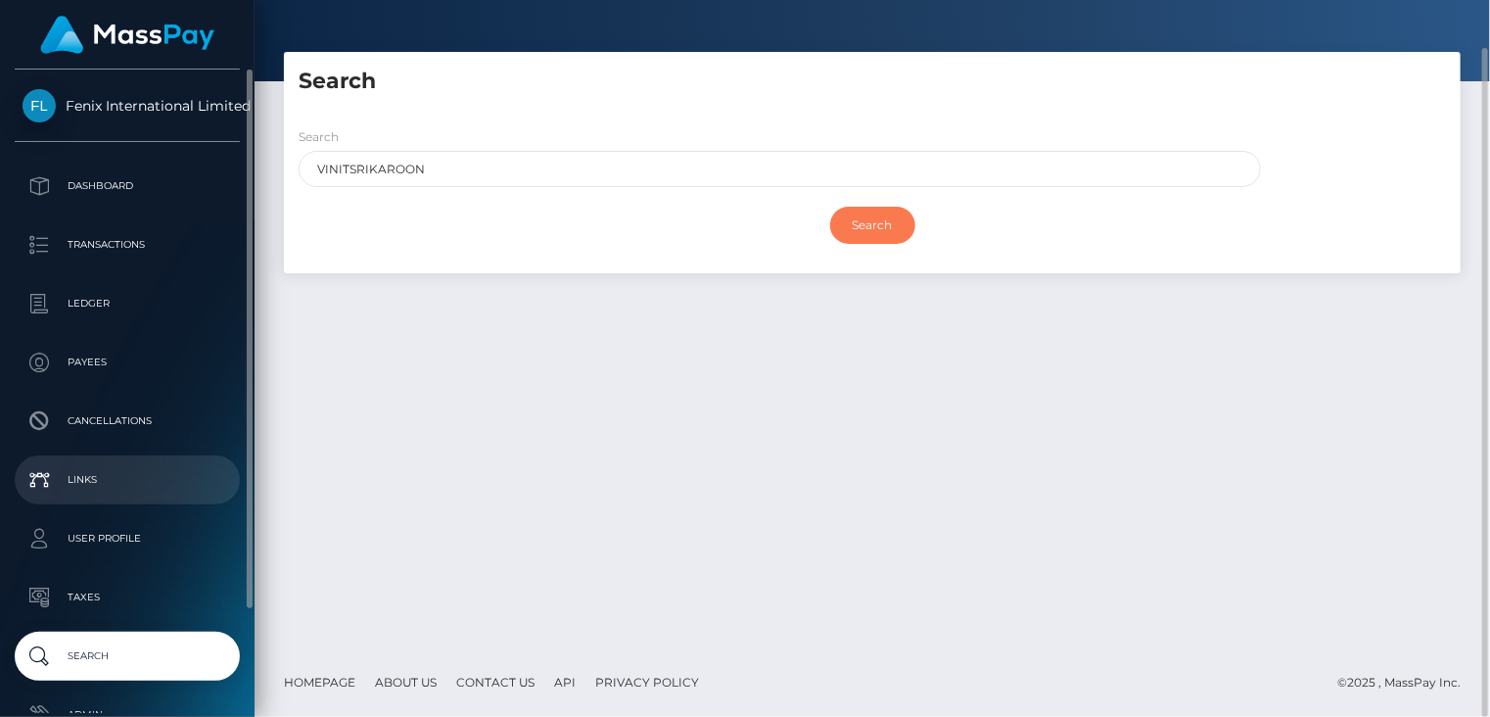
scroll to position [124, 0]
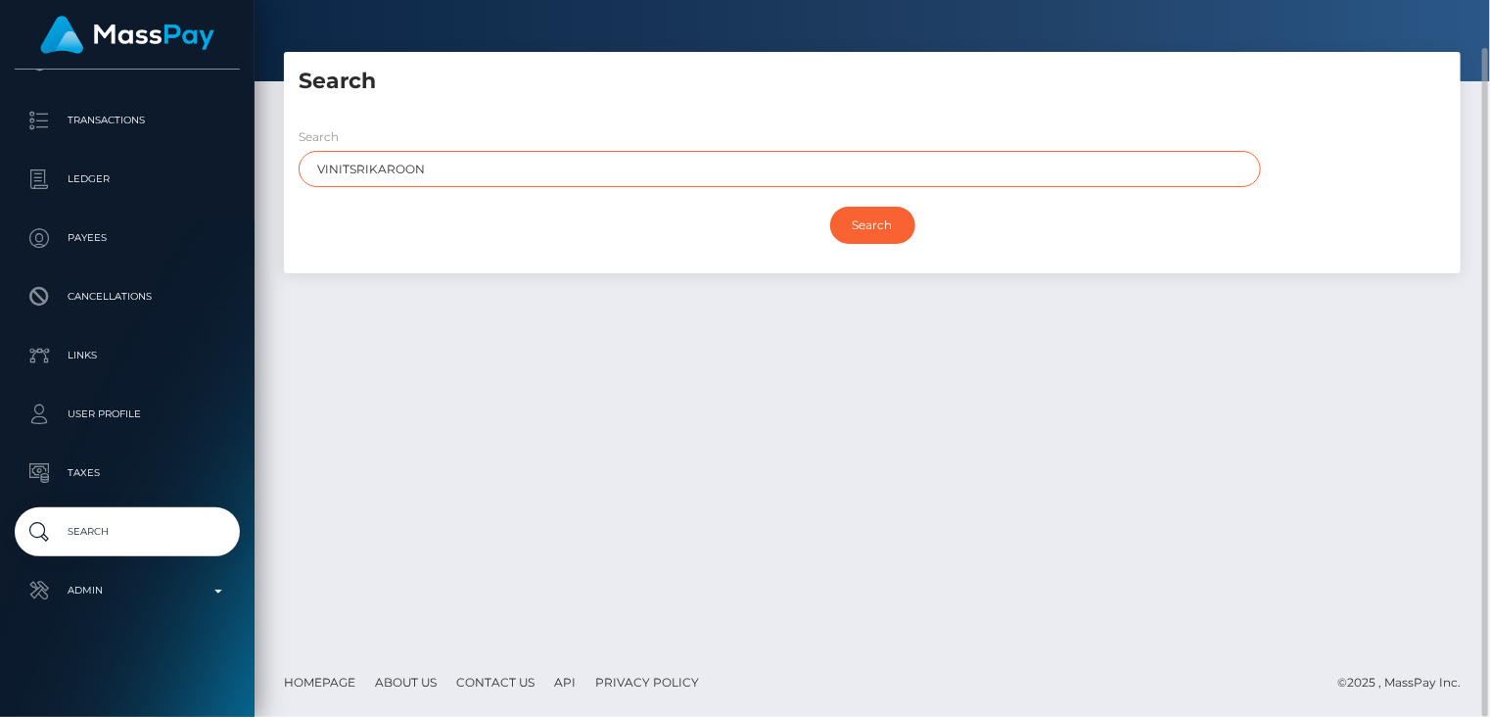
drag, startPoint x: 453, startPoint y: 164, endPoint x: 255, endPoint y: 162, distance: 198.8
click at [255, 162] on div "Search Search VINITSRIKAROON Search Payouts - 0 results Payee Name" at bounding box center [873, 350] width 1236 height 596
paste input "SUNYAPONG"
type input "SUNYAPONG"
click at [887, 228] on input "Search" at bounding box center [872, 225] width 85 height 37
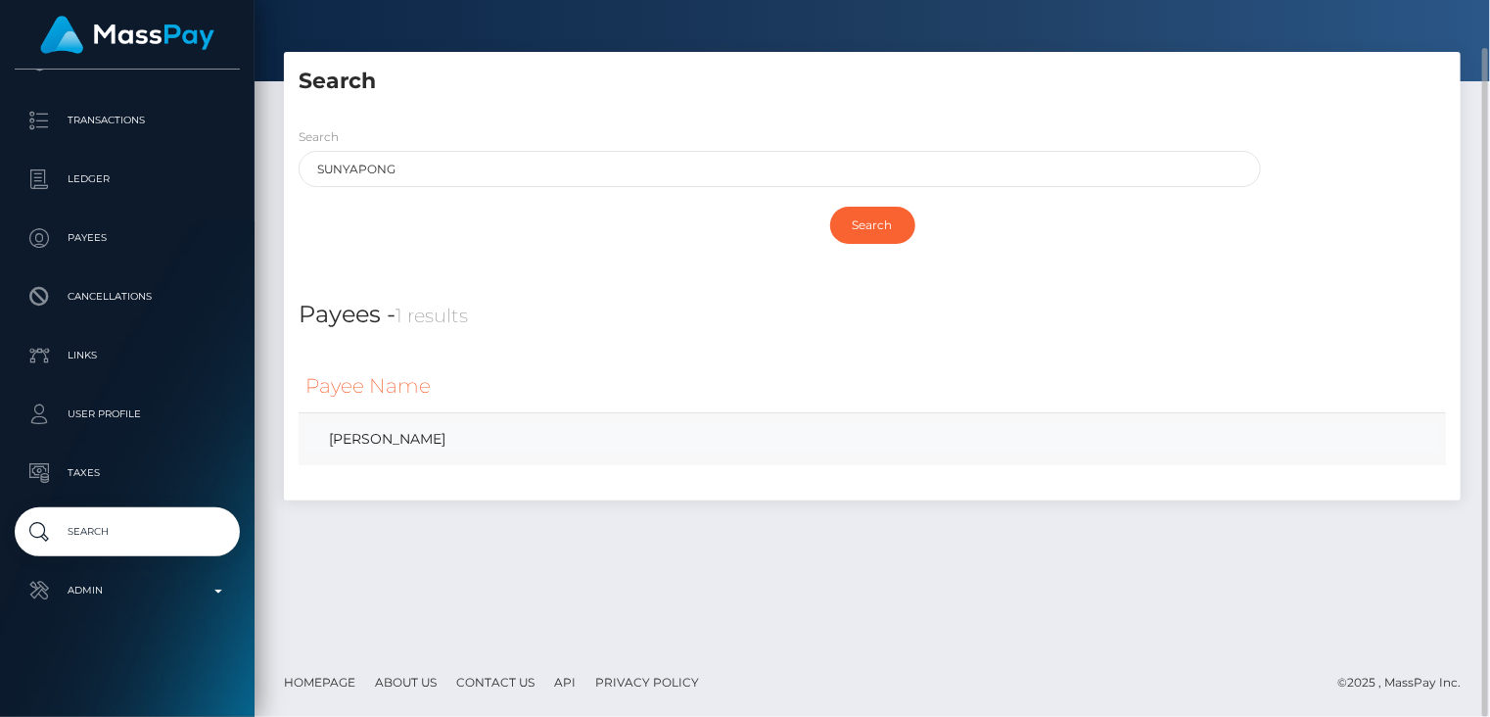
click at [442, 436] on link "Sunyapong Vinitsrikaroon" at bounding box center [872, 439] width 1134 height 28
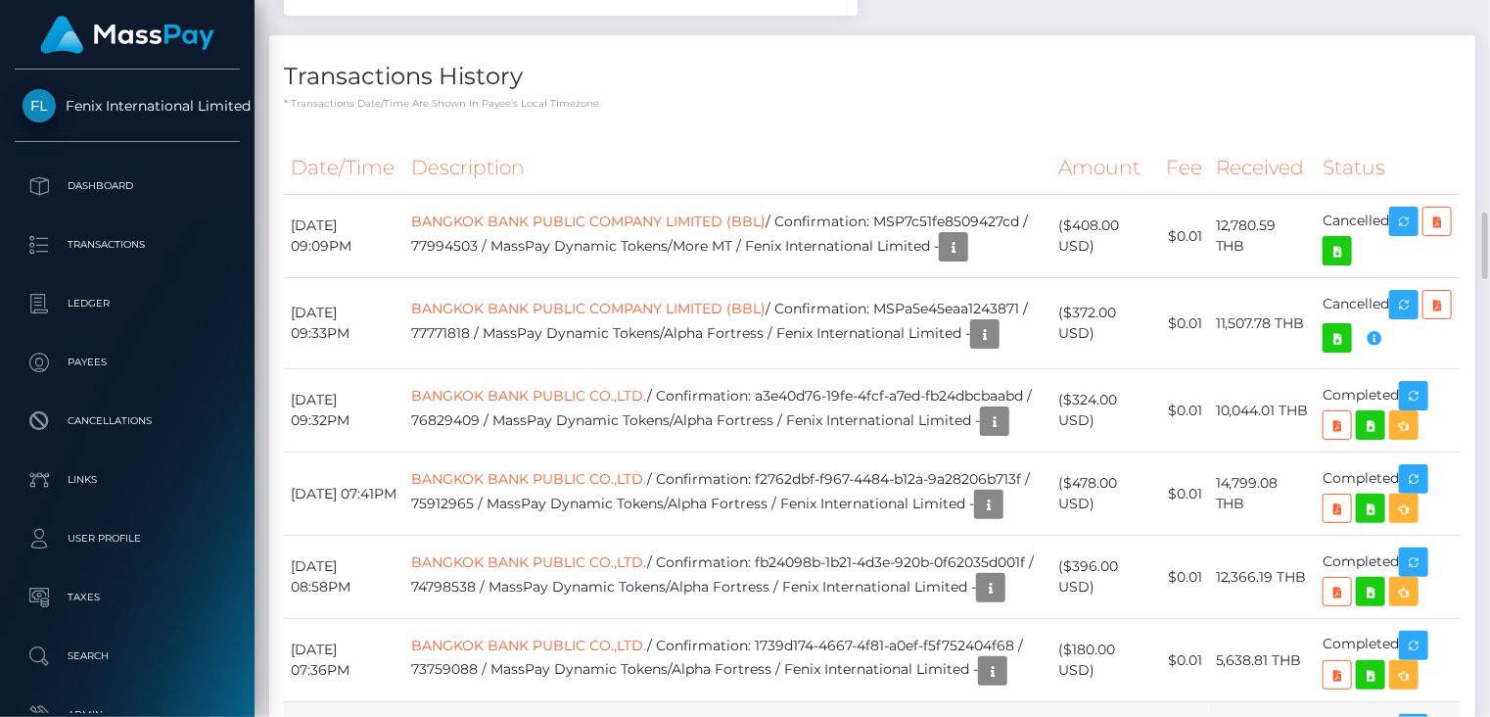
scroll to position [235, 372]
click at [544, 195] on td "BANGKOK BANK PUBLIC COMPANY LIMITED (BBL) / Confirmation: MSP7c51fe8509427cd / …" at bounding box center [727, 236] width 647 height 83
click at [542, 195] on td "BANGKOK BANK PUBLIC COMPANY LIMITED (BBL) / Confirmation: MSP7c51fe8509427cd / …" at bounding box center [727, 236] width 647 height 83
copy td "MSP7c51fe8509427cd"
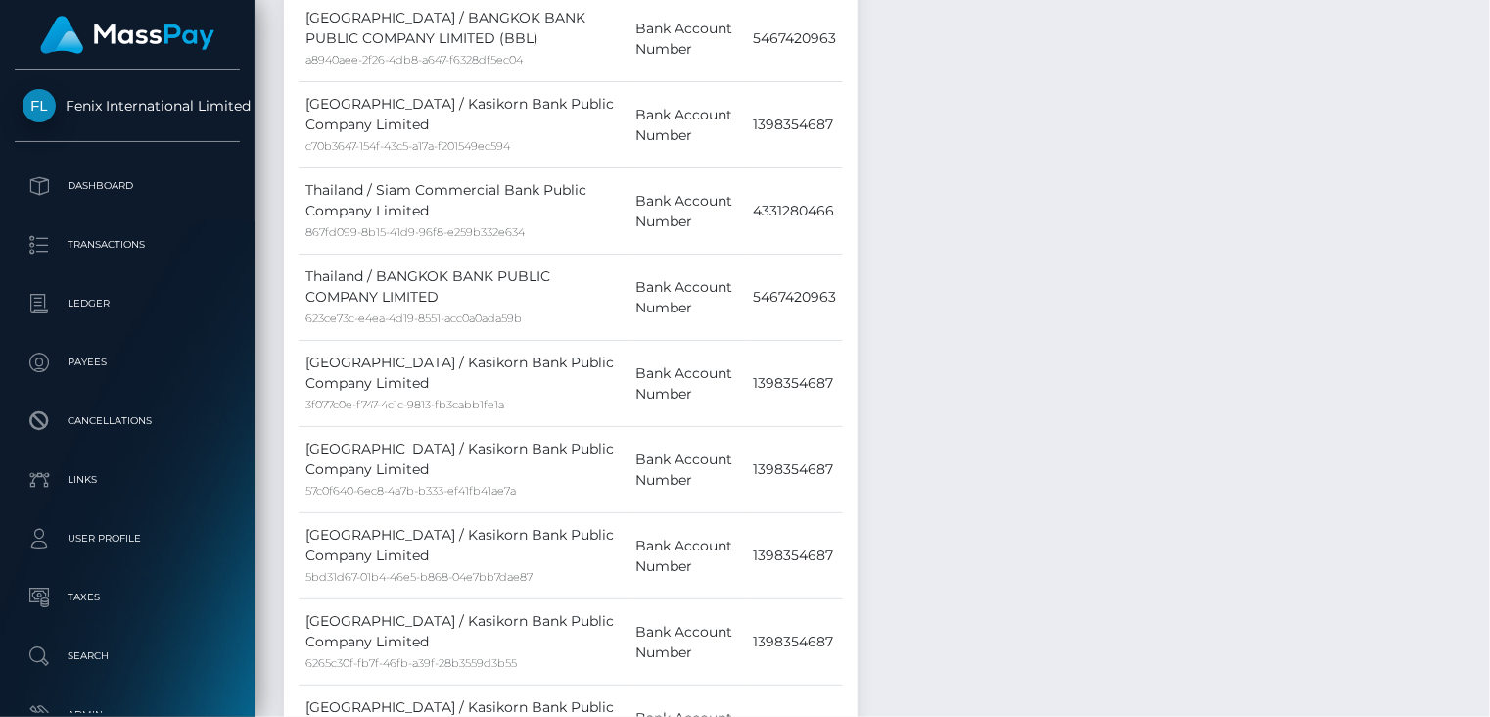
scroll to position [0, 0]
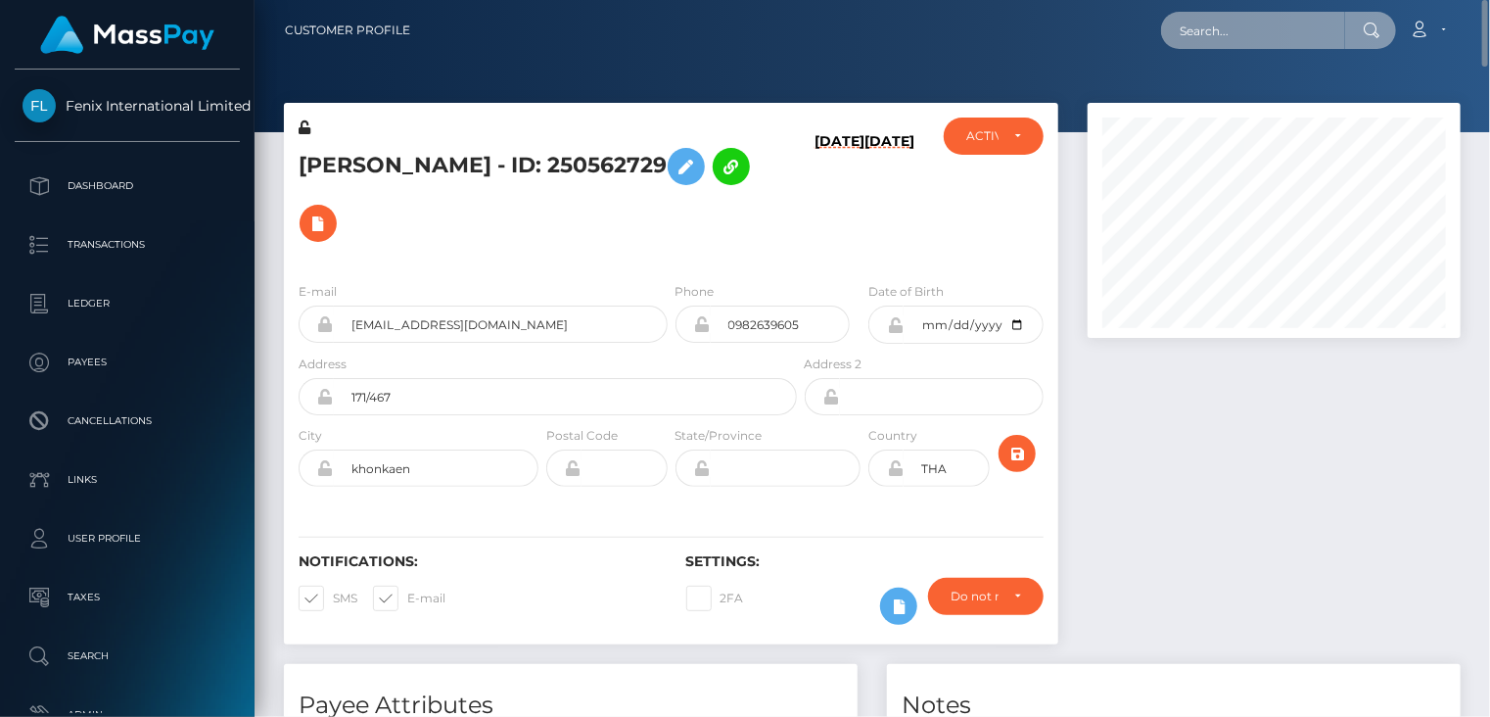
paste input "MSP3c6a778f0cf22d1"
type input "MSP3c6a778f0cf22d1"
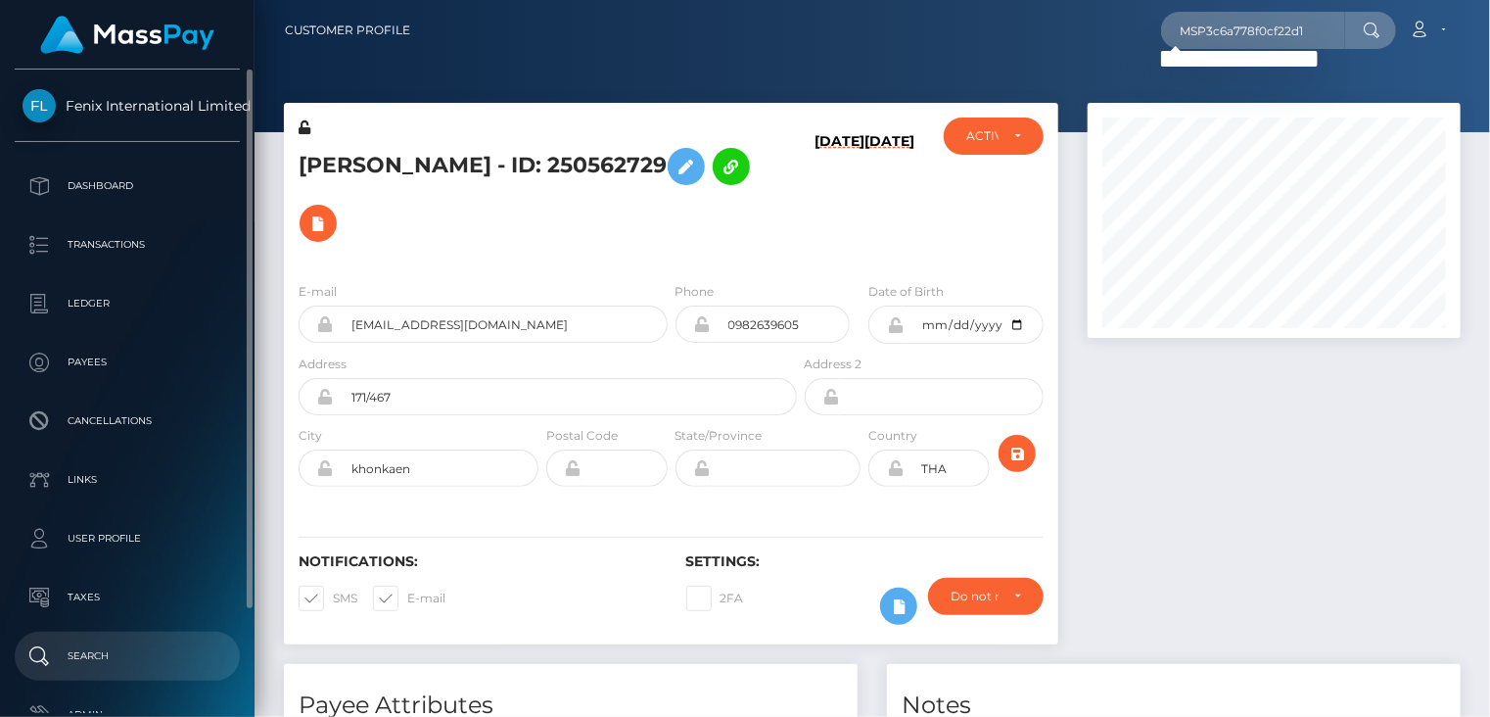
click at [130, 657] on p "Search" at bounding box center [128, 655] width 210 height 29
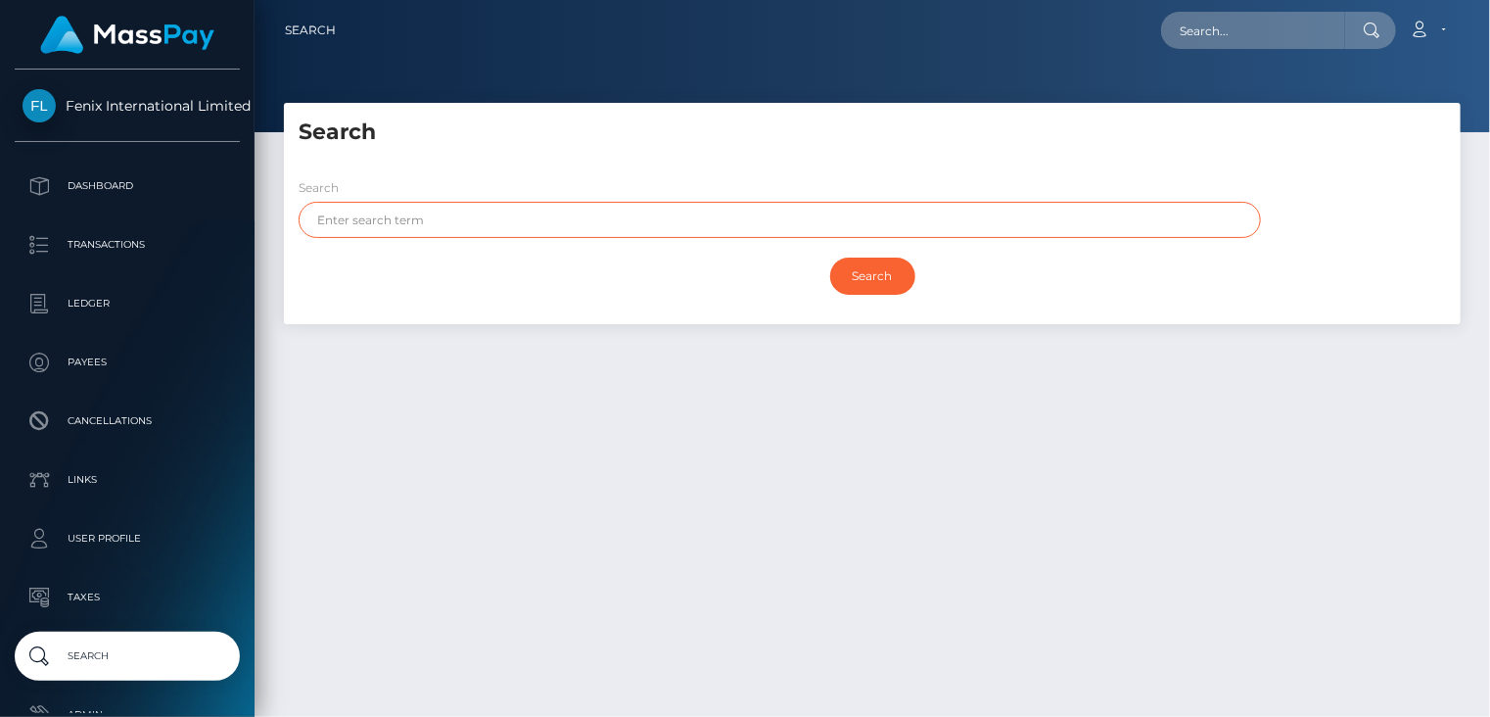
paste input "RAPHATRADA"
type input "RAPHATRADA"
click at [868, 270] on input "Search" at bounding box center [872, 276] width 85 height 37
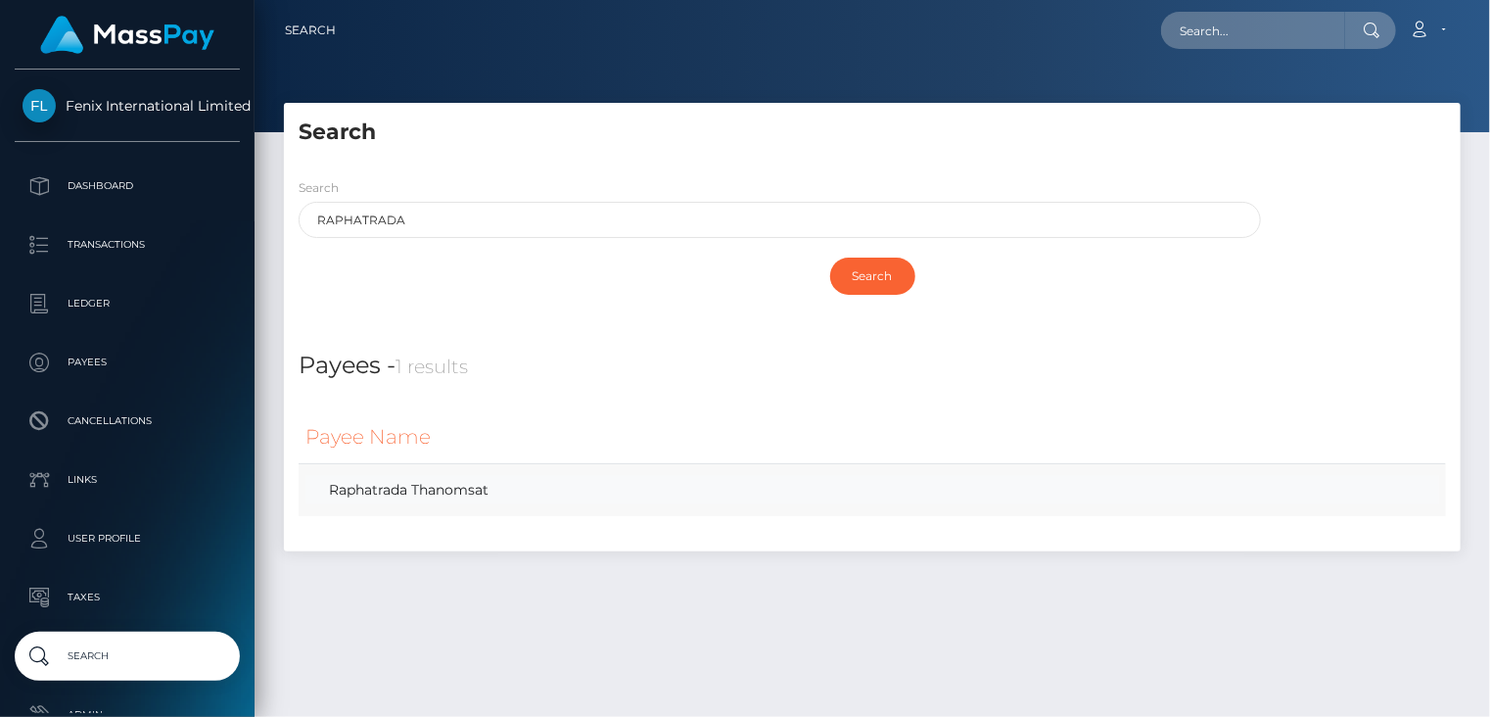
click at [422, 491] on link "Raphatrada Thanomsat" at bounding box center [872, 490] width 1134 height 28
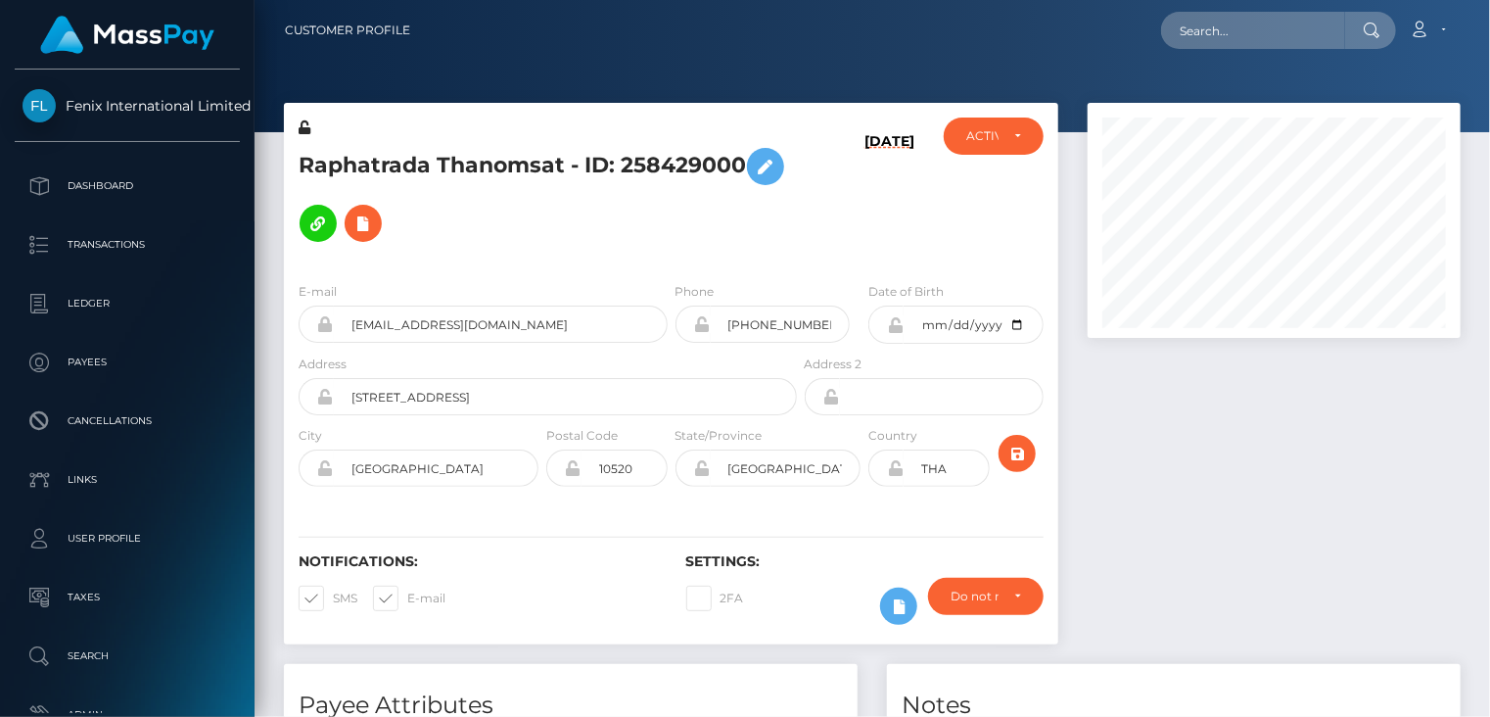
scroll to position [235, 372]
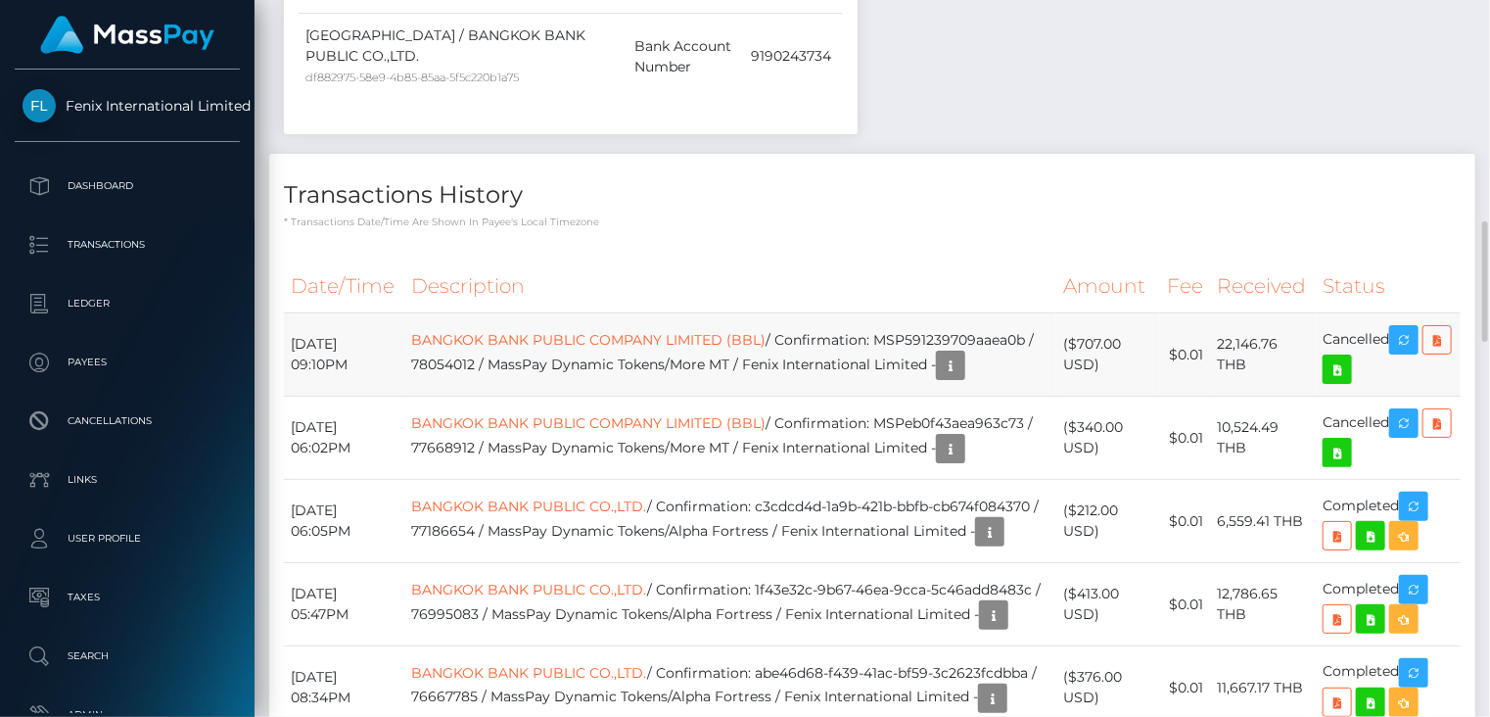
click at [568, 329] on td "BANGKOK BANK PUBLIC COMPANY LIMITED (BBL) / Confirmation: MSP591239709aaea0b / …" at bounding box center [730, 354] width 652 height 83
copy td "MSP591239709aaea0b"
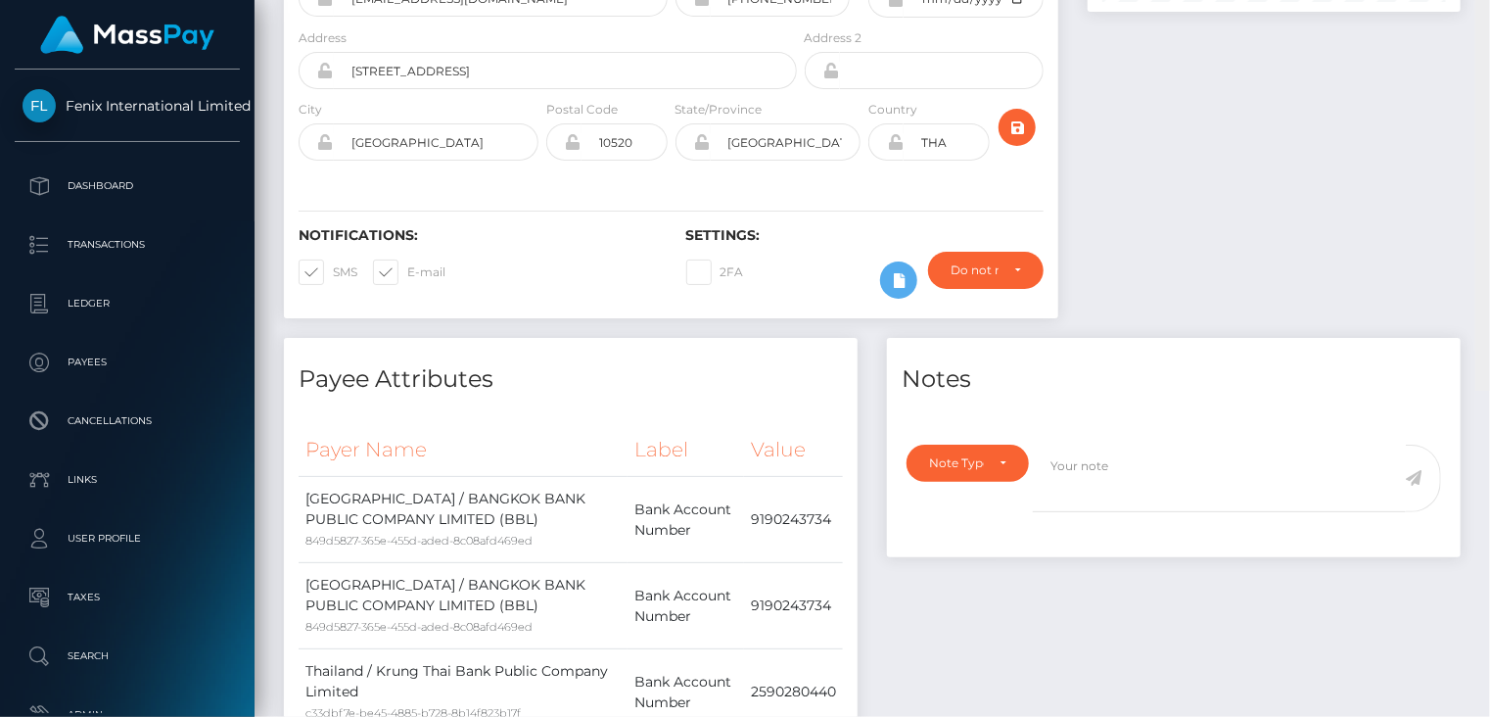
scroll to position [0, 0]
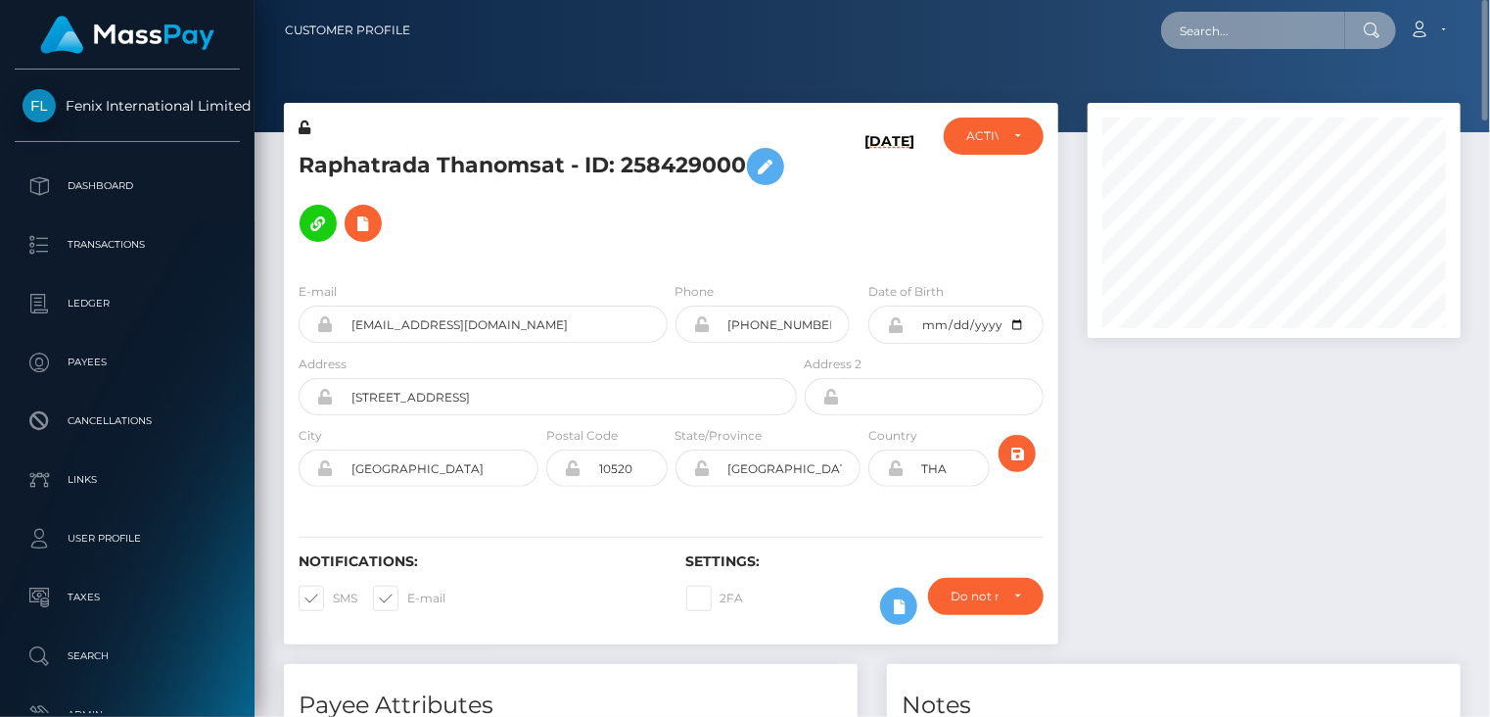
paste input "pout_WXDra7aDVR1TL"
type input "pout_WXDra7aDVR1TL"
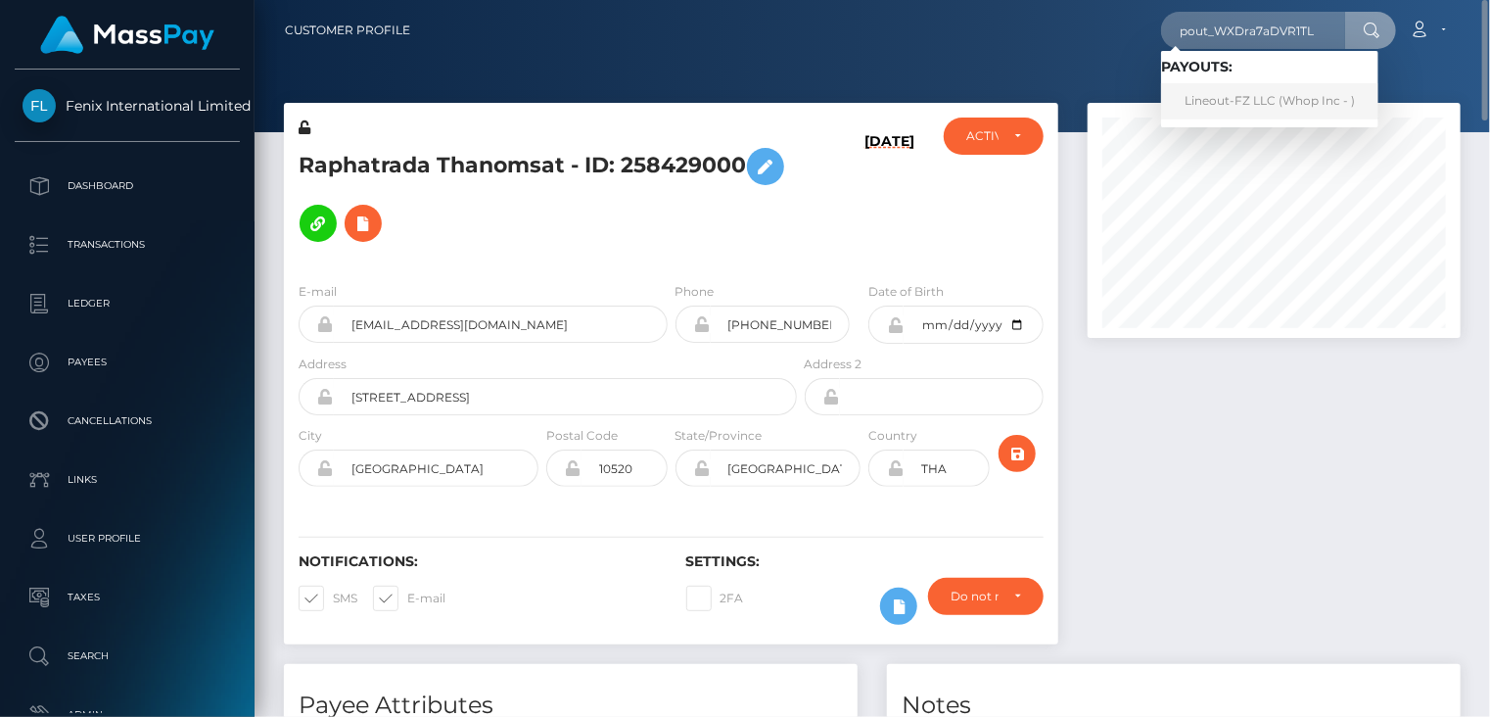
click at [1210, 96] on link "Lineout-FZ LLC (Whop Inc - )" at bounding box center [1269, 101] width 217 height 36
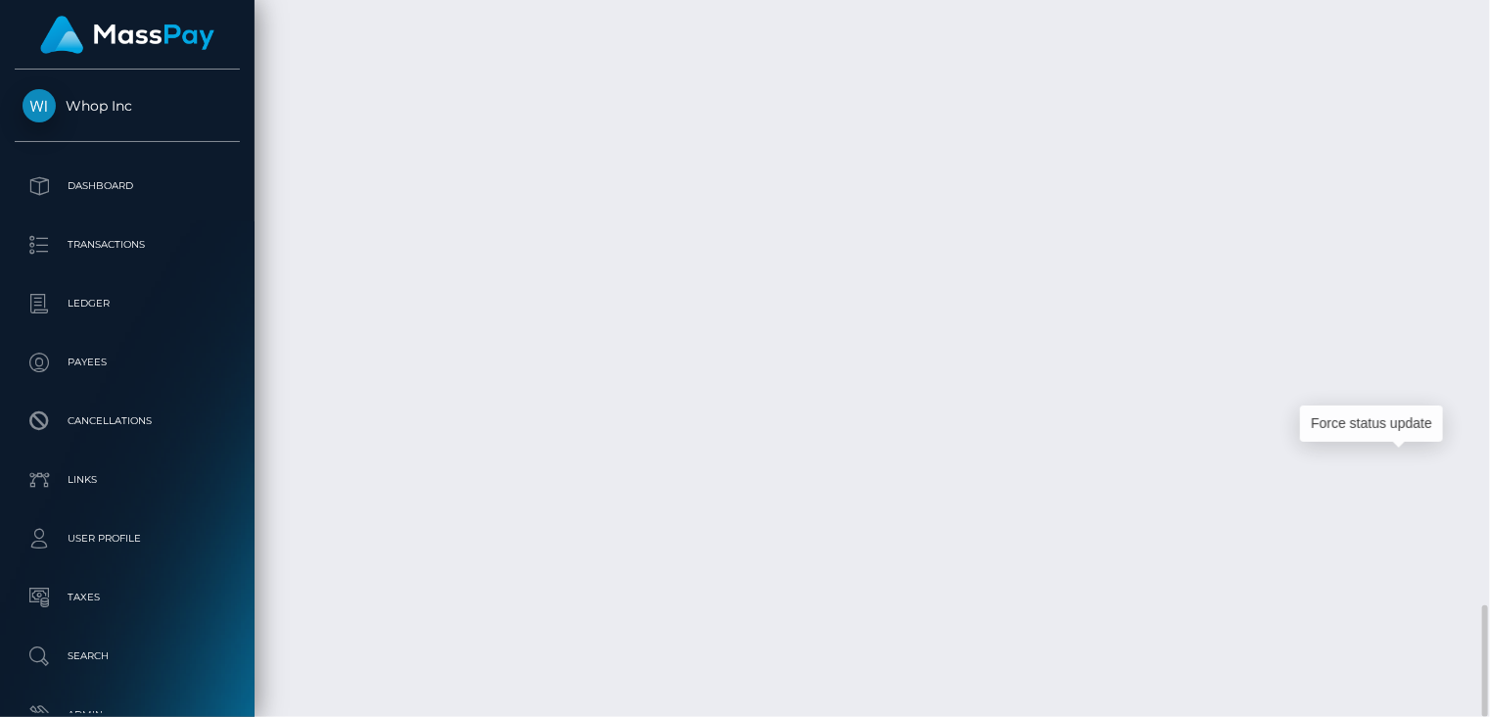
scroll to position [235, 372]
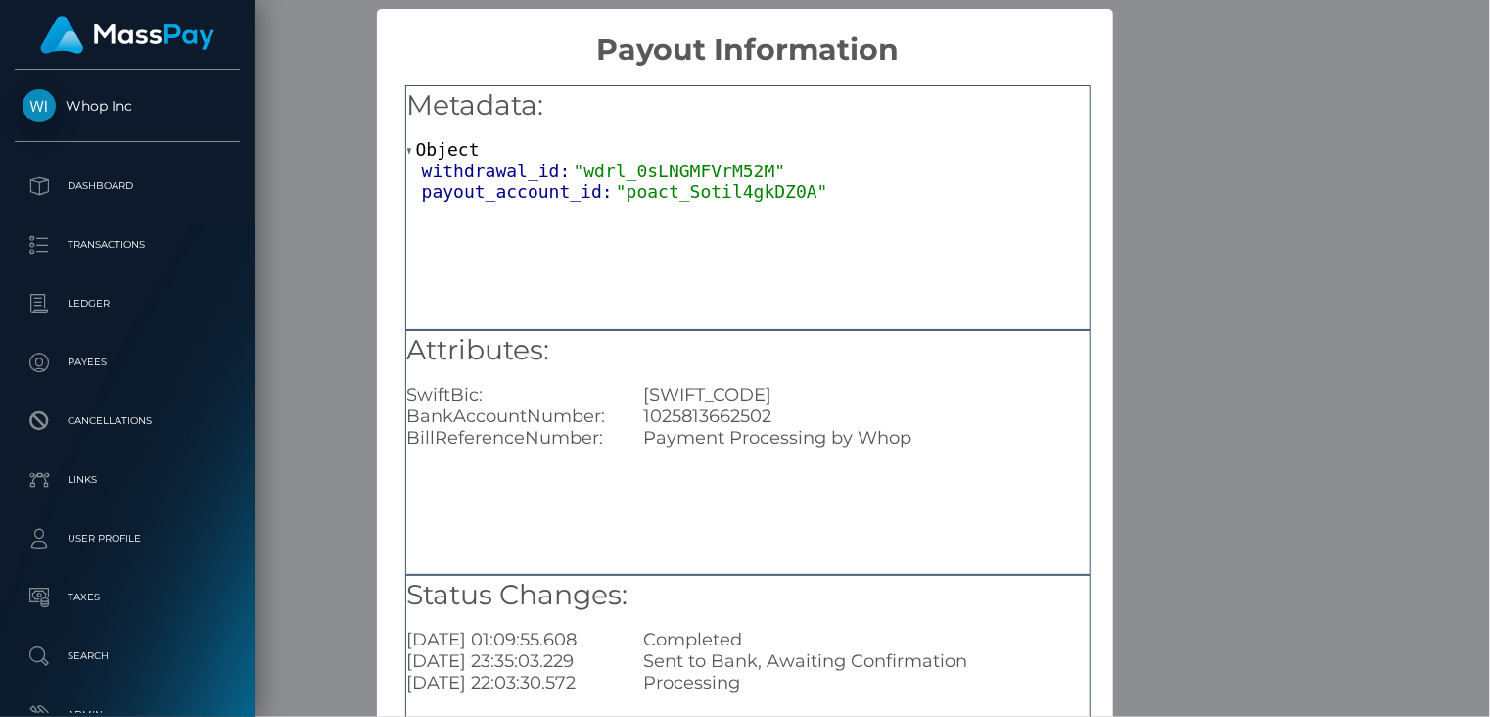
click at [1291, 154] on div "× Payout Information Metadata: Object withdrawal_id: "wdrl_0sLNGMFVrM52M" payou…" at bounding box center [745, 358] width 1490 height 717
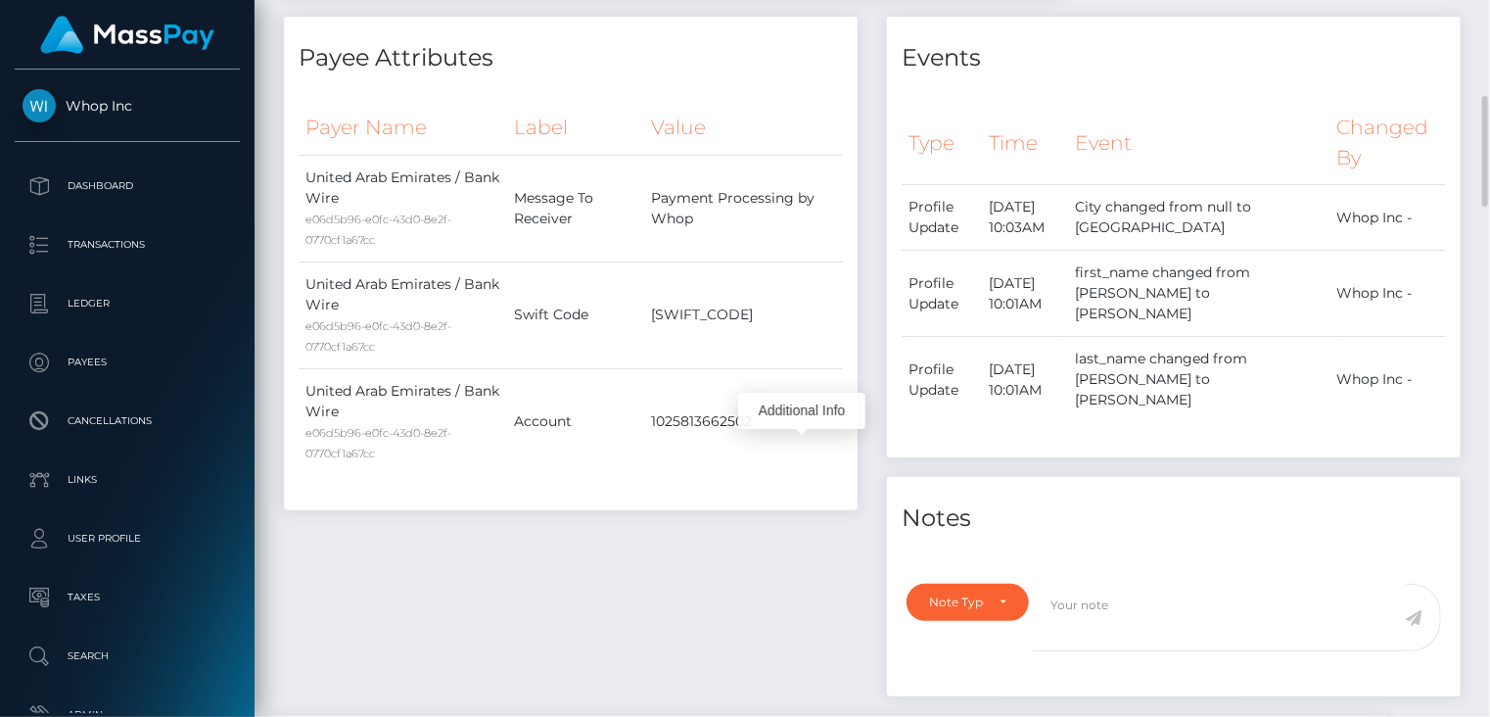
scroll to position [0, 0]
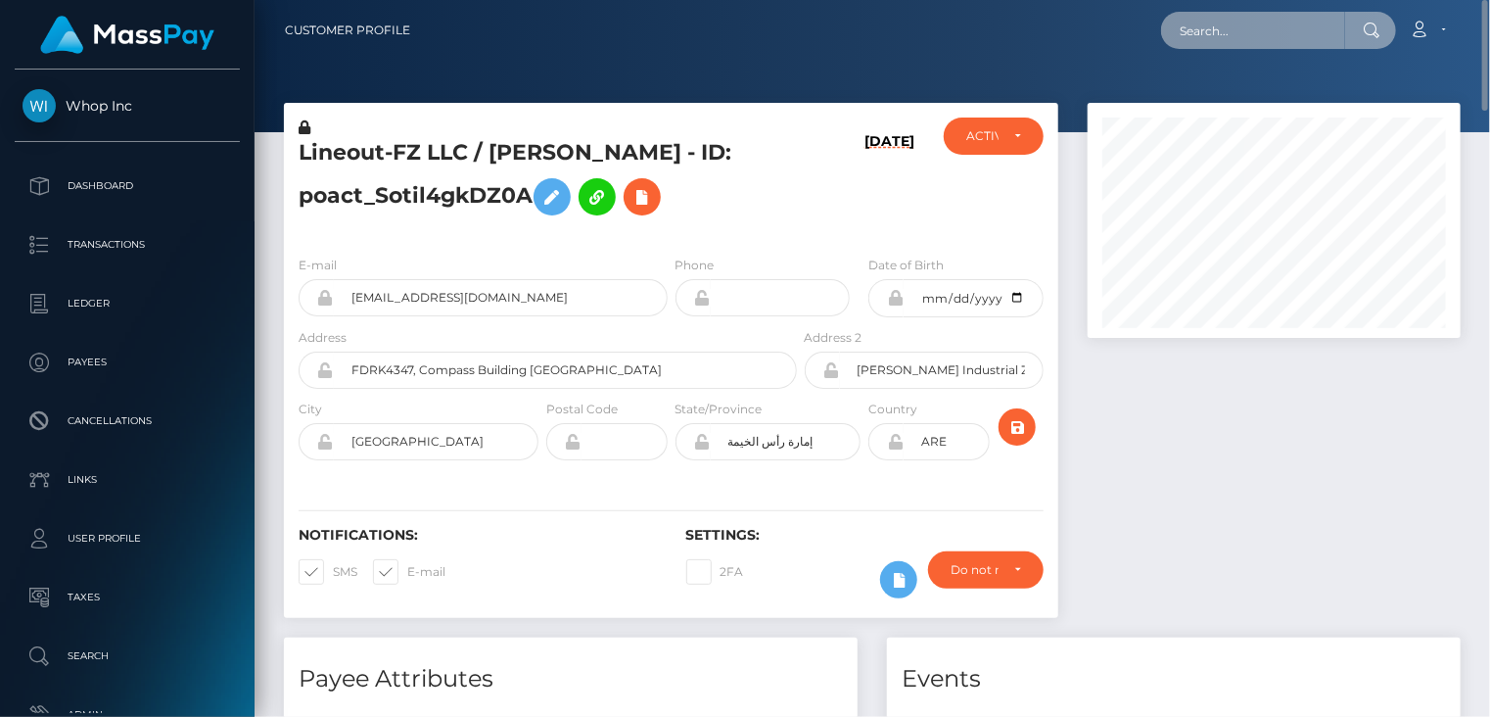
paste input "925cdc68-b99d-46e5-b901-3b82d45ee0ca"
type input "925cdc68-b99d-46e5-b901-3b82d45ee0ca"
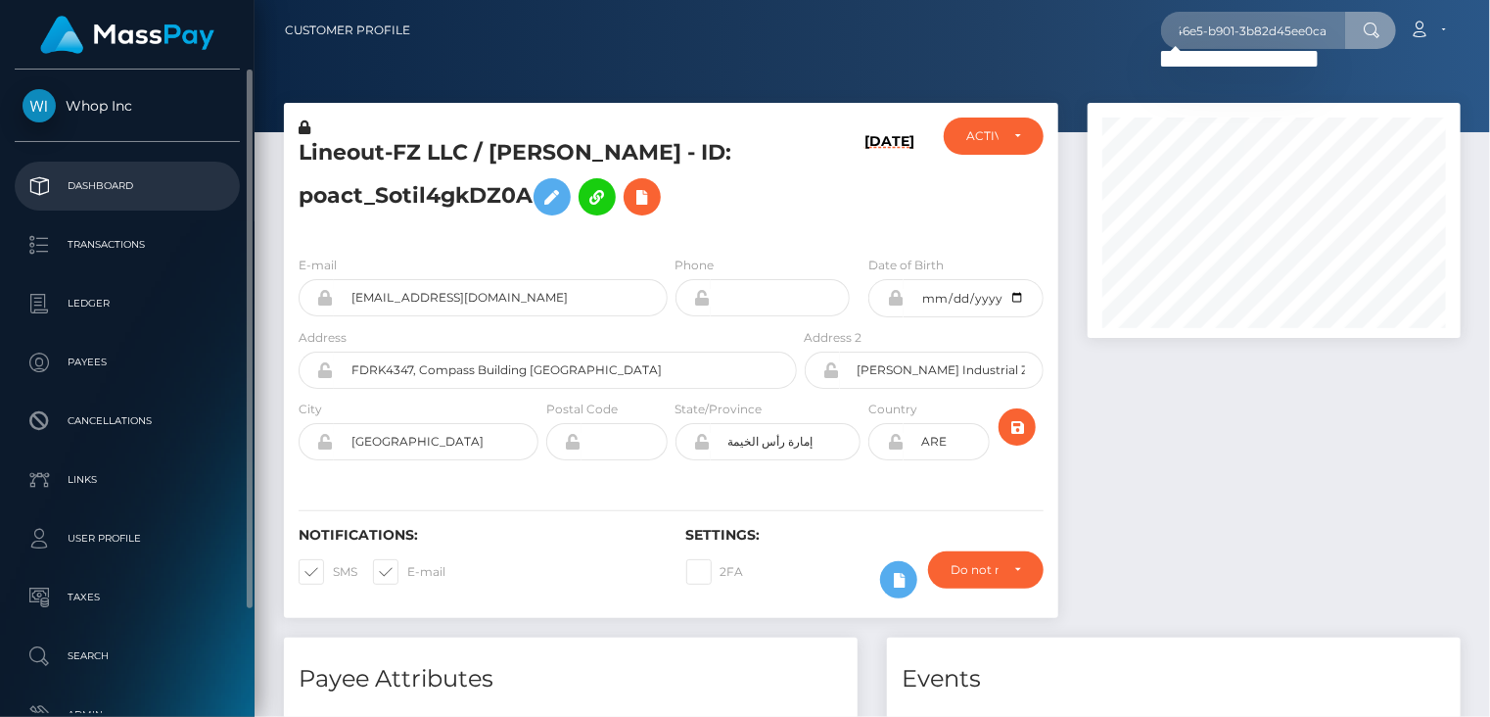
scroll to position [0, 0]
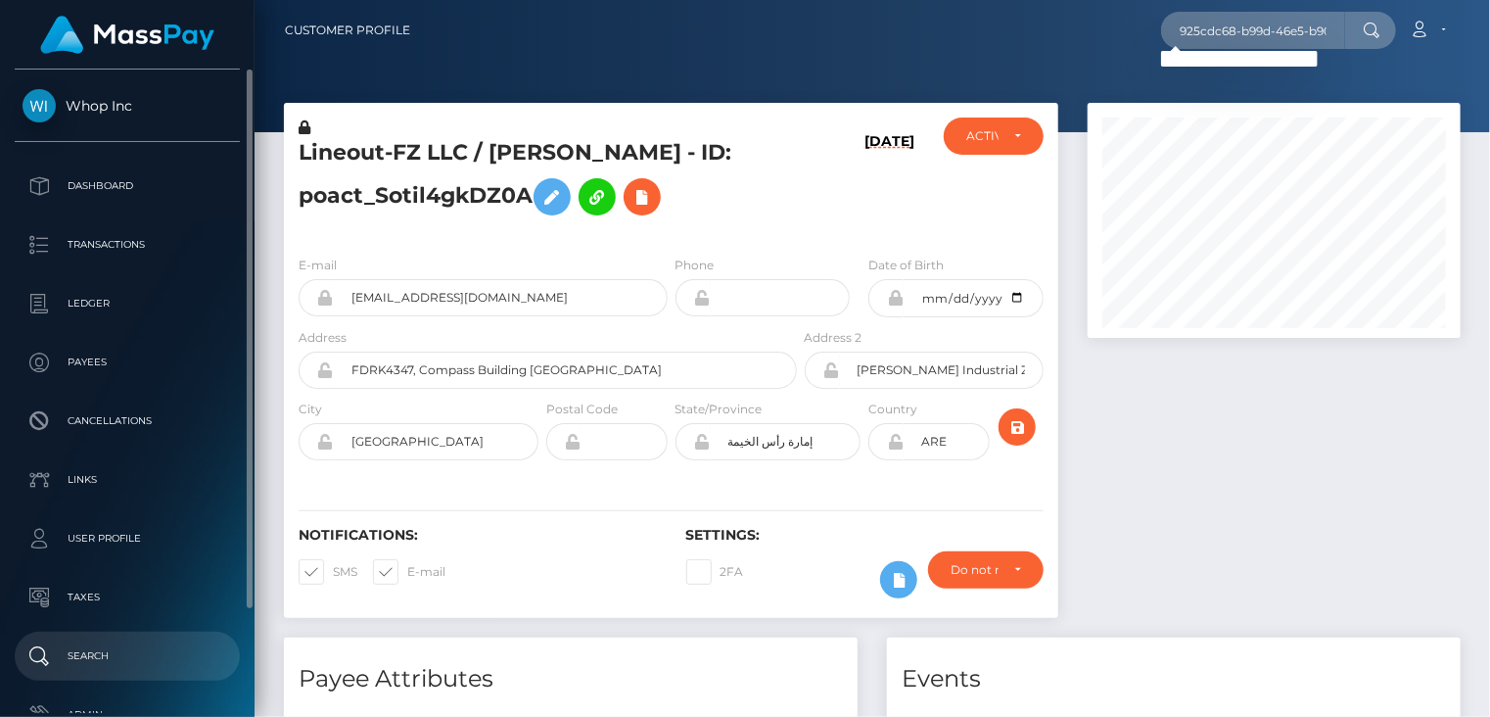
click at [164, 646] on p "Search" at bounding box center [128, 655] width 210 height 29
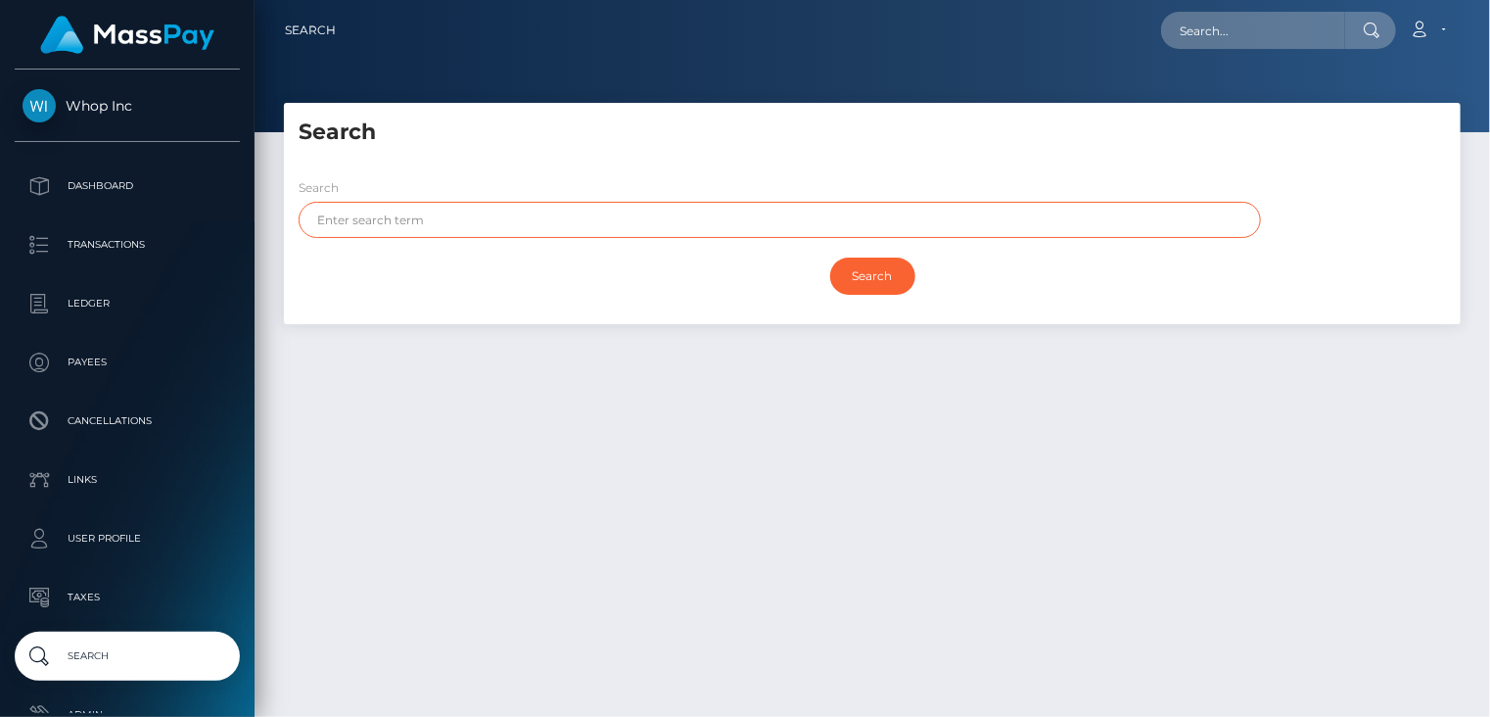
paste input "UZAIR"
type input "UZAIR"
click at [866, 270] on input "Search" at bounding box center [872, 276] width 85 height 37
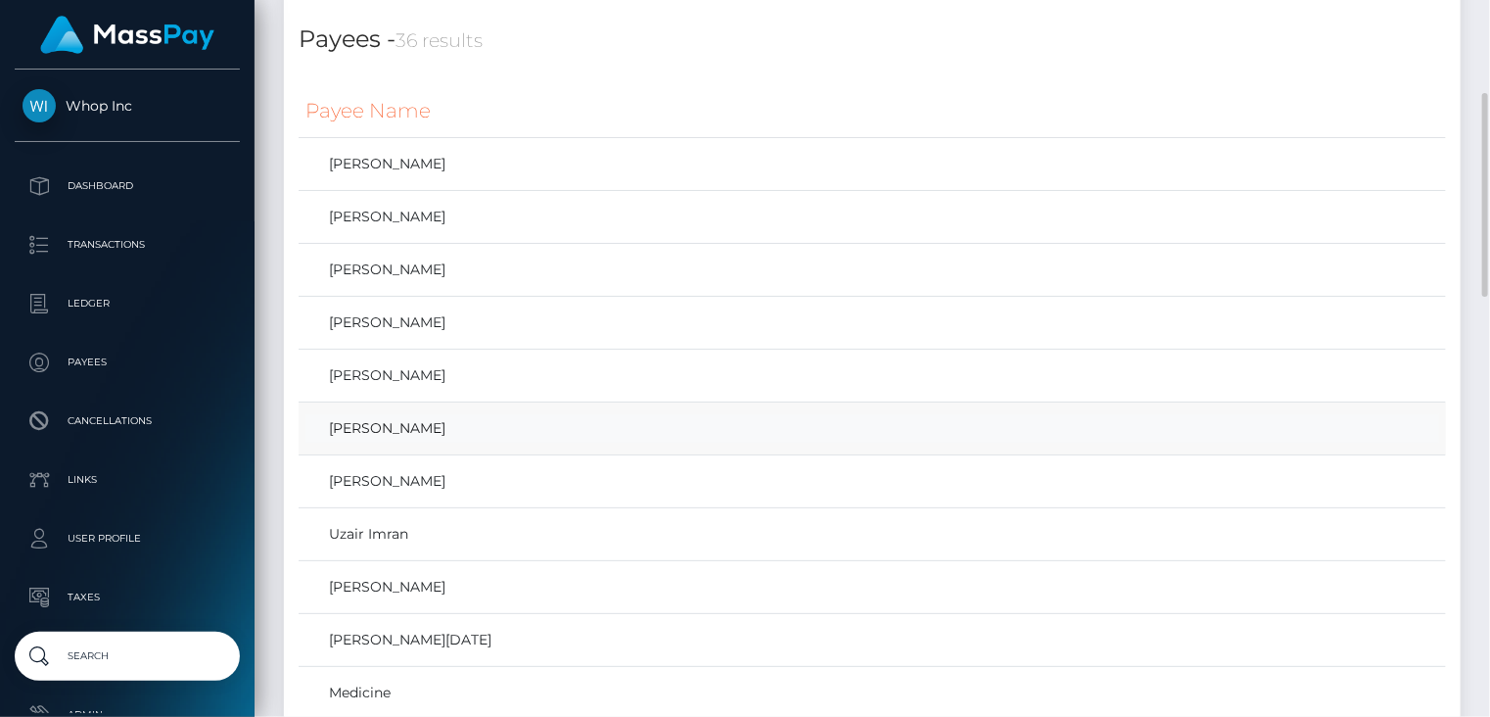
click at [371, 433] on link "[PERSON_NAME]" at bounding box center [872, 428] width 1134 height 28
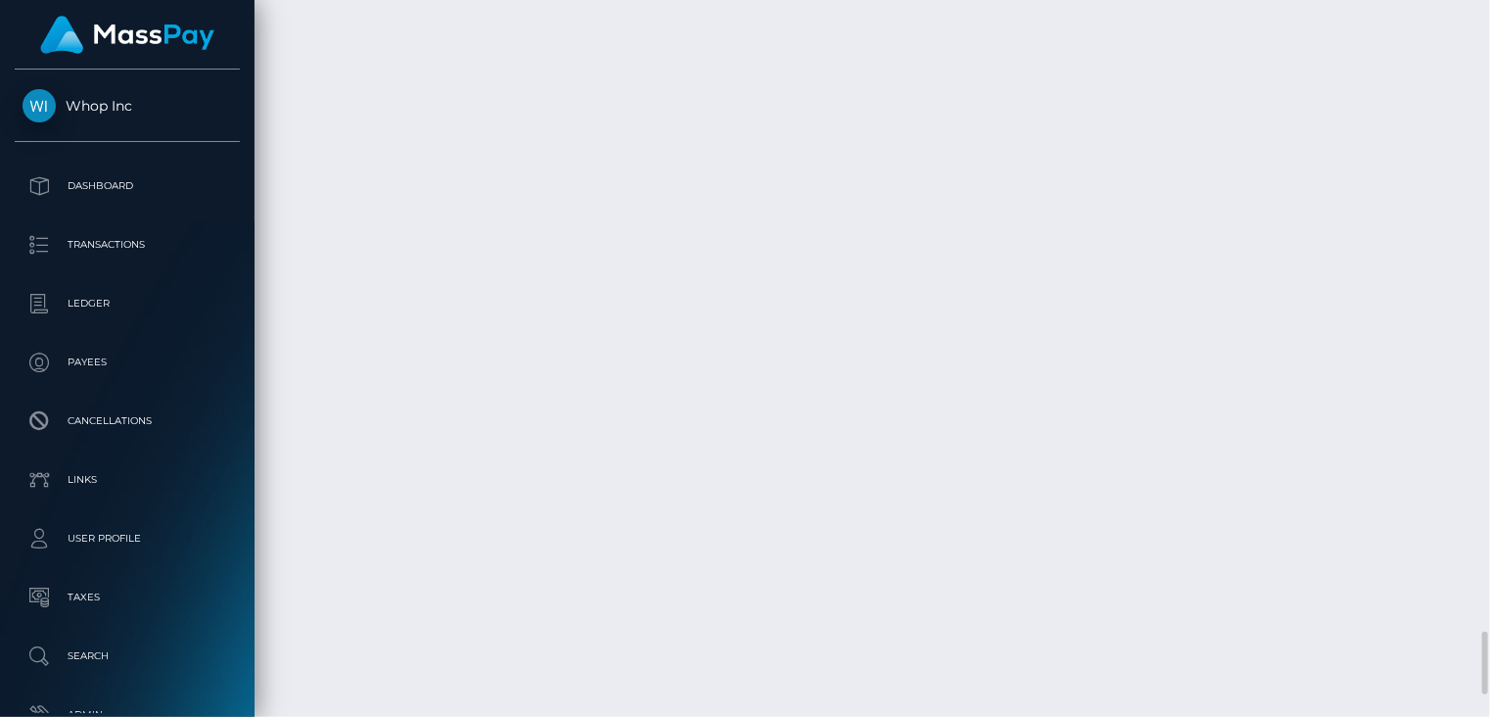
scroll to position [7433, 0]
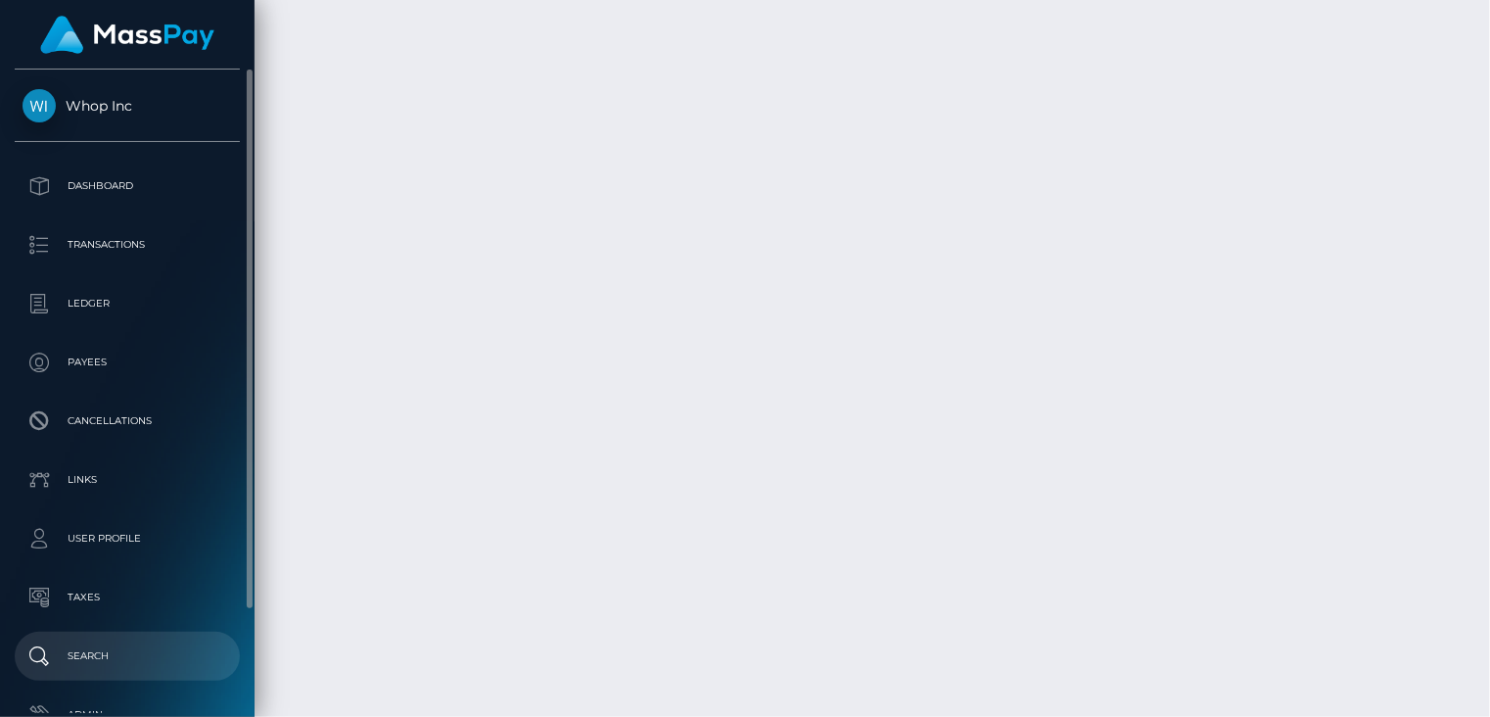
click at [167, 646] on p "Search" at bounding box center [128, 655] width 210 height 29
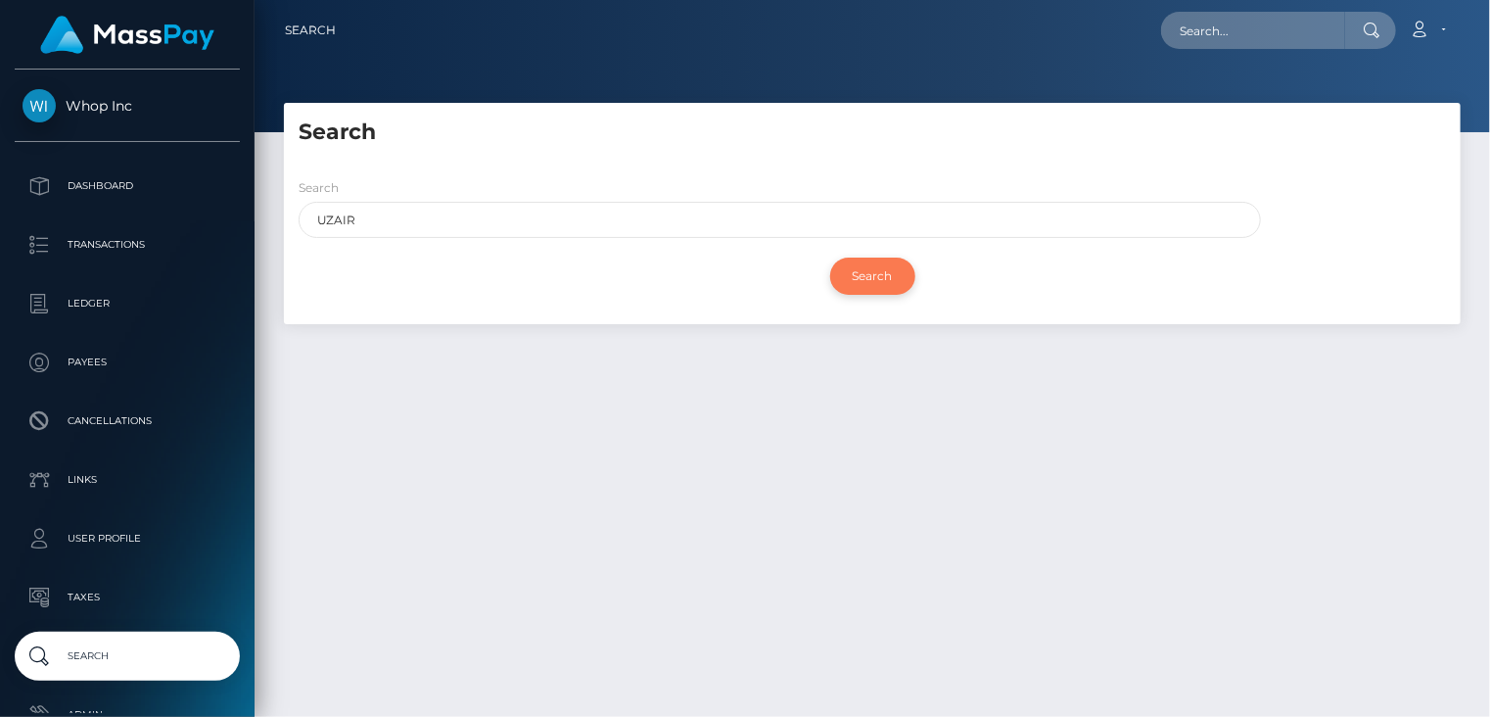
type input "UZAIR"
click at [870, 279] on input "Search" at bounding box center [872, 276] width 85 height 37
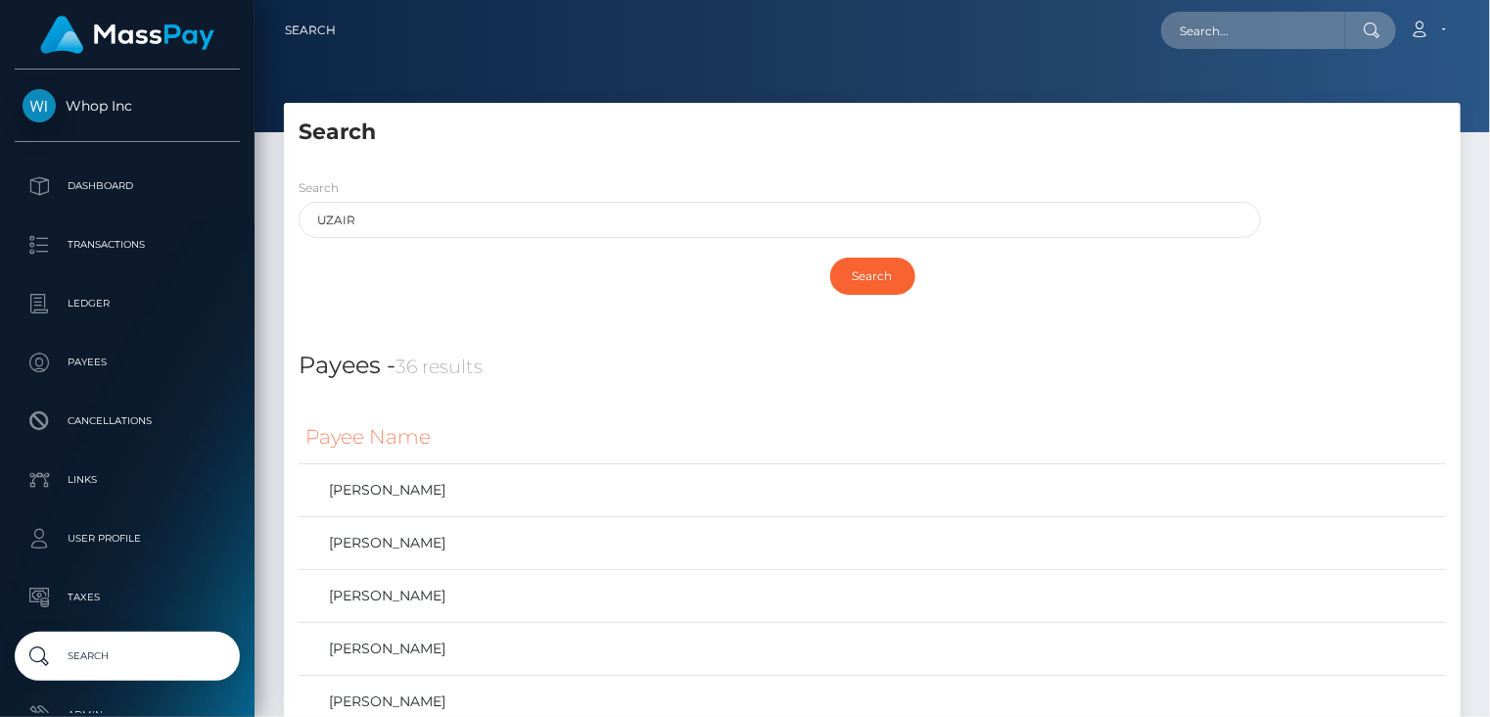
click at [1016, 147] on h5 "Search" at bounding box center [872, 132] width 1147 height 30
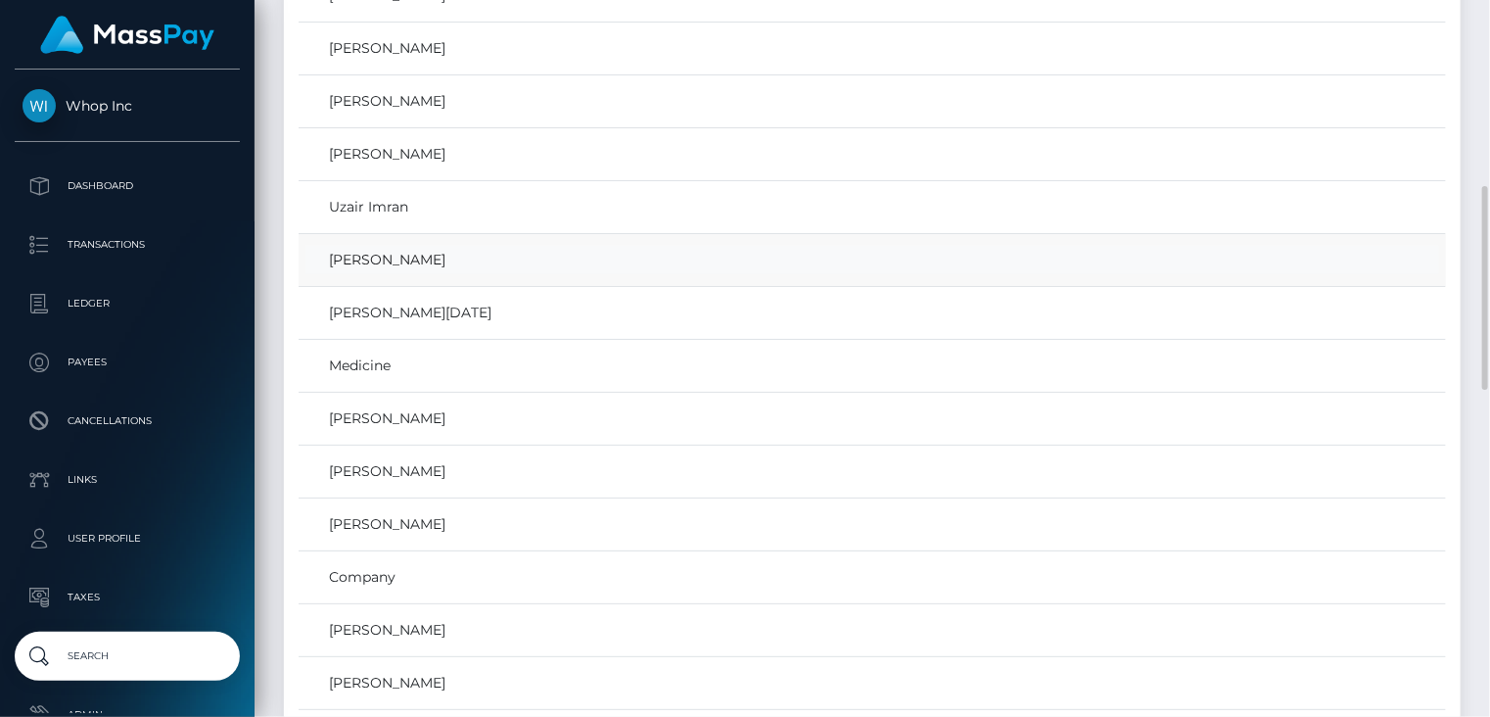
click at [368, 255] on link "Uzair khan" at bounding box center [872, 260] width 1134 height 28
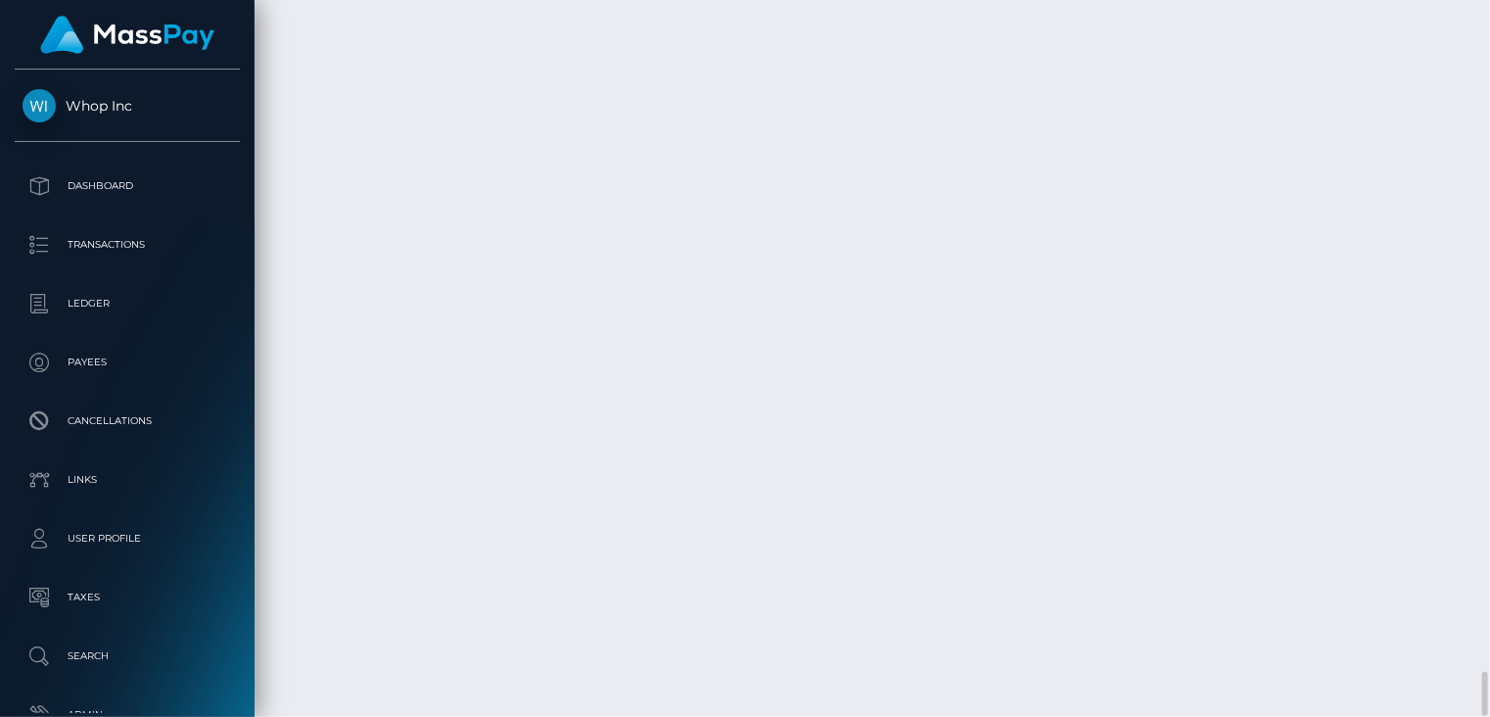
scroll to position [9525, 0]
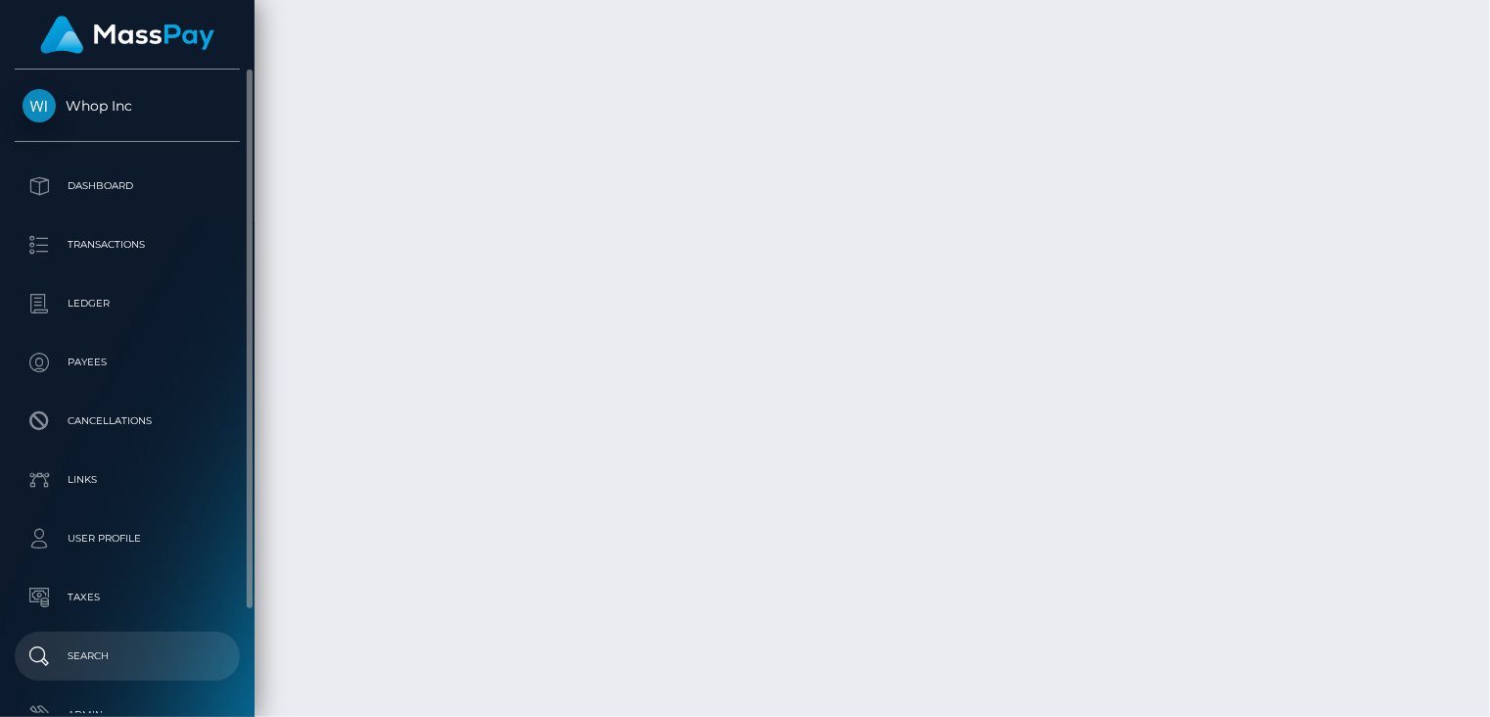
click at [127, 668] on p "Search" at bounding box center [128, 655] width 210 height 29
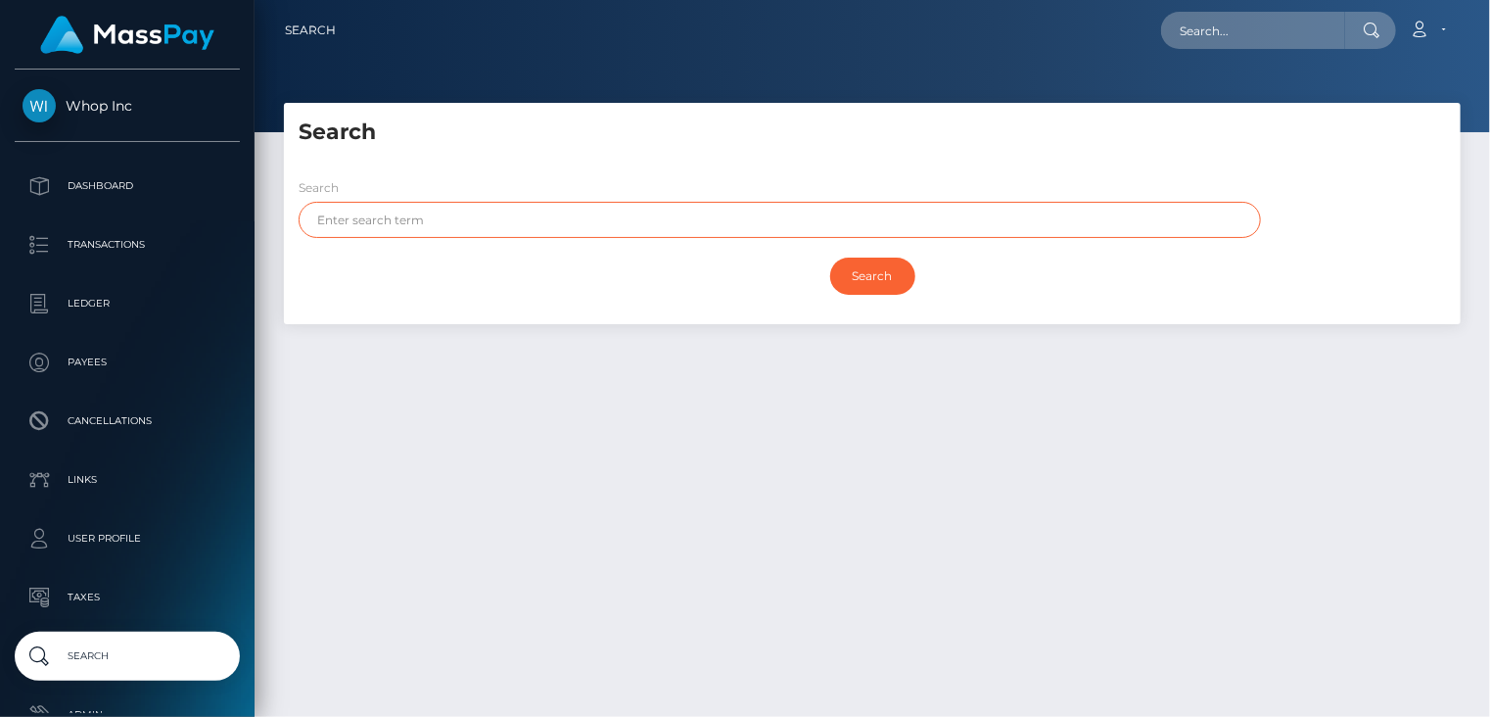
click at [557, 220] on input "text" at bounding box center [780, 220] width 962 height 36
paste input "UZAIR"
type input "UZAIR"
click at [877, 291] on input "Search" at bounding box center [872, 276] width 85 height 37
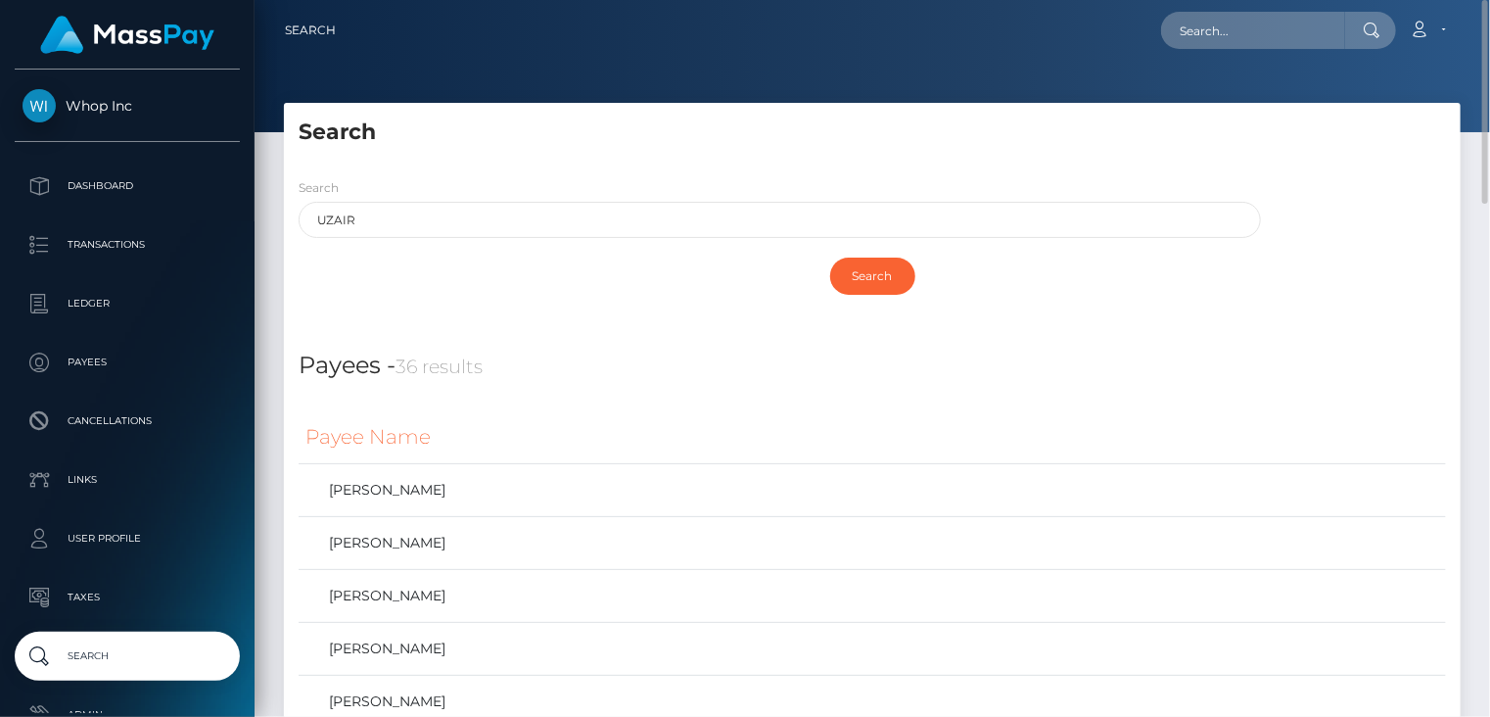
click at [973, 100] on div at bounding box center [873, 66] width 1236 height 132
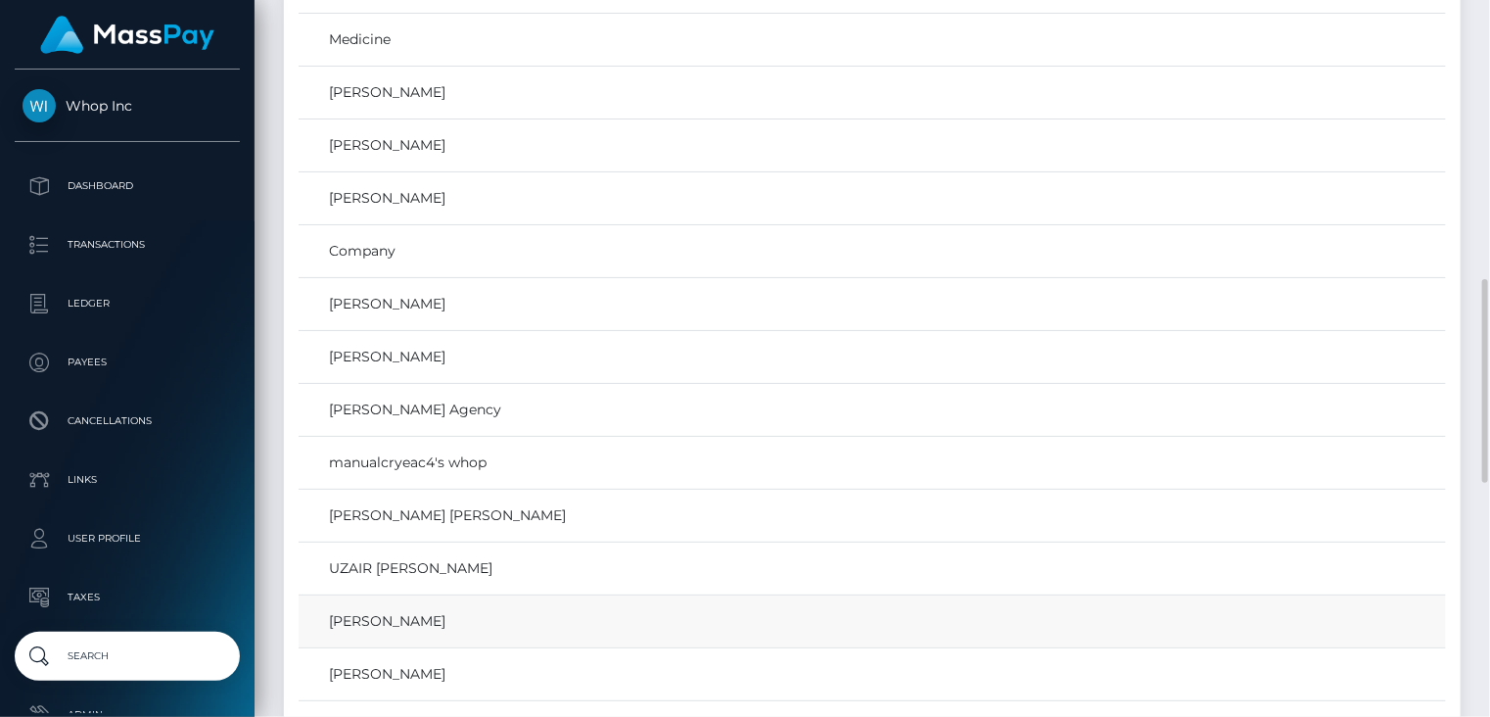
scroll to position [1306, 0]
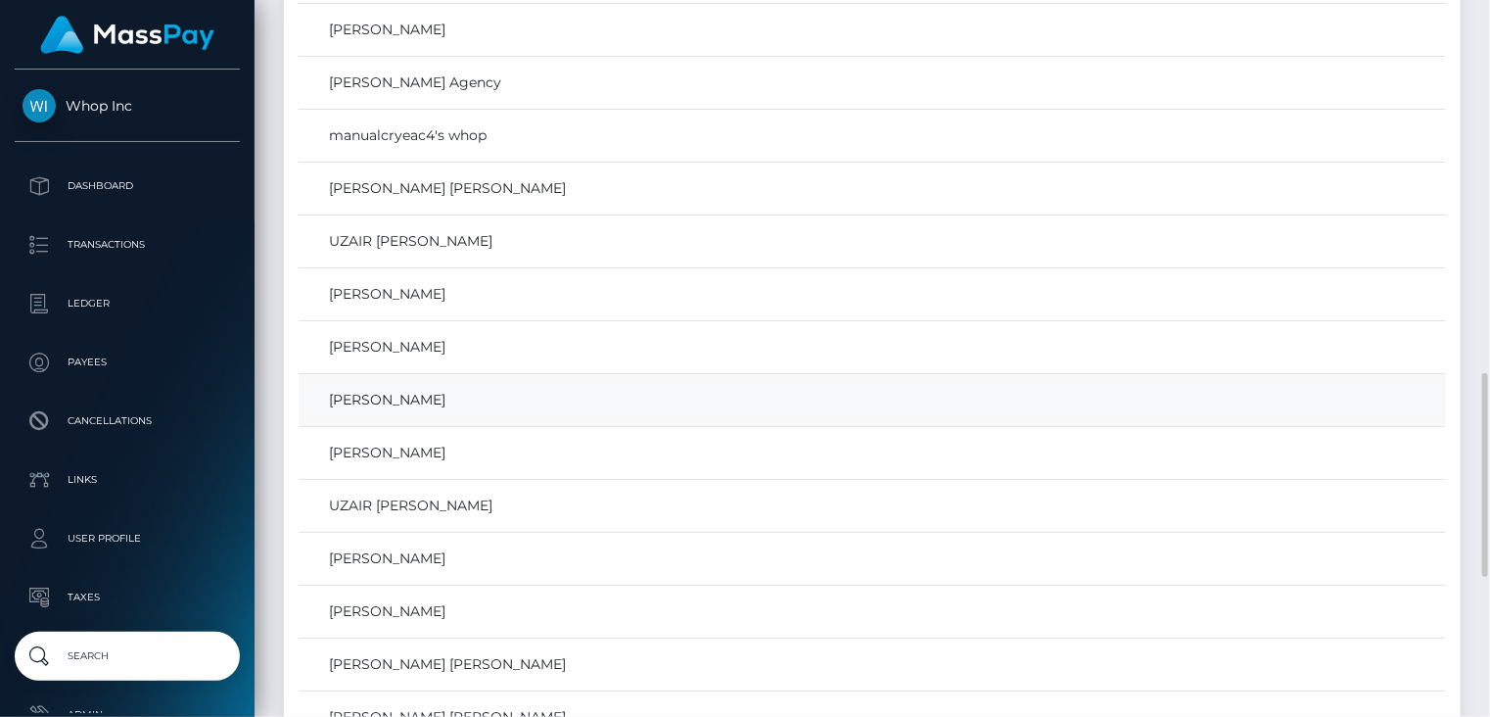
click at [382, 394] on link "uzair khan" at bounding box center [872, 400] width 1134 height 28
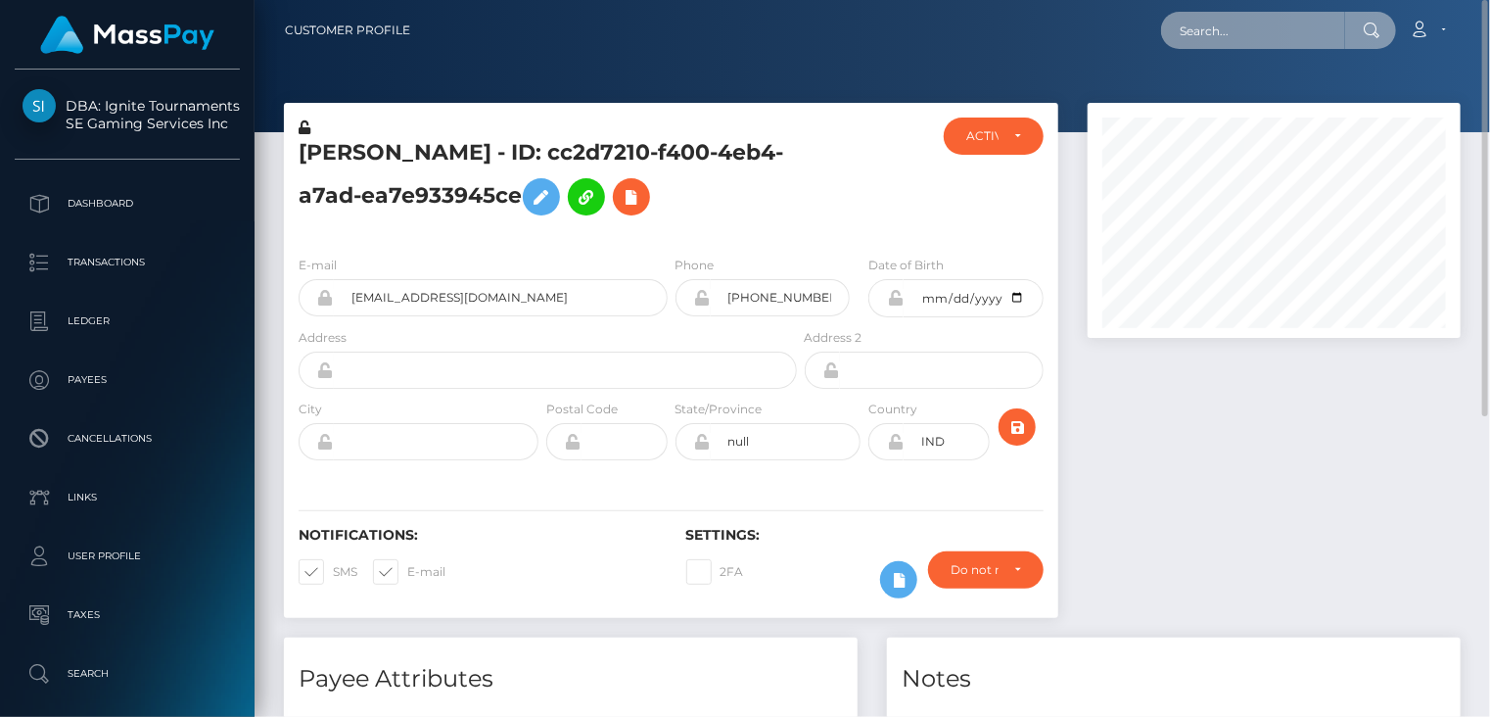
paste input "1354176564 488679b6-9d87-11f0-bd85-0694aced620b 925cdc68-b99d-46e5-b901"
drag, startPoint x: 1185, startPoint y: 29, endPoint x: 1332, endPoint y: 31, distance: 146.9
click at [1332, 31] on input "1354176564 488679b6-9d87-11f0-bd85-0694aced620b 925cdc68-b99d-46e5-b901" at bounding box center [1253, 30] width 184 height 37
type input "1"
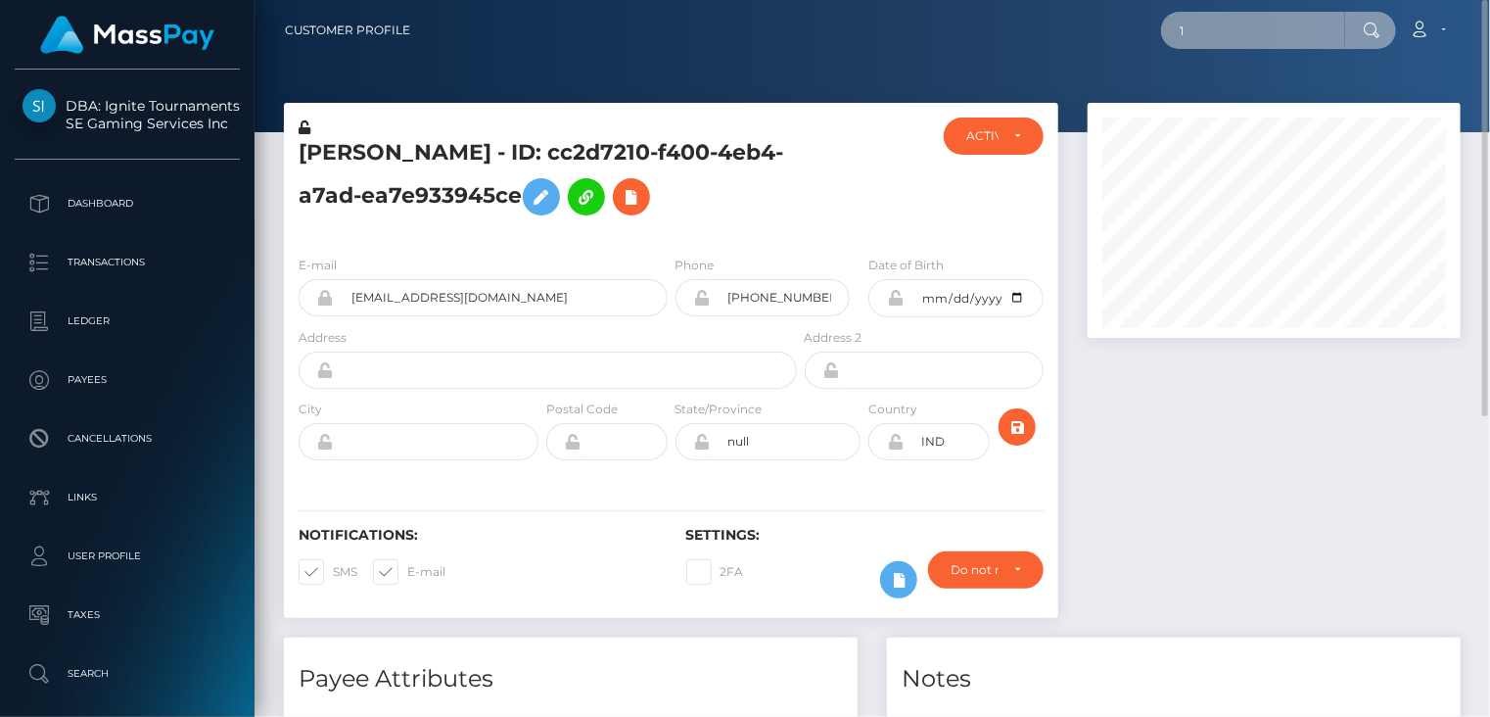
scroll to position [0, 0]
paste input "1354176564 488679b6"
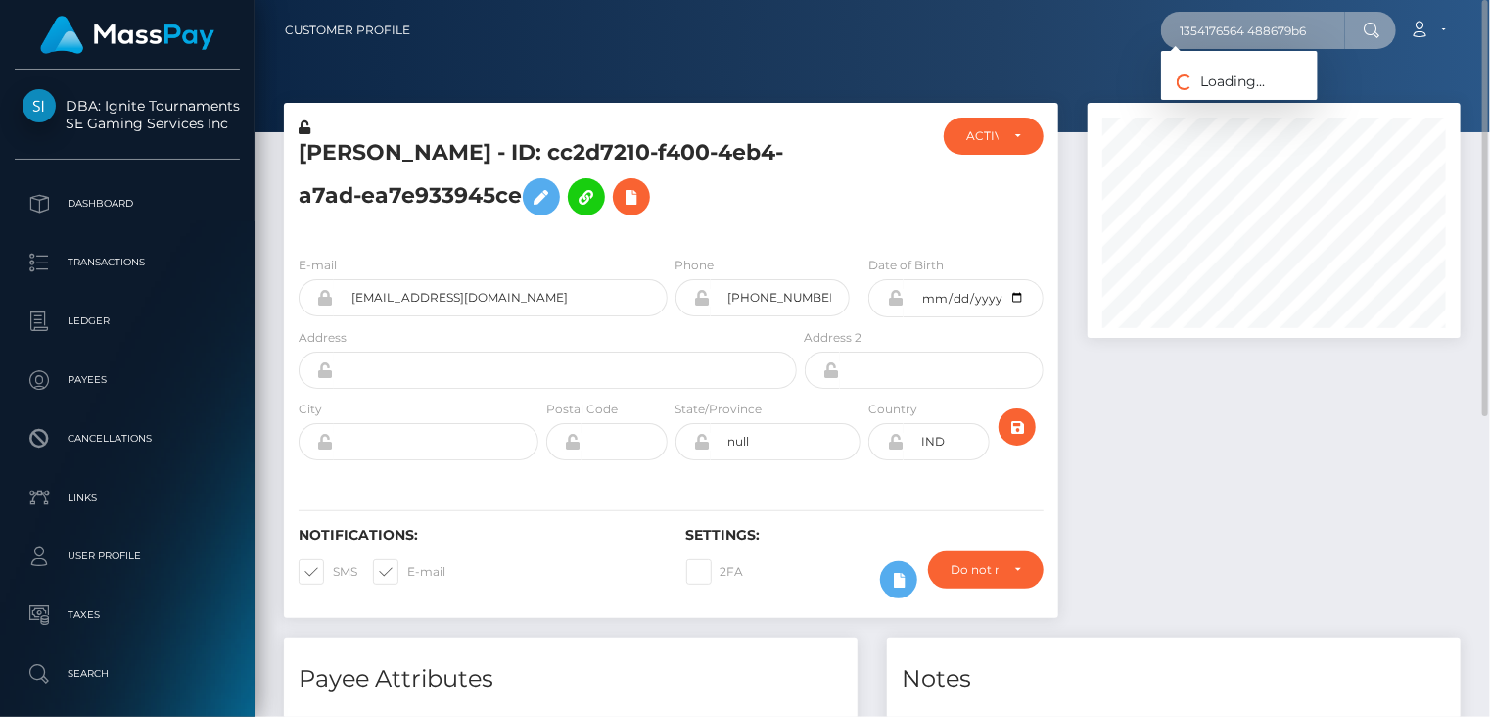
type input "1354176564 488679b6"
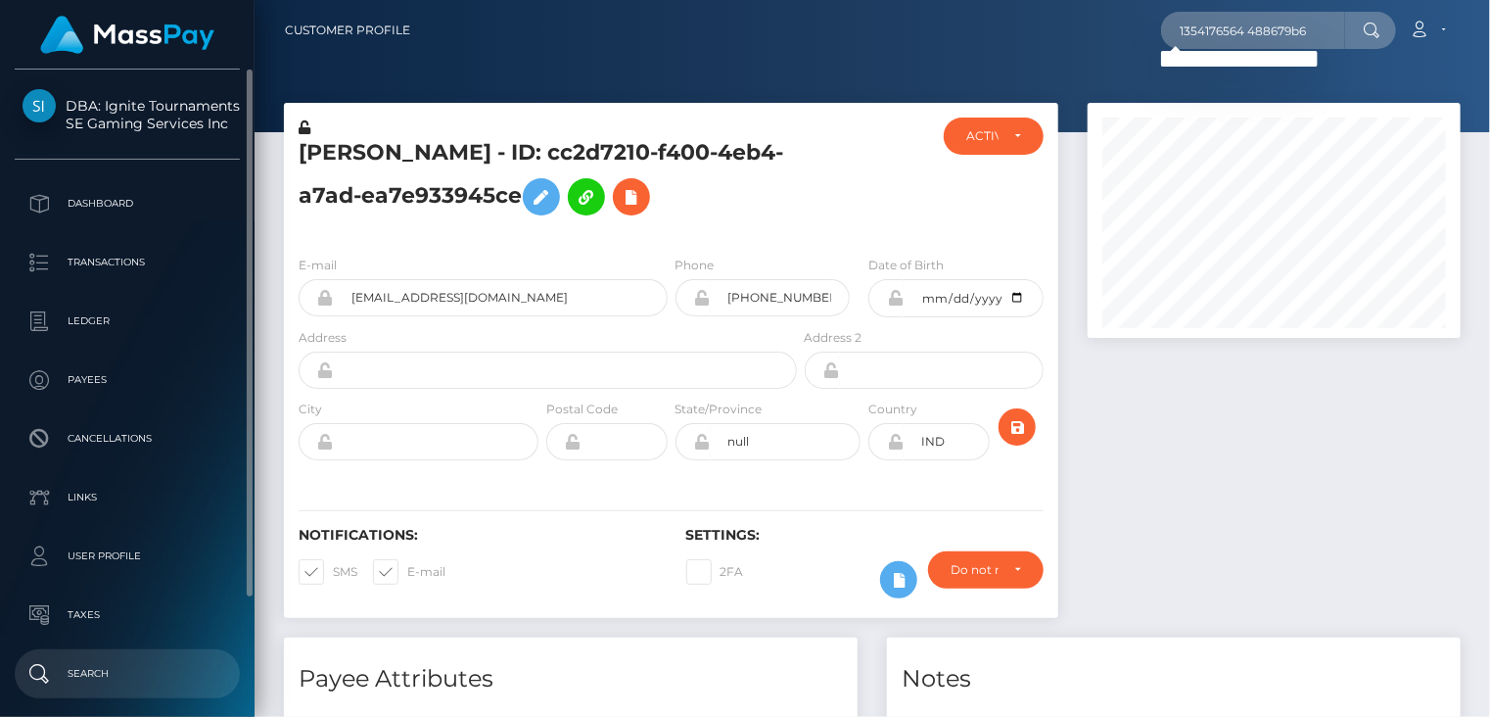
click at [147, 664] on p "Search" at bounding box center [128, 673] width 210 height 29
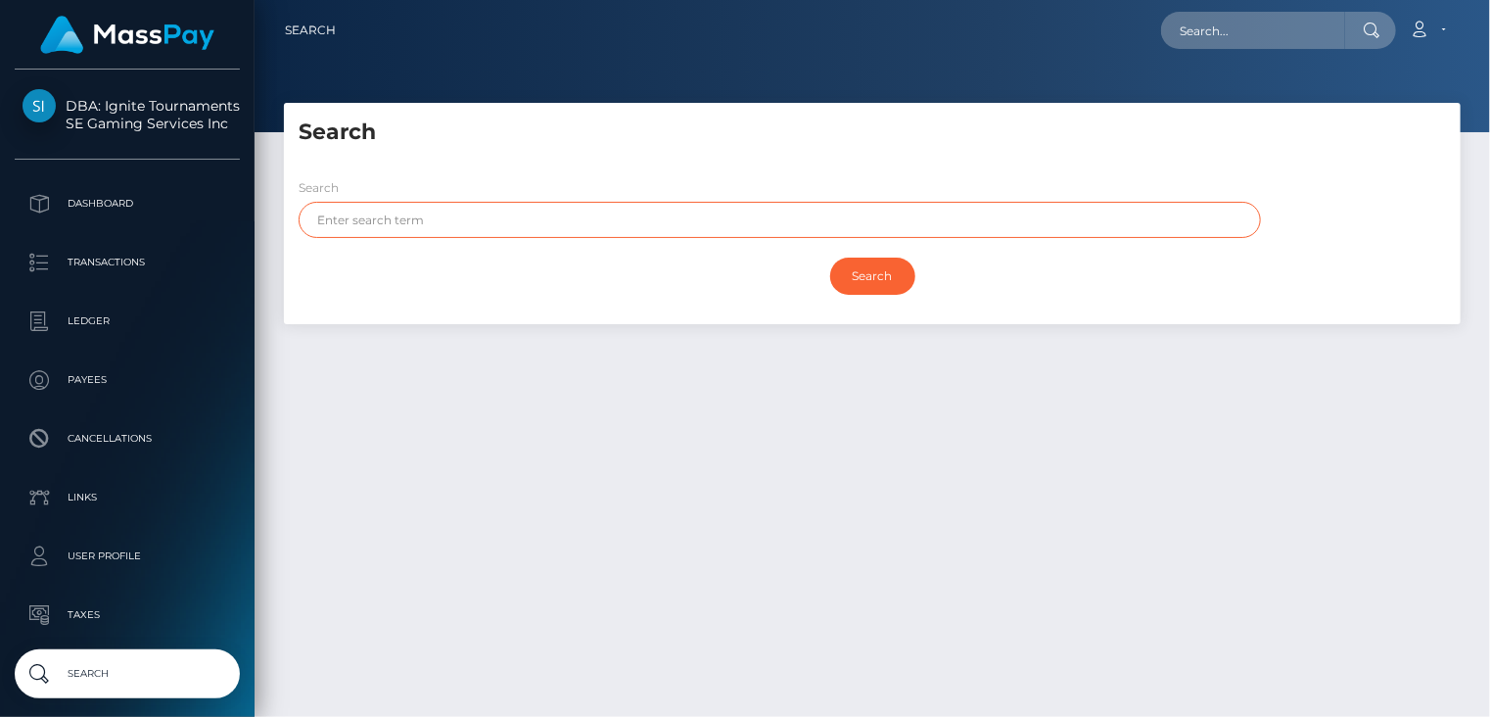
click at [444, 225] on input "text" at bounding box center [780, 220] width 962 height 36
type input "uzair"
click at [863, 288] on input "Search" at bounding box center [872, 276] width 85 height 37
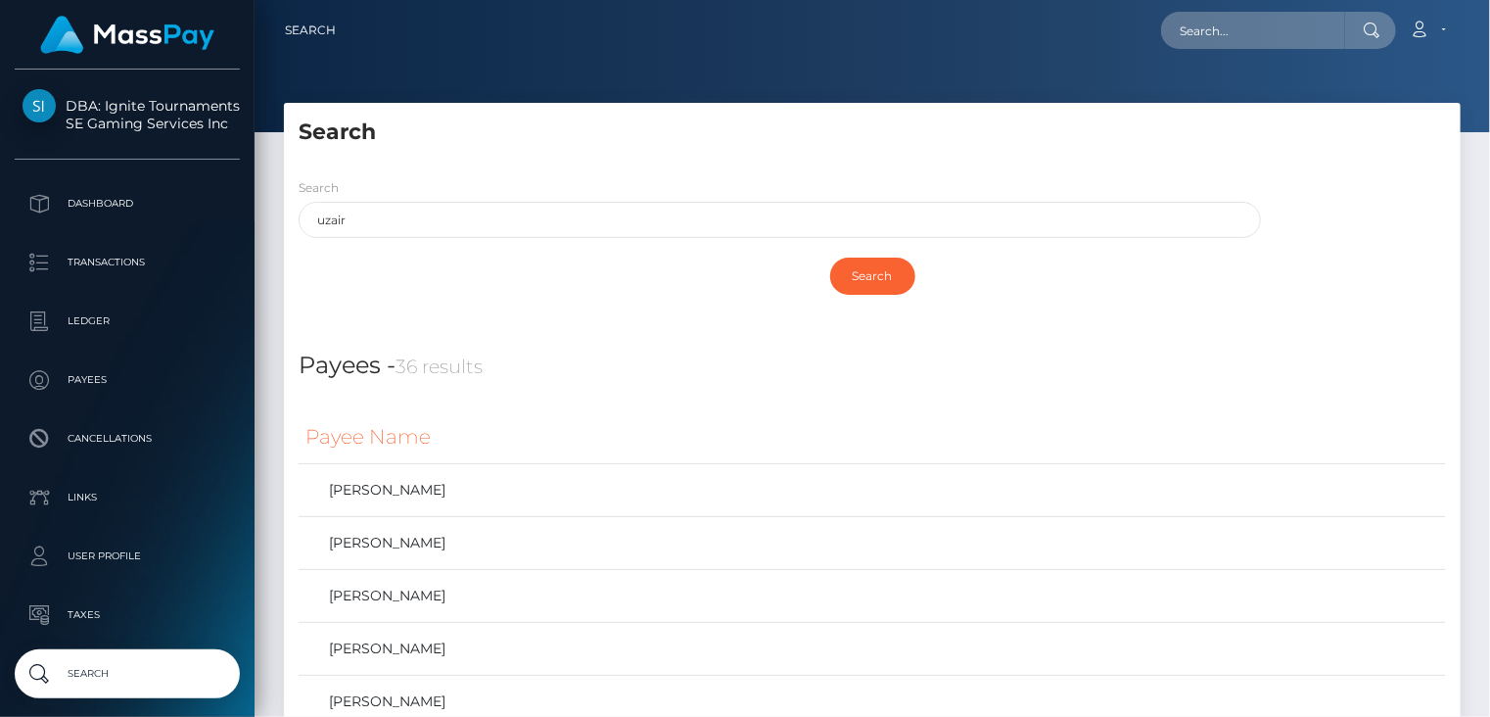
click at [882, 125] on h5 "Search" at bounding box center [872, 132] width 1147 height 30
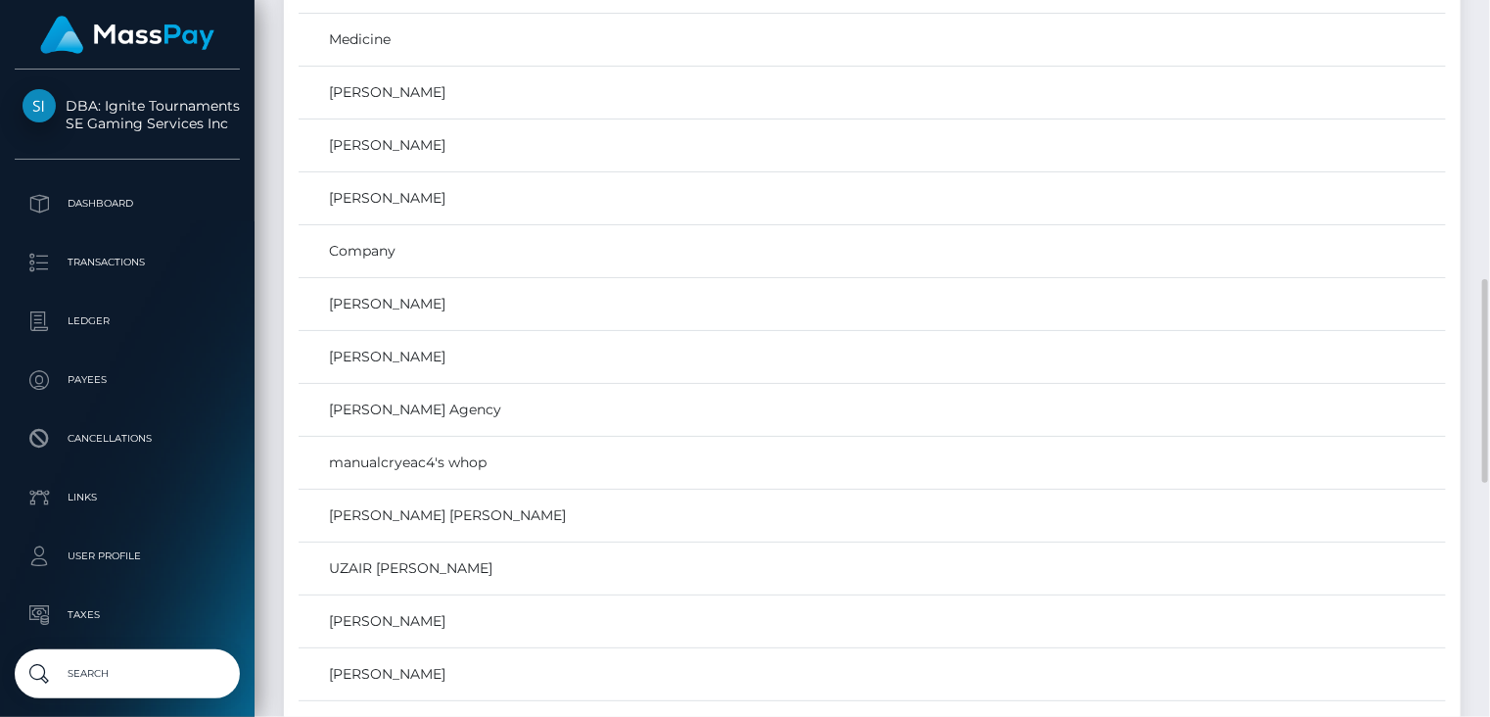
scroll to position [1306, 0]
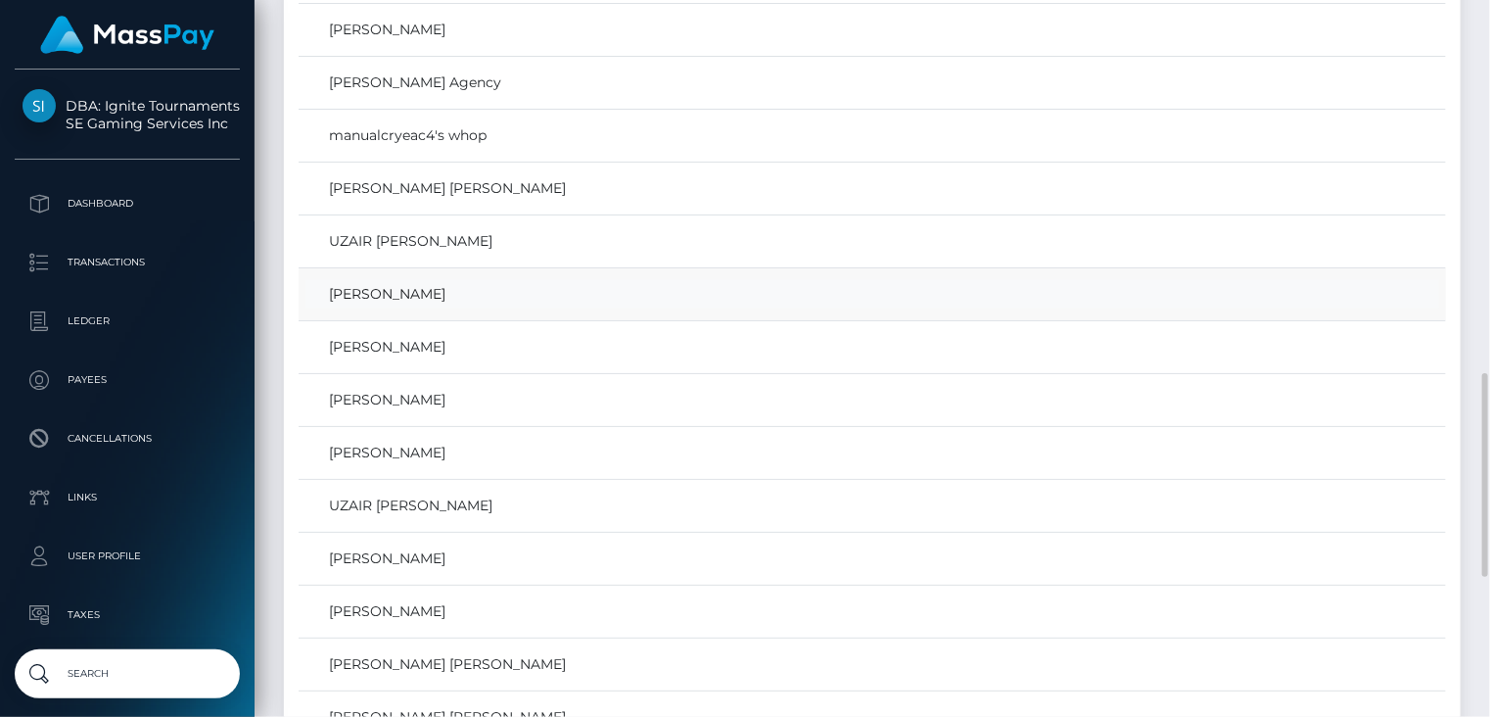
click at [435, 295] on link "[PERSON_NAME]" at bounding box center [872, 294] width 1134 height 28
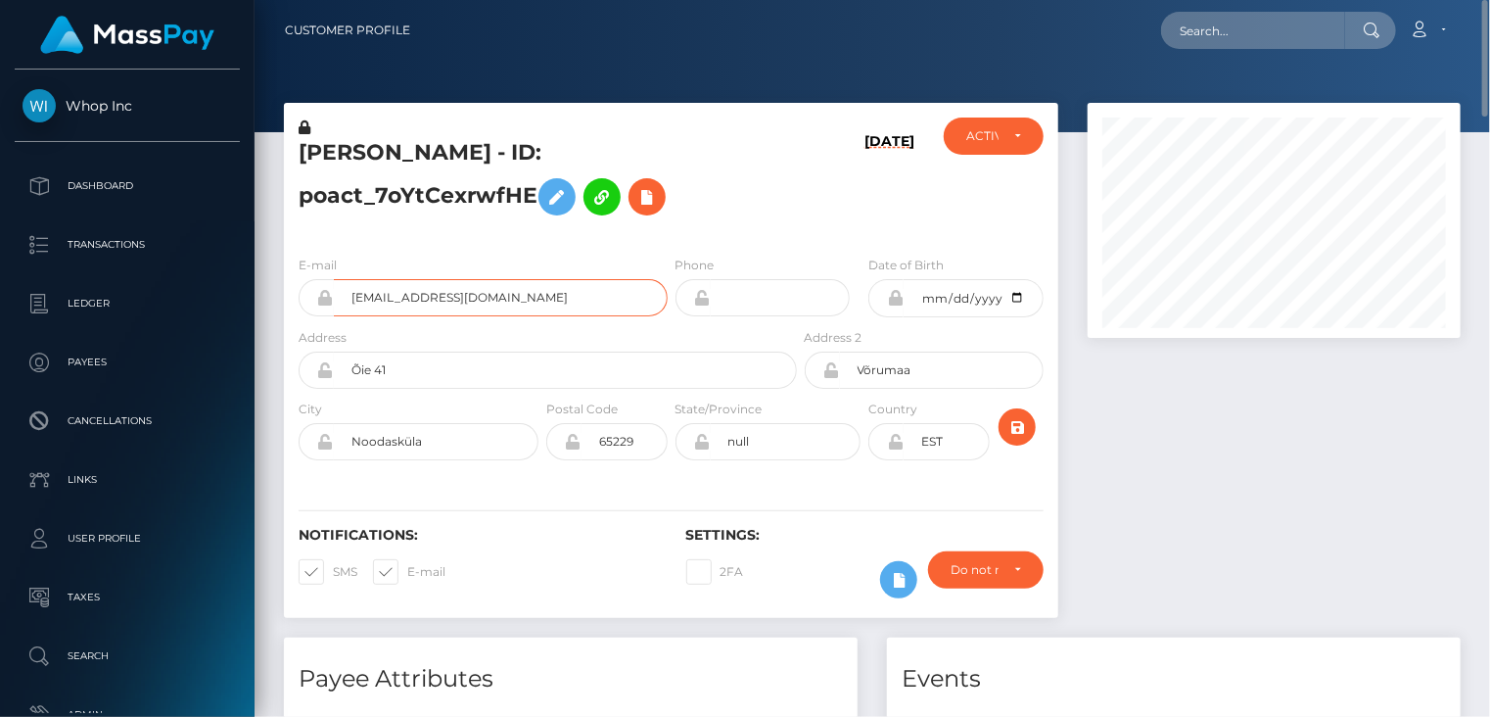
click at [391, 300] on input "amirkhan4321zaw@gmail.com" at bounding box center [501, 297] width 334 height 37
click at [447, 197] on h5 "UZAIR KHAN Khan - ID: poact_7oYtCexrwfHE" at bounding box center [543, 181] width 488 height 87
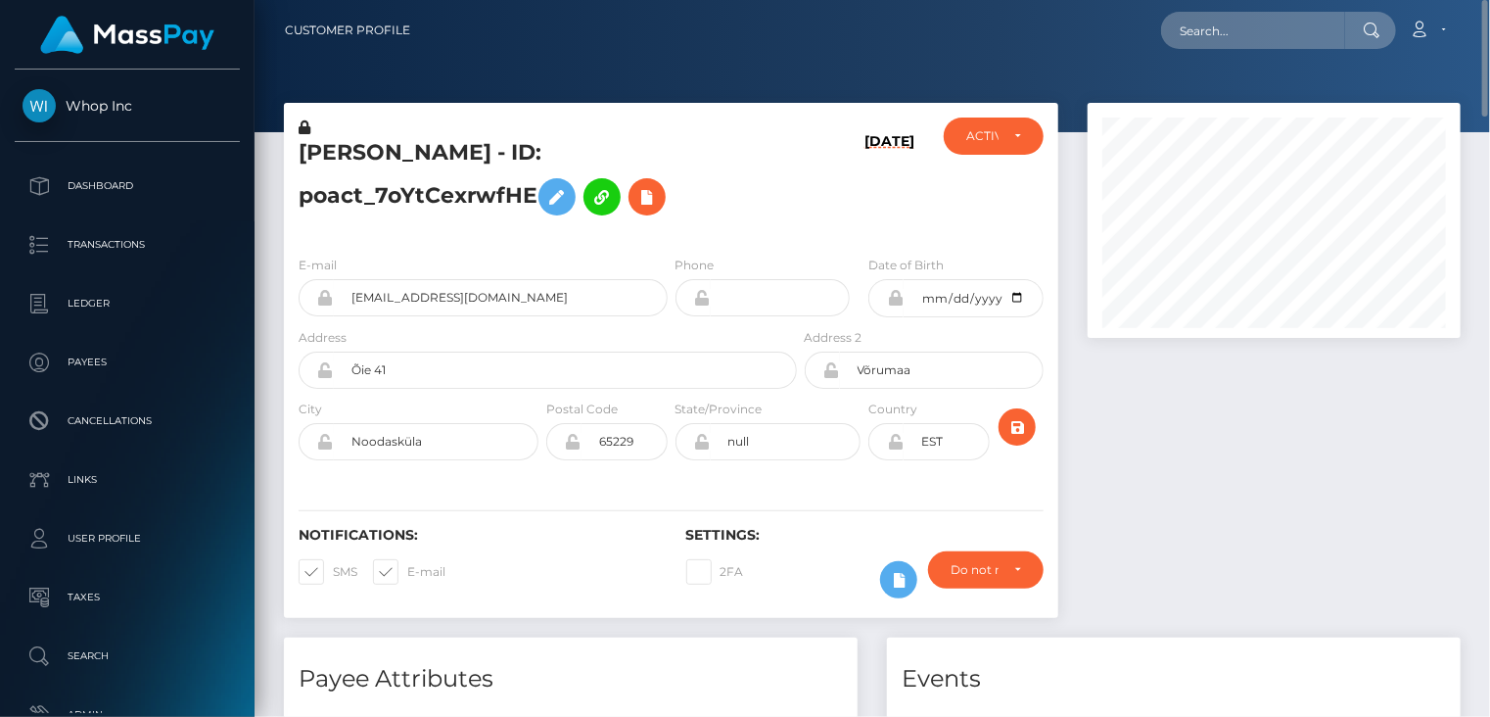
copy h5 "poact_7oYtCexrwfHE"
paste input "pout_PZ2hqN7fovrMi"
type input "pout_PZ2hqN7fovrMi"
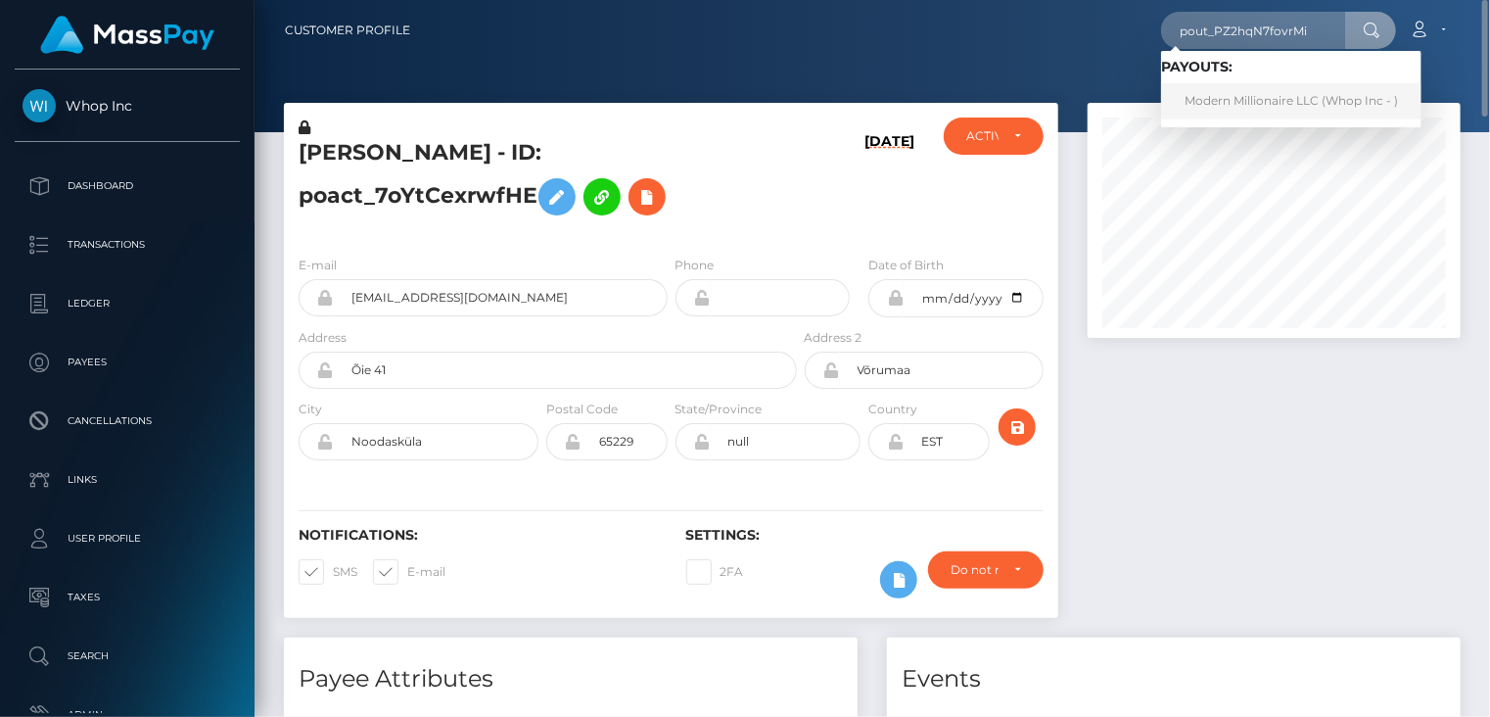
click at [1244, 99] on link "Modern Millionaire LLC (Whop Inc - )" at bounding box center [1291, 101] width 260 height 36
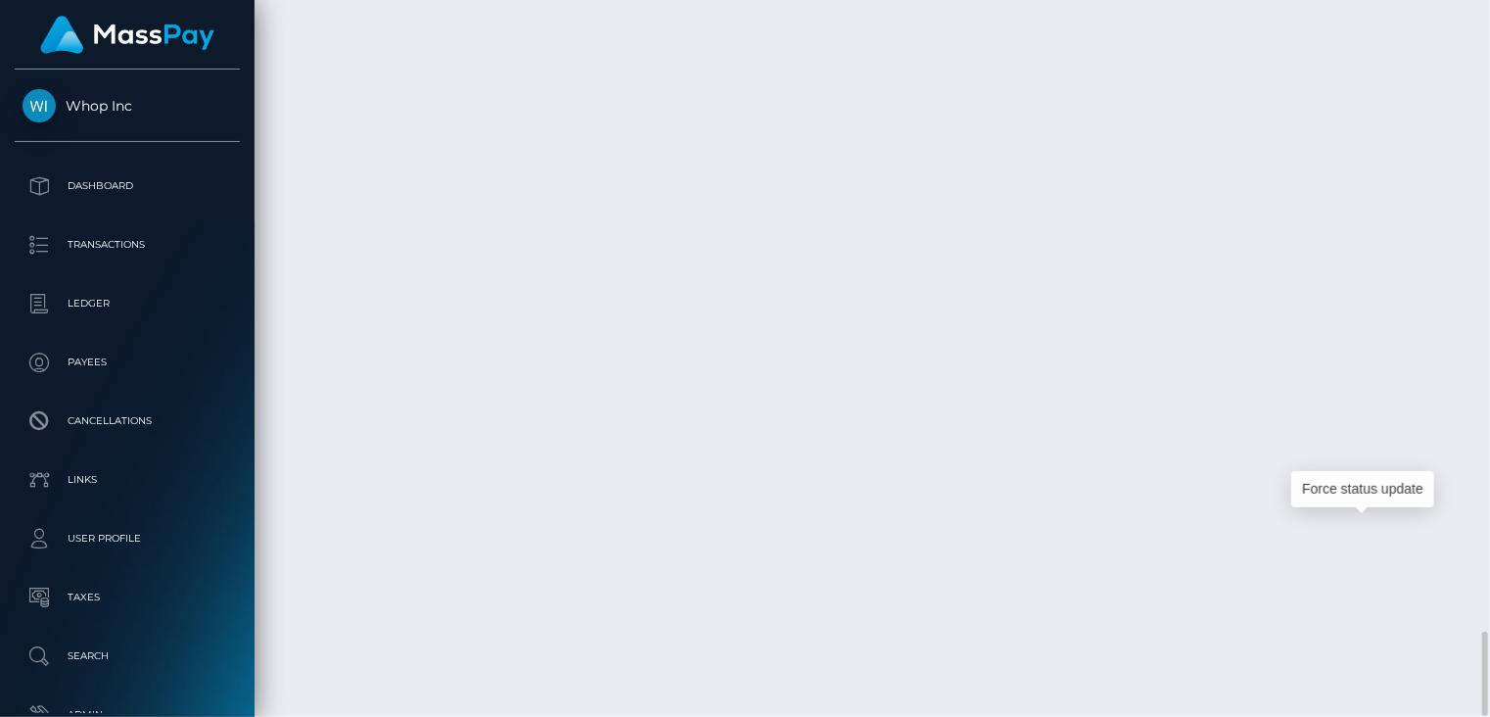
scroll to position [235, 372]
copy td "730d966b92224a87adb8cf4acce212f1"
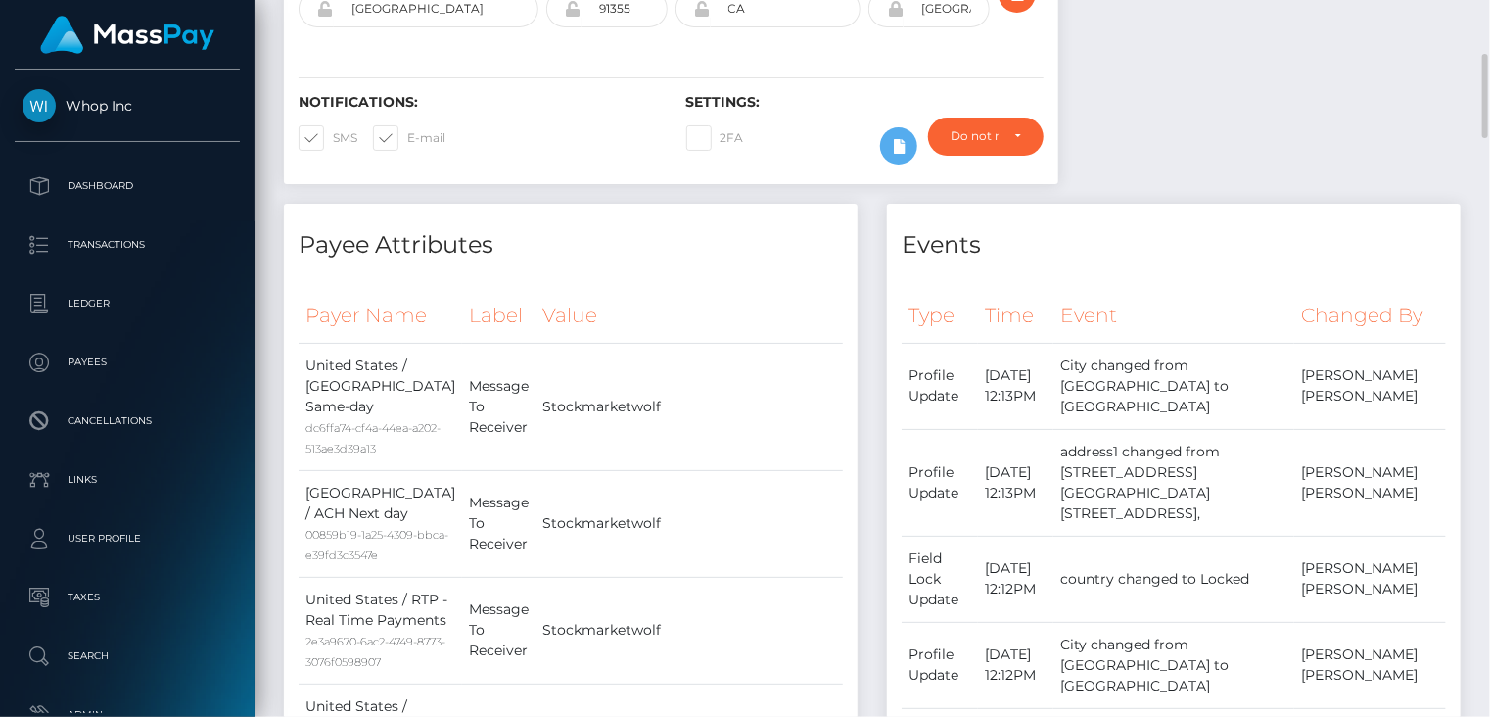
scroll to position [0, 0]
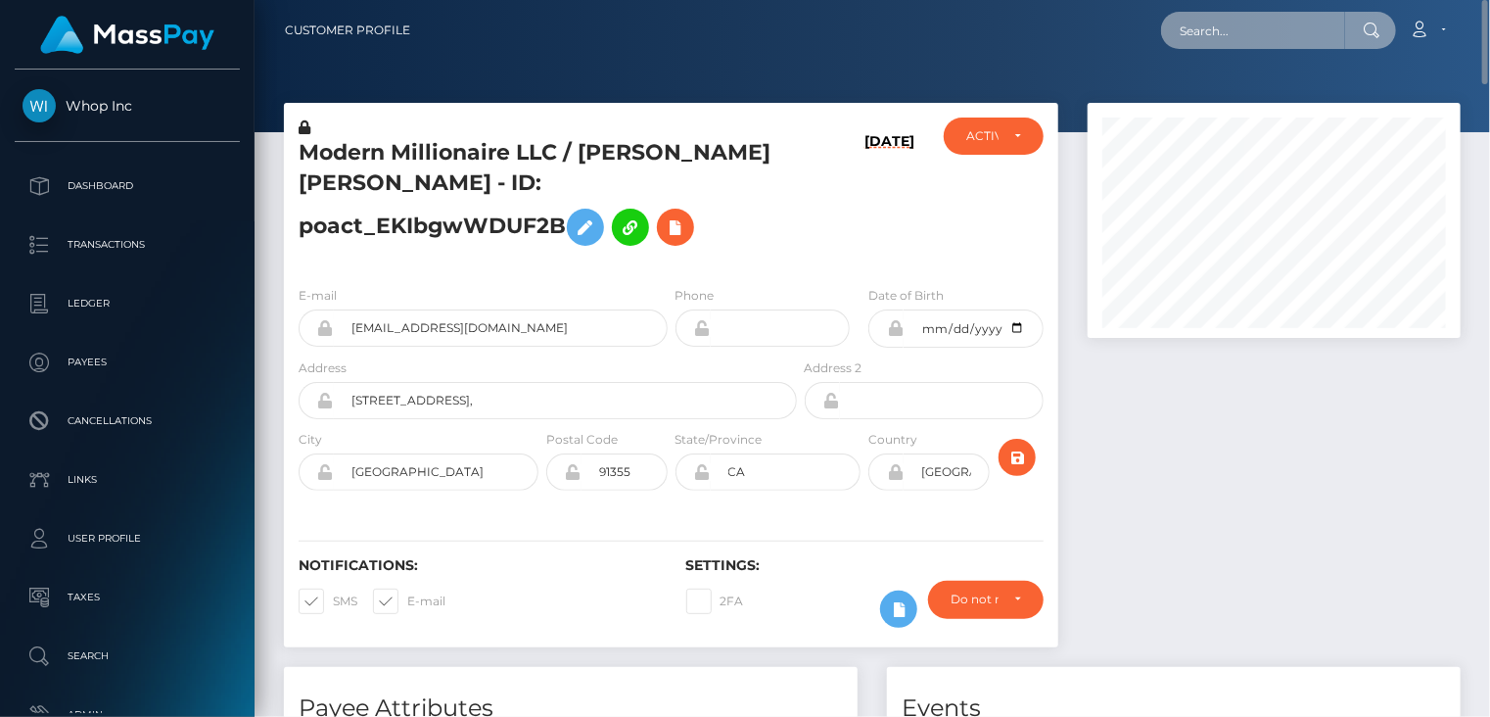
paste input "fdd86ed0-7a6b-402d-8fc9-f892a4b16eb8"
type input "fdd86ed0-7a6b-402d-8fc9-f892a4b16eb8"
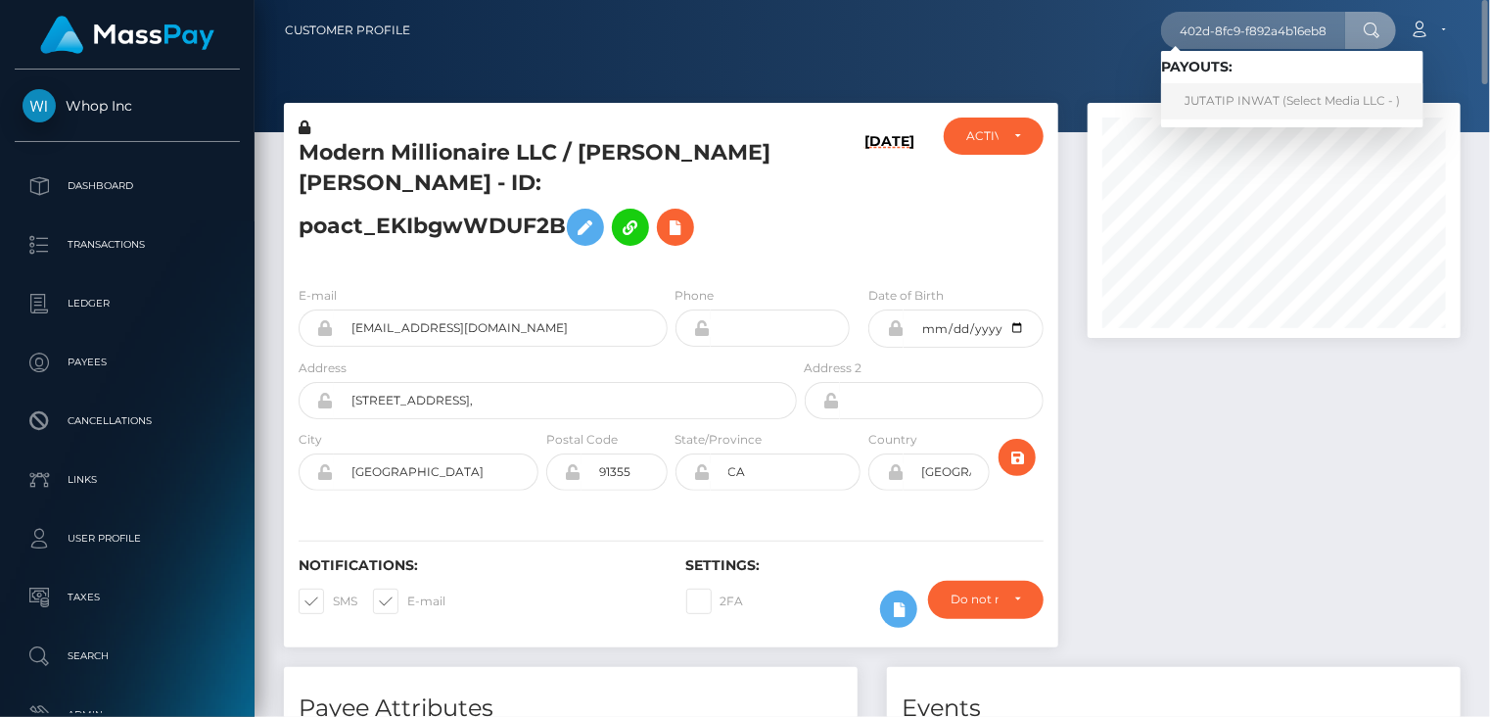
click at [1273, 111] on link "JUTATIP INWAT (Select Media LLC - )" at bounding box center [1292, 101] width 262 height 36
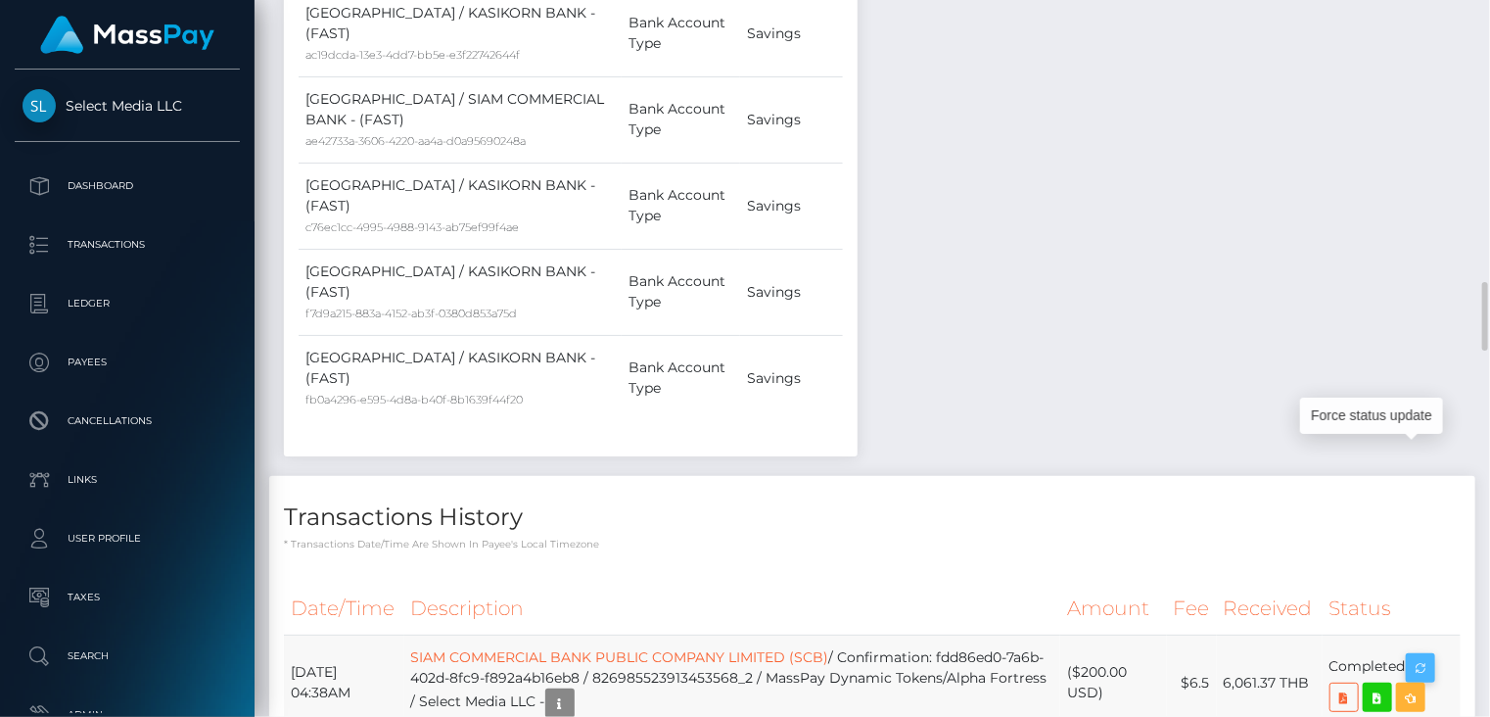
scroll to position [235, 372]
click at [1426, 653] on button "button" at bounding box center [1420, 667] width 29 height 29
click at [1435, 653] on button "button" at bounding box center [1420, 667] width 29 height 29
click at [719, 635] on td "SIAM COMMERCIAL BANK PUBLIC COMPANY LIMITED (SCB) / Confirmation: fdd86ed0-7a6b…" at bounding box center [732, 682] width 657 height 95
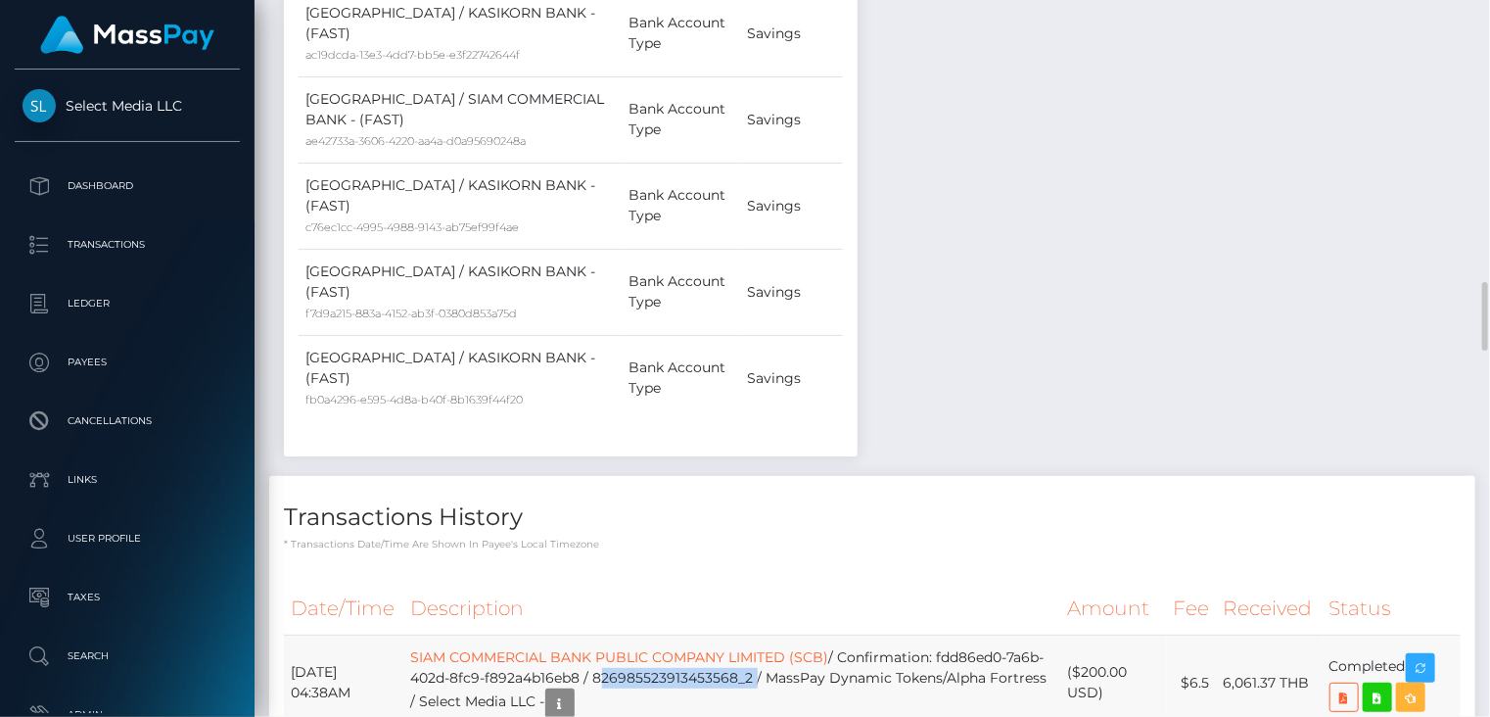
copy td "826985523913453568_2"
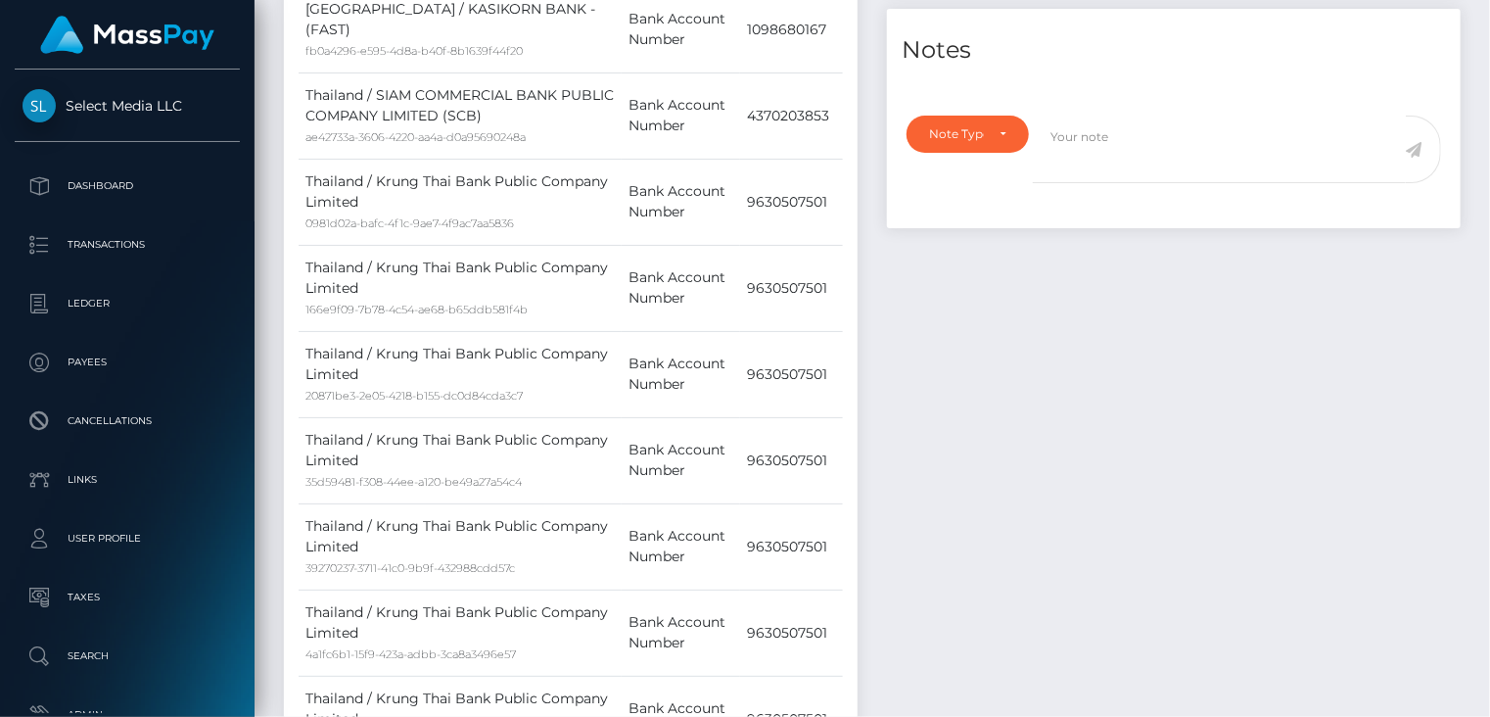
scroll to position [0, 0]
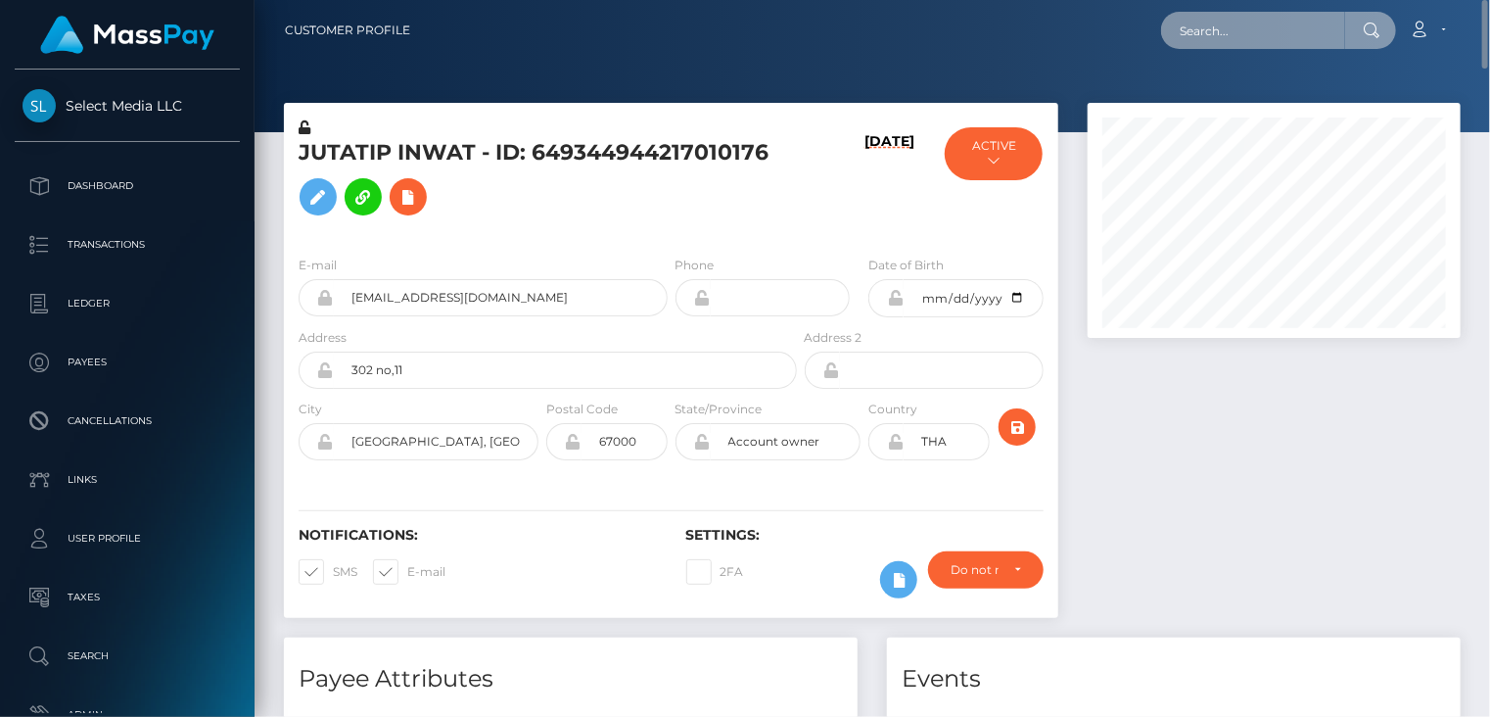
paste input "MSP1744cca793f3427"
type input "MSP1744cca793f3427"
click at [1310, 32] on input "MSP1744cca793f3427" at bounding box center [1253, 30] width 184 height 37
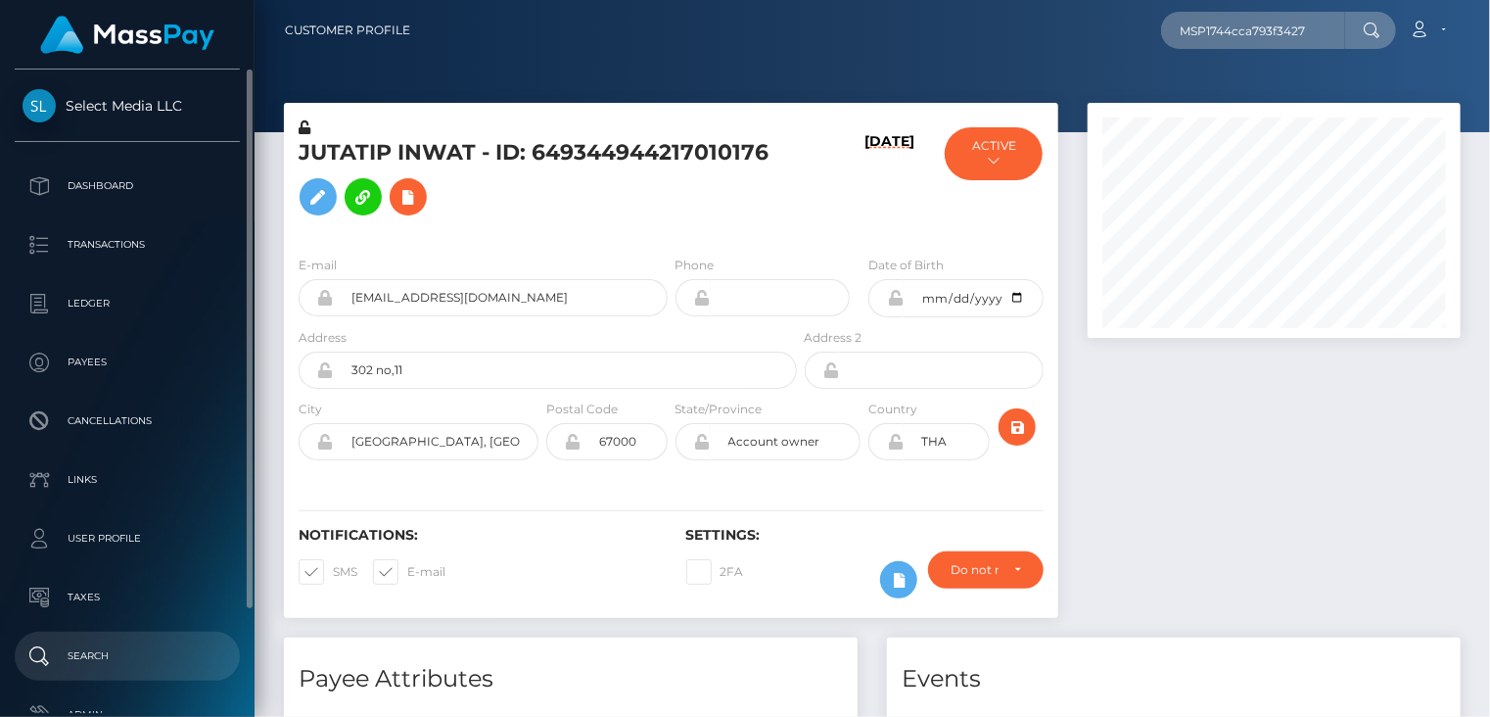
click at [154, 651] on p "Search" at bounding box center [128, 655] width 210 height 29
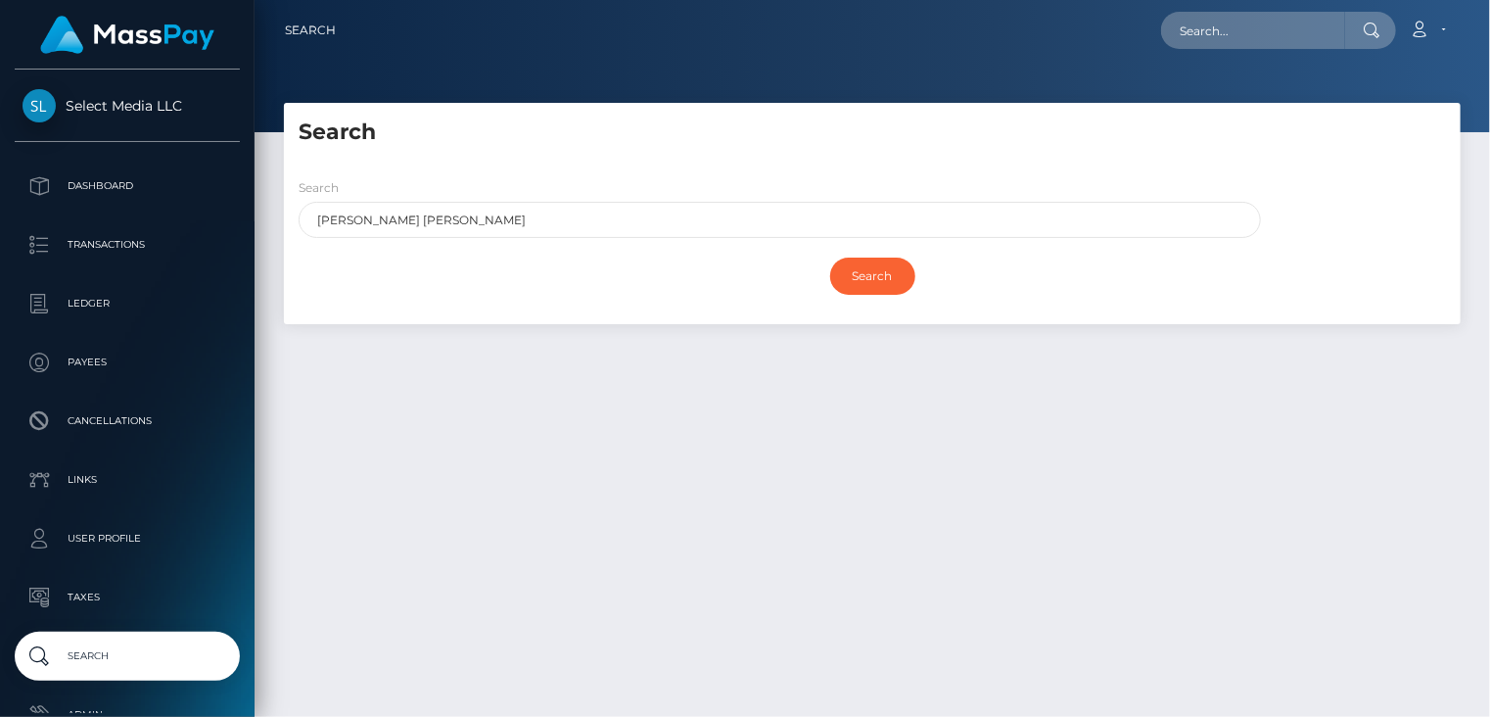
type input "[PERSON_NAME] [PERSON_NAME]"
click at [830, 258] on input "Search" at bounding box center [872, 276] width 85 height 37
click at [860, 275] on input "Search" at bounding box center [872, 276] width 85 height 37
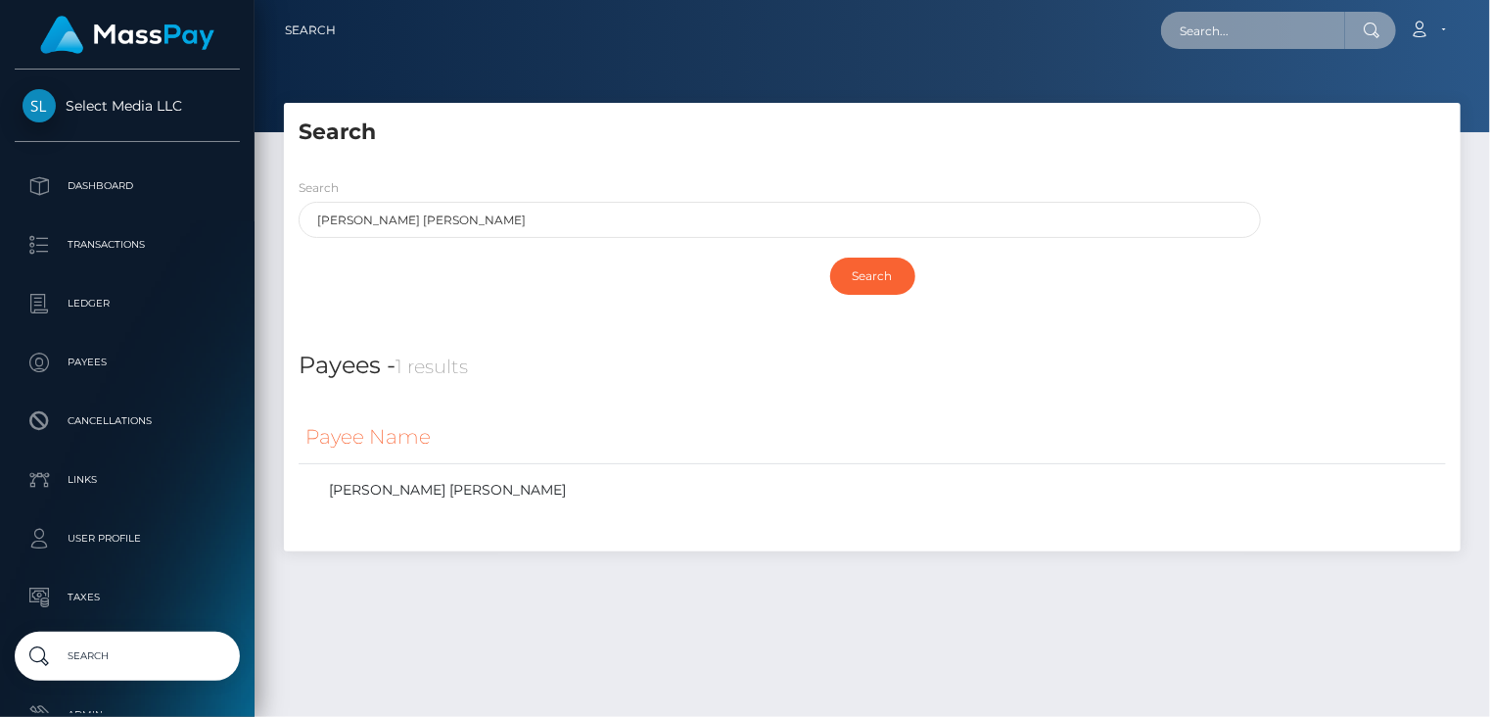
click at [1201, 31] on input "text" at bounding box center [1253, 30] width 184 height 37
paste input "MSPd9b4f49efd38449"
type input "MSPd9b4f49efd38449"
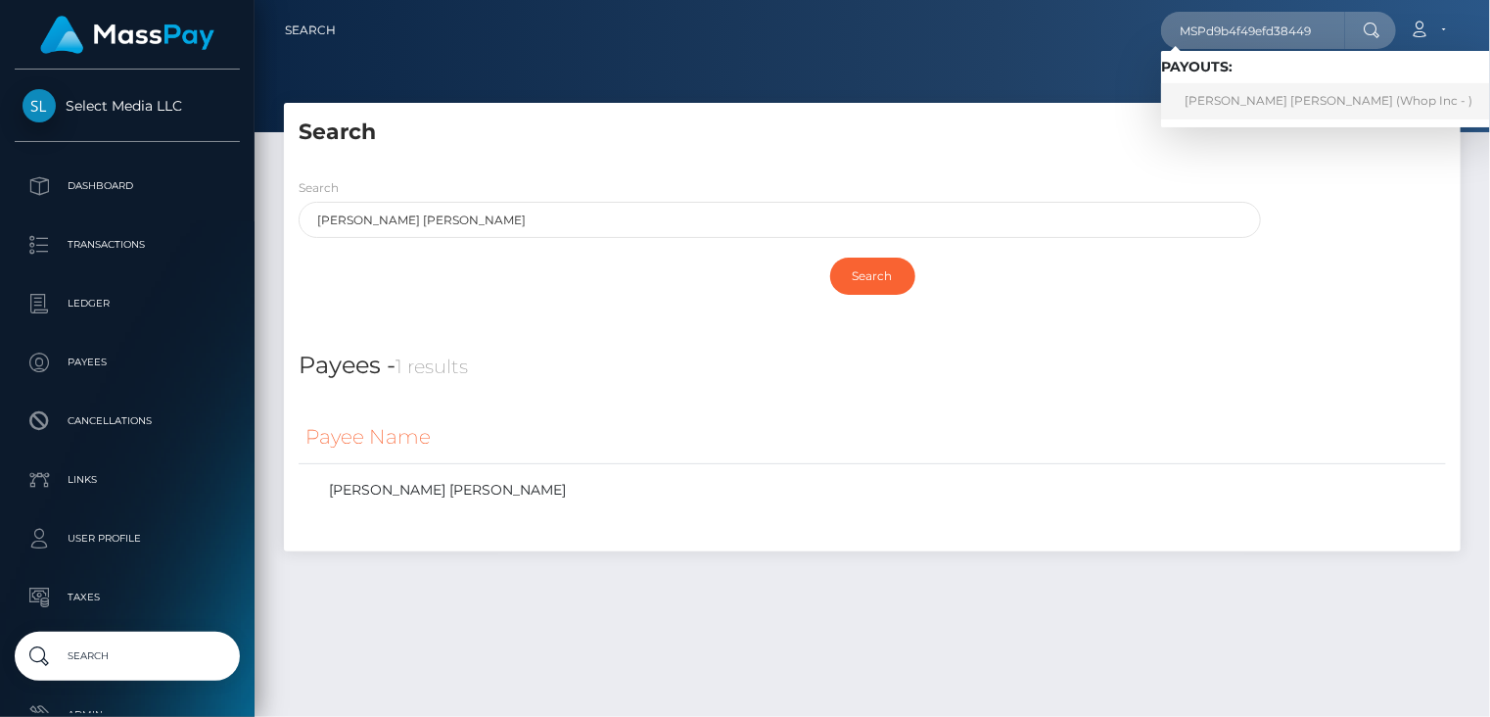
click at [1268, 106] on link "[PERSON_NAME] [PERSON_NAME] (Whop Inc - )" at bounding box center [1328, 101] width 335 height 36
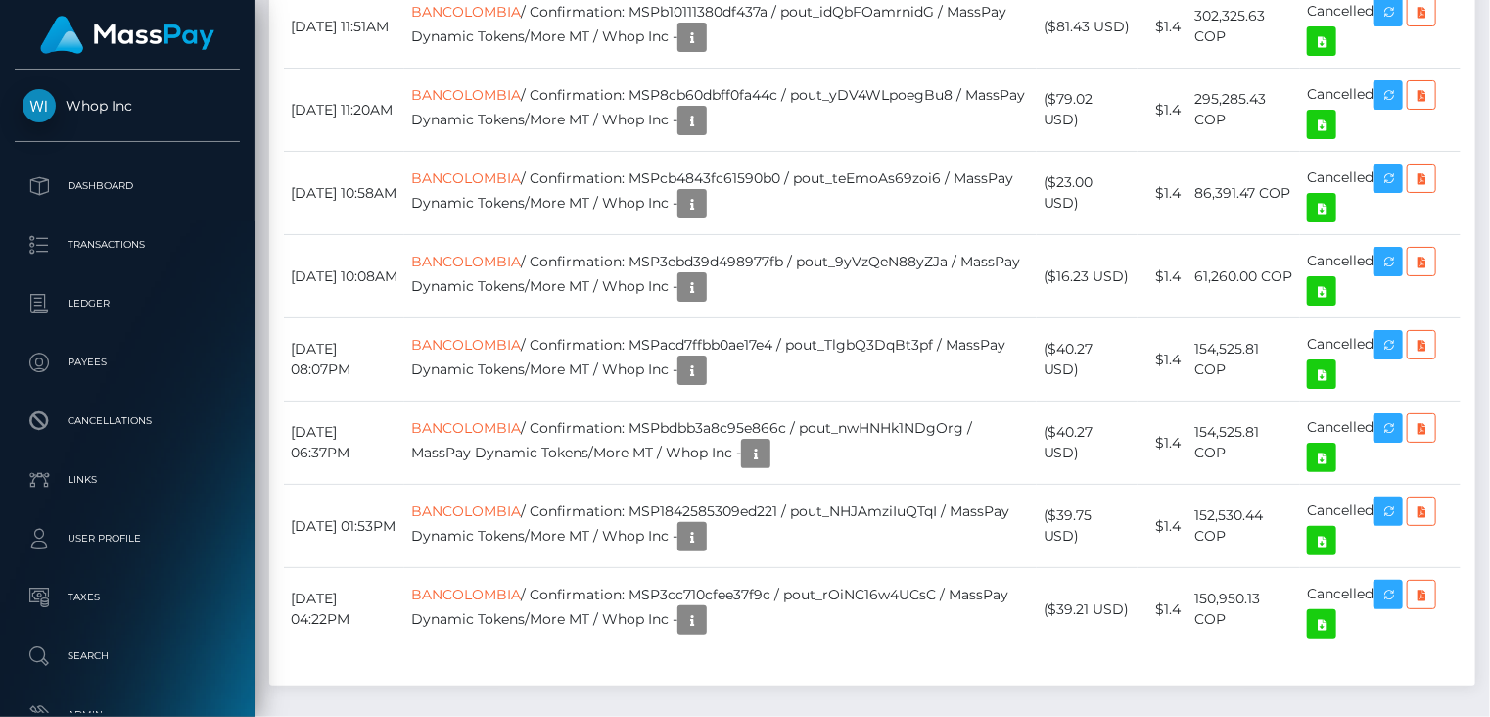
scroll to position [4245, 0]
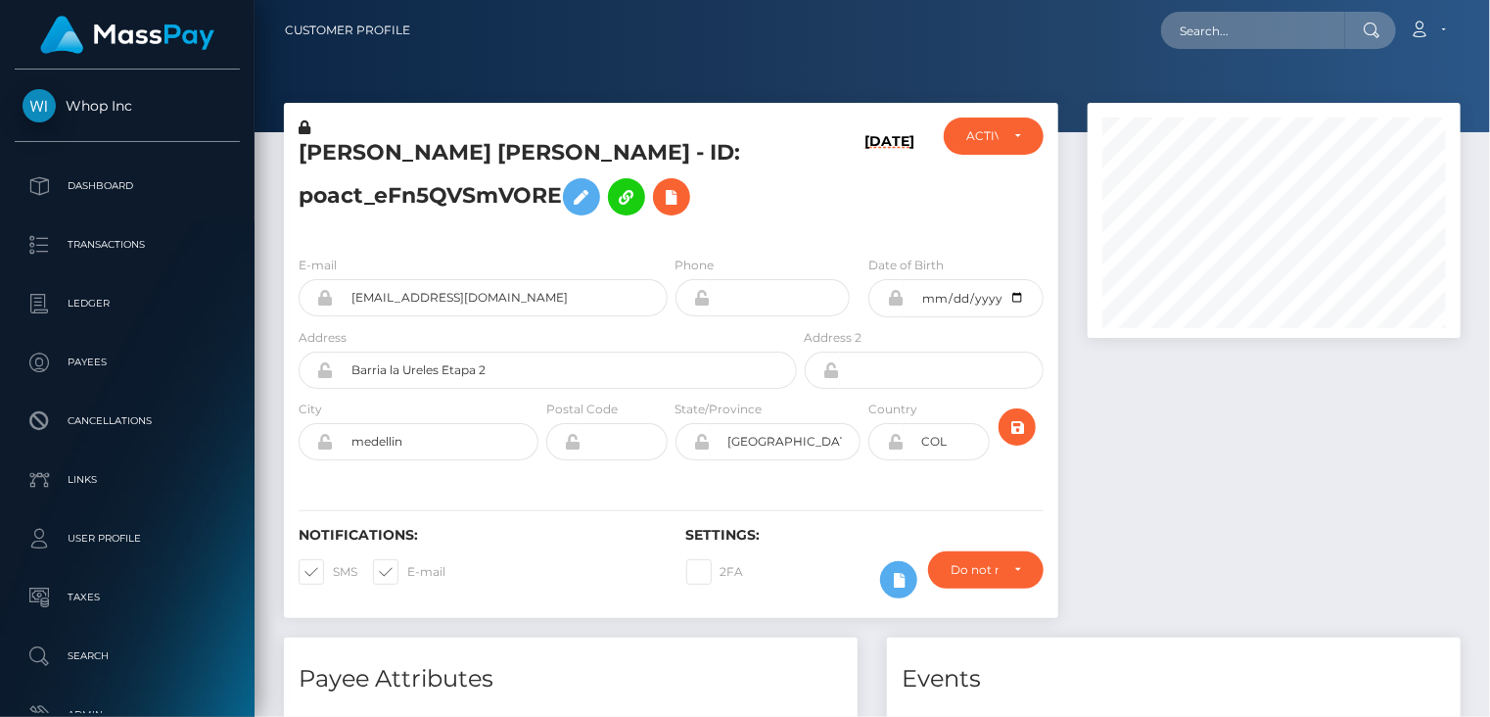
scroll to position [235, 372]
paste input "MSP91D5A3F59DCBFFA"
type input "MSP91D5A3F59DCBFFA"
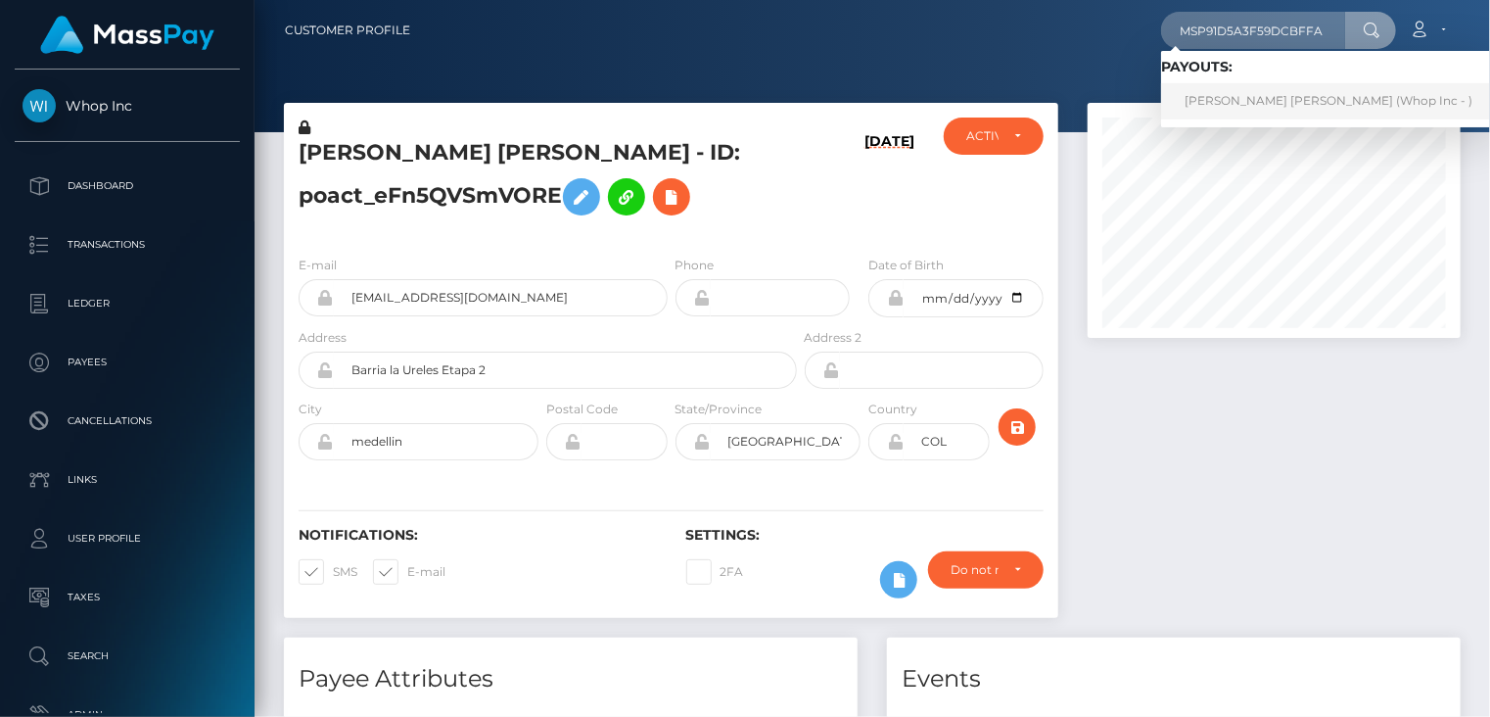
click at [1240, 98] on link "JESUS DAVID RIPOLL PINEDA (Whop Inc - )" at bounding box center [1328, 101] width 335 height 36
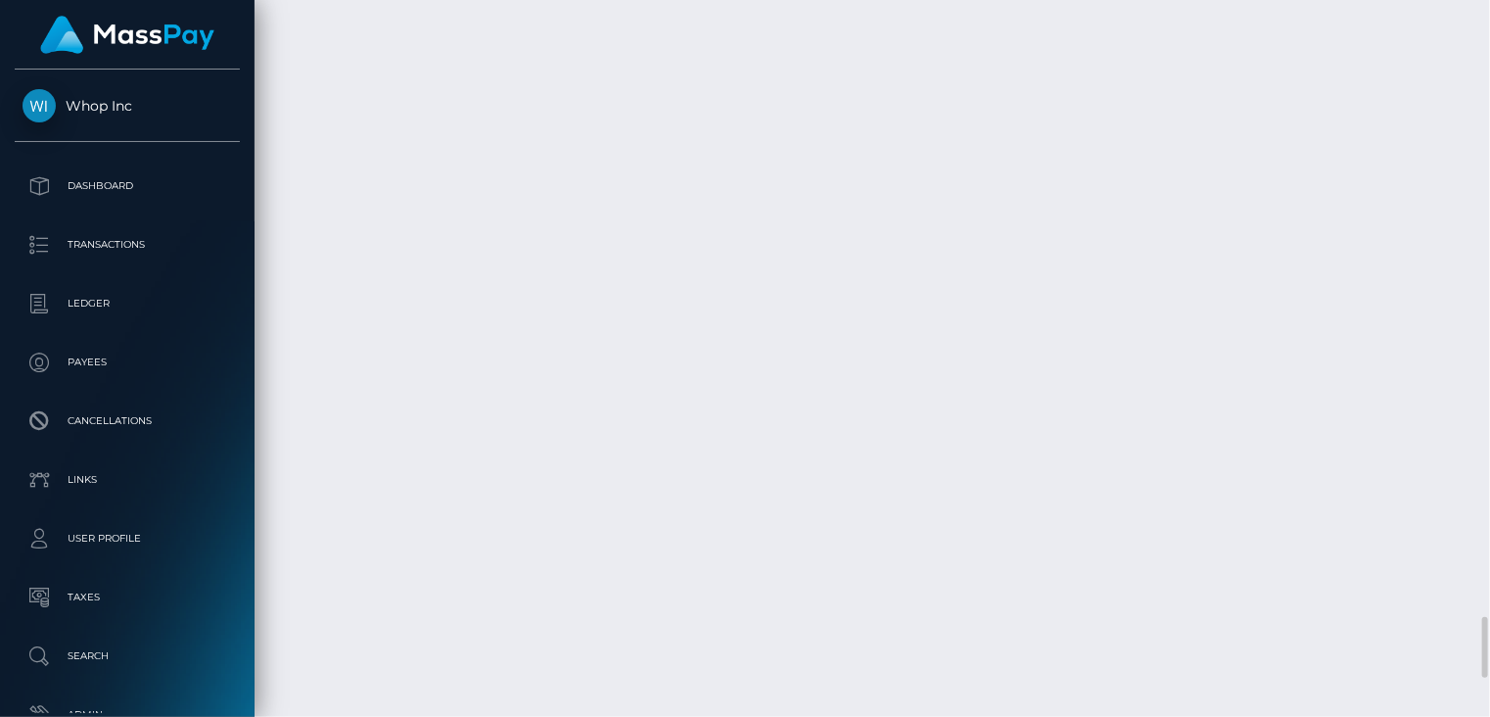
scroll to position [7512, 0]
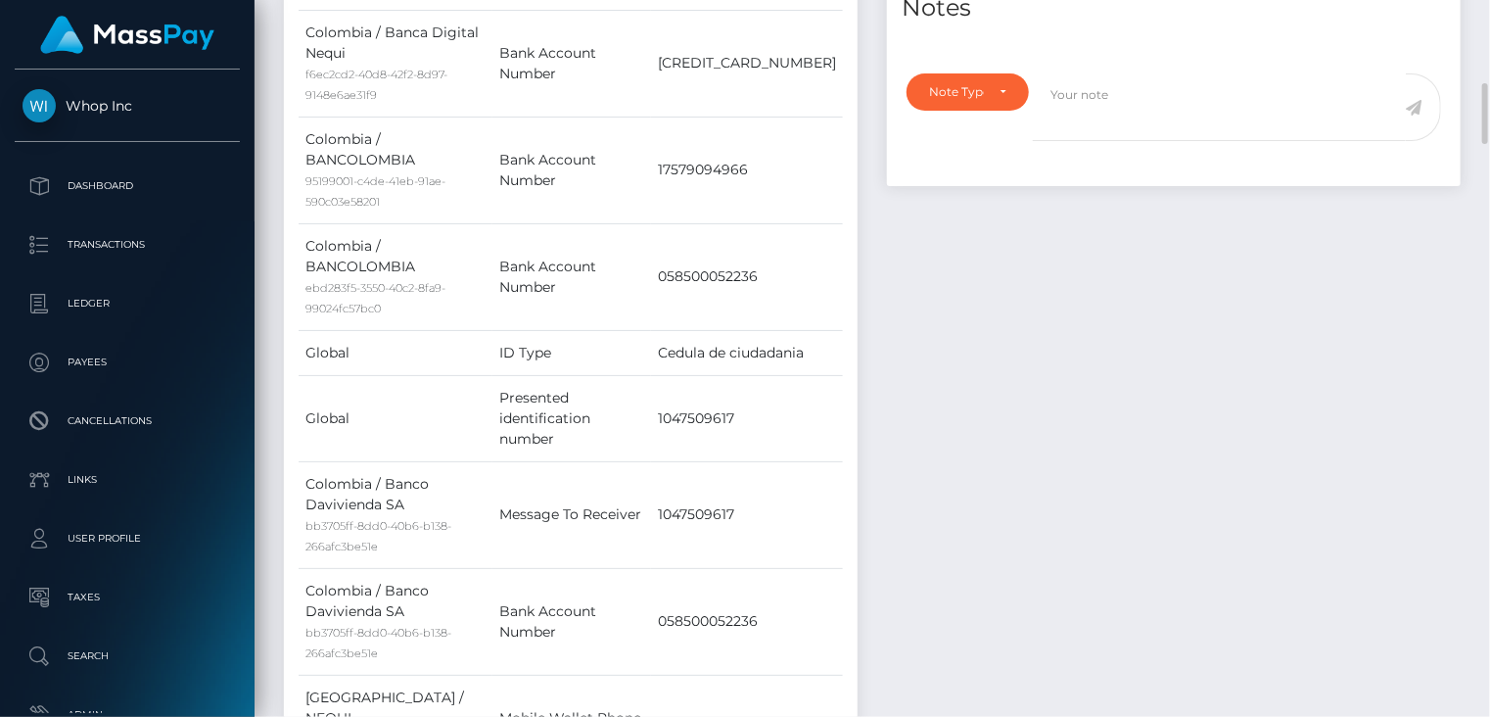
scroll to position [0, 0]
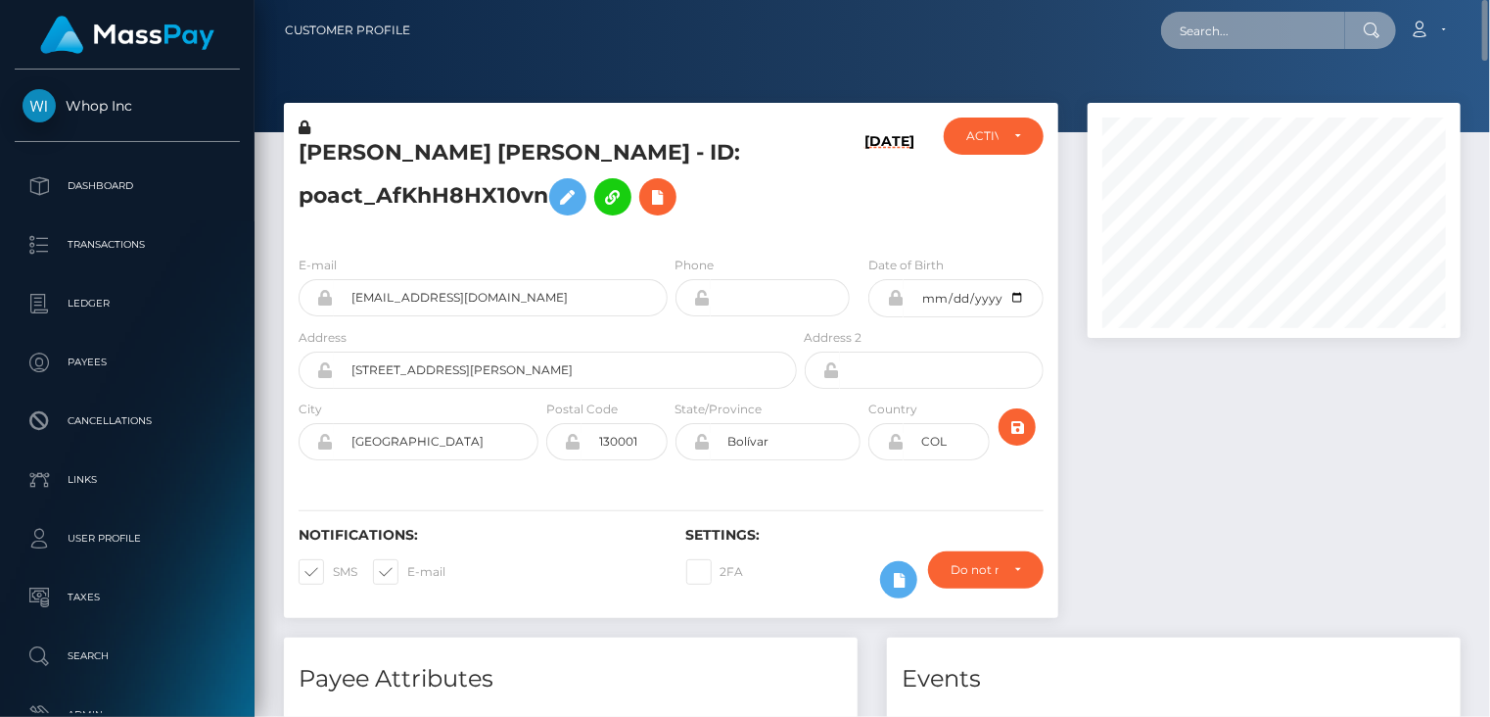
paste input "poact_hqWpTDUpfVb9"
type input "poact_hqWpTDUpfVb9"
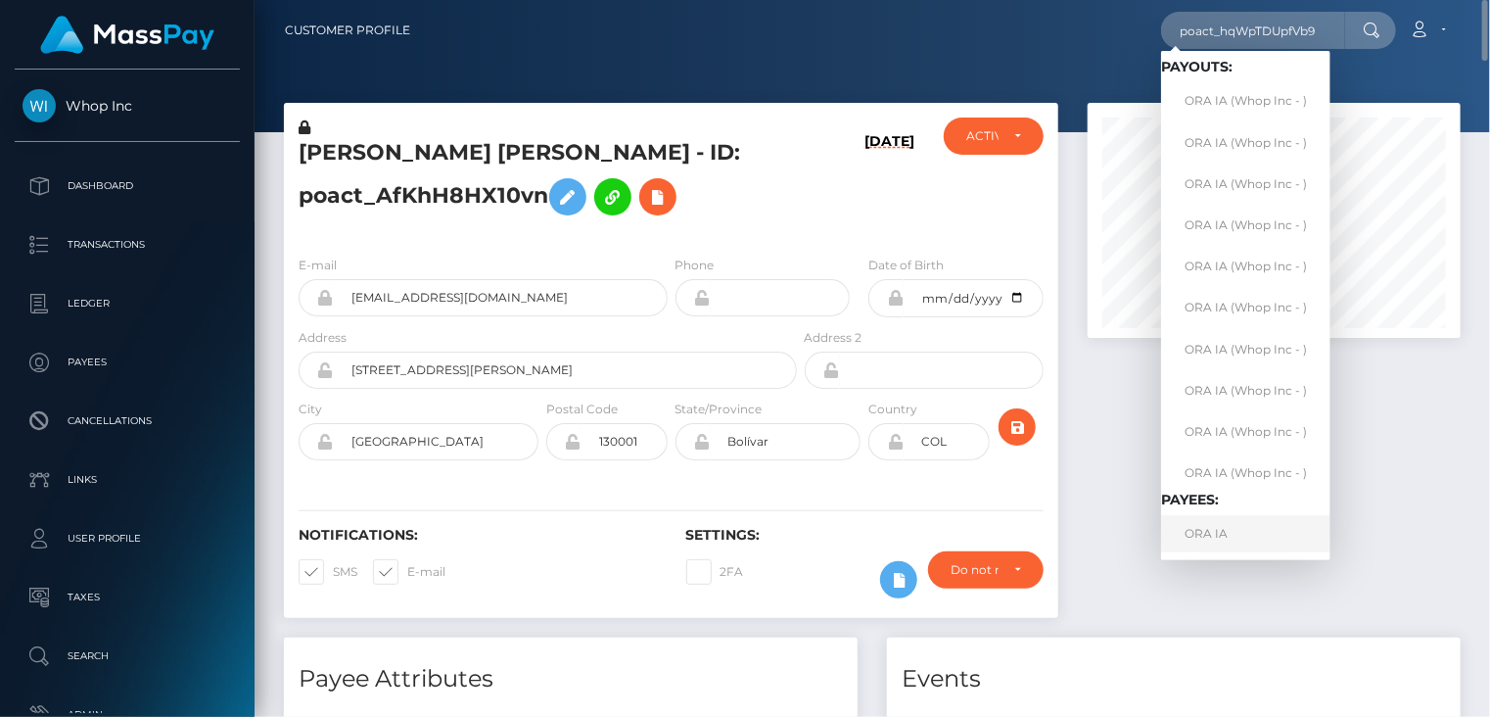
click at [1239, 538] on link "ORA IA" at bounding box center [1245, 533] width 169 height 36
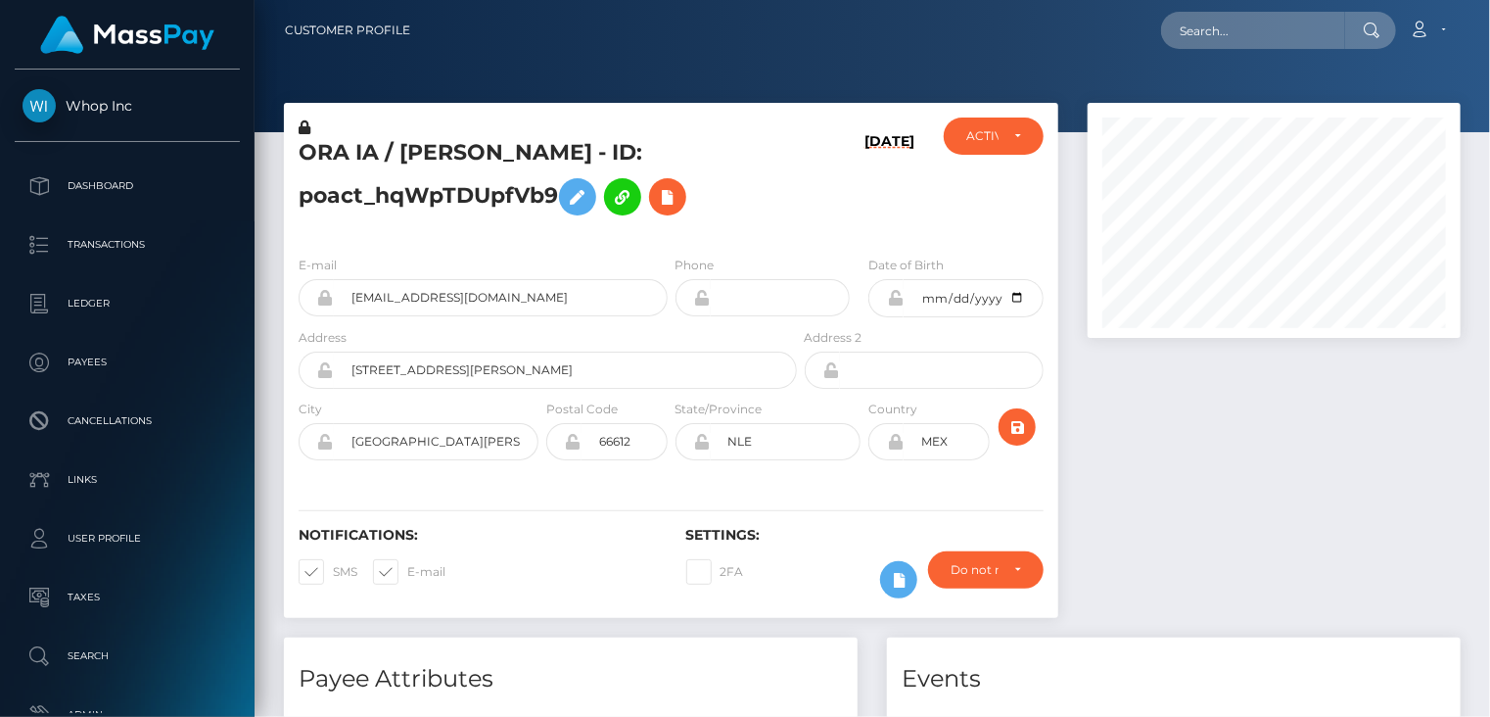
scroll to position [235, 372]
paste input "MSP37ddd4ca58774af"
type input "MSP37ddd4ca58774af"
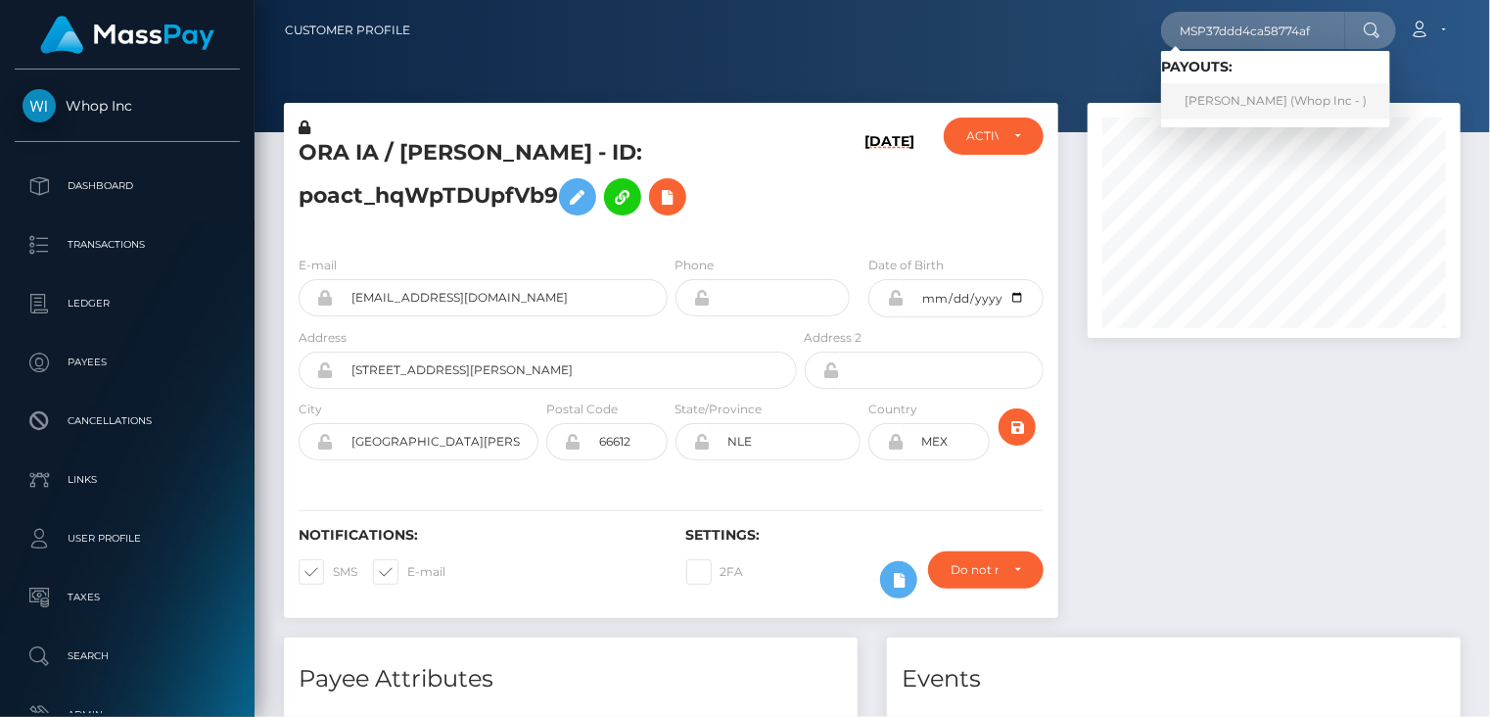
click at [1254, 102] on link "[PERSON_NAME] (Whop Inc - )" at bounding box center [1275, 101] width 229 height 36
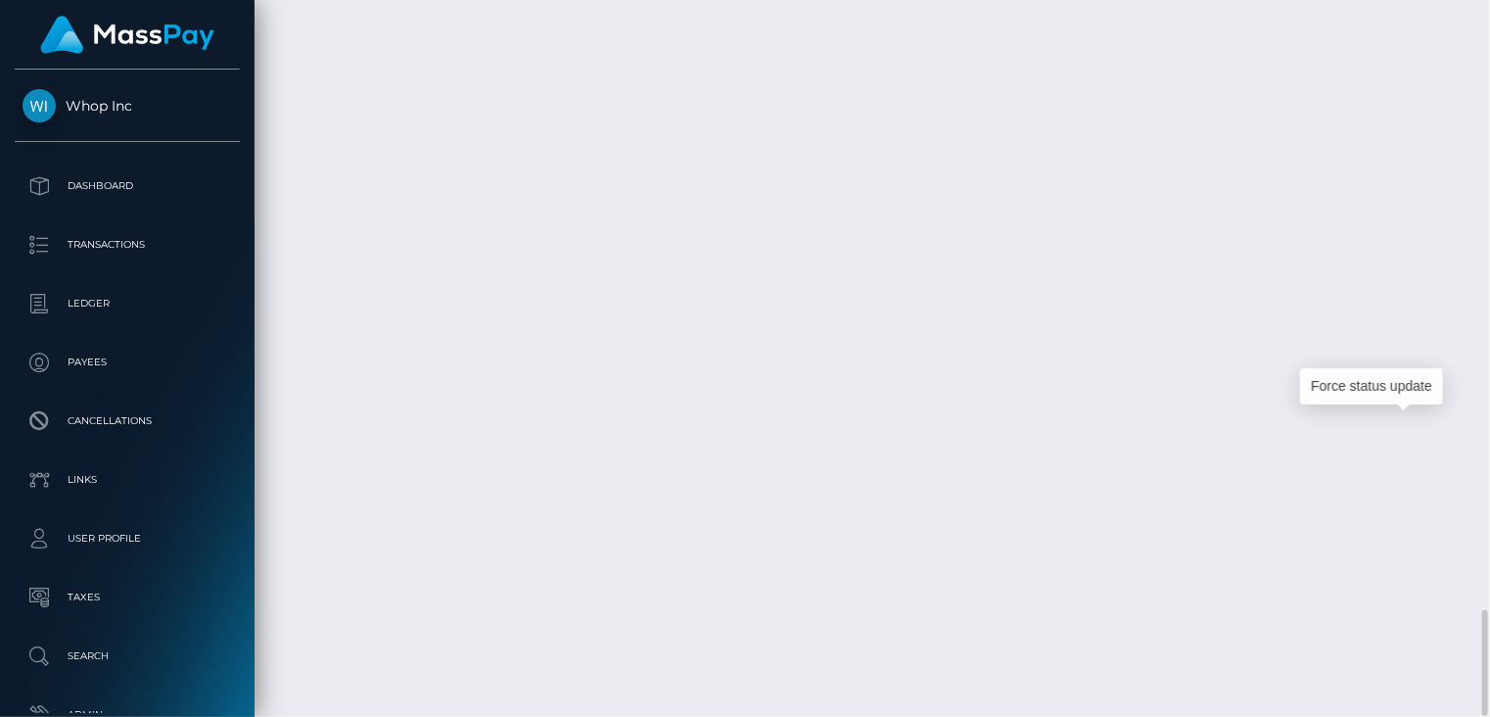
scroll to position [235, 372]
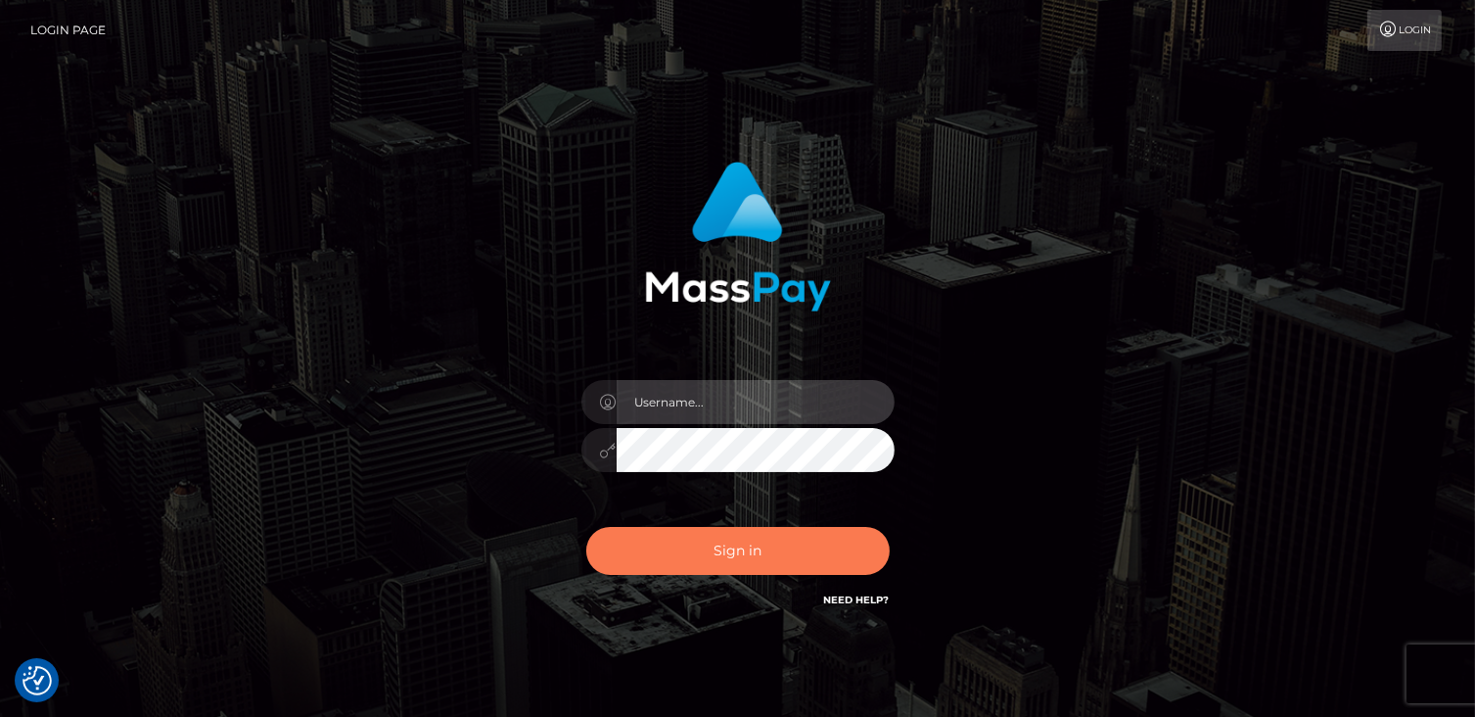
type input "catalinad"
click at [815, 561] on button "Sign in" at bounding box center [738, 551] width 304 height 48
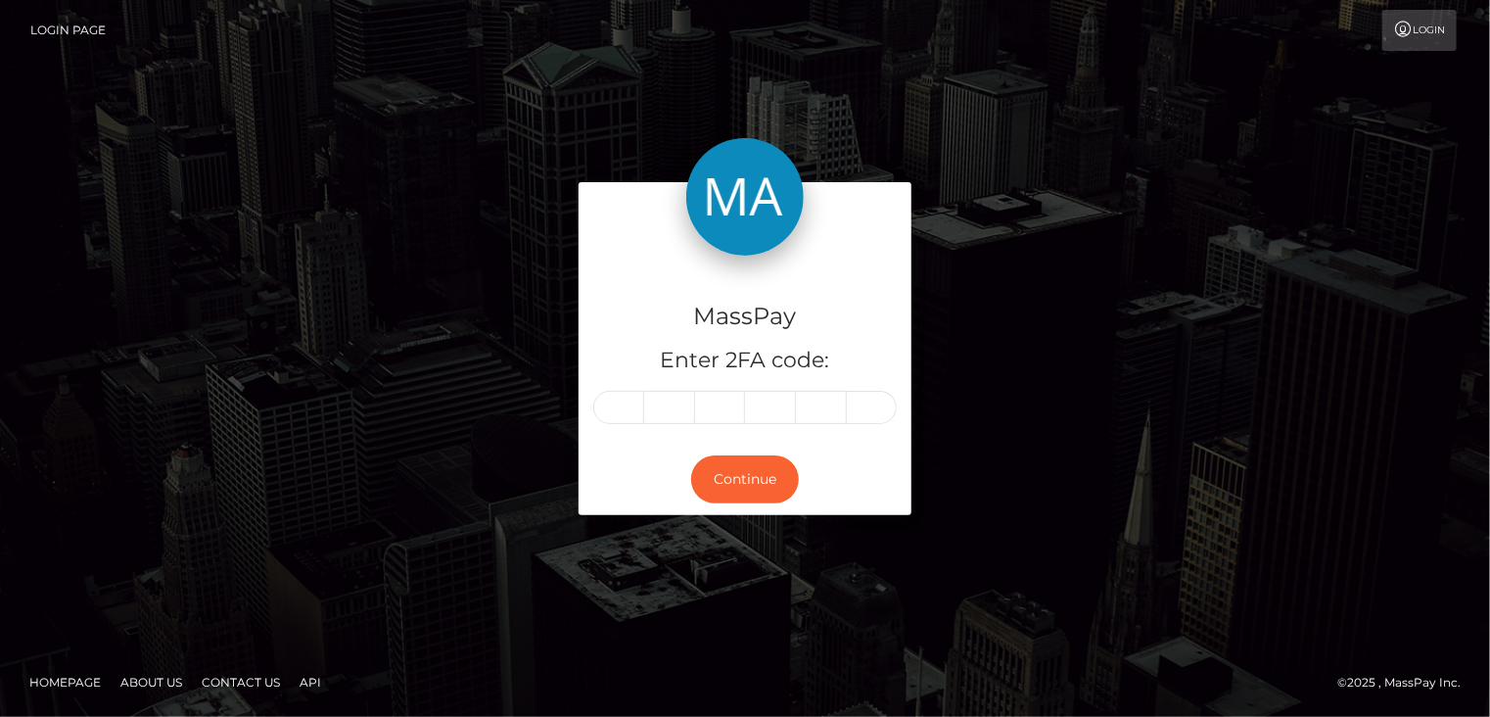
click at [610, 413] on input "text" at bounding box center [618, 407] width 51 height 33
click at [626, 412] on input "text" at bounding box center [618, 407] width 51 height 33
type input "0"
type input "4"
type input "9"
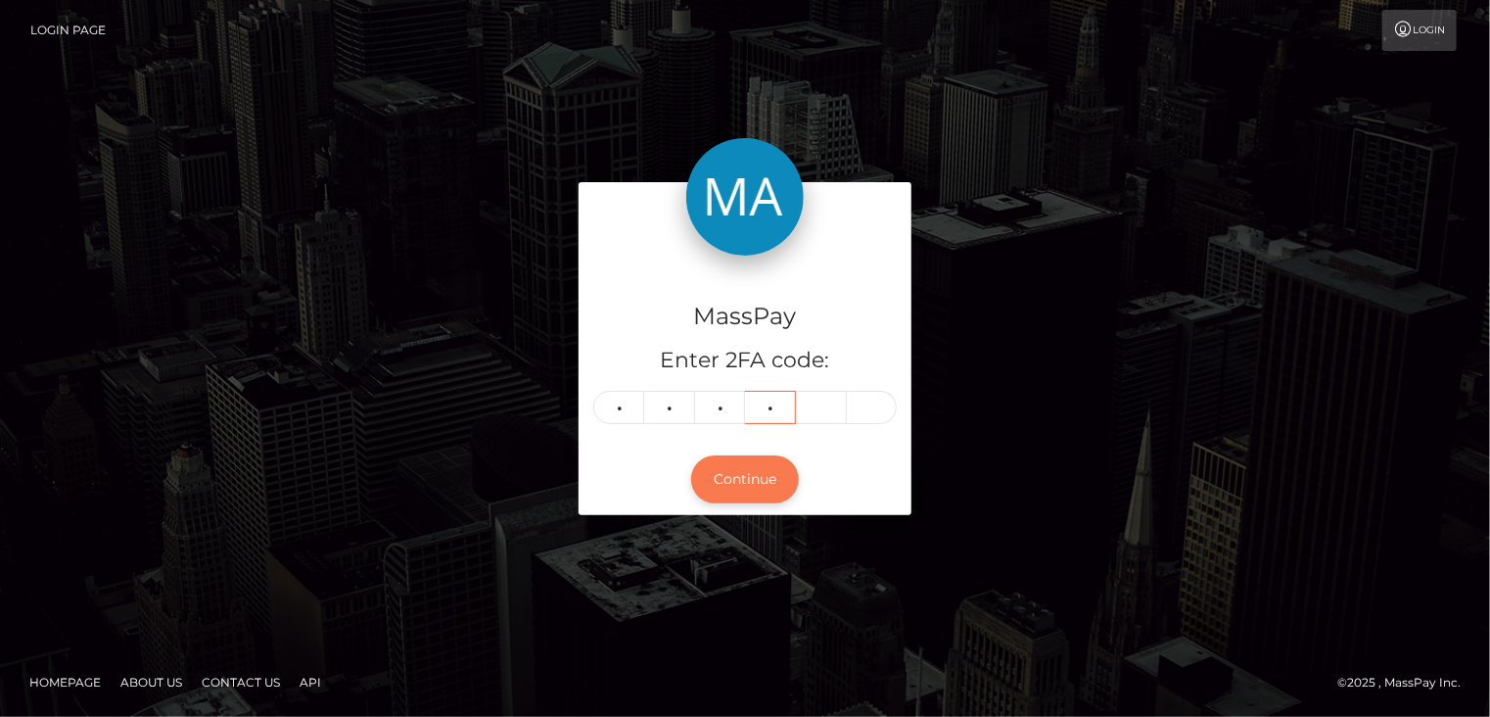
type input "4"
type input "5"
type input "3"
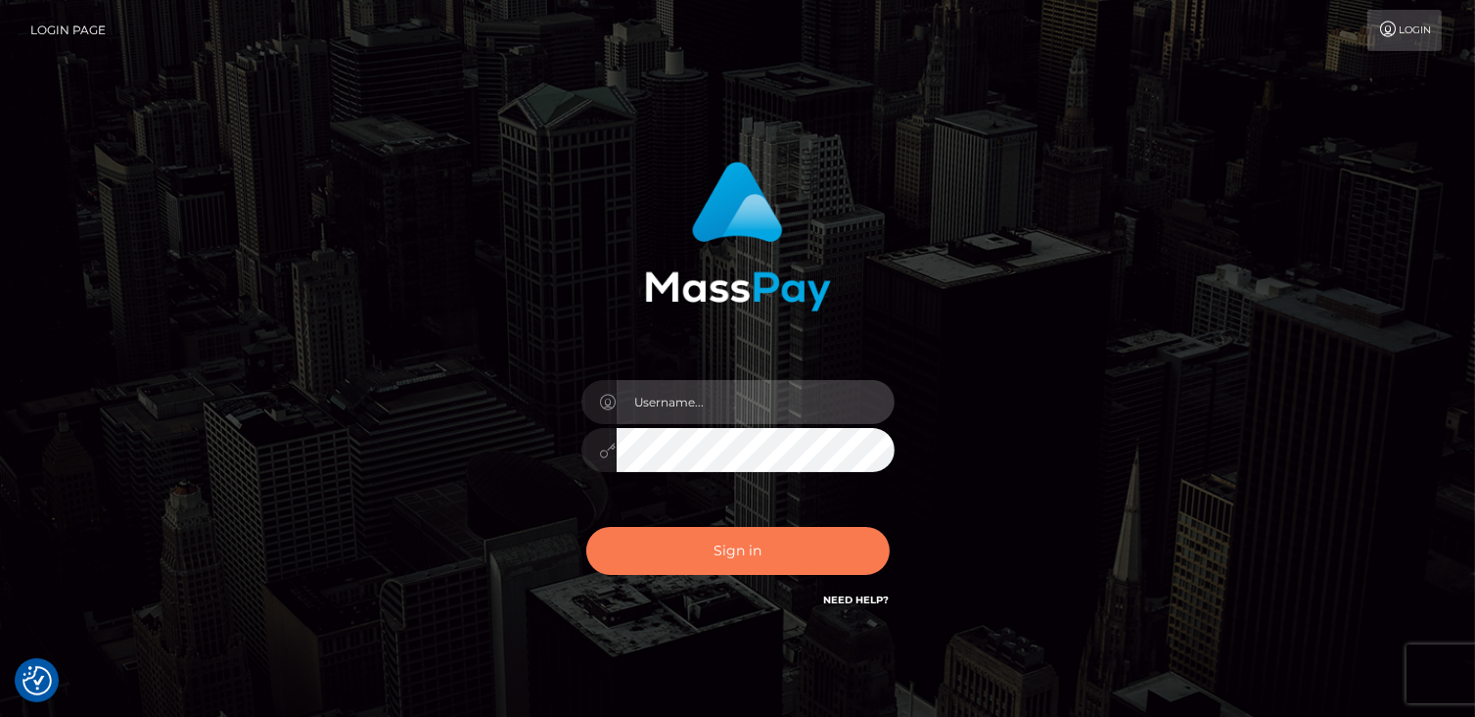
type input "catalinad"
click at [786, 564] on button "Sign in" at bounding box center [738, 551] width 304 height 48
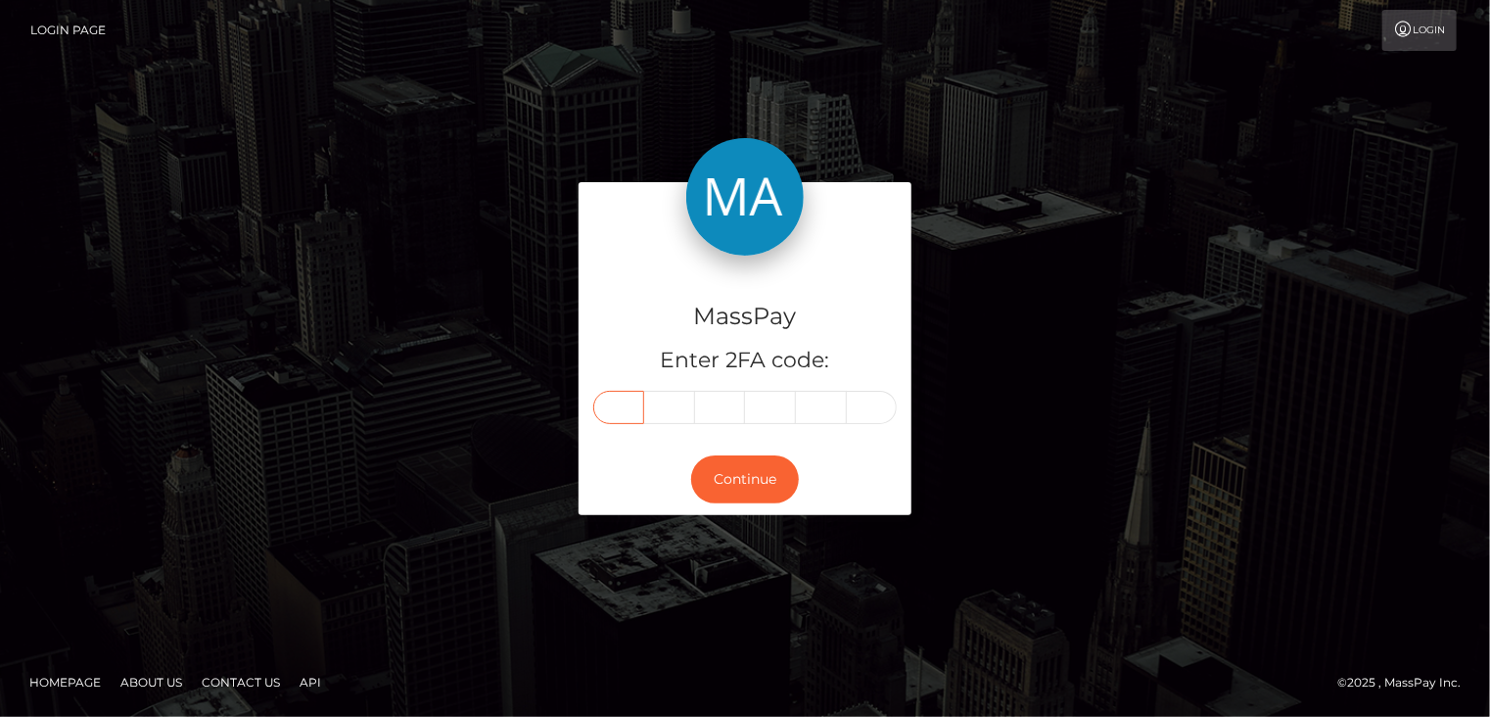
click at [642, 403] on input "text" at bounding box center [618, 407] width 51 height 33
type input "9"
type input "4"
type input "9"
type input "4"
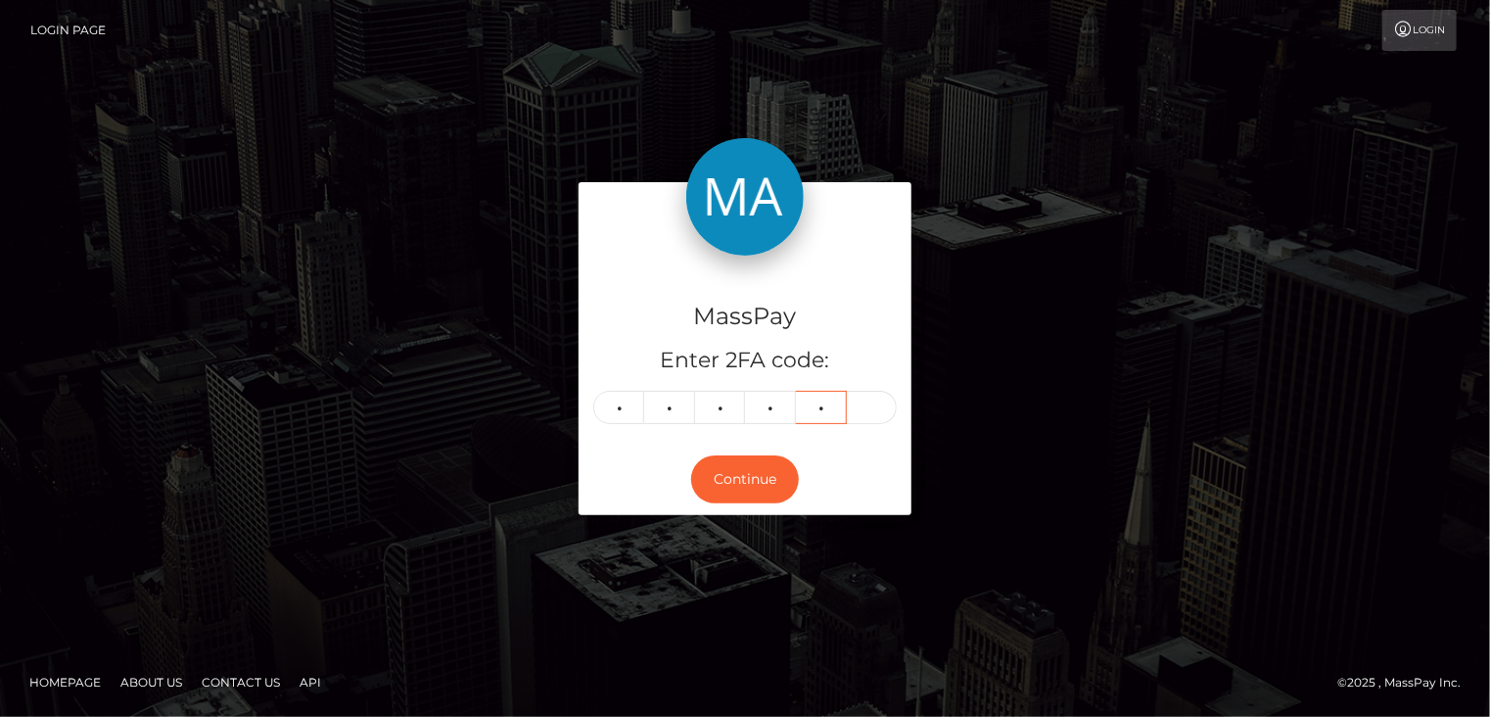
type input "9"
type input "3"
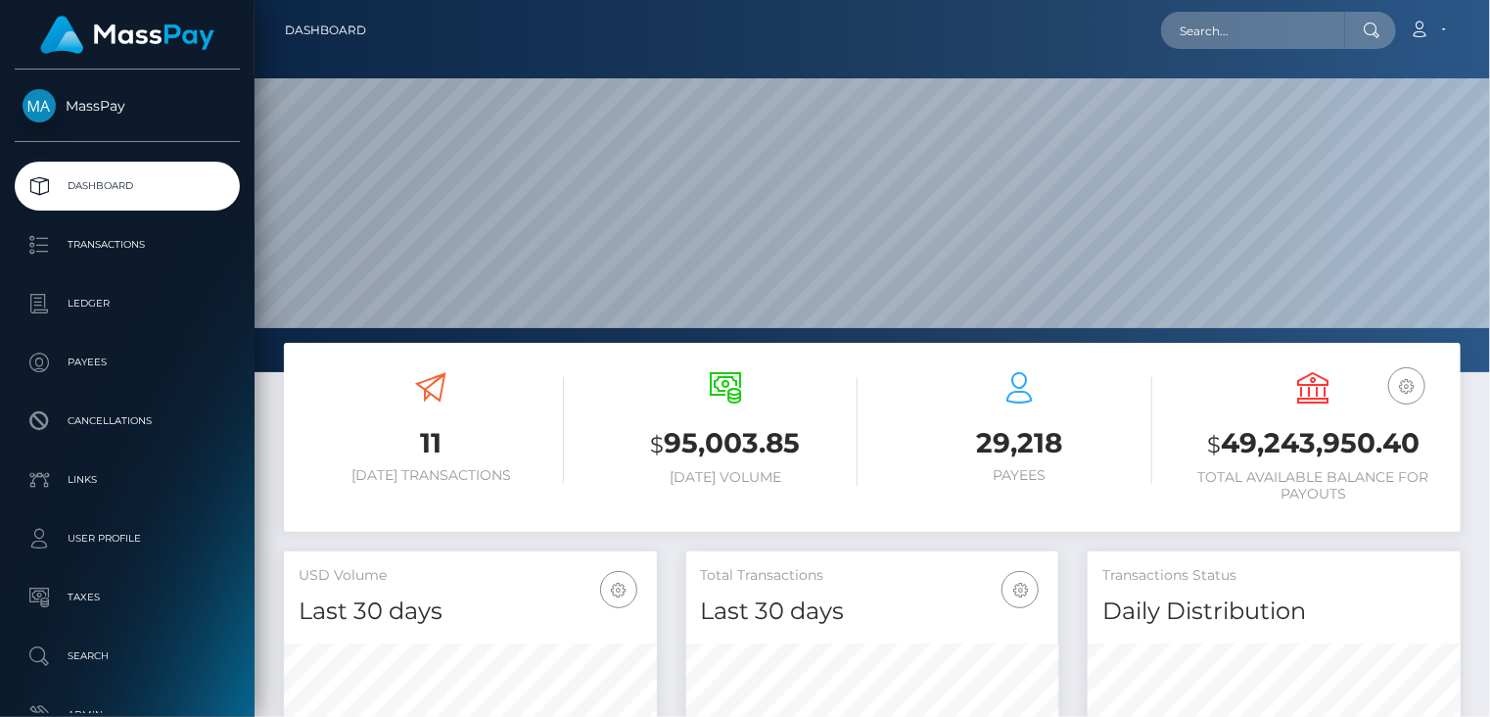
scroll to position [347, 372]
paste input "poact_UuBlMJbd1XAa"
type input "poact_UuBlMJbd1XAa"
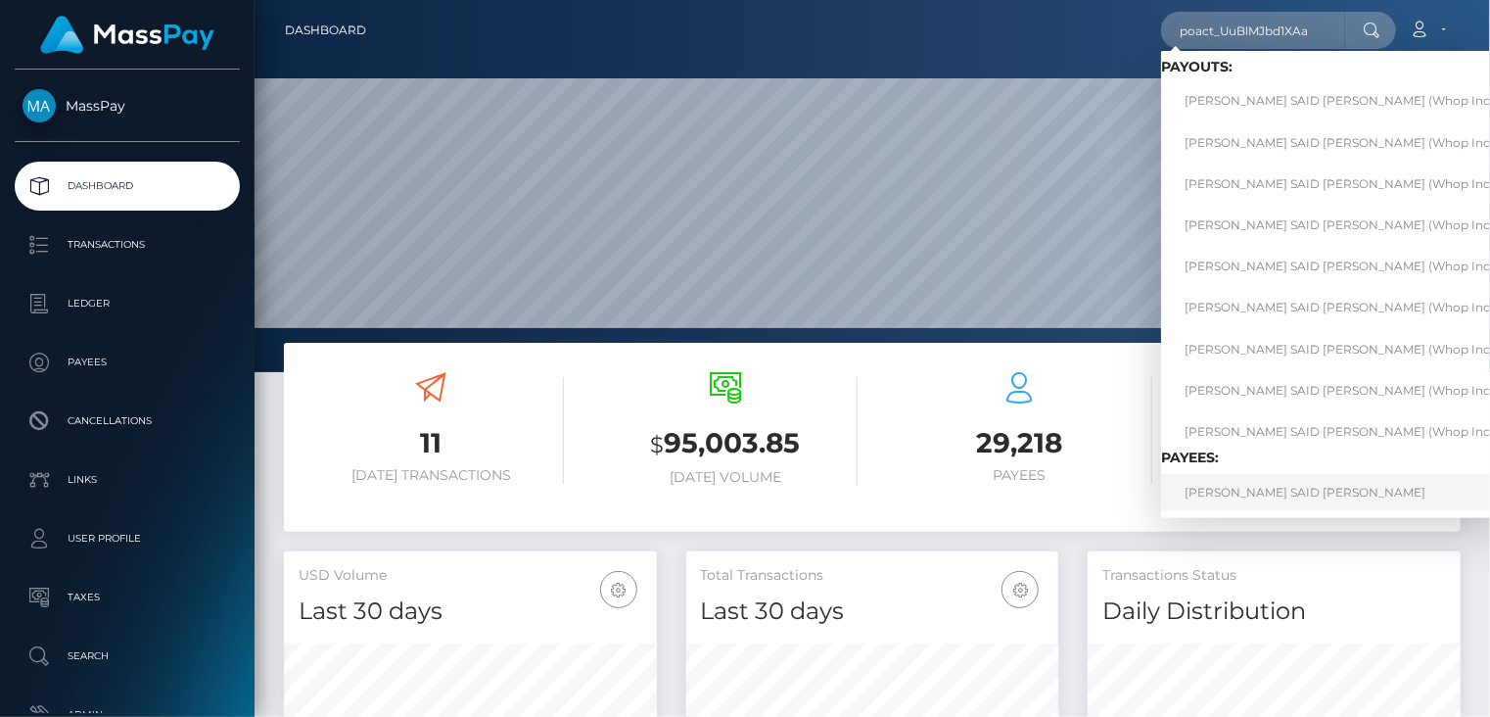
click at [1292, 498] on link "[PERSON_NAME] SAID [PERSON_NAME]" at bounding box center [1344, 492] width 367 height 36
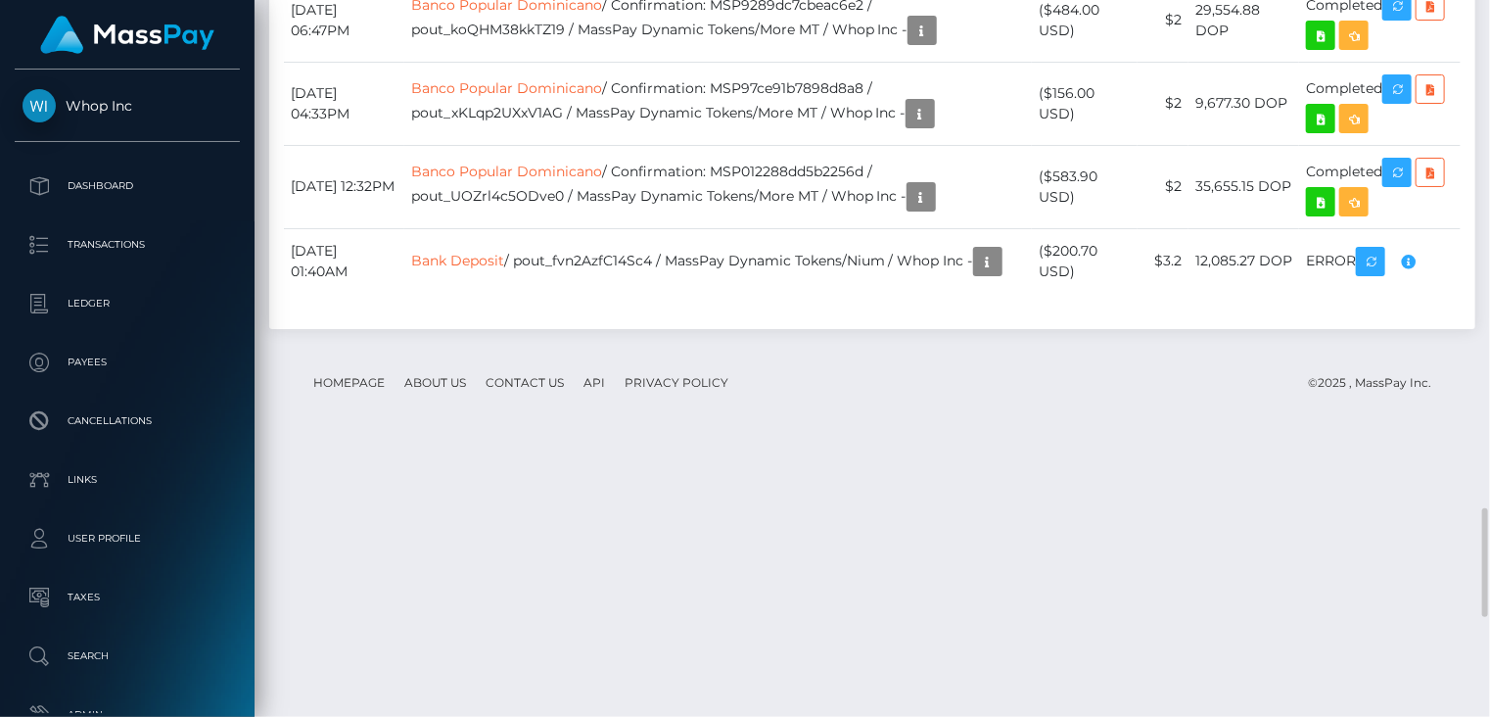
scroll to position [3333, 0]
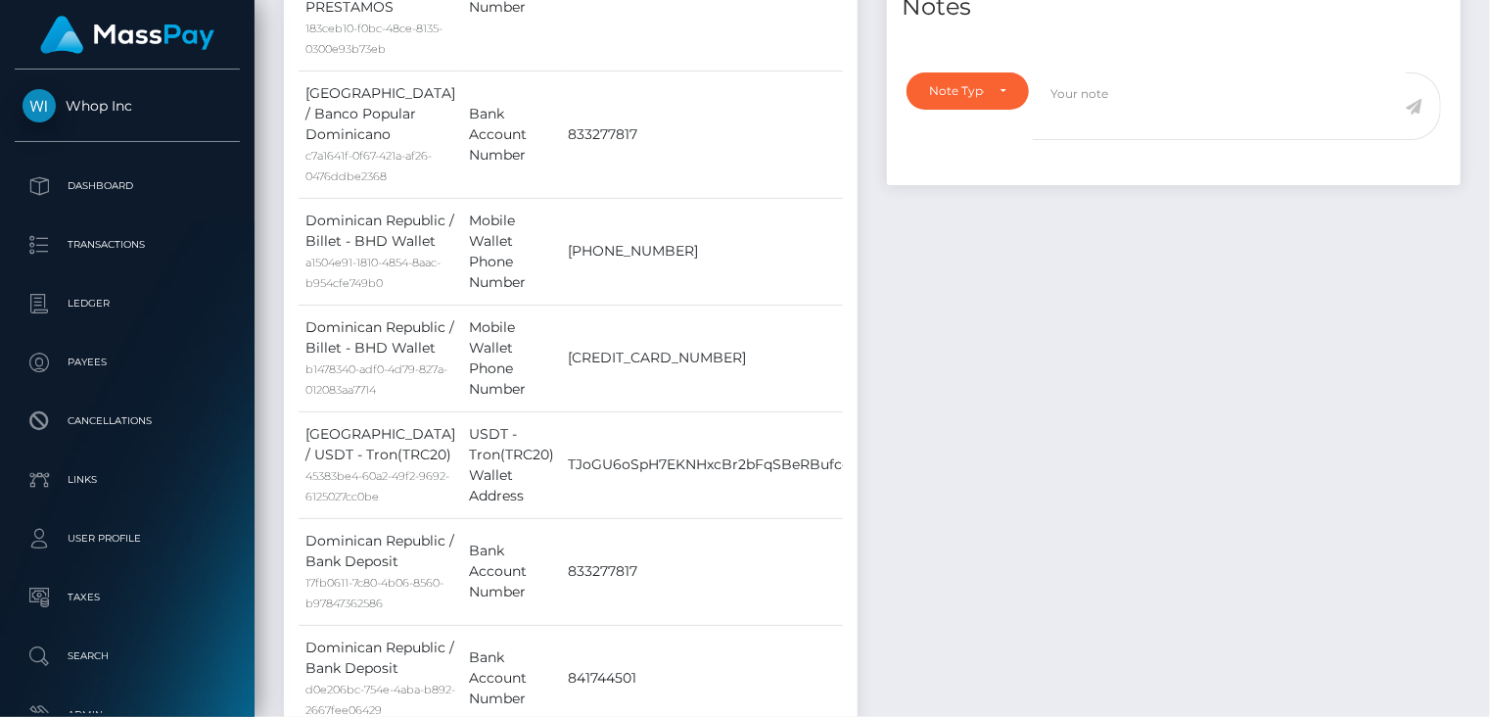
scroll to position [0, 0]
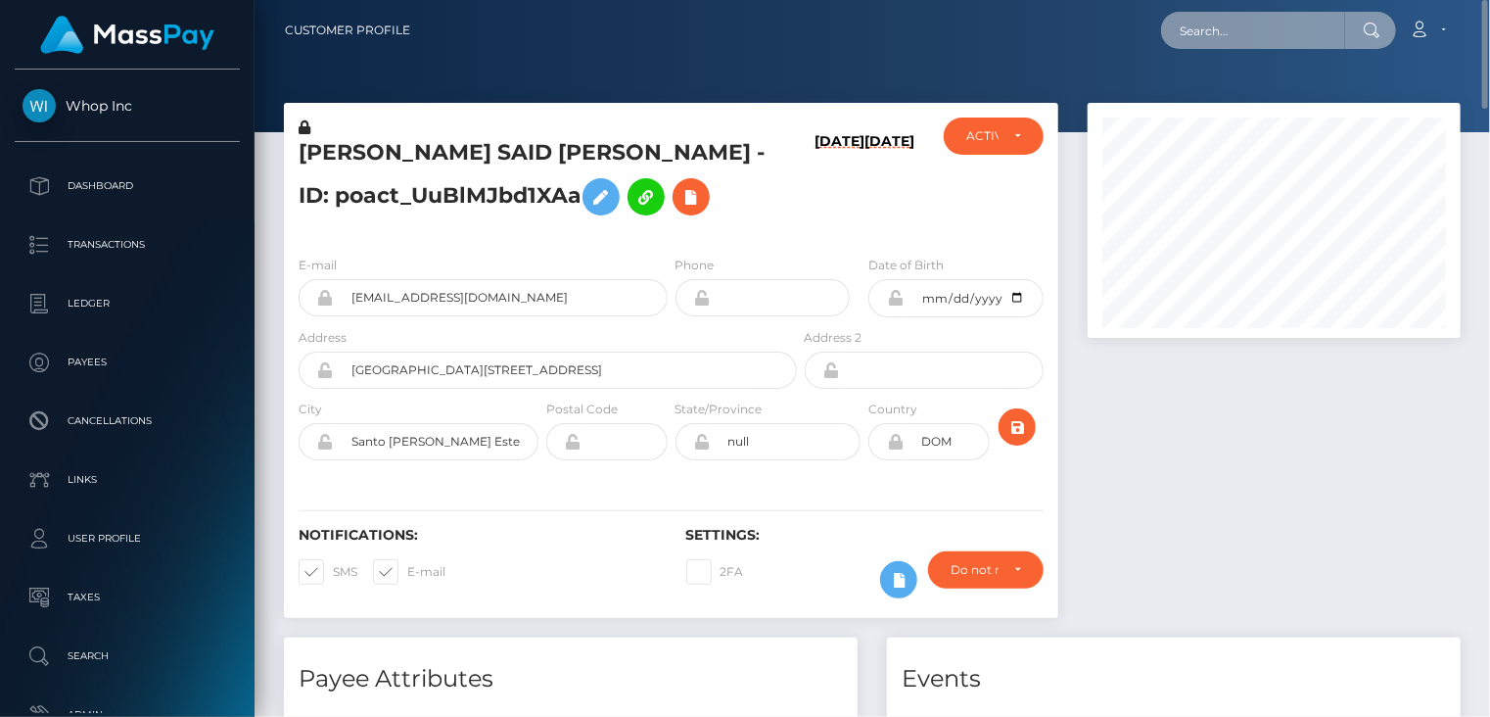
paste input "MSPda9bc71daaa6a49"
type input "MSPda9bc71daaa6a49"
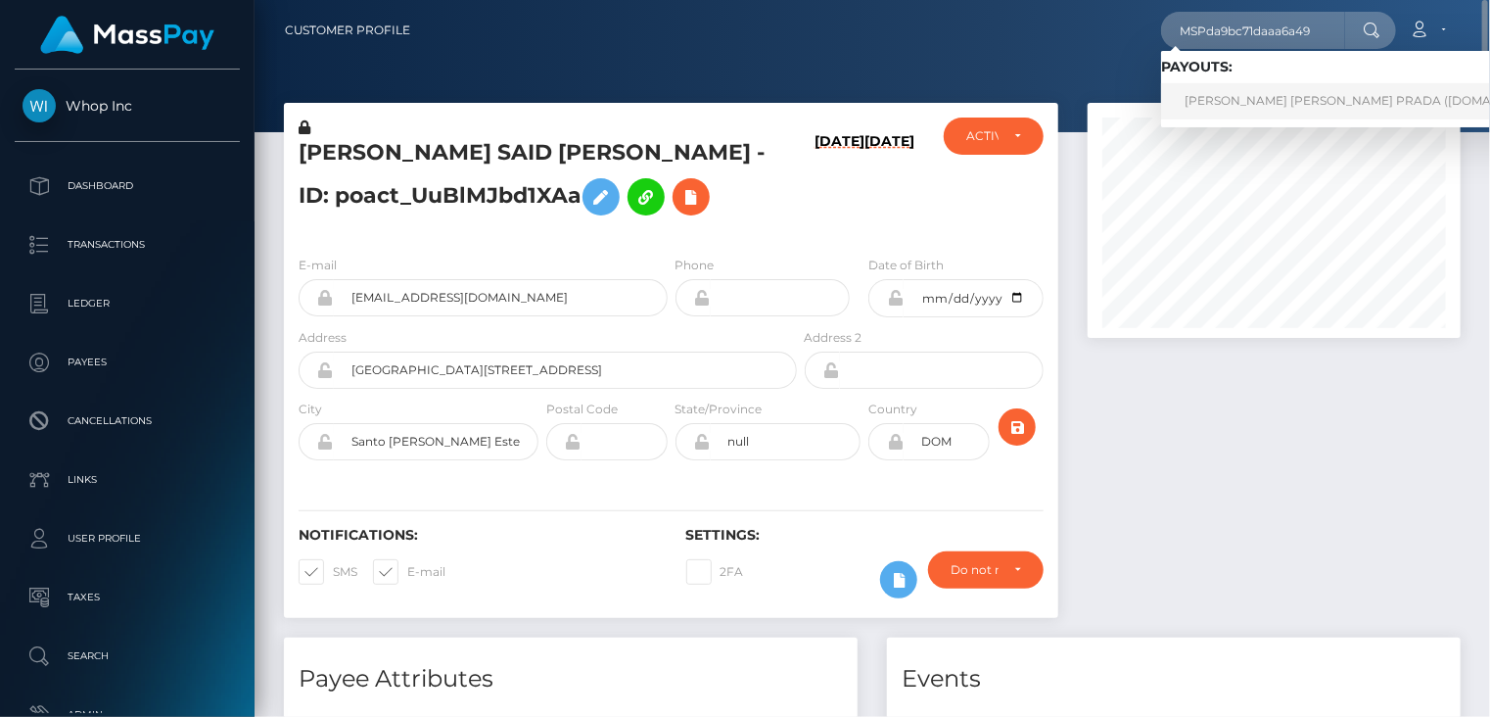
click at [1231, 90] on link "JULIAN ANDRES RINCON PRADA (Unlockt.me - )" at bounding box center [1375, 101] width 429 height 36
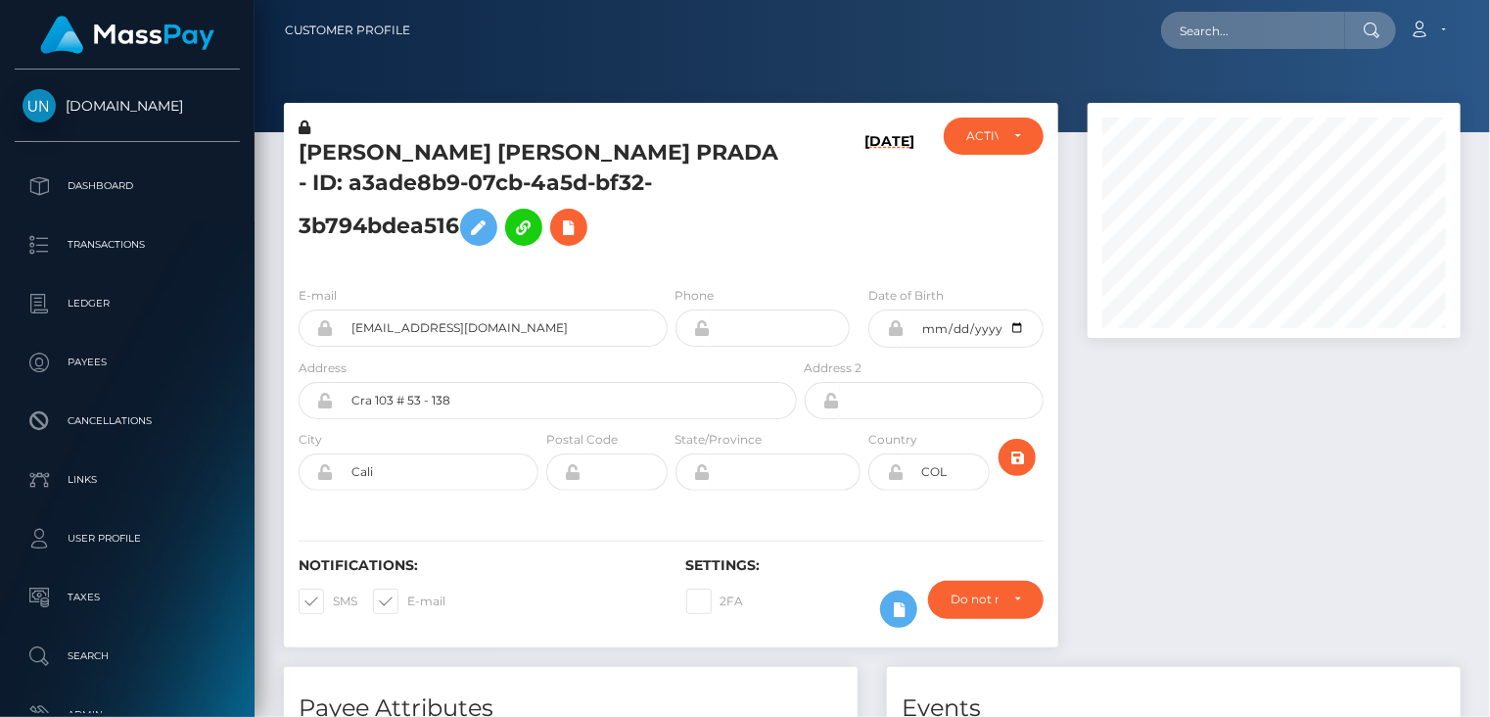
scroll to position [235, 372]
paste input "MSP2a57b96d194f860"
type input "MSP2a57b96d194f860"
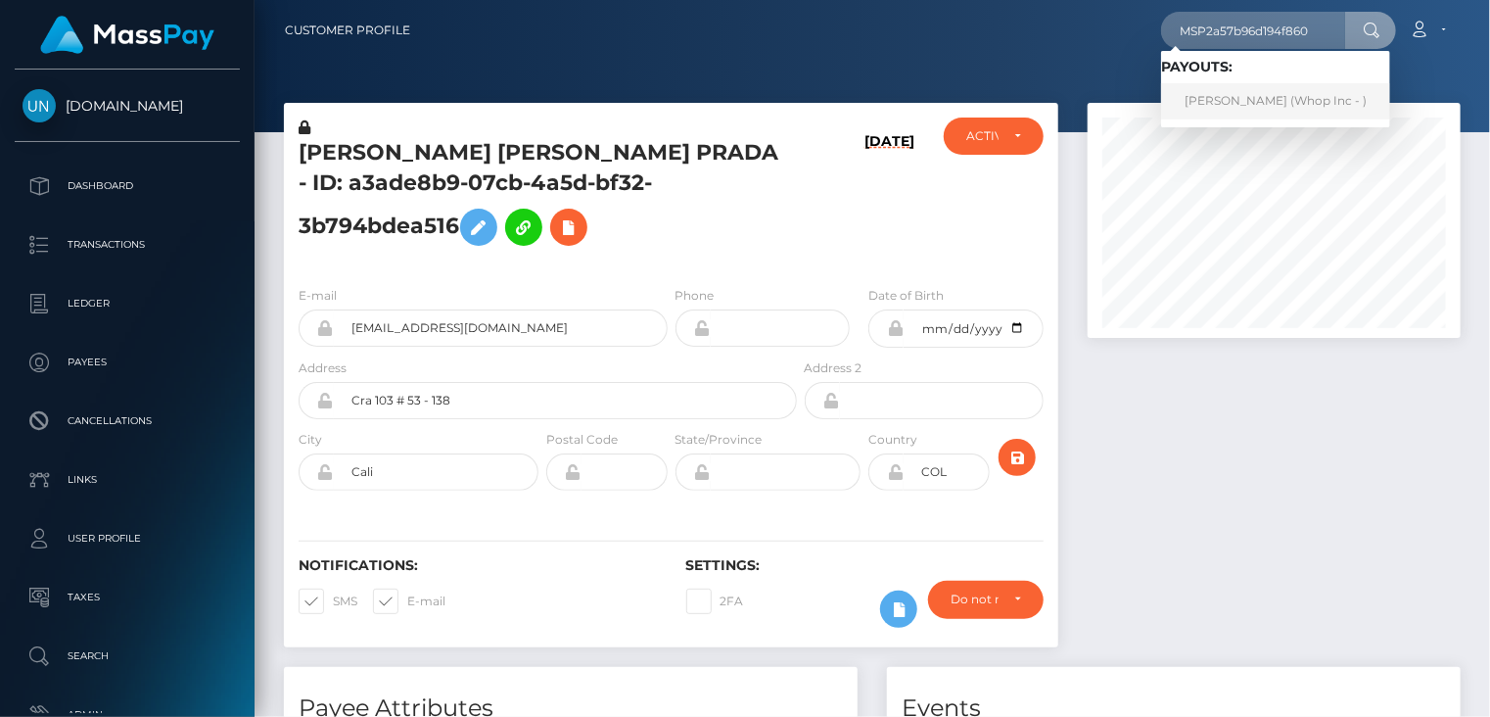
click at [1281, 95] on link "RAUL SANCHEZ URIBE (Whop Inc - )" at bounding box center [1275, 101] width 229 height 36
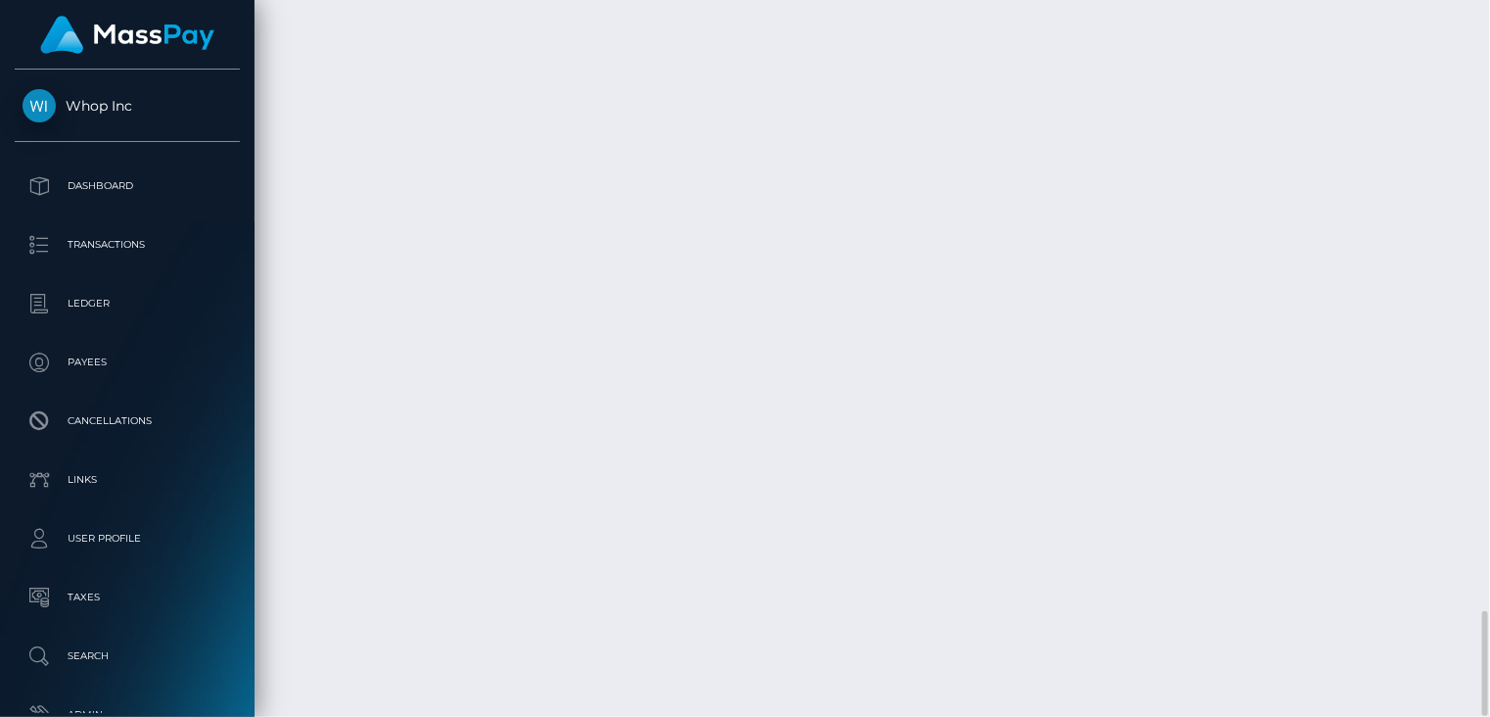
scroll to position [235, 372]
copy td "MSP624c5d31c01ad76"
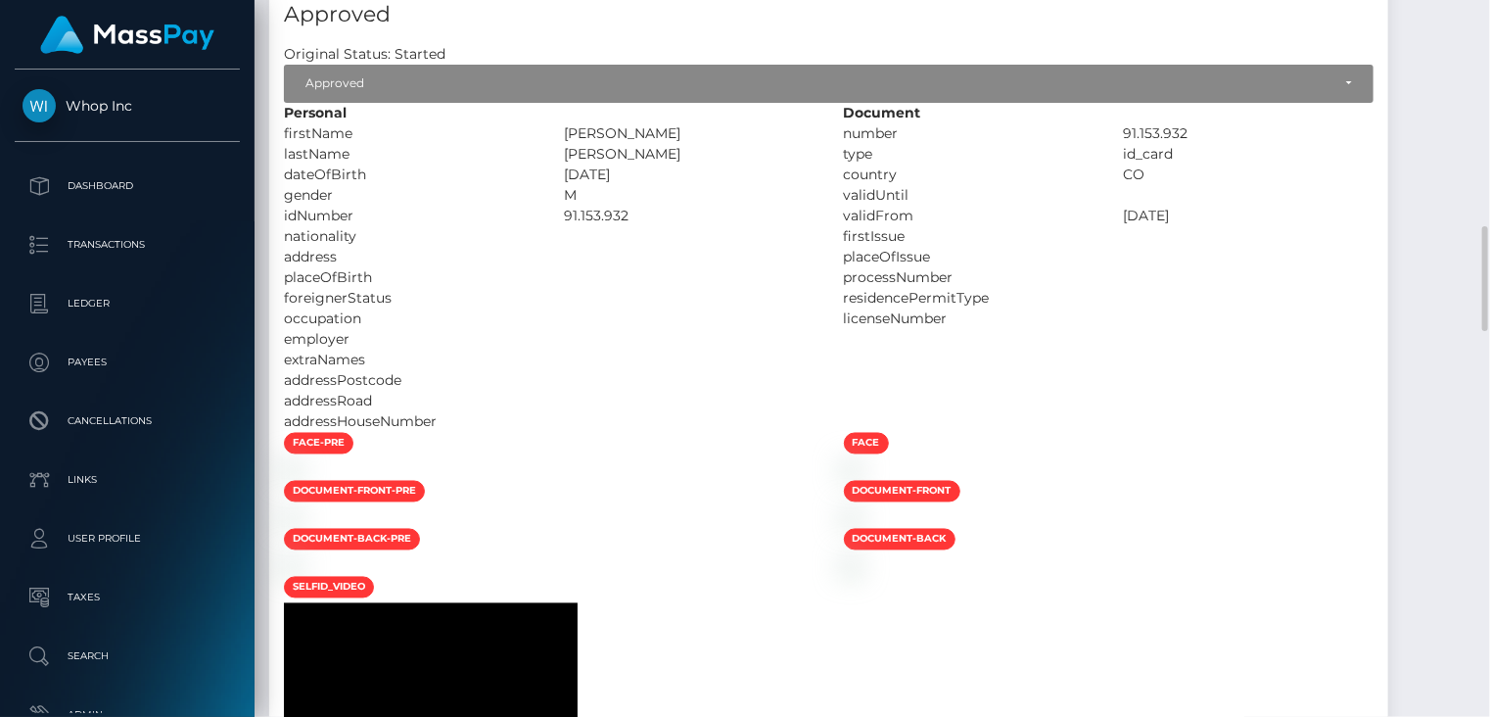
scroll to position [0, 0]
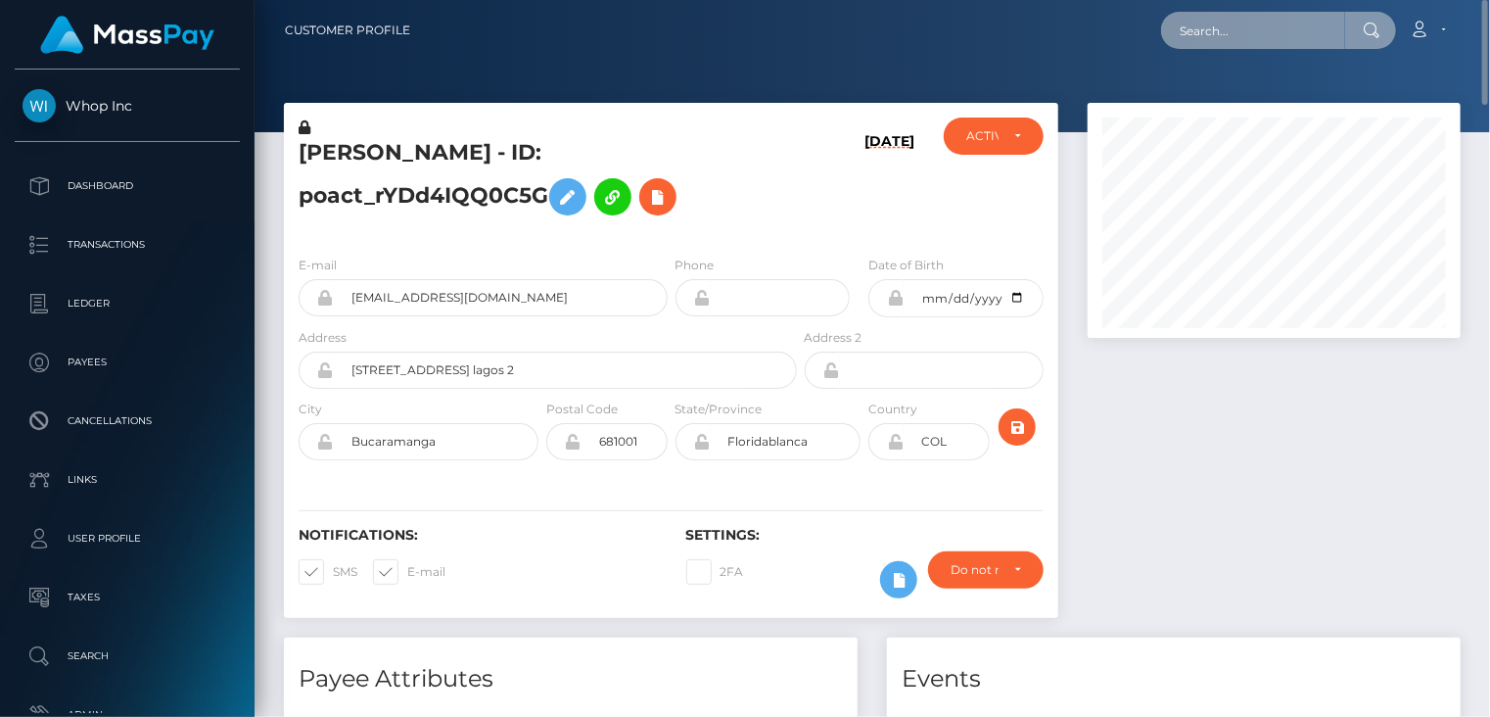
paste input "1354176564"
type input "1354176564"
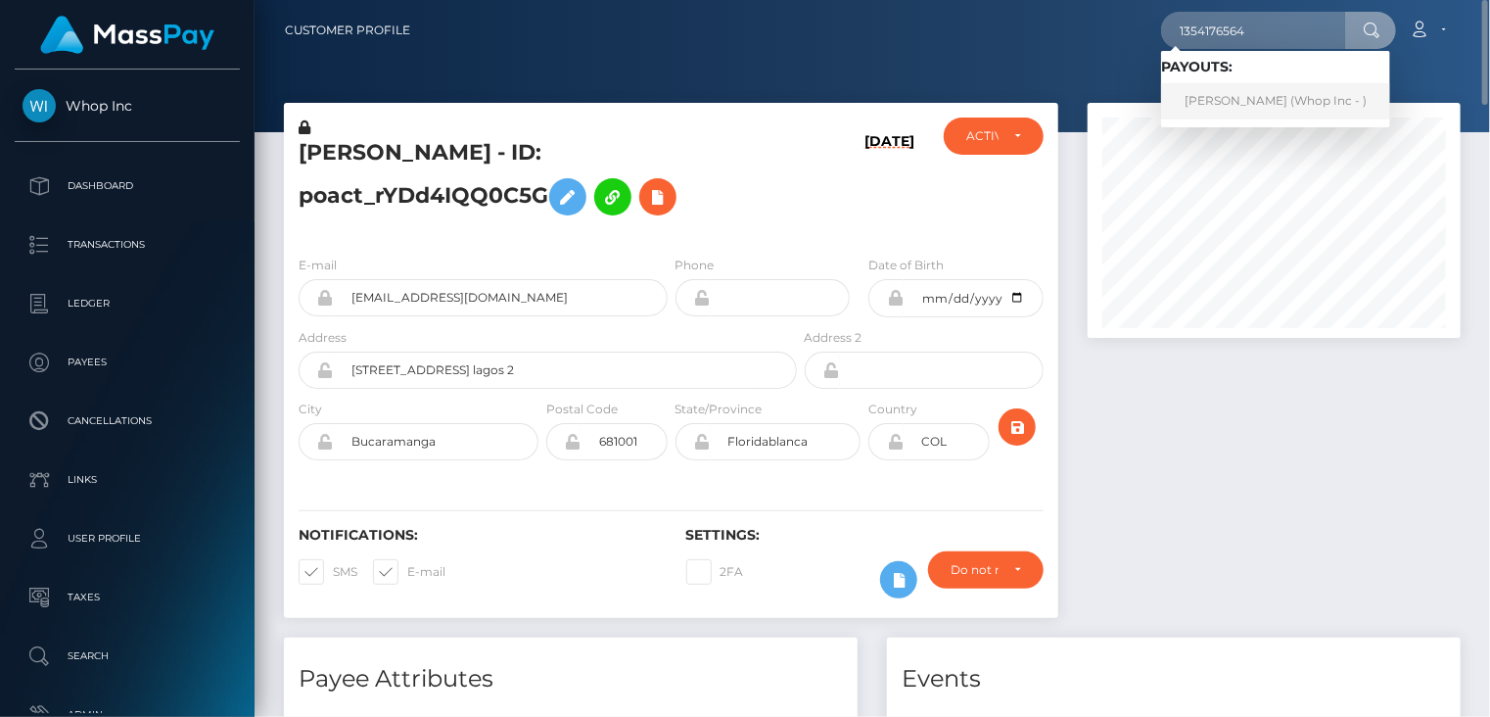
click at [1210, 95] on link "[PERSON_NAME] (Whop Inc - )" at bounding box center [1275, 101] width 229 height 36
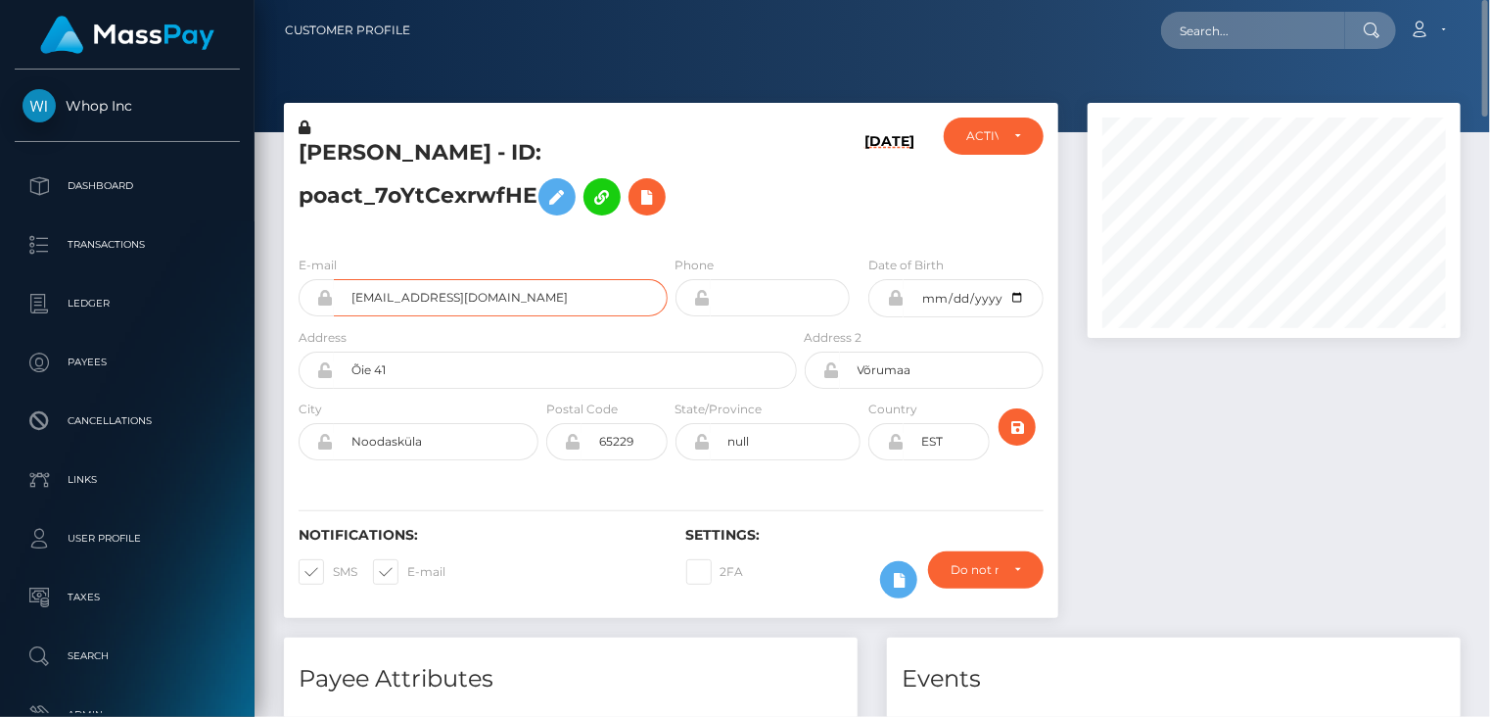
click at [461, 293] on input "[EMAIL_ADDRESS][DOMAIN_NAME]" at bounding box center [501, 297] width 334 height 37
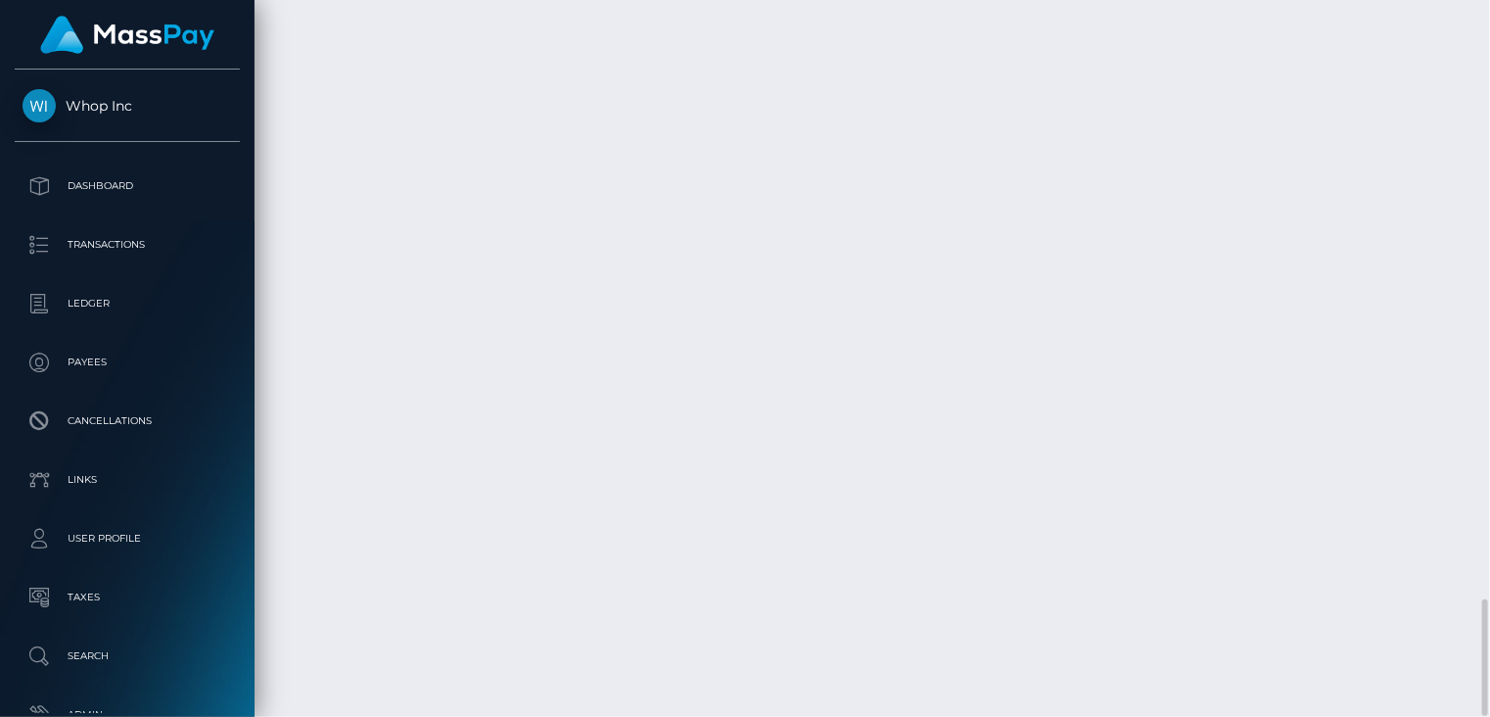
scroll to position [235, 372]
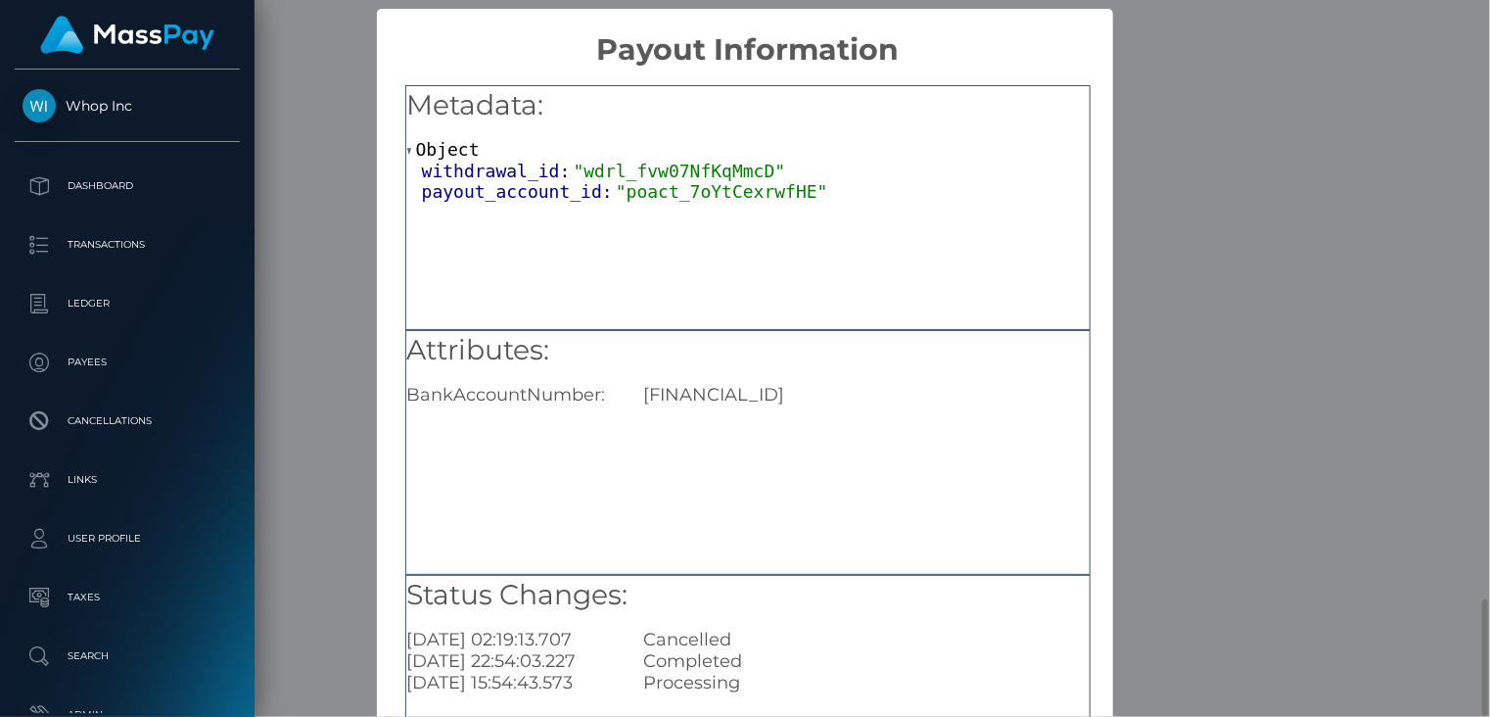
scroll to position [0, 0]
click at [1155, 372] on div "× Payout Information Metadata: Object withdrawal_id: "wdrl_fvw07NfKqMmcD" payou…" at bounding box center [745, 358] width 1490 height 717
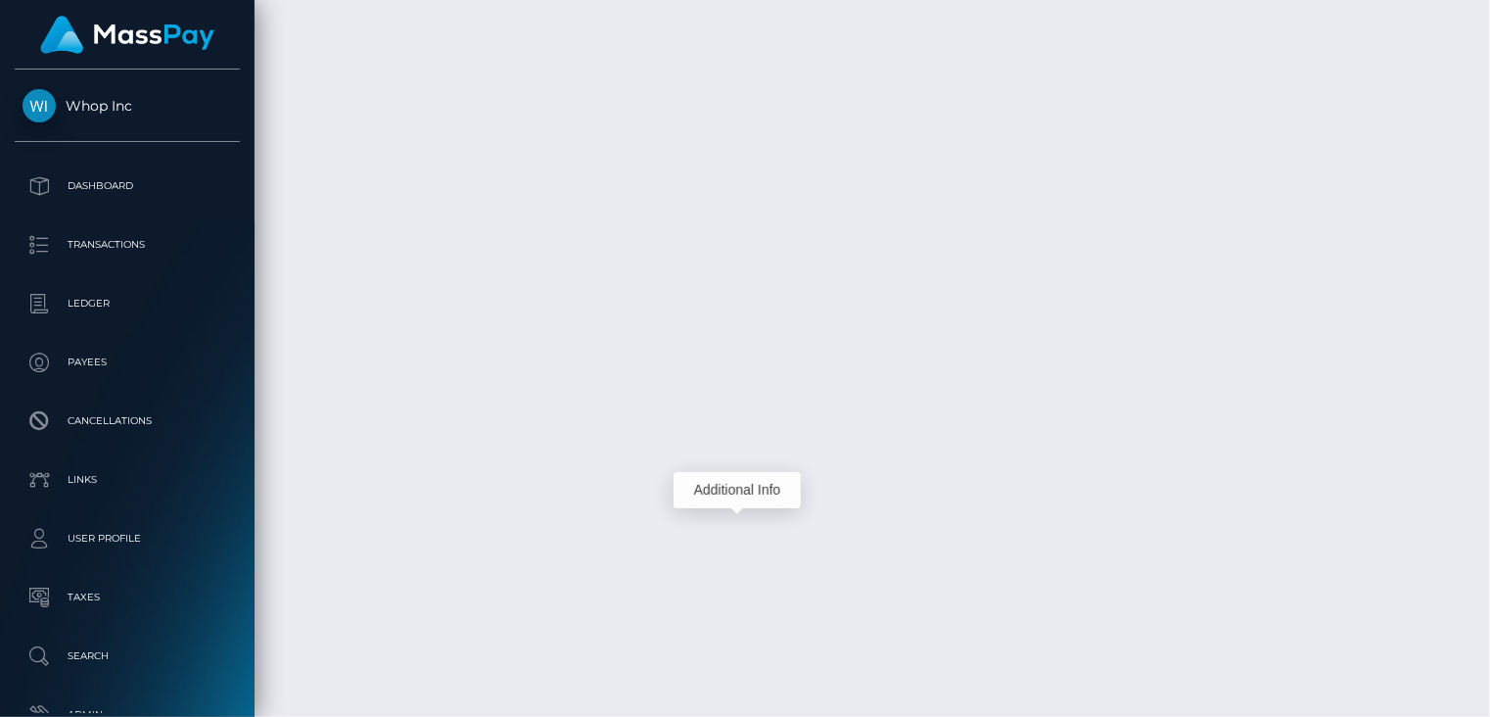
scroll to position [235, 372]
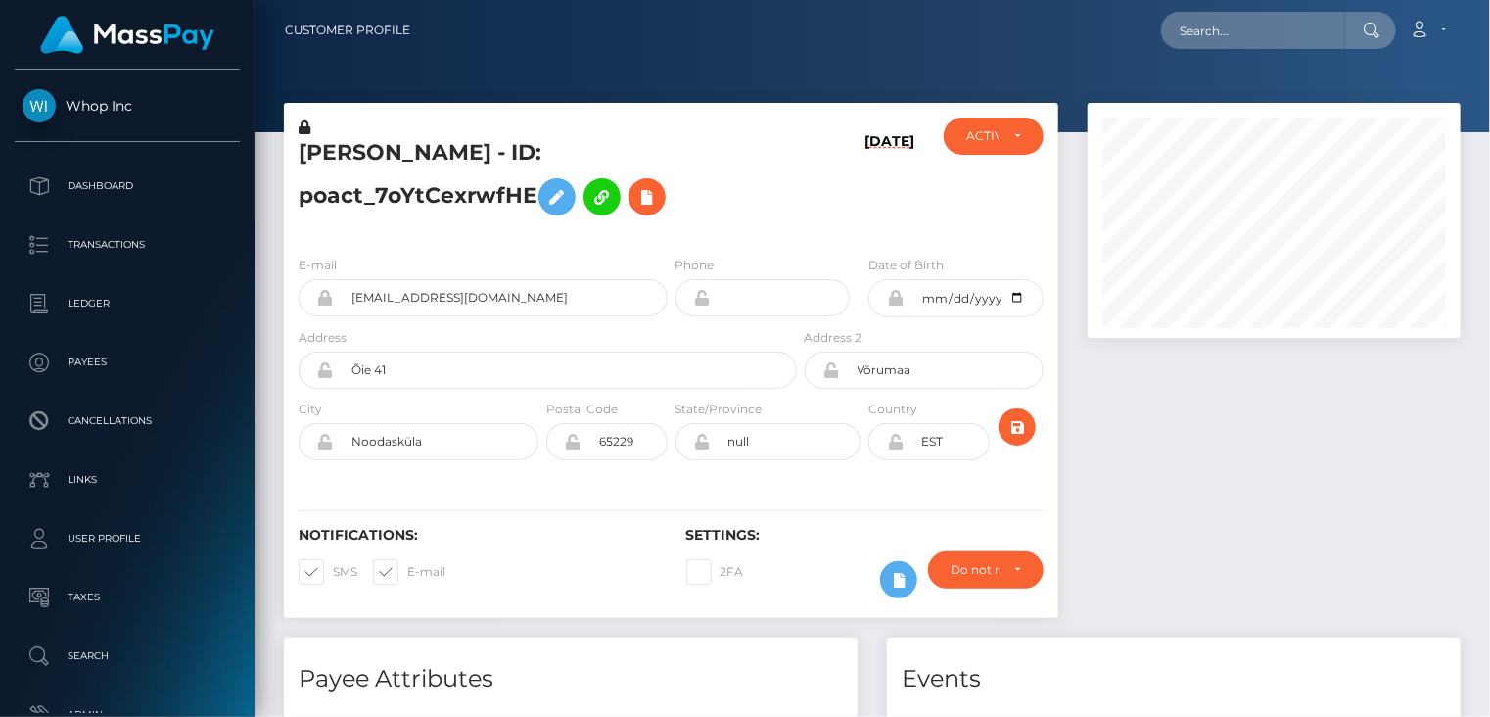
scroll to position [235, 372]
paste input "82e97a9f0bdb47b1a2de1d45e8119f82"
type input "82e97a9f0bdb47b1a2de1d45e8119f82"
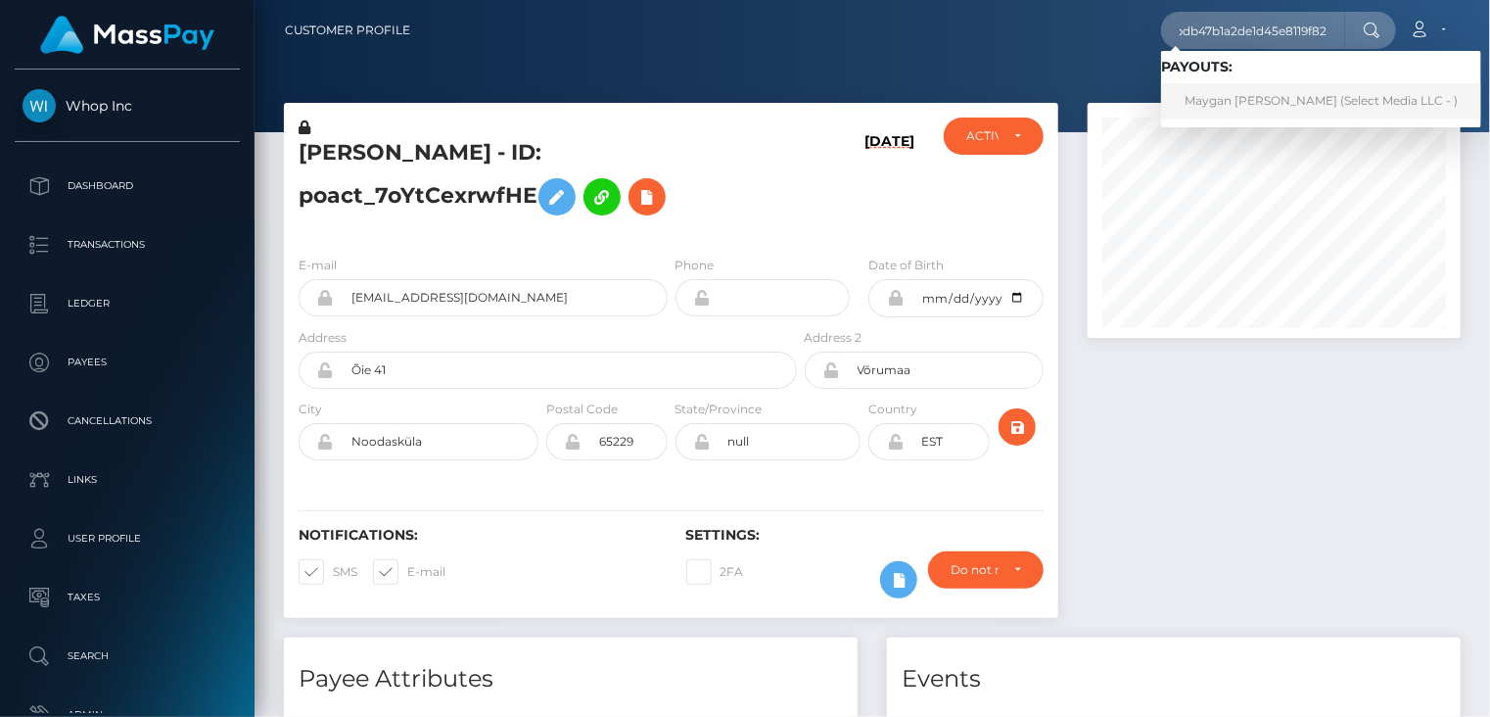
scroll to position [0, 0]
click at [1286, 104] on link "Maygan Marie Ellsworth (Select Media LLC - )" at bounding box center [1321, 101] width 320 height 36
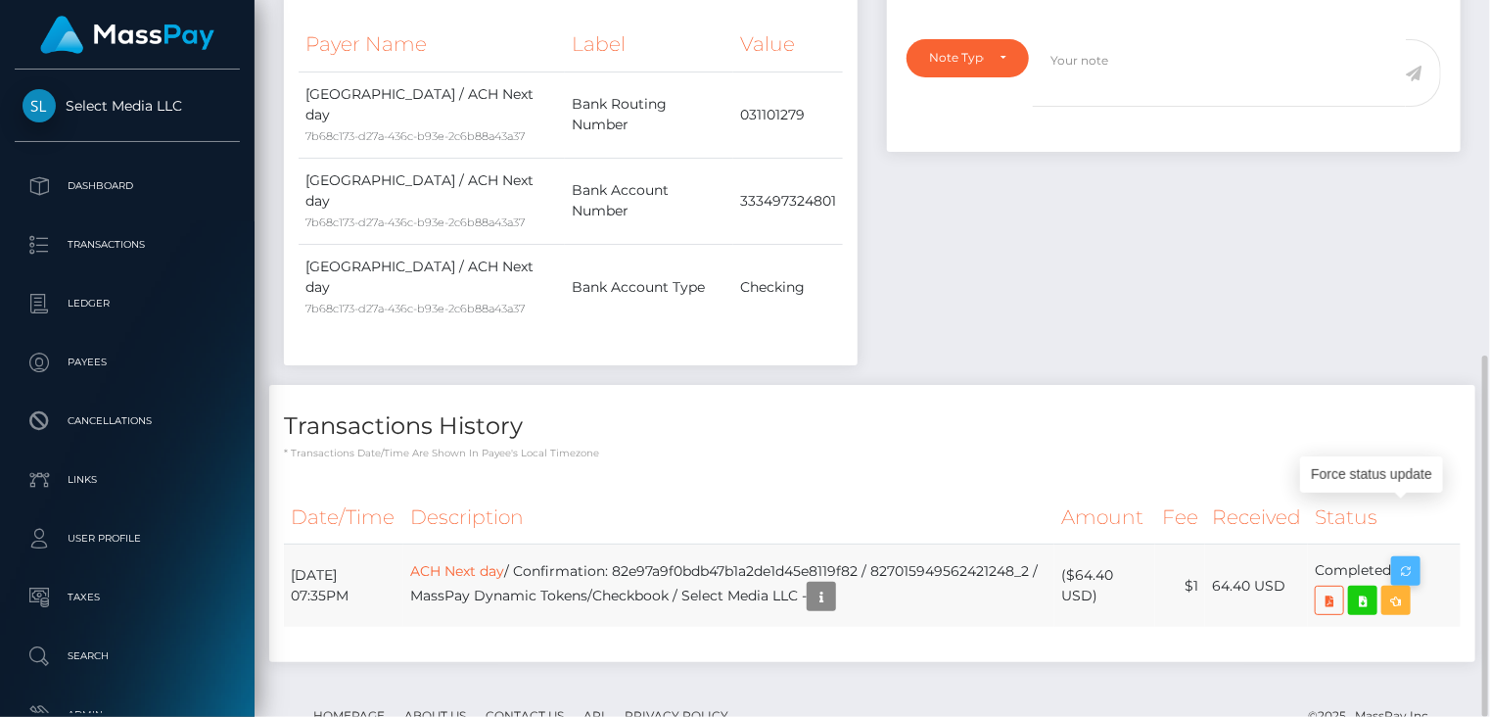
scroll to position [235, 372]
click at [1418, 559] on icon "button" at bounding box center [1405, 571] width 23 height 24
click at [1412, 559] on icon "button" at bounding box center [1405, 571] width 23 height 24
click at [1414, 559] on icon "button" at bounding box center [1405, 571] width 23 height 24
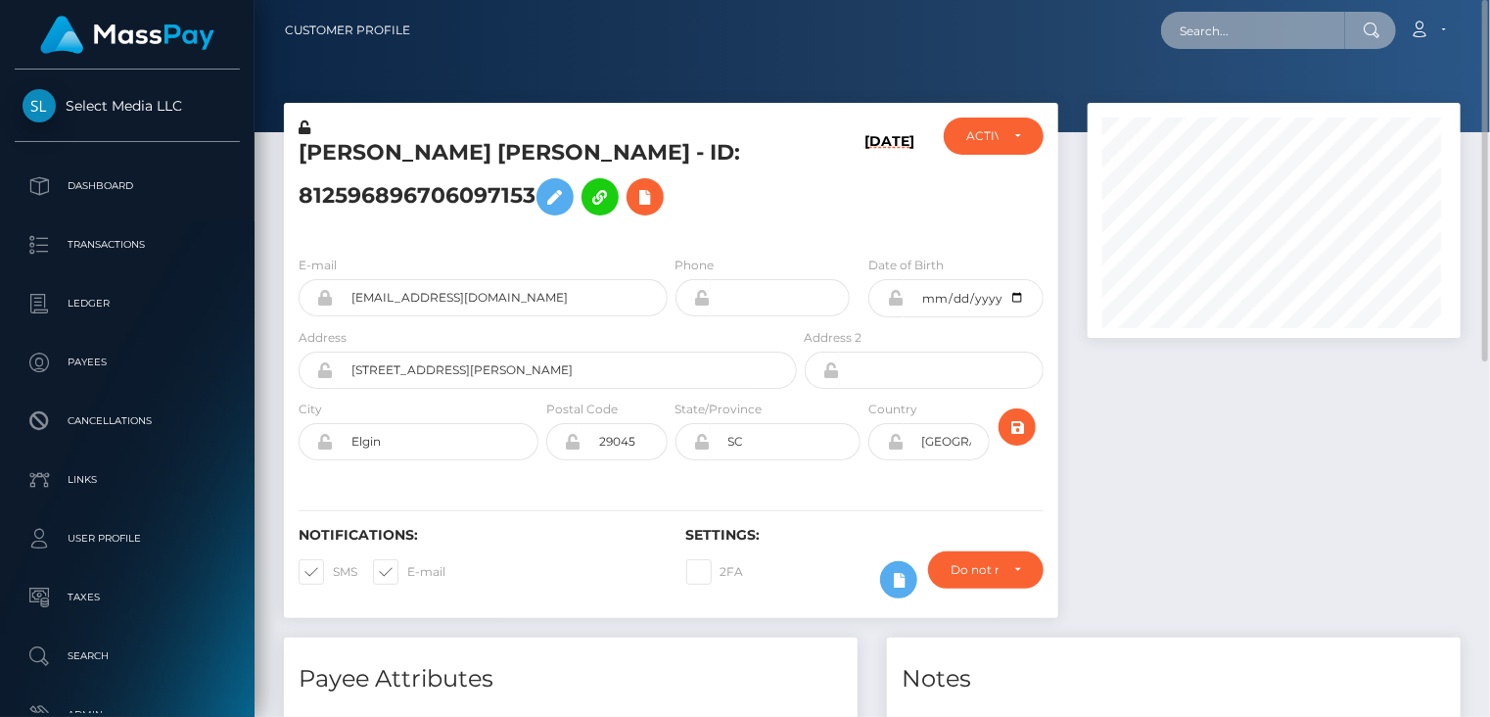
scroll to position [978856, 978717]
paste input "pact_MLXOLc2Zs3jGf"
type input "pact_MLXOLc2Zs3jGf"
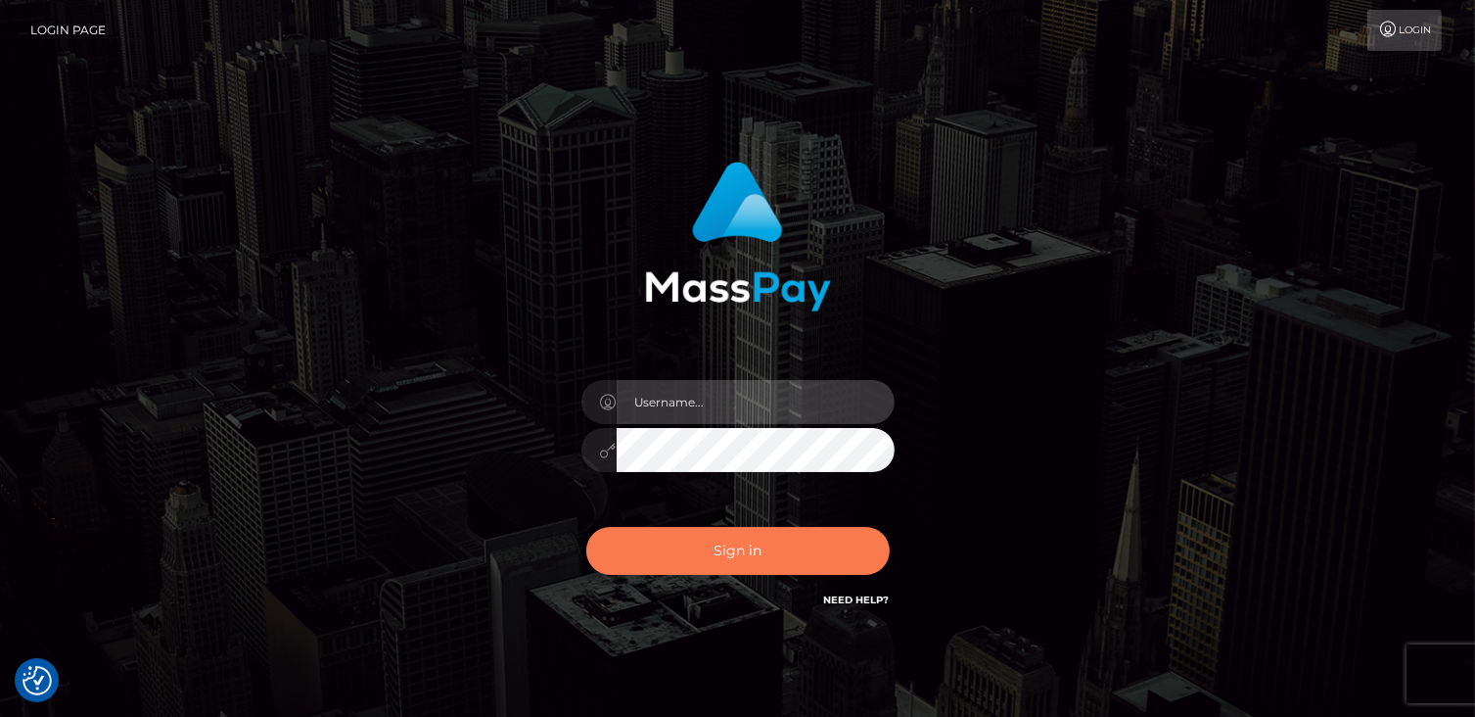
type input "catalinad"
click at [763, 553] on button "Sign in" at bounding box center [738, 551] width 304 height 48
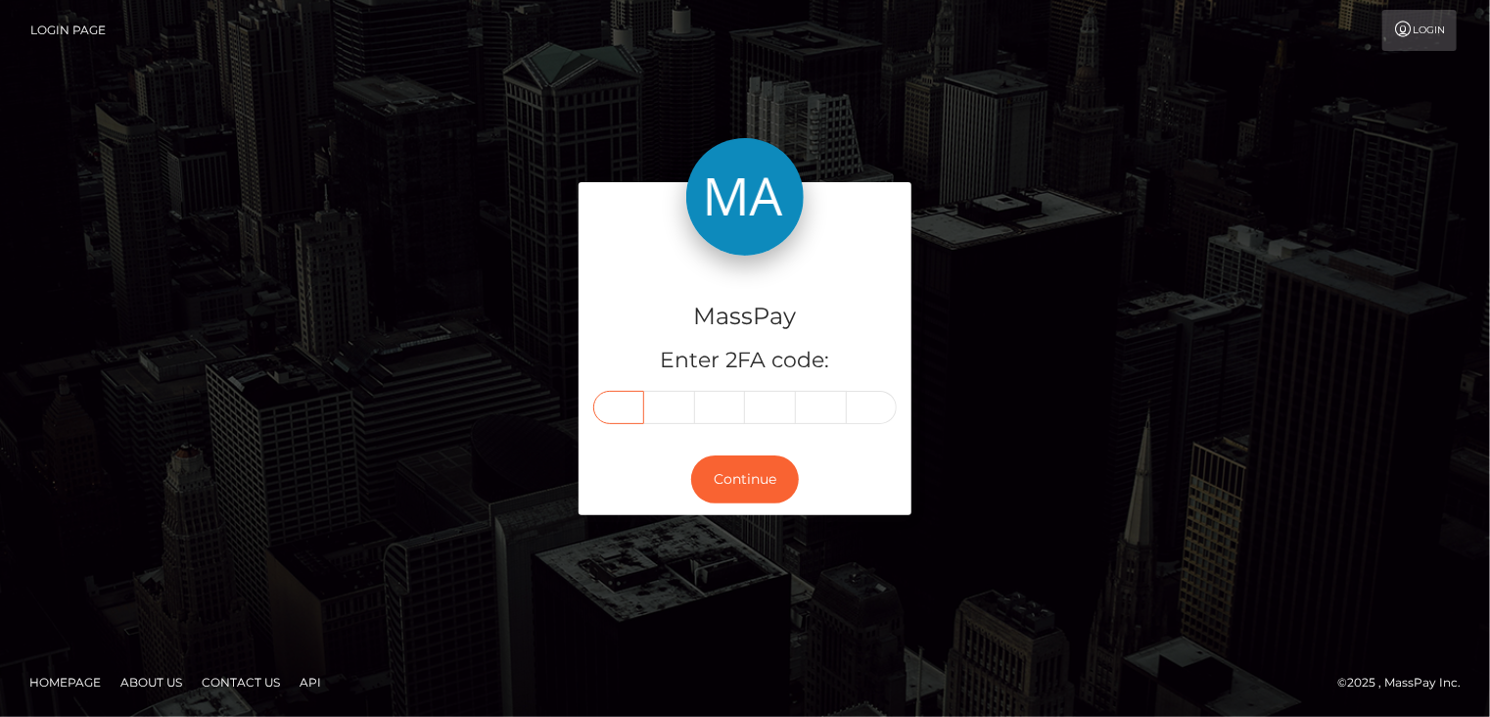
click at [611, 400] on input "text" at bounding box center [618, 407] width 51 height 33
click at [631, 405] on input "text" at bounding box center [618, 407] width 51 height 33
type input "5"
type input "1"
type input "8"
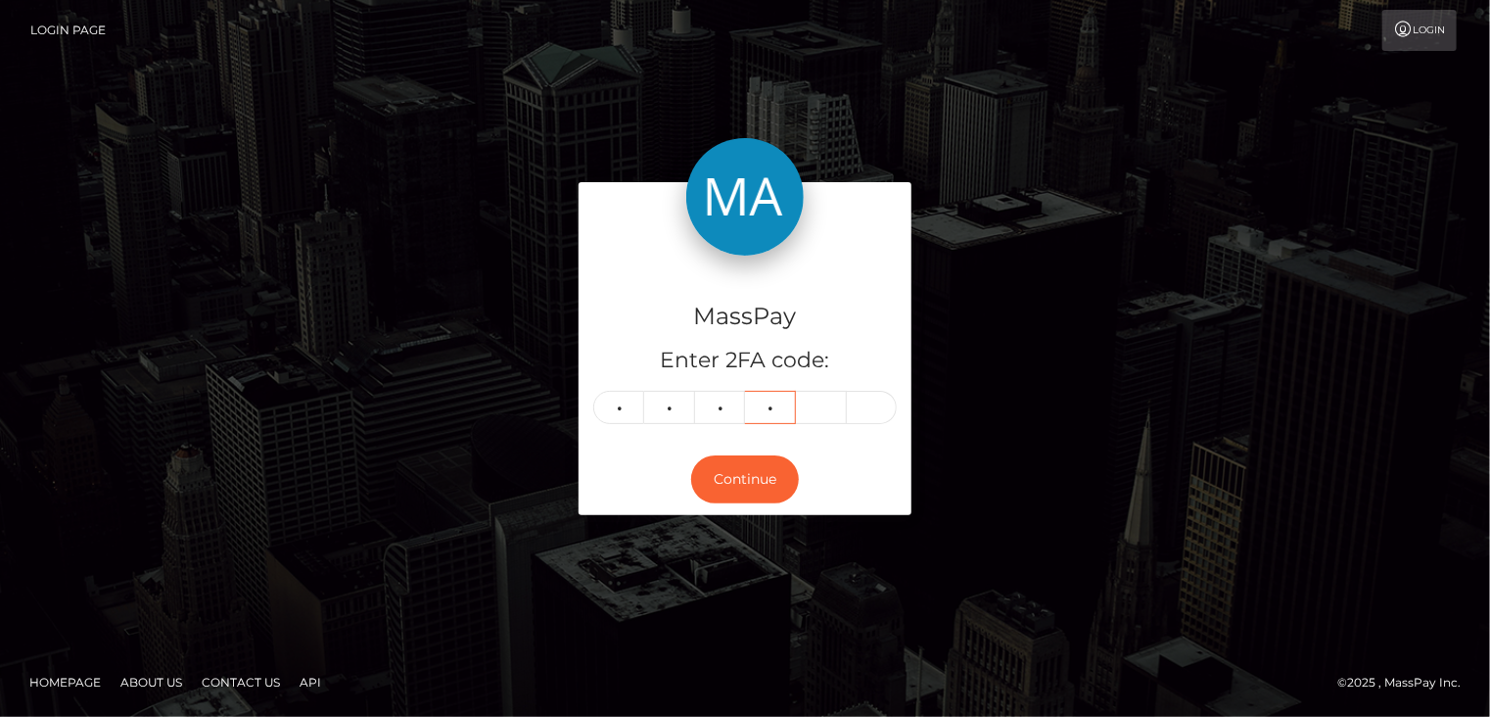
type input "5"
type input "2"
type input "7"
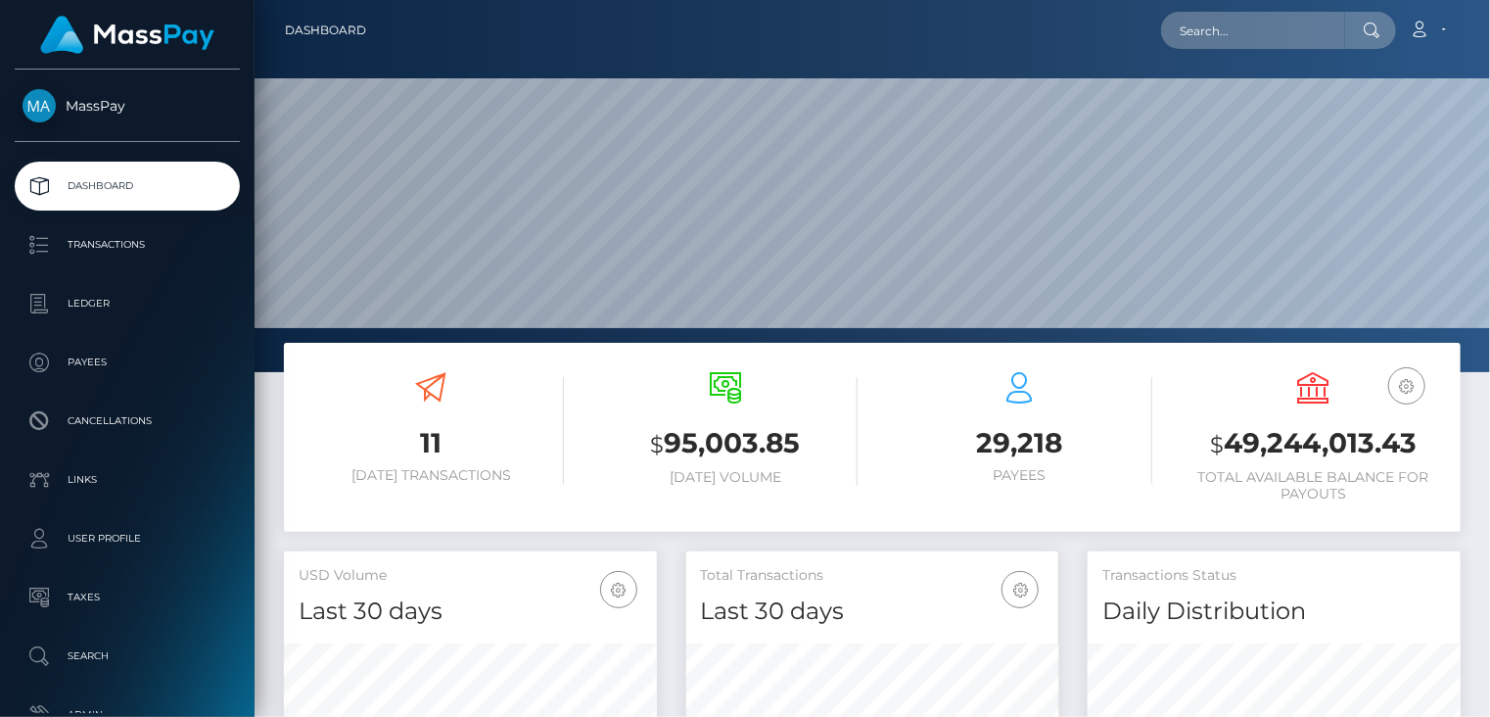
scroll to position [347, 372]
paste input "82e97a9f0bdb47b1a2de1d45e8119f82"
type input "82e97a9f0bdb47b1a2de1d45e8119f82"
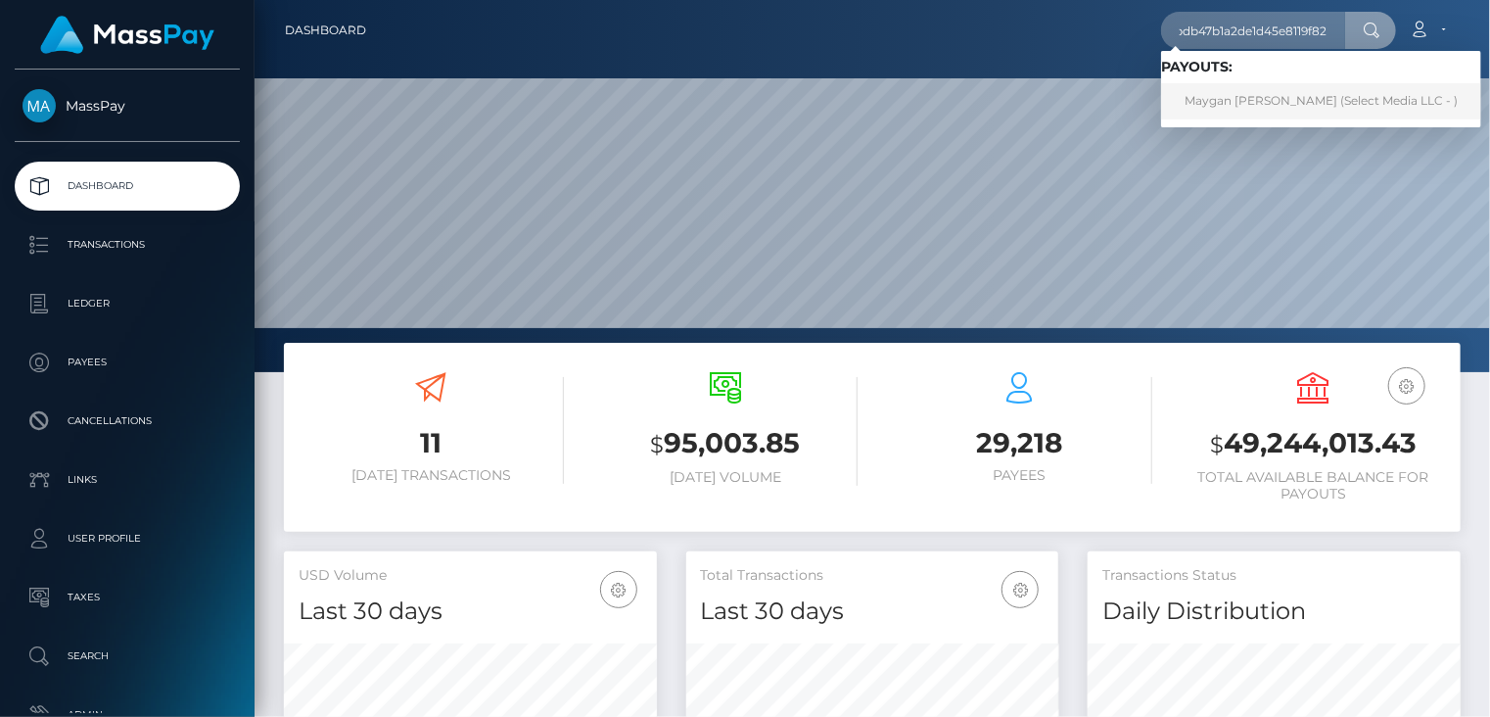
scroll to position [0, 0]
click at [1273, 94] on link "Maygan Marie Ellsworth (Select Media LLC - )" at bounding box center [1321, 101] width 320 height 36
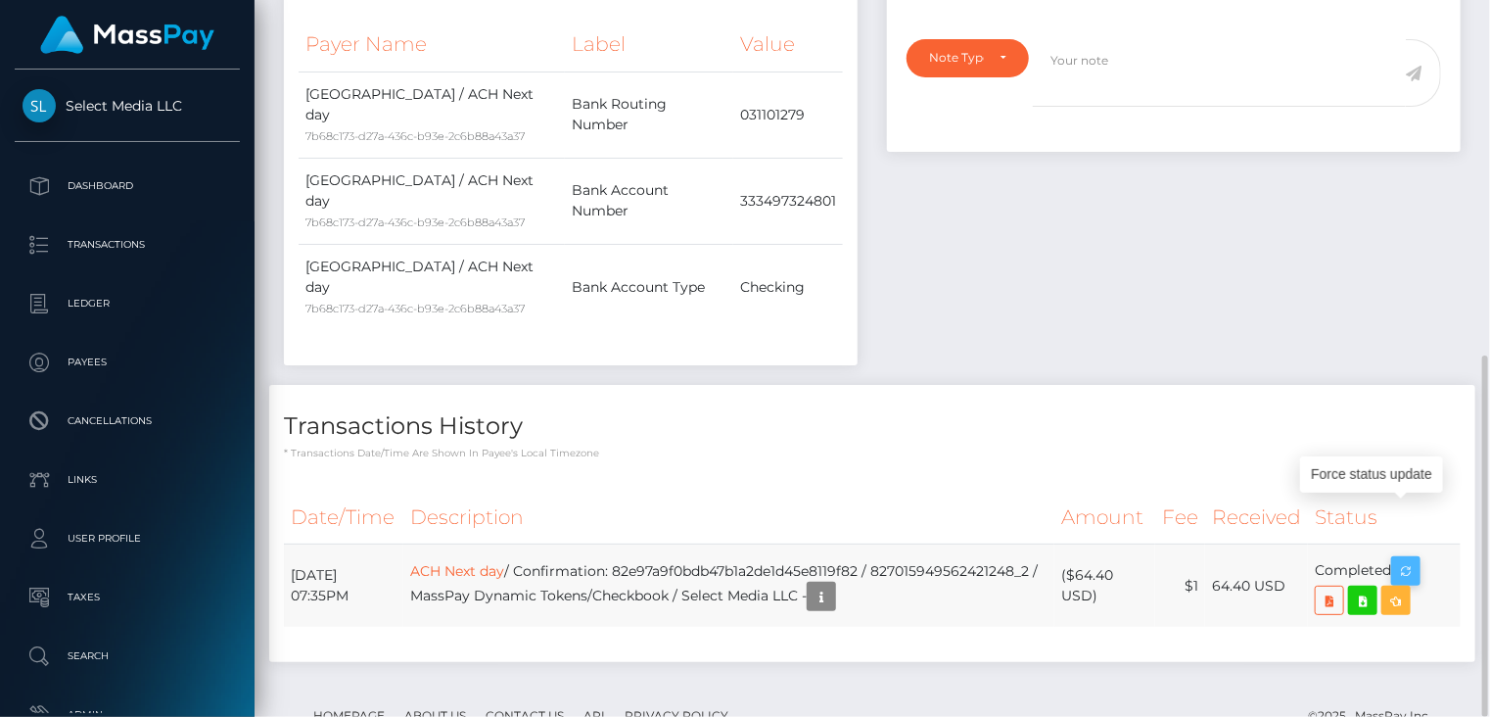
scroll to position [235, 372]
click at [1405, 559] on icon "button" at bounding box center [1405, 571] width 23 height 24
click at [708, 544] on td "ACH Next day / Confirmation: 82e97a9f0bdb47b1a2de1d45e8119f82 / 827015949562421…" at bounding box center [728, 585] width 651 height 83
click at [707, 544] on td "ACH Next day / Confirmation: 82e97a9f0bdb47b1a2de1d45e8119f82 / 827015949562421…" at bounding box center [728, 585] width 651 height 83
click at [701, 544] on td "ACH Next day / Confirmation: 82e97a9f0bdb47b1a2de1d45e8119f82 / 827015949562421…" at bounding box center [728, 585] width 651 height 83
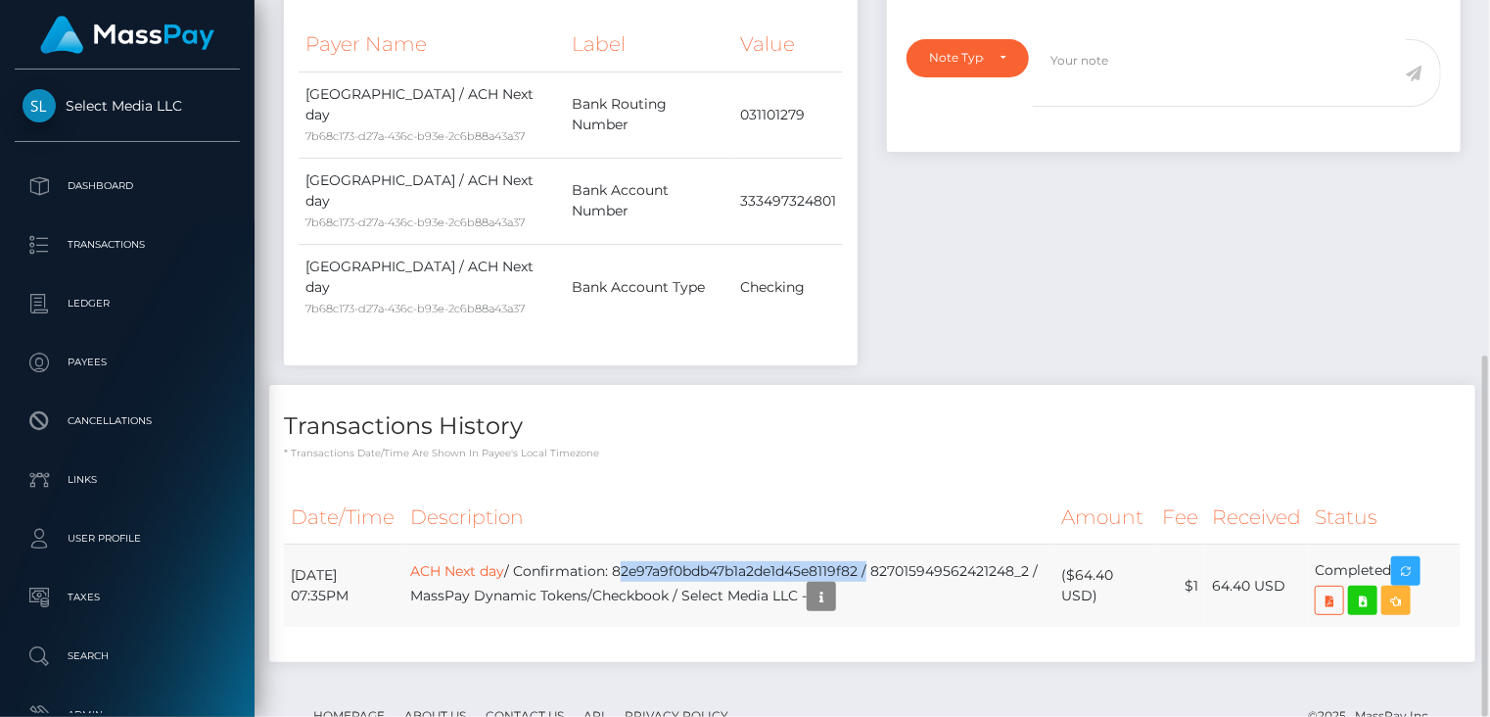
click at [701, 544] on td "ACH Next day / Confirmation: 82e97a9f0bdb47b1a2de1d45e8119f82 / 827015949562421…" at bounding box center [728, 585] width 651 height 83
copy td "82e97a9f0bdb47b1a2de1d45e8119f82"
